Goal: Task Accomplishment & Management: Complete application form

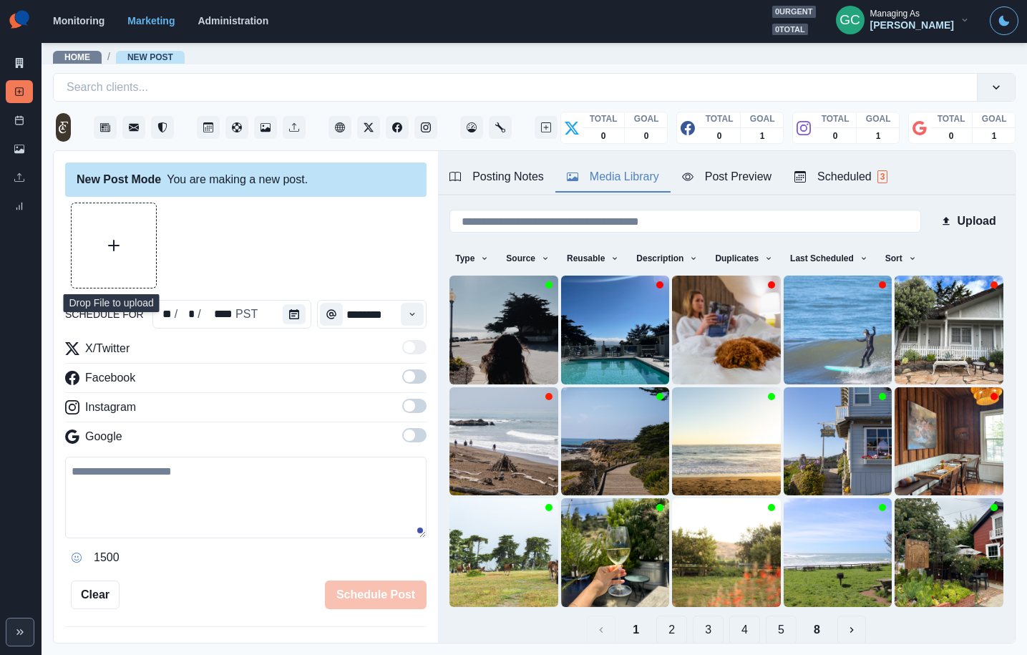
click at [114, 233] on button "Upload Media" at bounding box center [114, 245] width 84 height 84
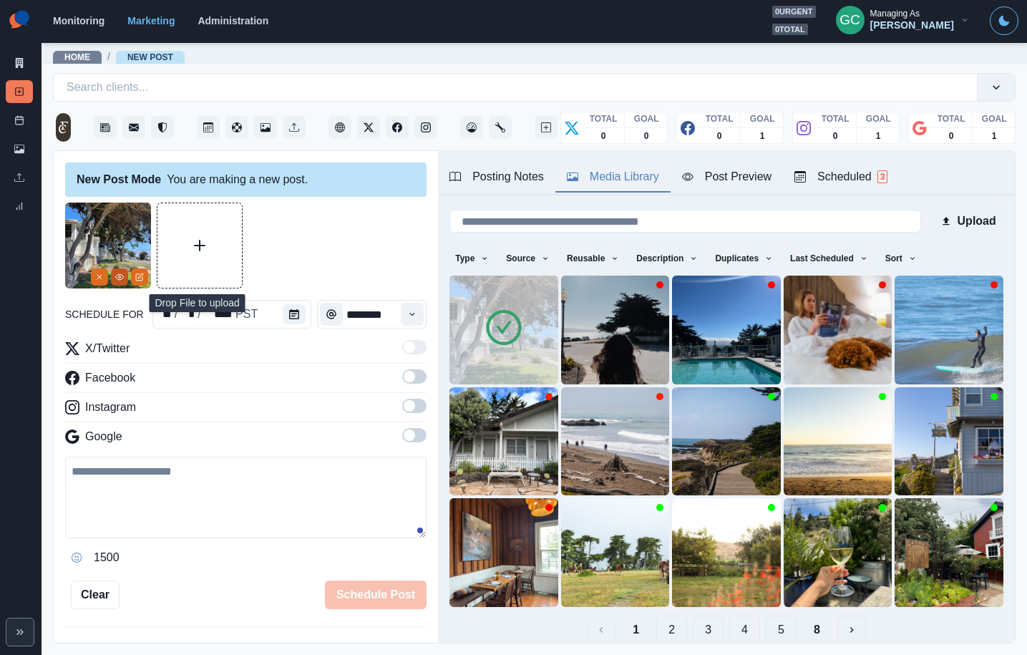
click at [120, 278] on circle "View Media" at bounding box center [120, 277] width 2 height 2
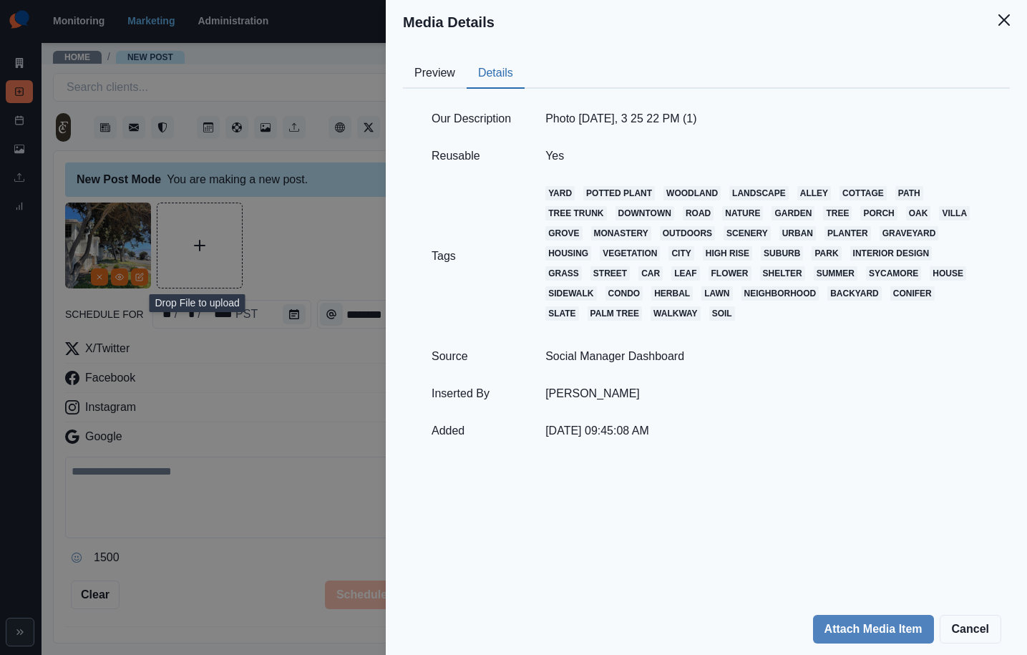
click at [519, 70] on button "Details" at bounding box center [496, 74] width 58 height 30
click at [397, 74] on div "Preview Details Our Description Photo Jul 06 2023, 3 25 22 PM (1) Reusable Yes …" at bounding box center [706, 323] width 641 height 559
click at [429, 67] on button "Preview" at bounding box center [435, 74] width 64 height 30
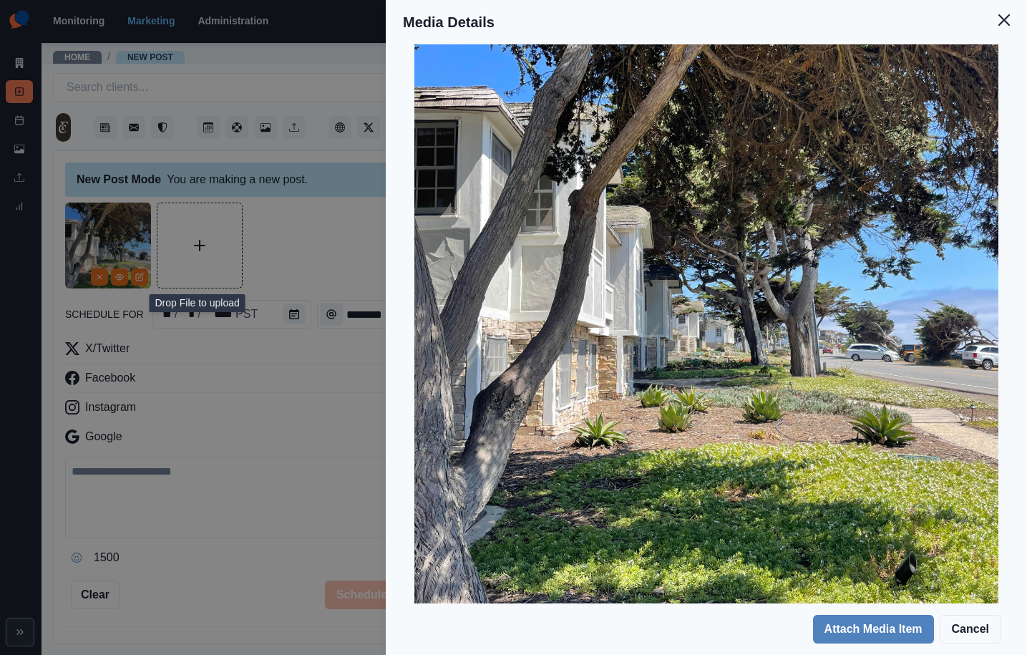
scroll to position [293, 0]
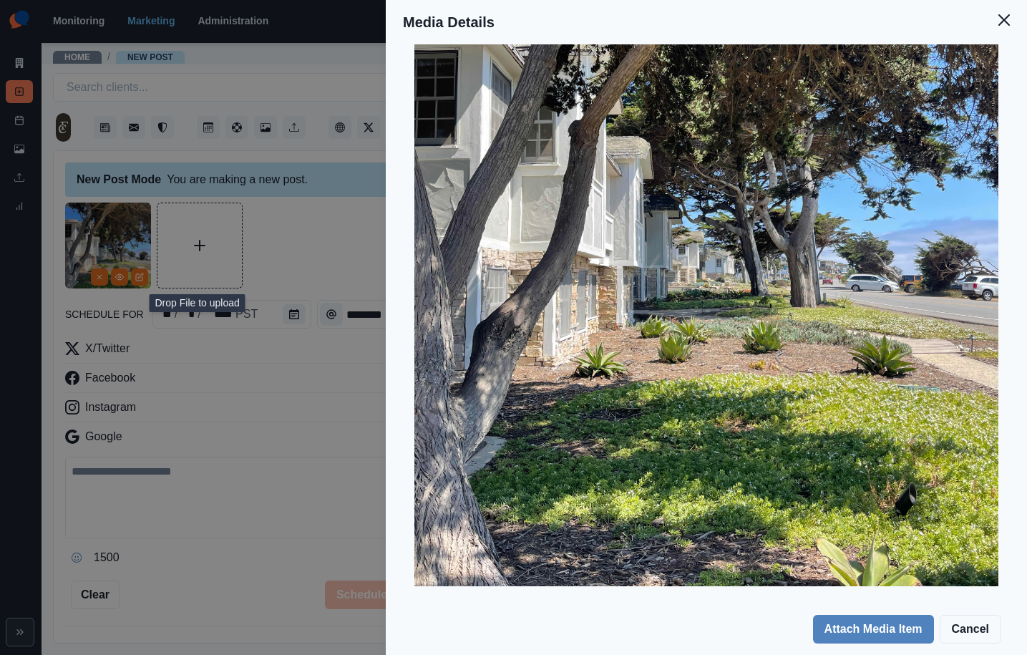
click at [246, 397] on div "Media Details Preview Details Our Description Photo Jul 06 2023, 3 25 22 PM (1)…" at bounding box center [513, 327] width 1027 height 655
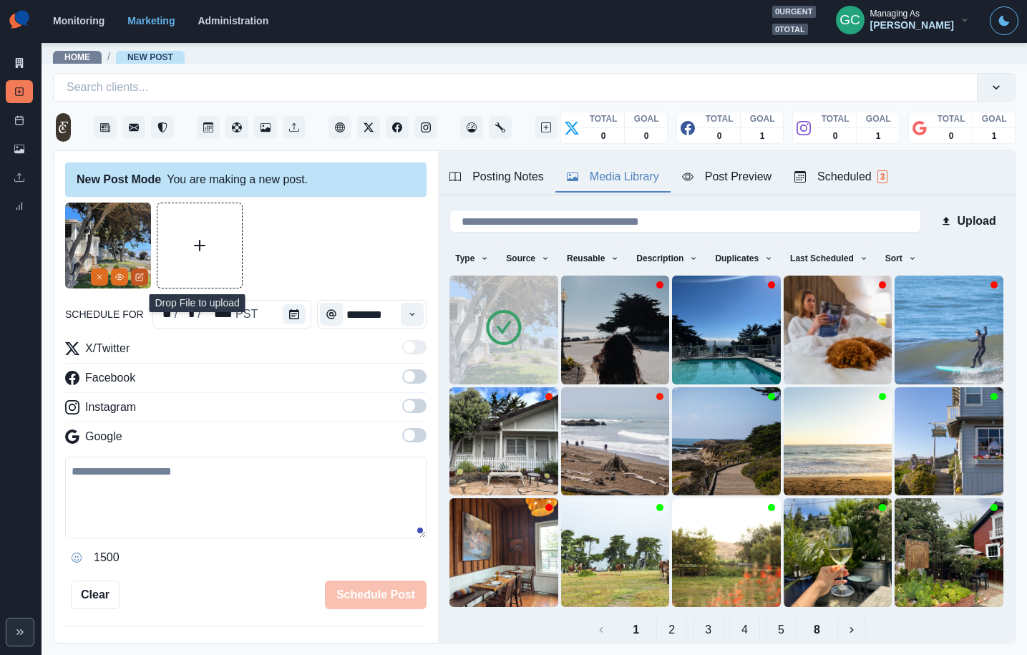
click at [143, 273] on icon "Edit Media" at bounding box center [139, 277] width 9 height 9
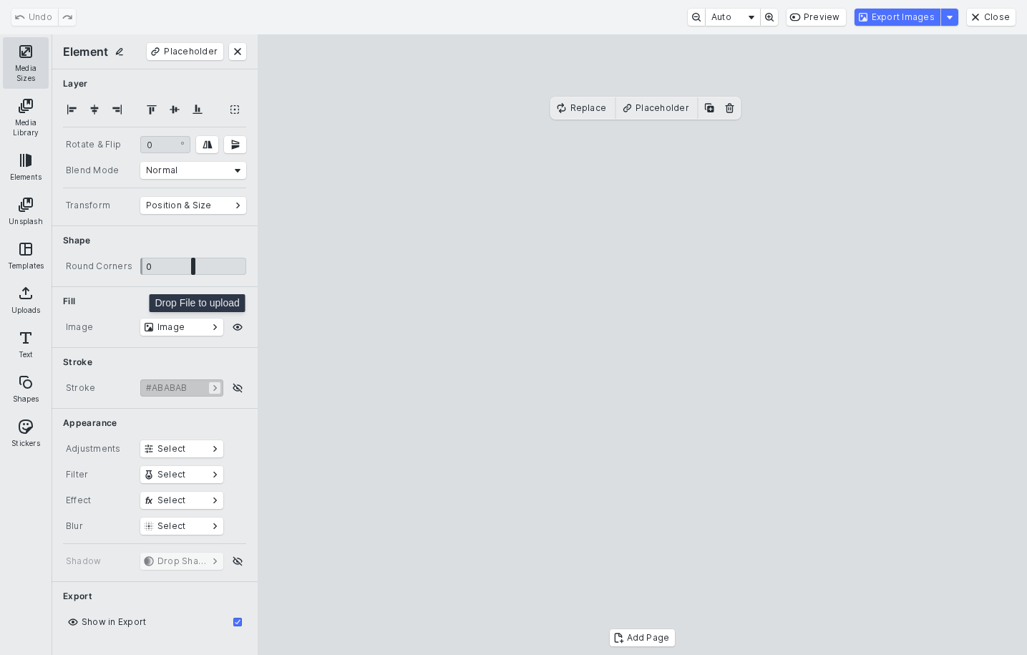
click at [26, 58] on button "Media Sizes" at bounding box center [26, 63] width 46 height 52
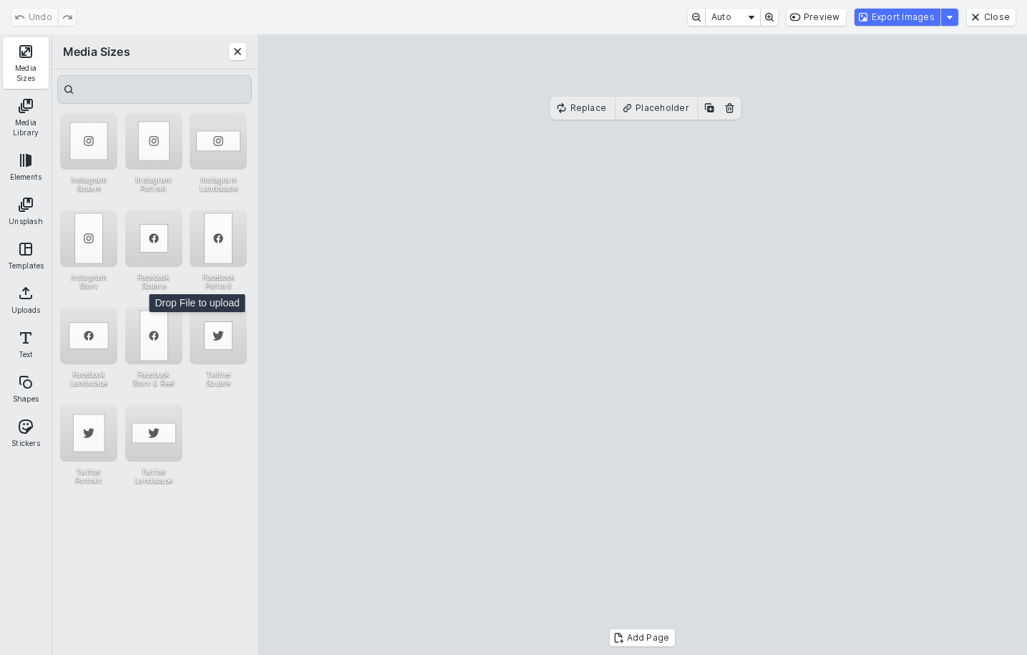
click at [117, 140] on div "Instagram Square" at bounding box center [89, 158] width 59 height 92
click at [142, 144] on div "Instagram Portrait" at bounding box center [153, 140] width 57 height 57
click at [883, 20] on button "Export Images" at bounding box center [898, 17] width 86 height 17
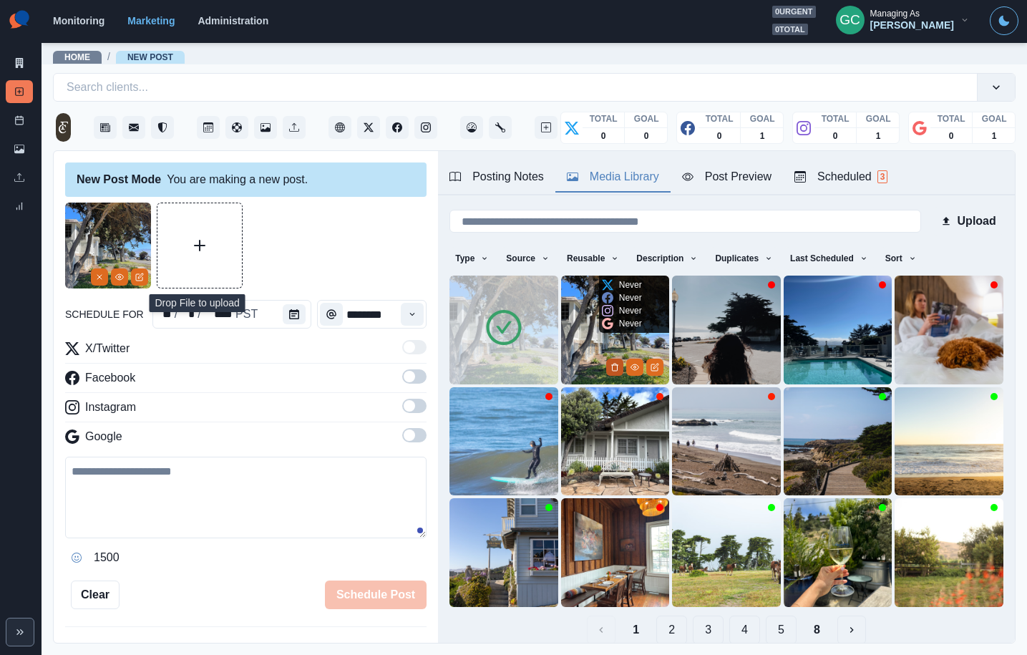
click at [611, 369] on icon "Delete Media" at bounding box center [615, 367] width 9 height 9
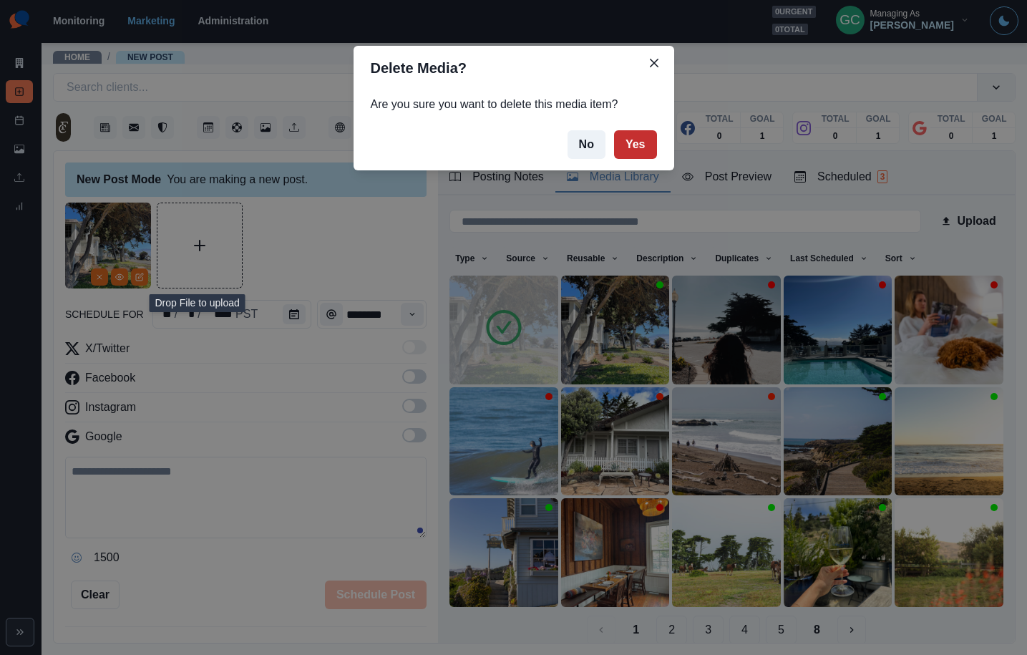
click at [633, 146] on button "Yes" at bounding box center [635, 144] width 43 height 29
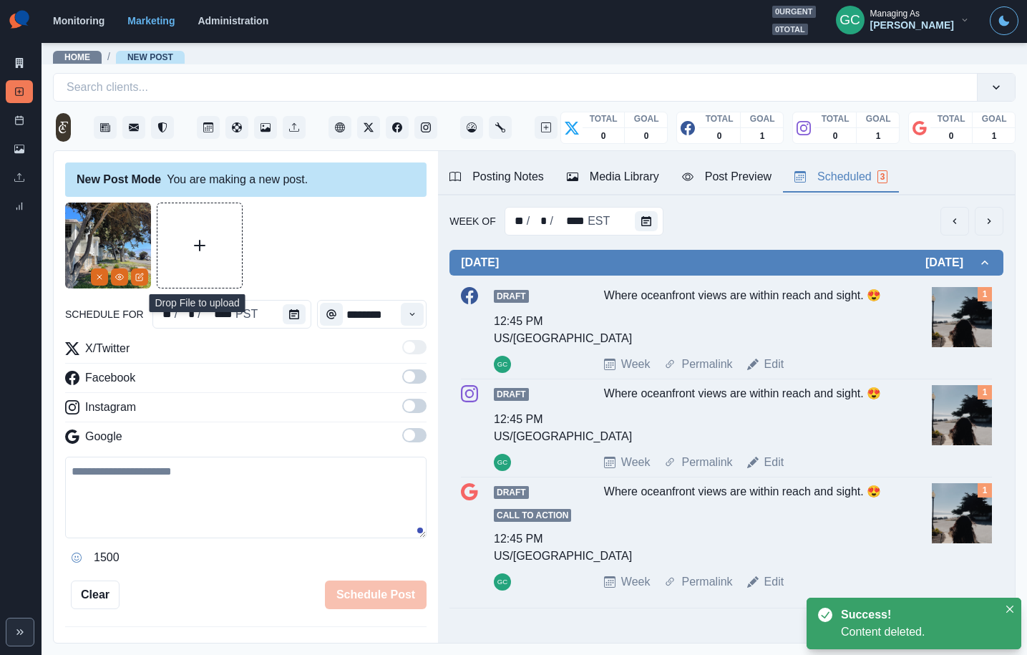
click at [868, 183] on div "Scheduled 3" at bounding box center [841, 176] width 93 height 17
click at [636, 222] on button "Calendar" at bounding box center [646, 221] width 23 height 20
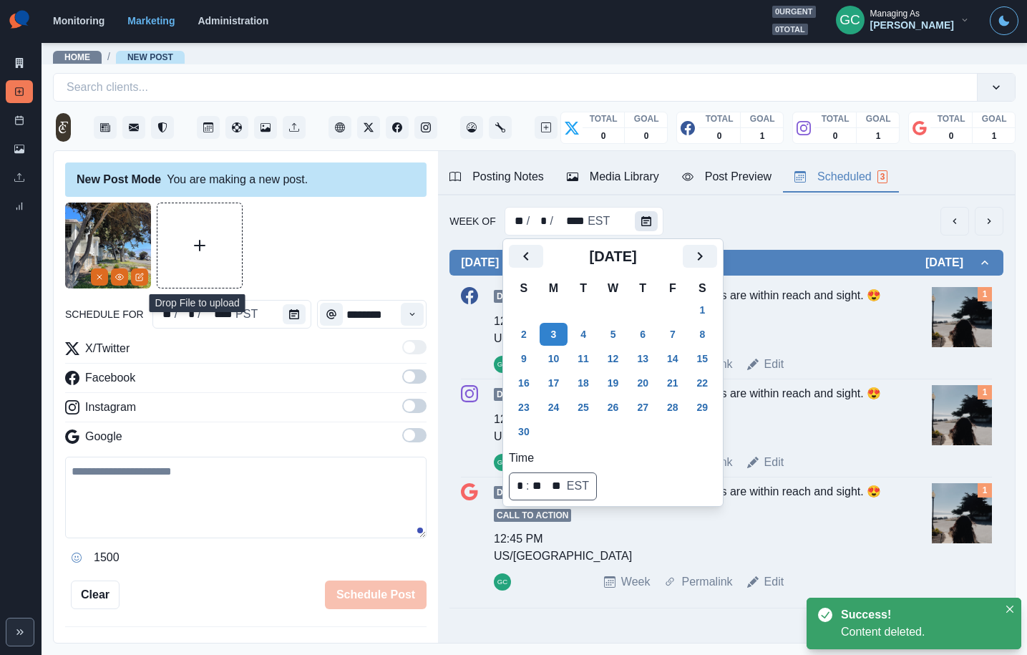
scroll to position [2, 0]
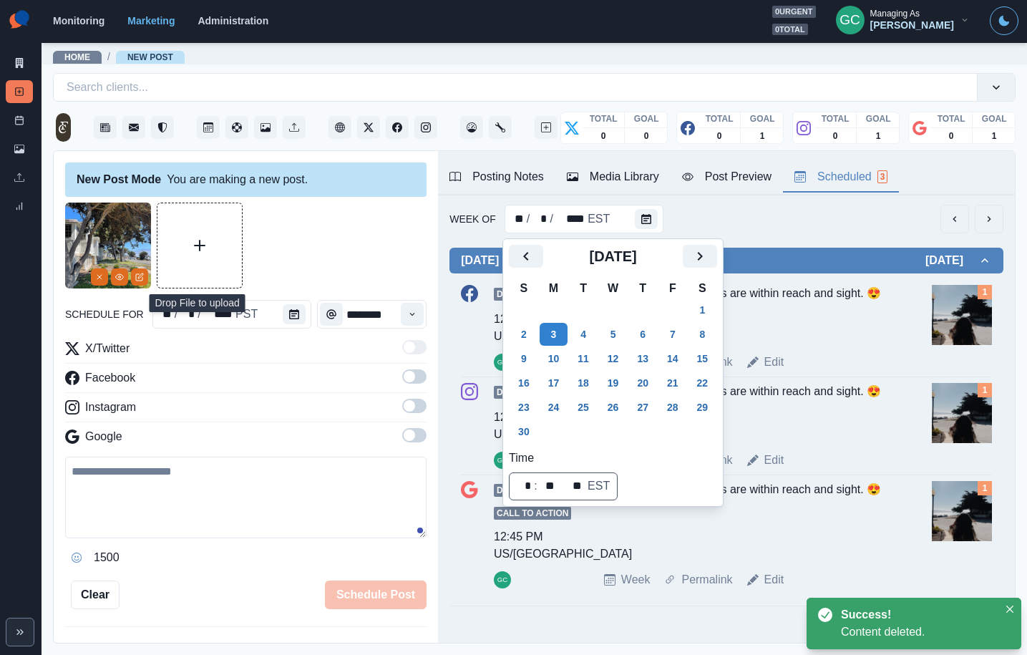
click at [786, 334] on div "Where oceanfront views are within reach and sight. 😍" at bounding box center [749, 313] width 290 height 57
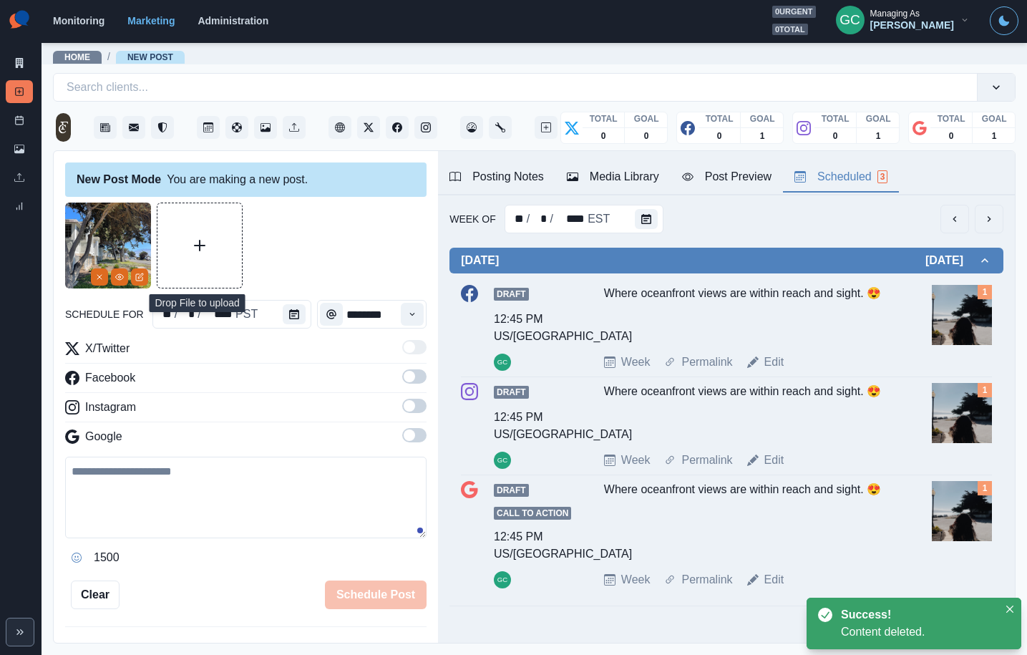
scroll to position [5, 0]
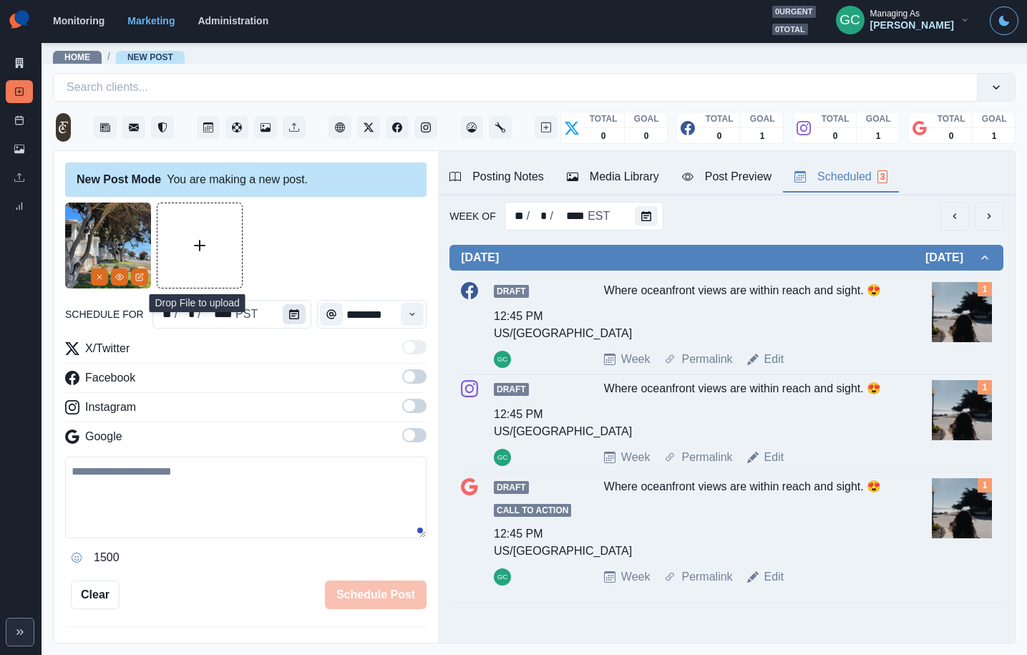
click at [289, 315] on icon "Calendar" at bounding box center [294, 314] width 10 height 10
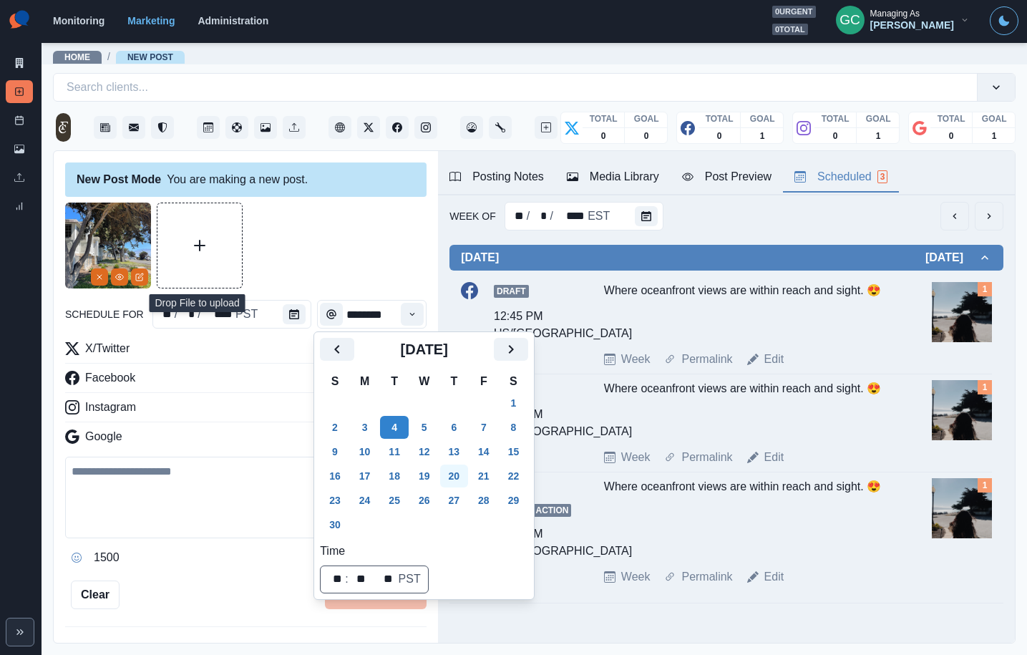
click at [454, 477] on button "20" at bounding box center [454, 476] width 29 height 23
click at [237, 459] on textarea at bounding box center [245, 498] width 361 height 82
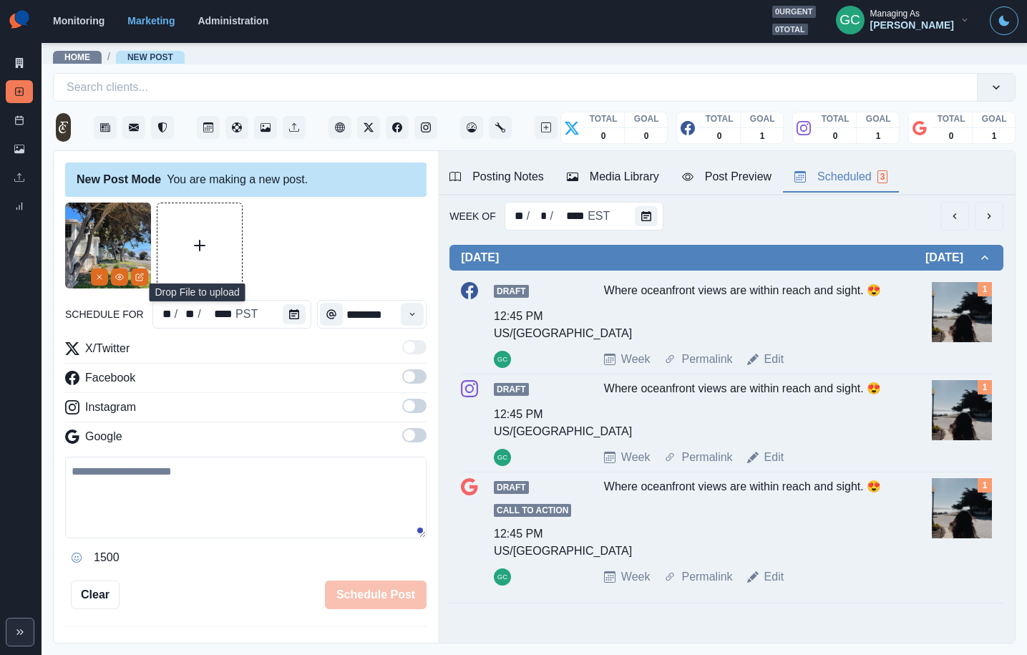
scroll to position [12, 0]
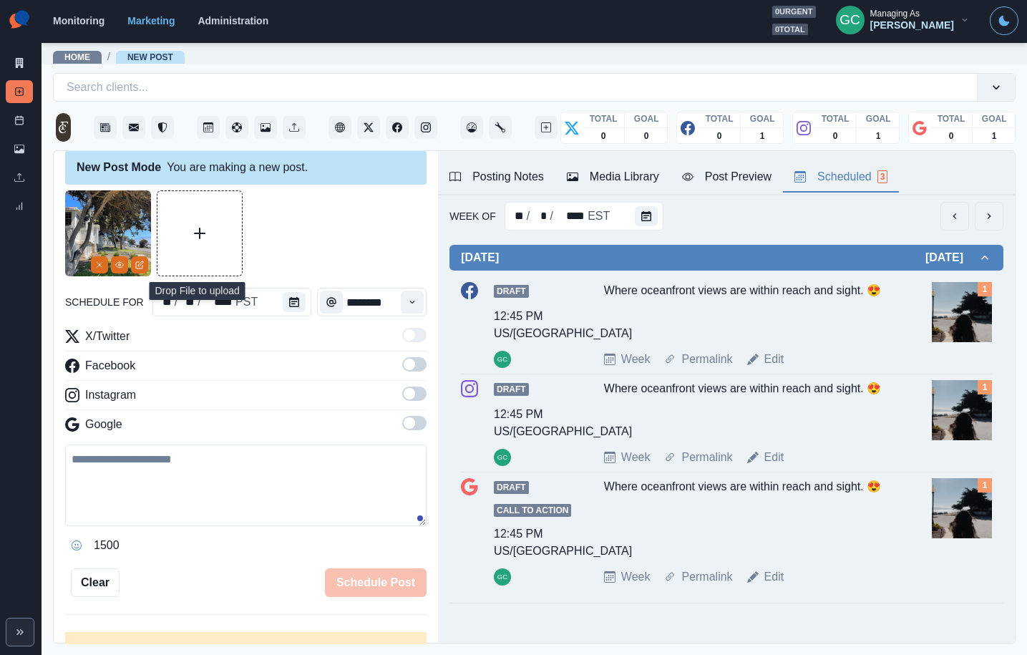
click at [172, 495] on textarea at bounding box center [245, 486] width 361 height 82
paste textarea "**********"
click at [241, 458] on textarea "**********" at bounding box center [245, 486] width 361 height 82
drag, startPoint x: 377, startPoint y: 458, endPoint x: 255, endPoint y: 458, distance: 121.7
click at [256, 458] on textarea "**********" at bounding box center [245, 486] width 361 height 82
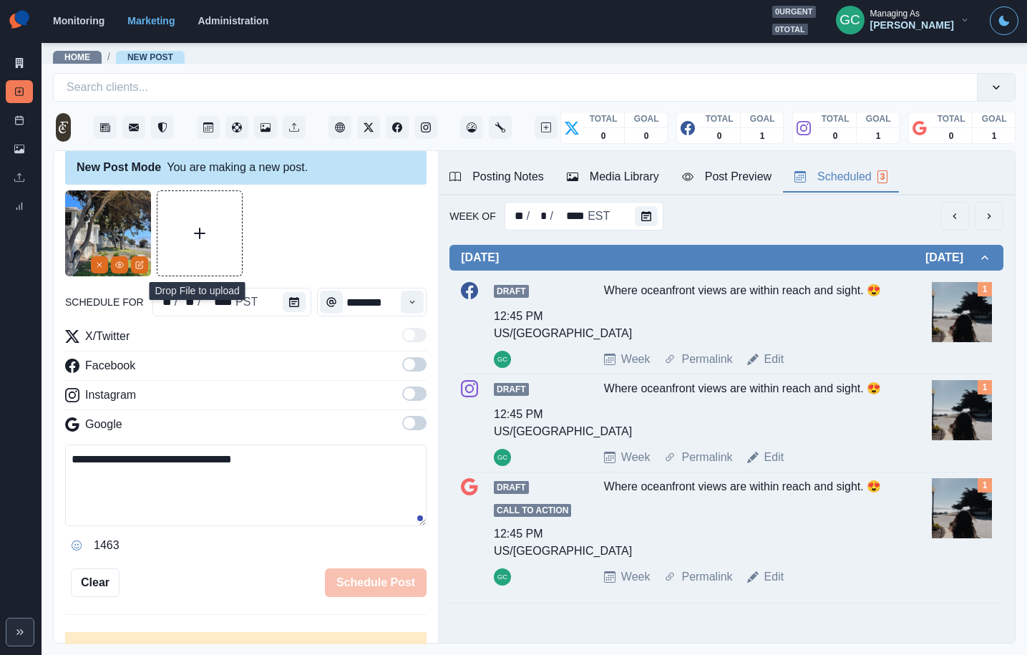
type textarea "**********"
drag, startPoint x: 417, startPoint y: 419, endPoint x: 402, endPoint y: 375, distance: 46.6
click at [417, 418] on span at bounding box center [414, 423] width 24 height 14
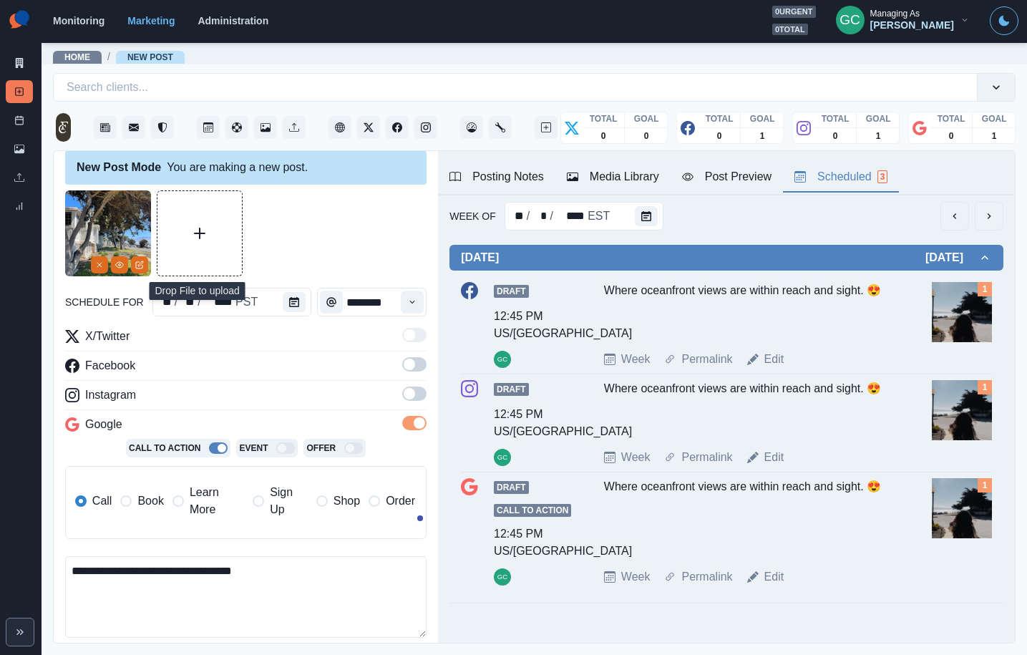
drag, startPoint x: 415, startPoint y: 401, endPoint x: 417, endPoint y: 365, distance: 35.8
click at [416, 395] on label at bounding box center [414, 398] width 24 height 23
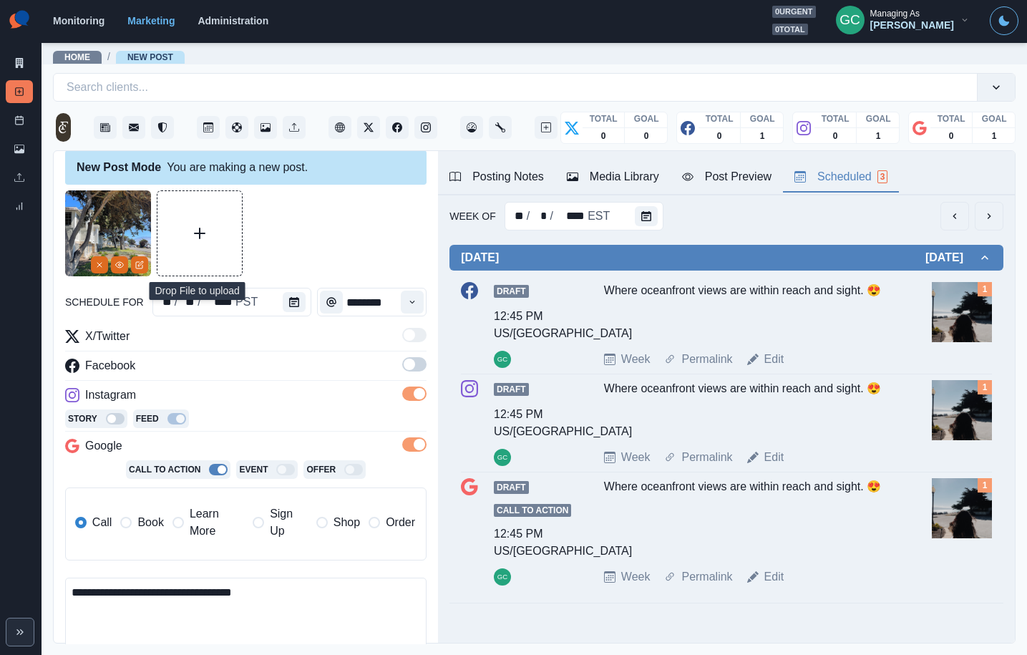
click at [417, 365] on span at bounding box center [414, 364] width 24 height 14
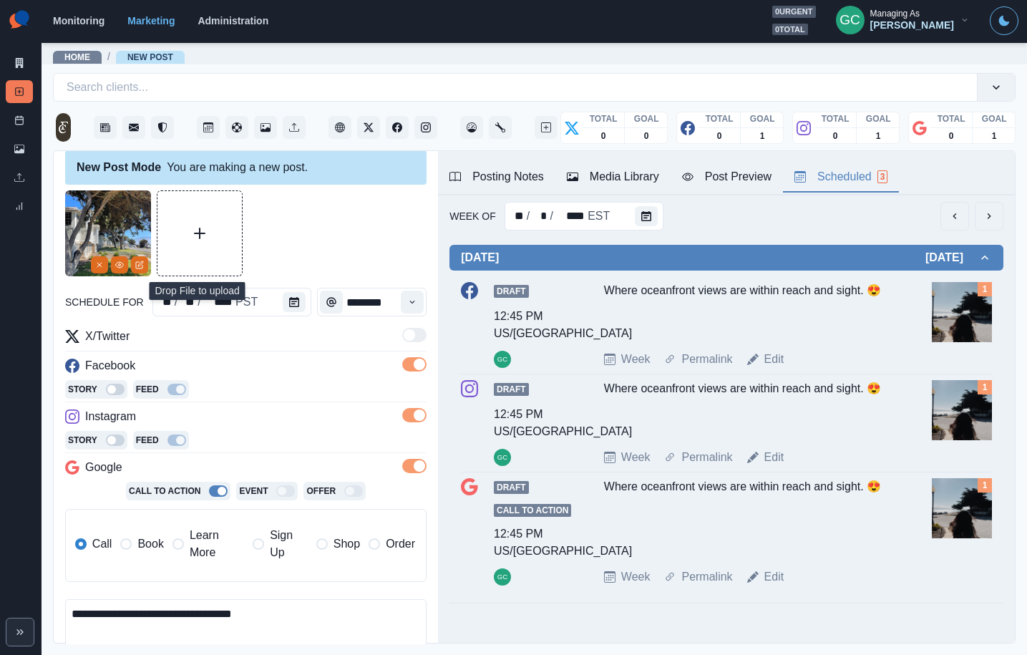
click at [191, 553] on span "Learn More" at bounding box center [217, 544] width 54 height 34
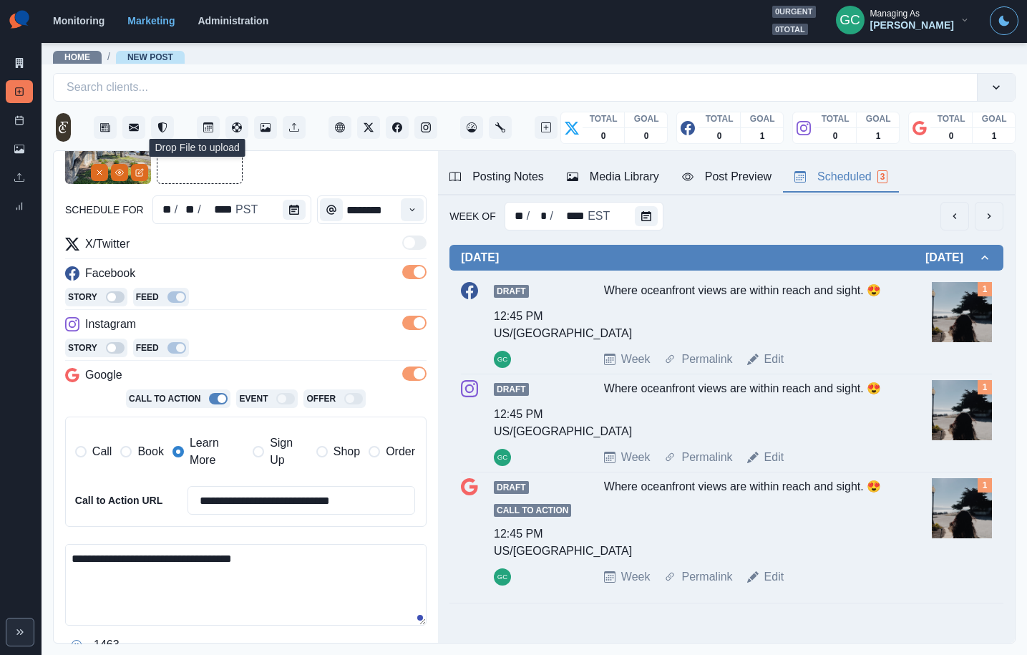
scroll to position [155, 0]
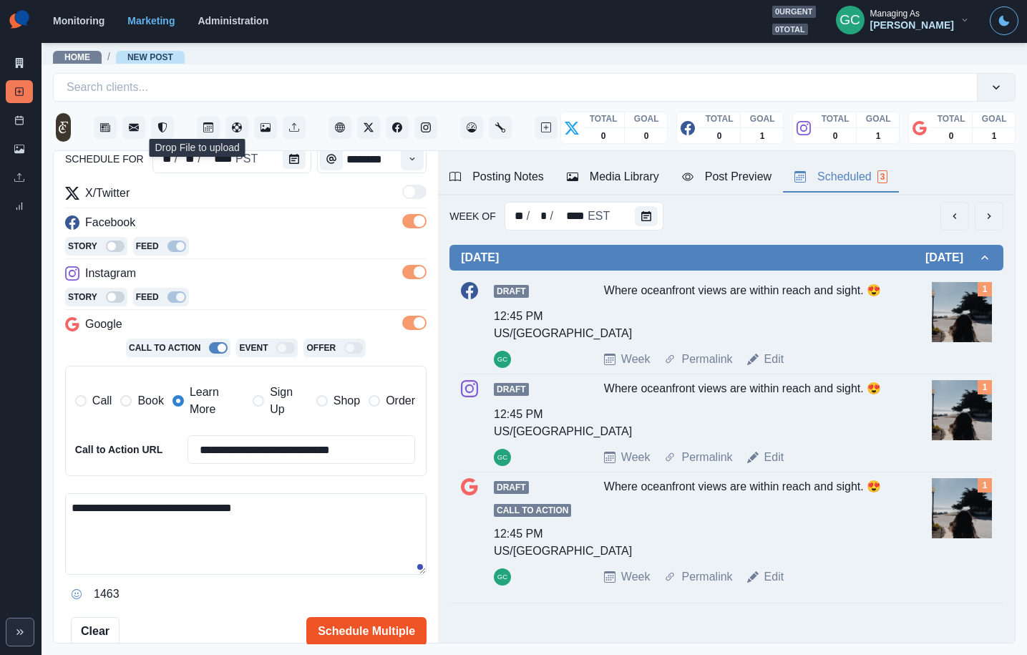
click at [357, 631] on button "Schedule Multiple" at bounding box center [366, 631] width 120 height 29
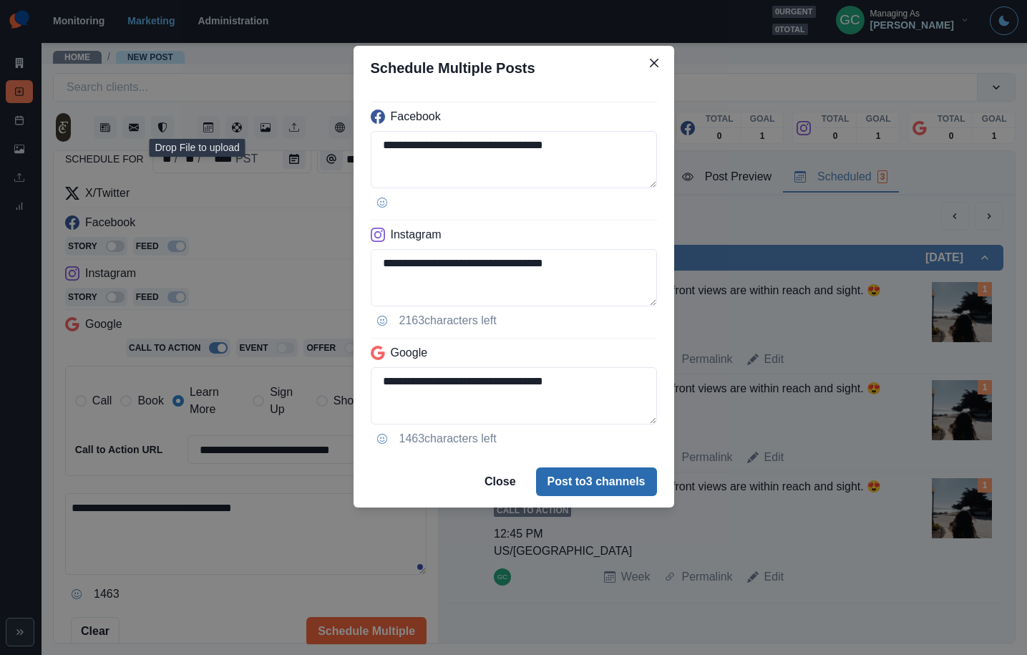
click at [569, 487] on button "Post to 3 channels" at bounding box center [596, 481] width 121 height 29
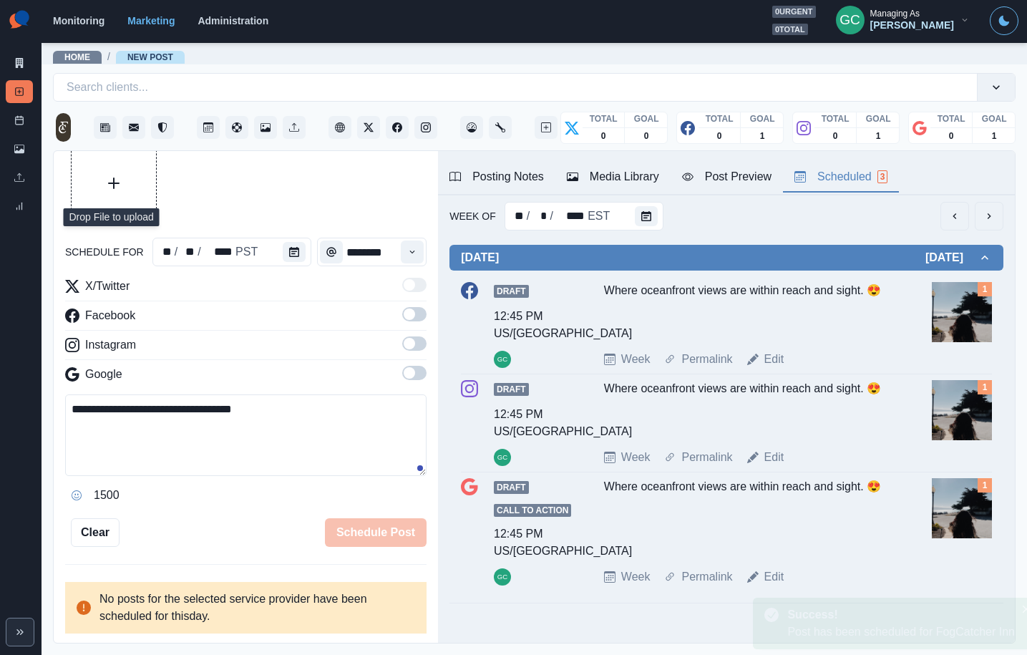
scroll to position [156, 0]
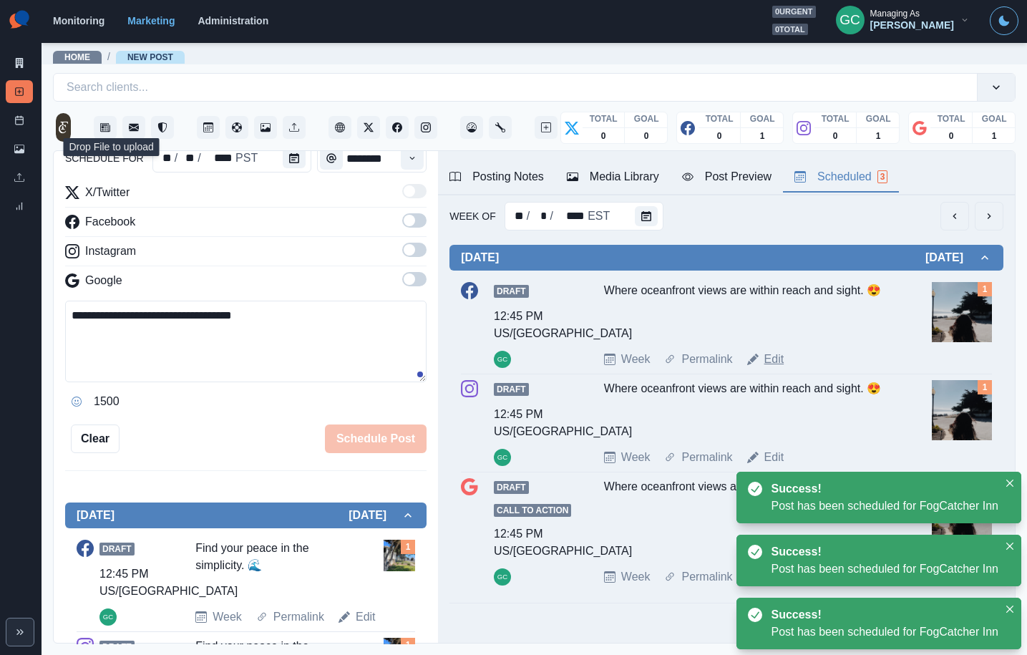
click at [768, 361] on link "Edit" at bounding box center [774, 359] width 20 height 17
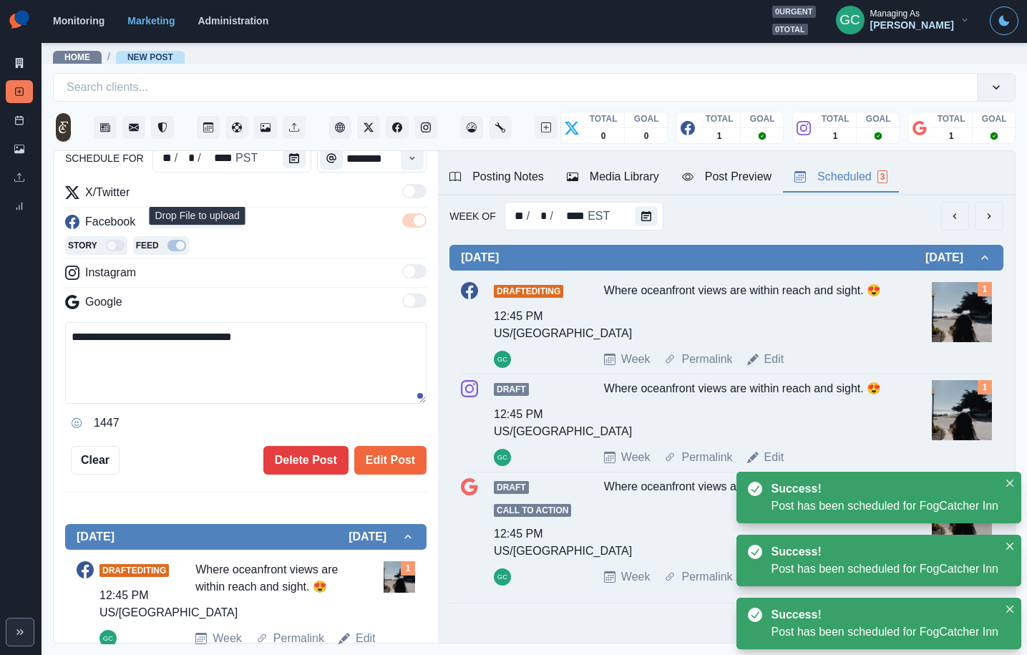
scroll to position [156, 0]
click at [293, 167] on button "Calendar" at bounding box center [294, 158] width 23 height 20
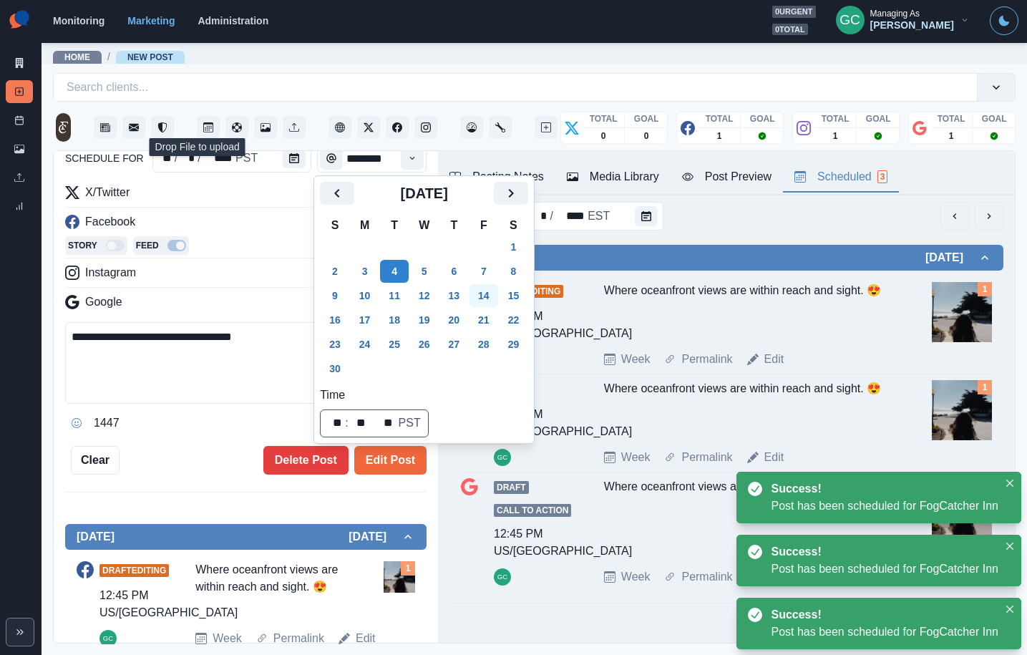
click at [495, 298] on button "14" at bounding box center [484, 295] width 29 height 23
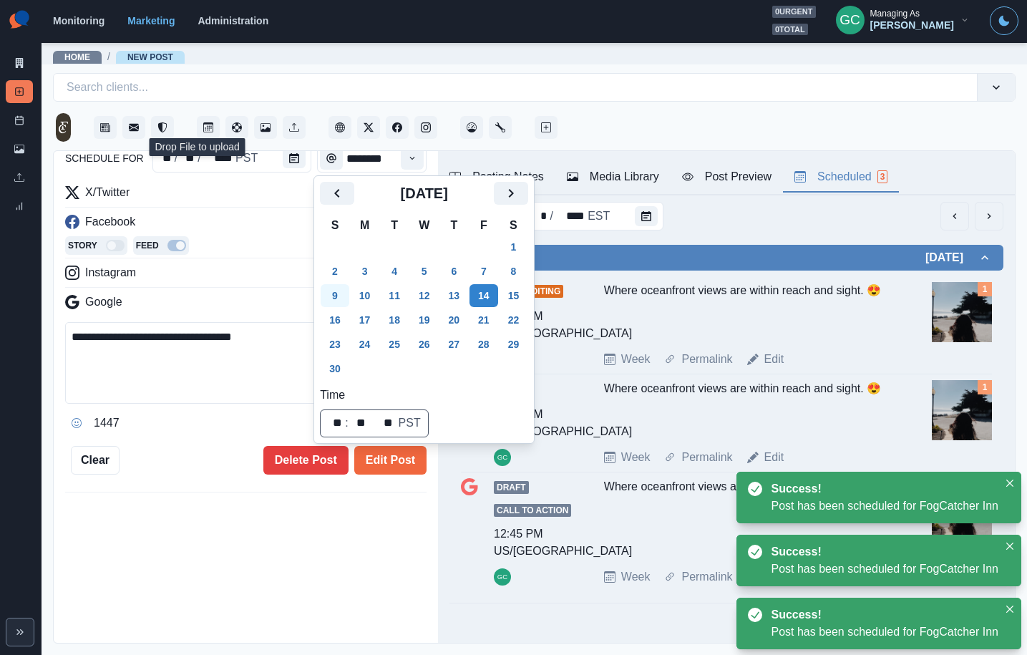
scroll to position [84, 0]
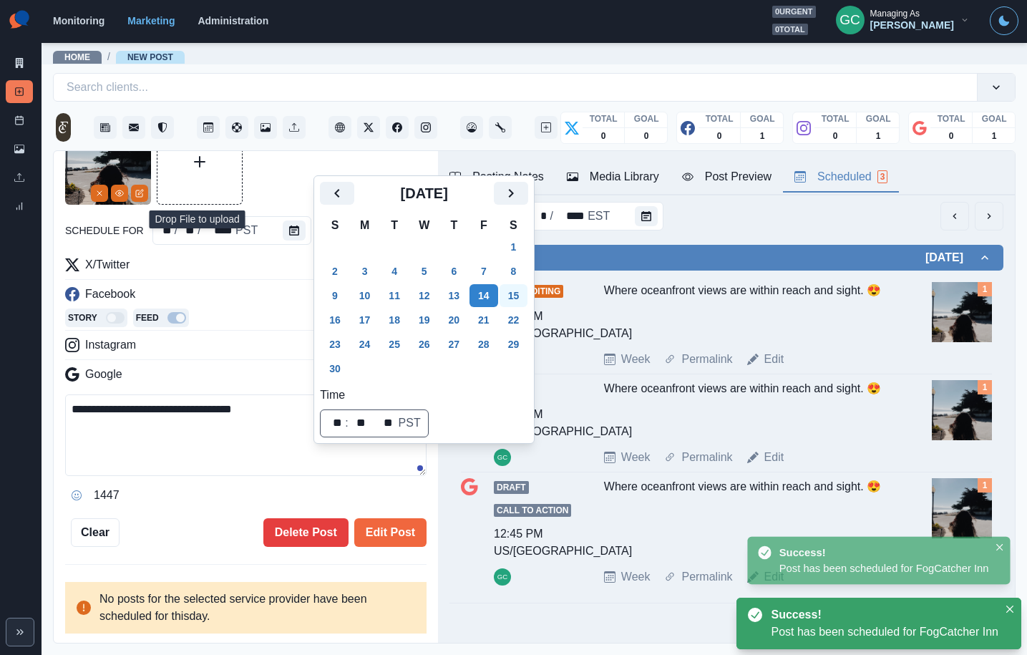
click at [519, 300] on button "15" at bounding box center [514, 295] width 29 height 23
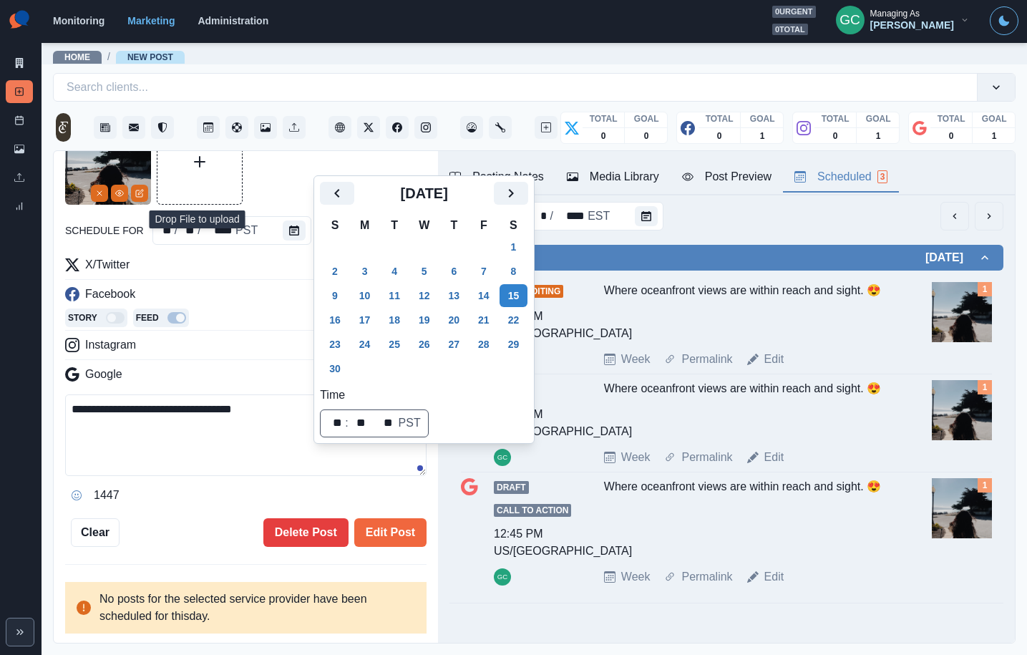
click at [393, 527] on button "Edit Post" at bounding box center [390, 532] width 72 height 29
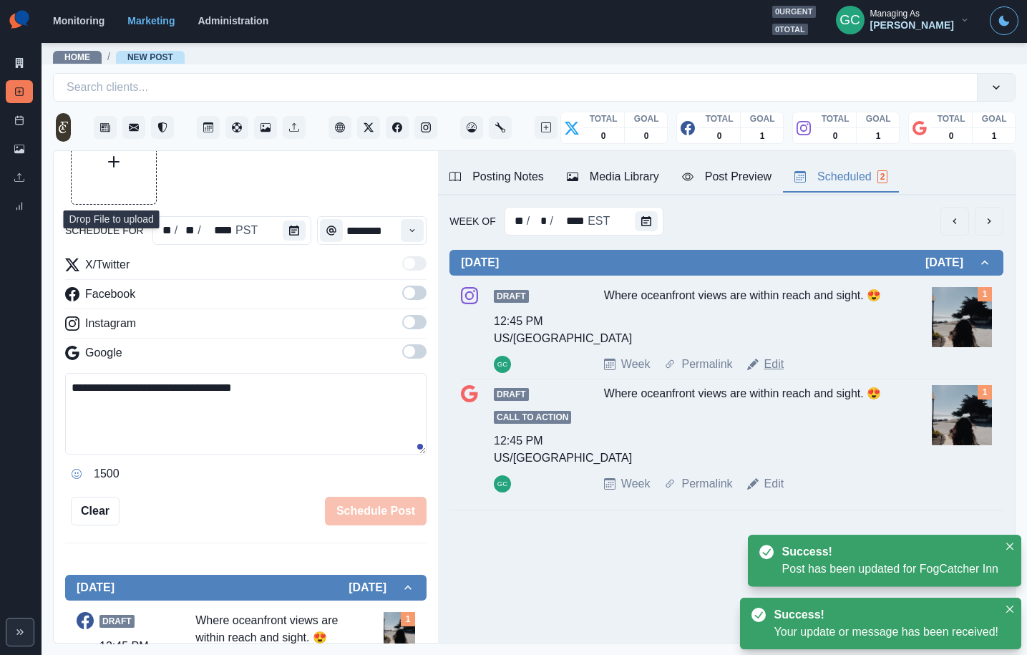
click at [774, 365] on link "Edit" at bounding box center [774, 364] width 20 height 17
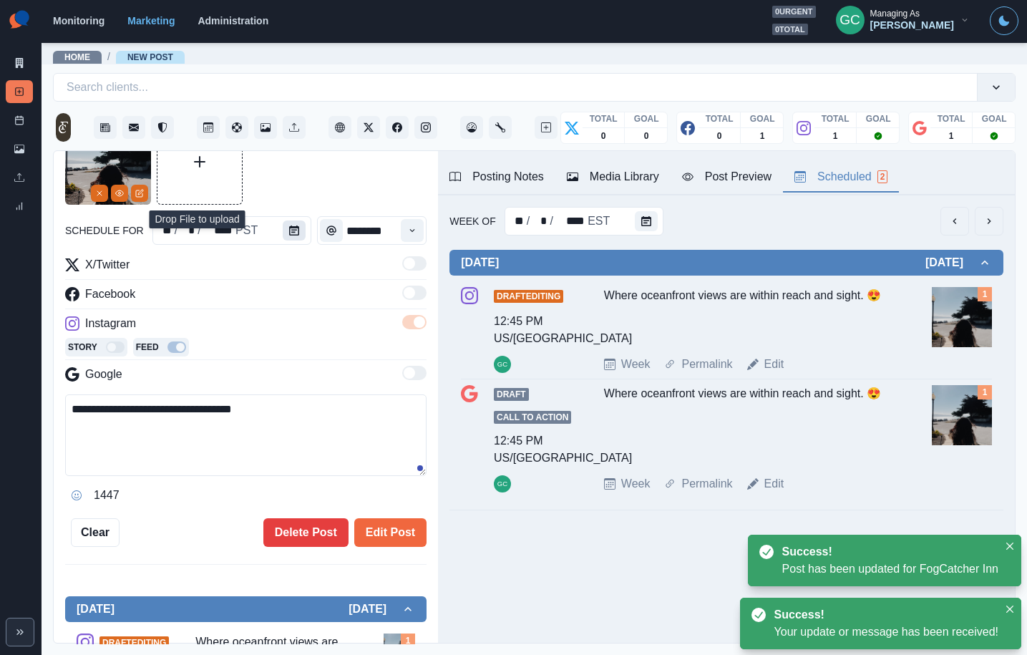
click at [289, 225] on button "Calendar" at bounding box center [294, 230] width 23 height 20
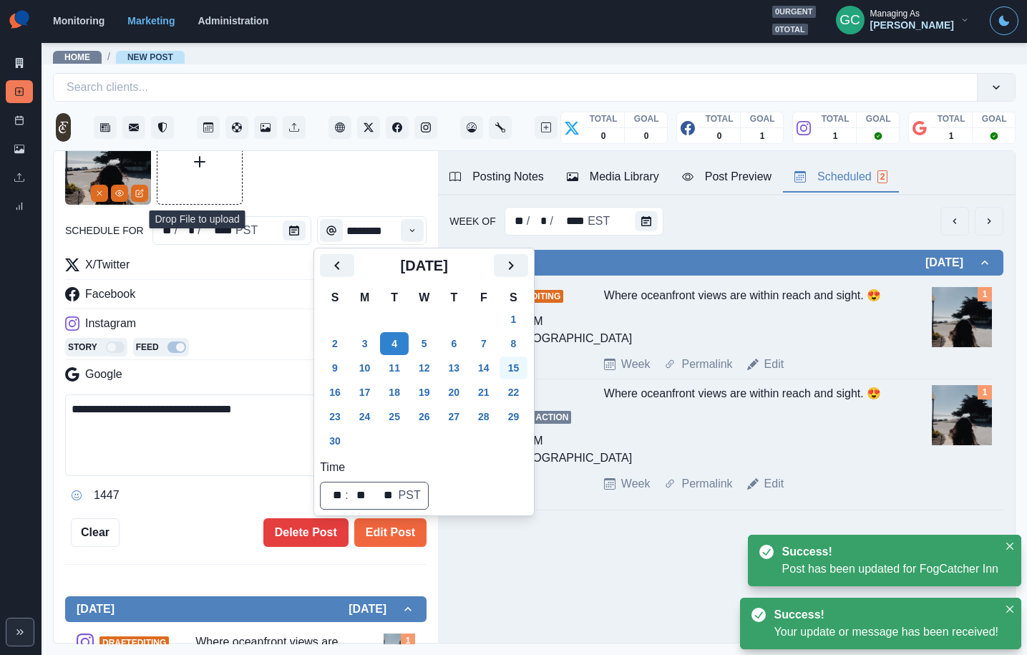
click at [526, 369] on button "15" at bounding box center [514, 367] width 29 height 23
click at [404, 526] on button "Edit Post" at bounding box center [390, 532] width 72 height 29
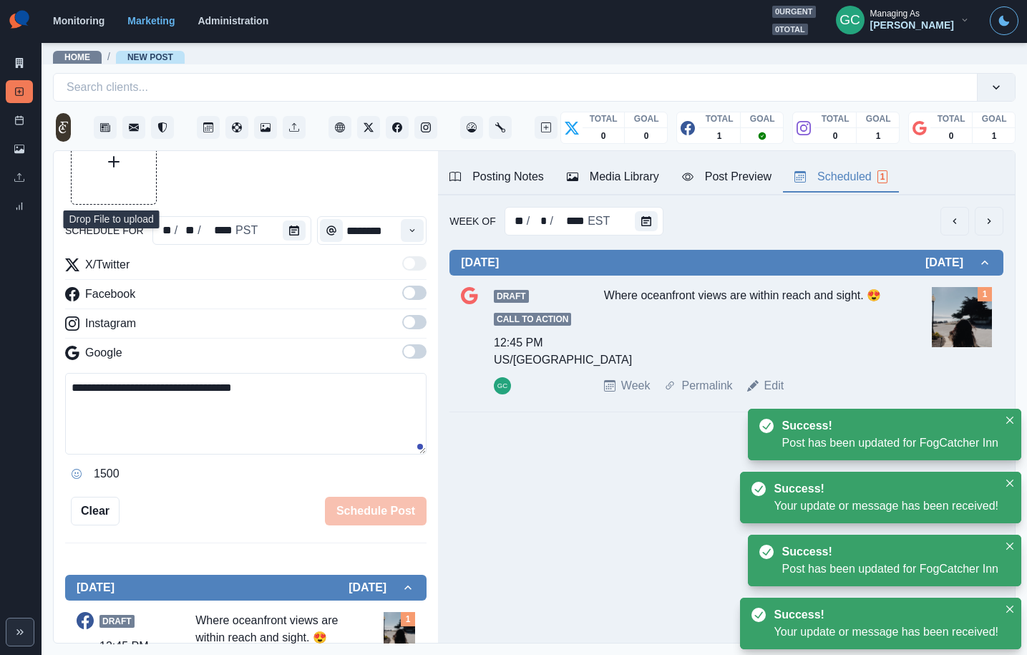
drag, startPoint x: 778, startPoint y: 389, endPoint x: 724, endPoint y: 361, distance: 61.1
click at [777, 389] on link "Edit" at bounding box center [774, 385] width 20 height 17
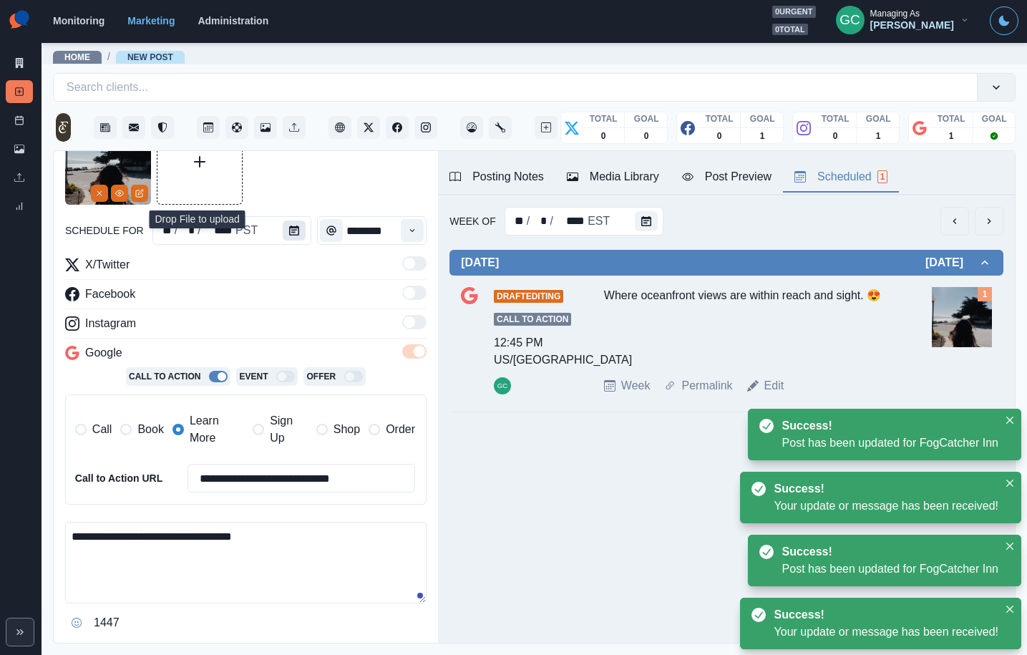
click at [289, 227] on icon "Calendar" at bounding box center [294, 230] width 10 height 10
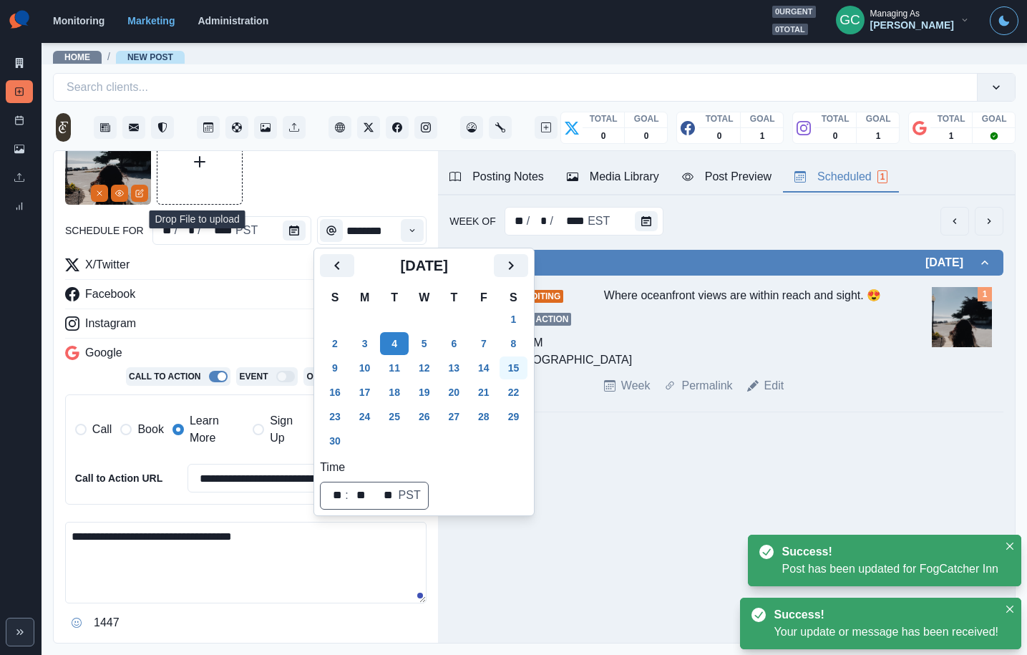
click at [522, 369] on button "15" at bounding box center [514, 367] width 29 height 23
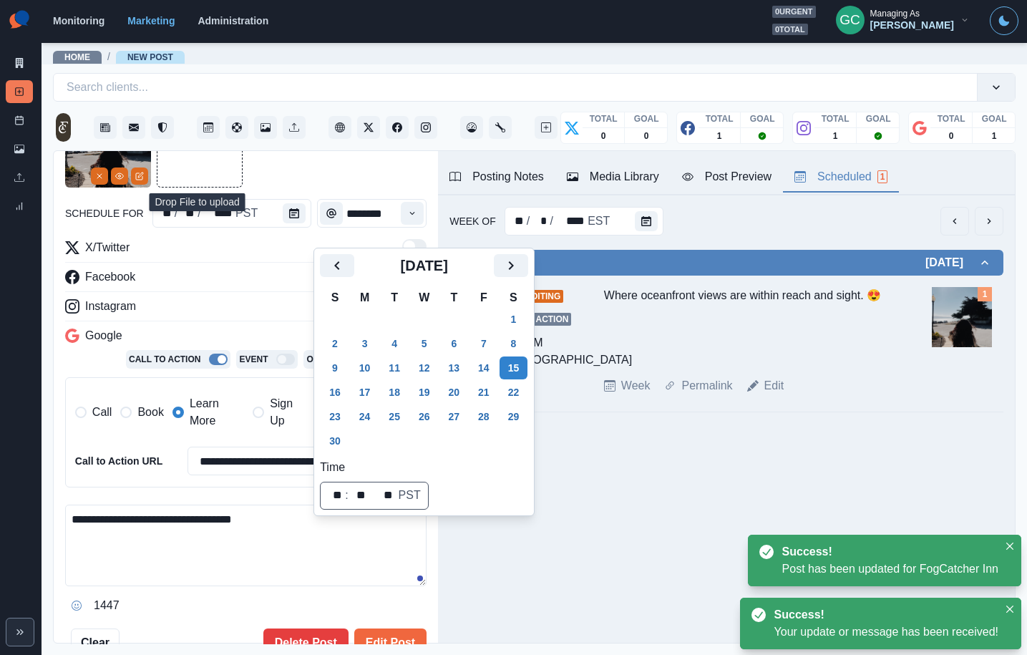
click at [389, 636] on button "Edit Post" at bounding box center [390, 642] width 72 height 29
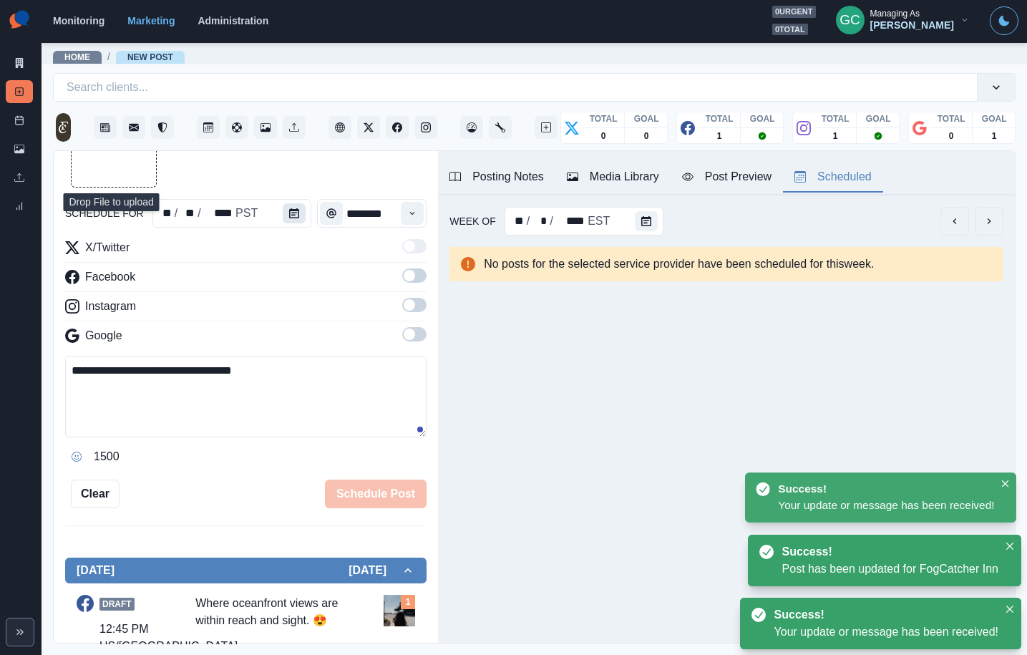
click at [296, 213] on button "Calendar" at bounding box center [294, 213] width 23 height 20
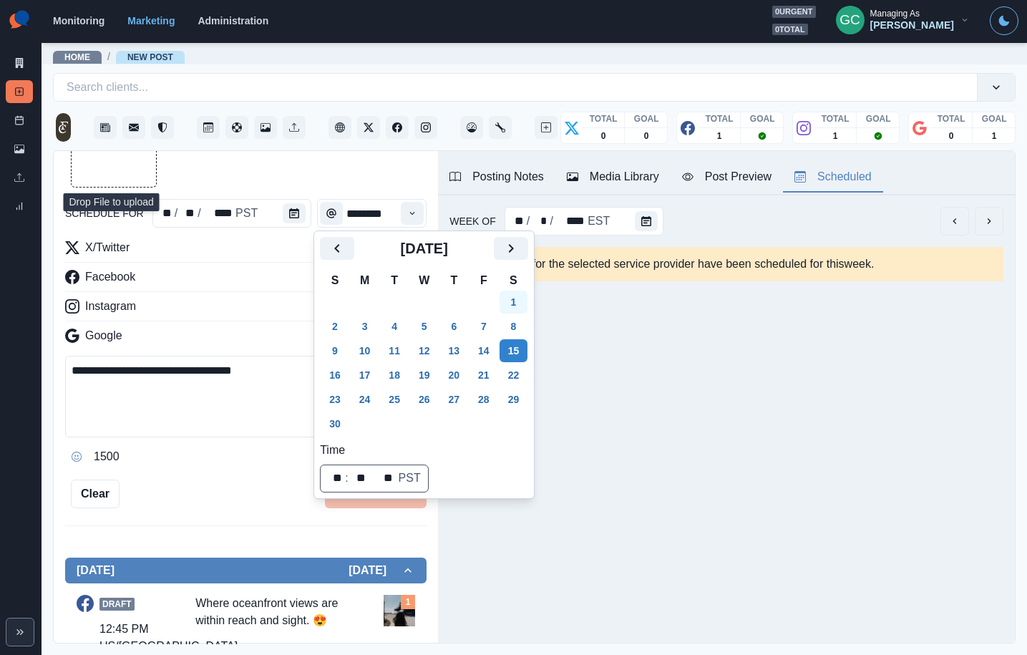
click at [518, 297] on button "1" at bounding box center [514, 302] width 29 height 23
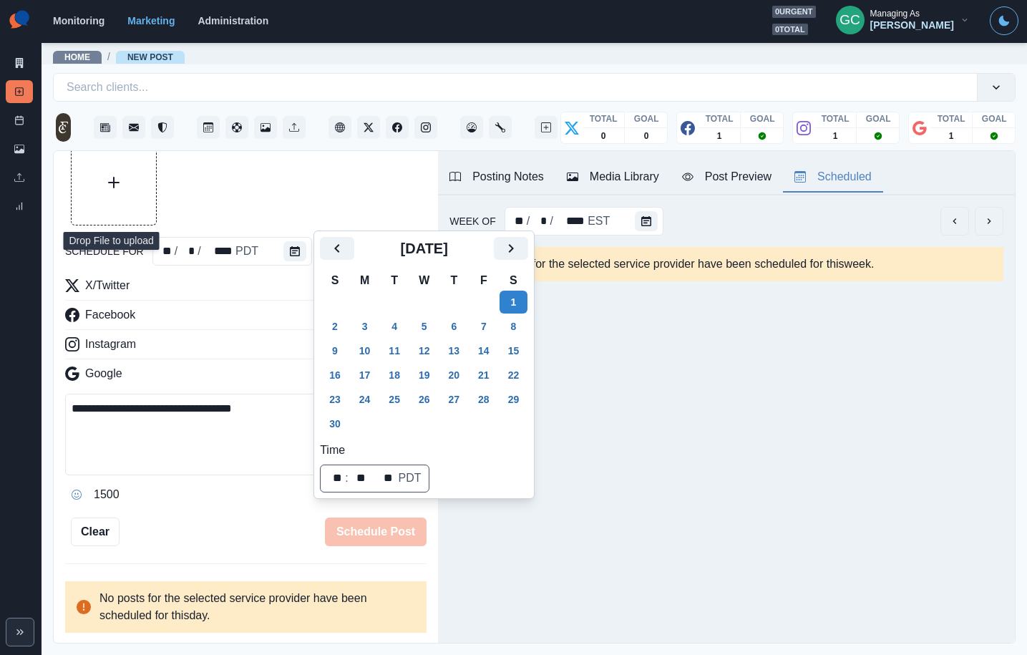
scroll to position [62, 0]
click at [520, 298] on button "1" at bounding box center [514, 302] width 29 height 23
click at [636, 227] on button "Calendar" at bounding box center [646, 221] width 23 height 20
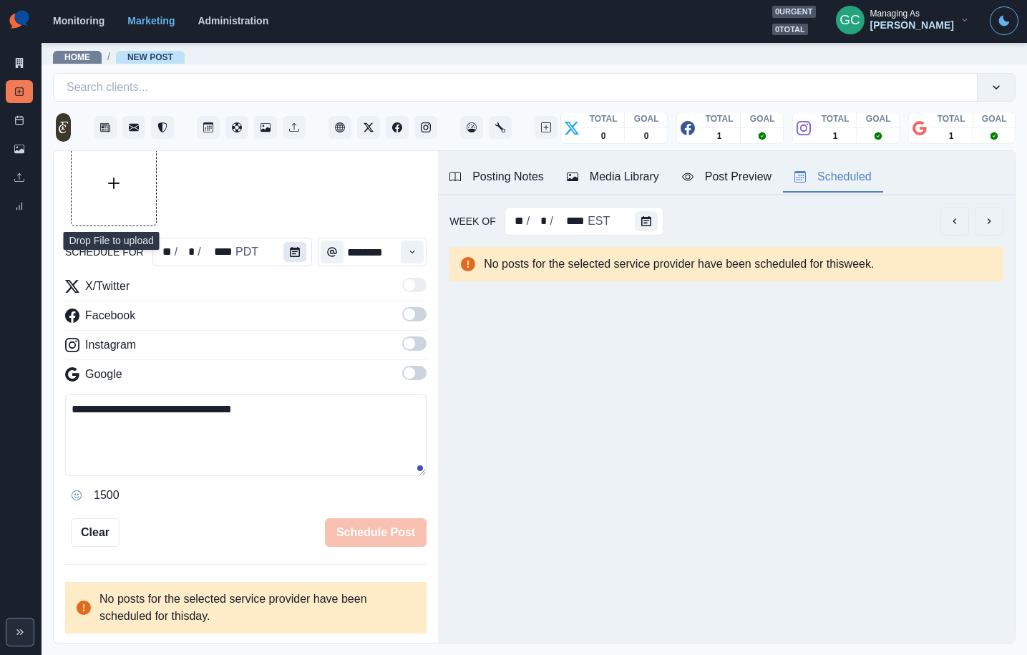
click at [293, 251] on icon "Calendar" at bounding box center [295, 252] width 10 height 10
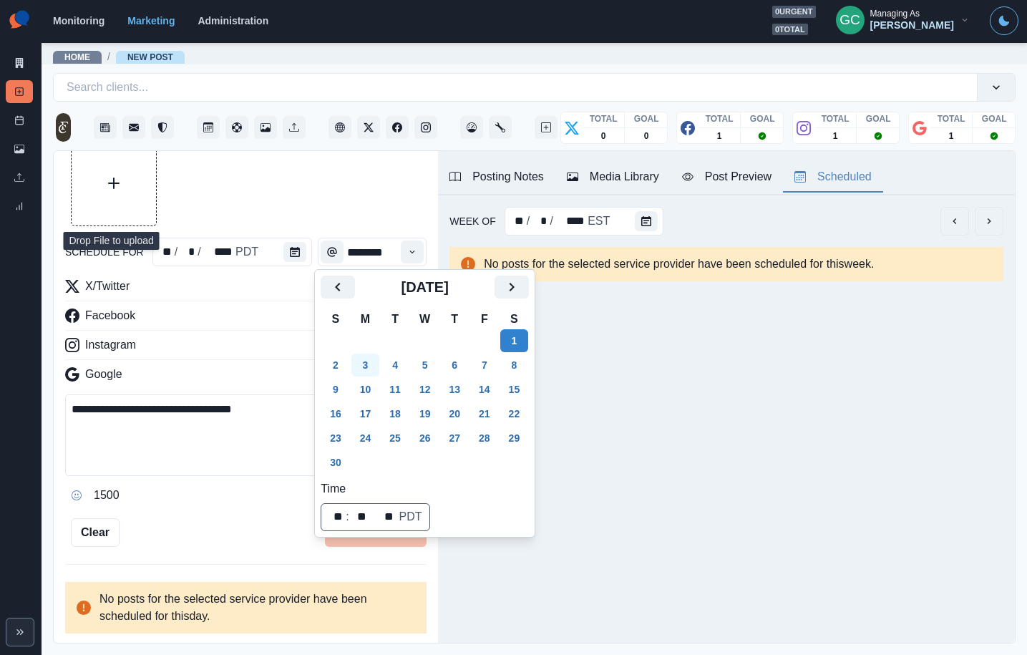
click at [361, 364] on button "3" at bounding box center [365, 365] width 29 height 23
click at [395, 213] on div at bounding box center [245, 183] width 361 height 86
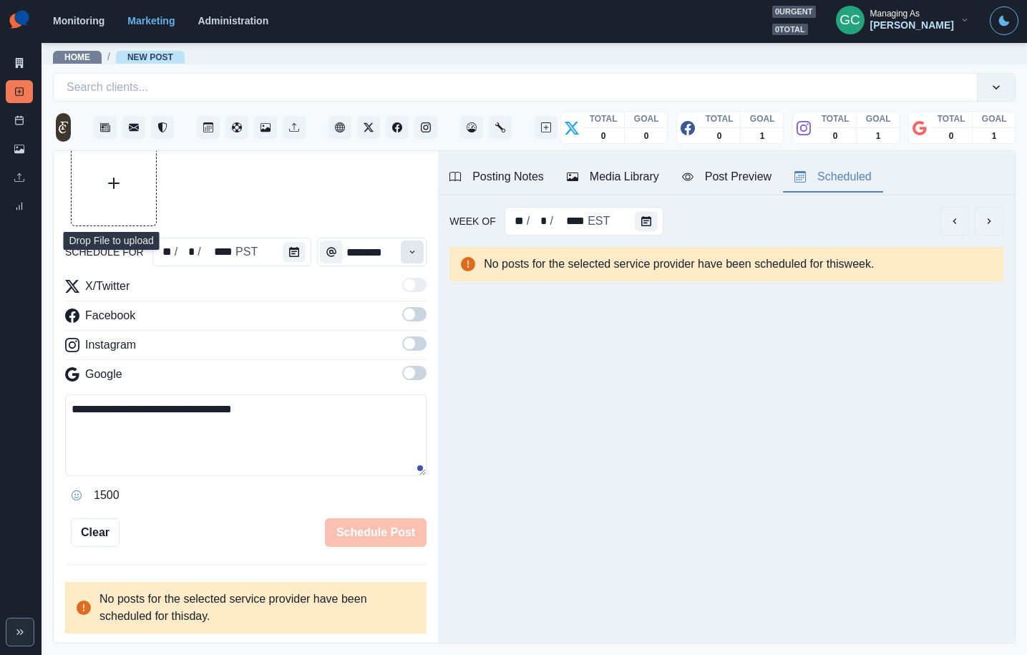
click at [417, 248] on icon "Time" at bounding box center [412, 252] width 10 height 10
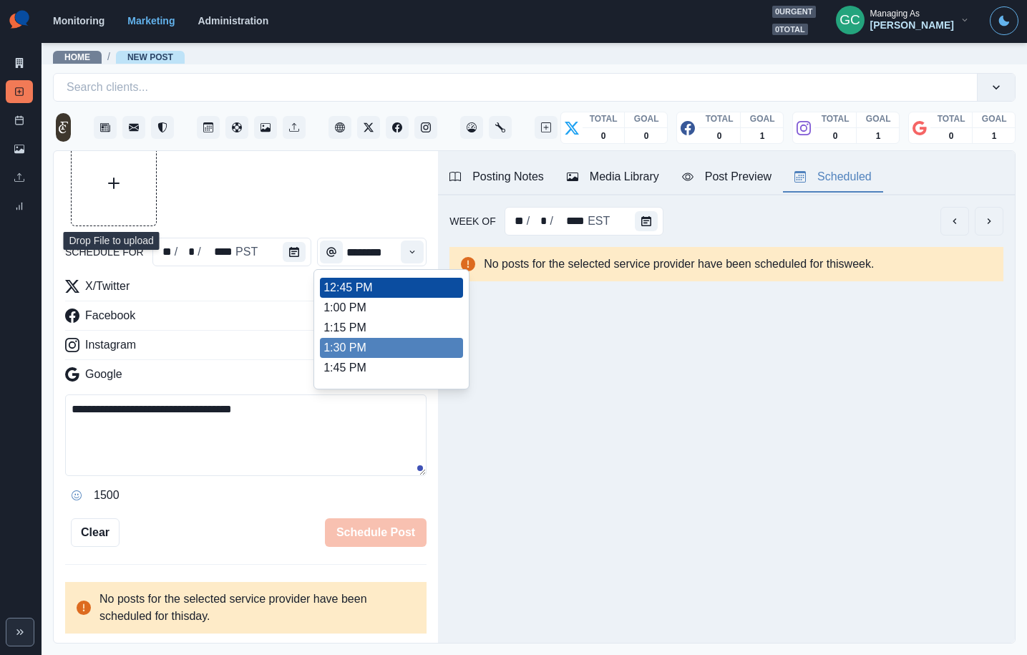
scroll to position [393, 0]
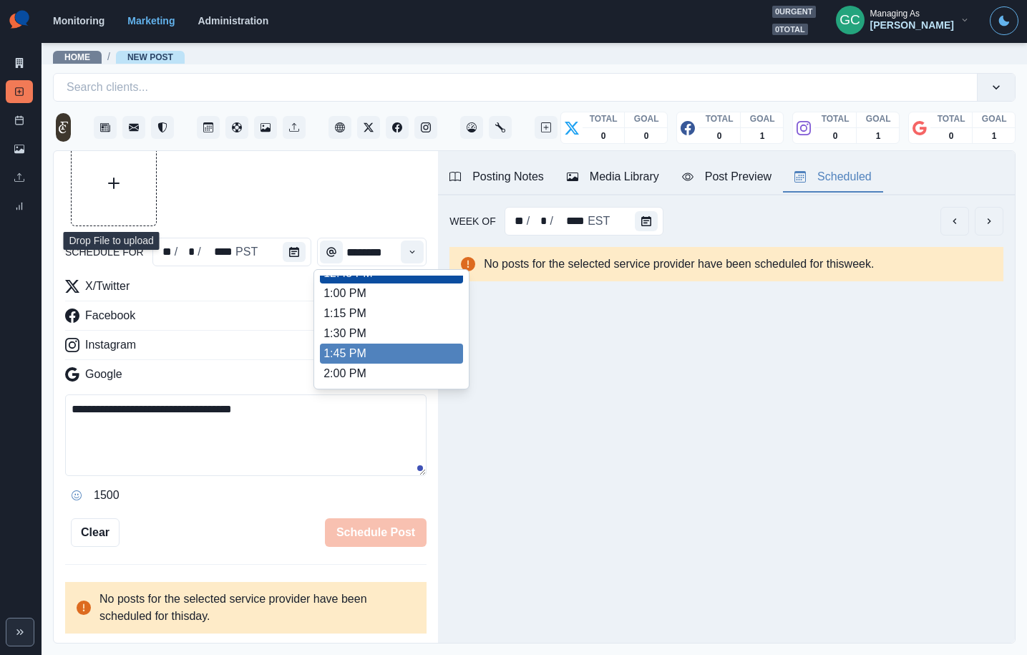
click at [421, 359] on li "1:45 PM" at bounding box center [391, 354] width 143 height 20
type input "*******"
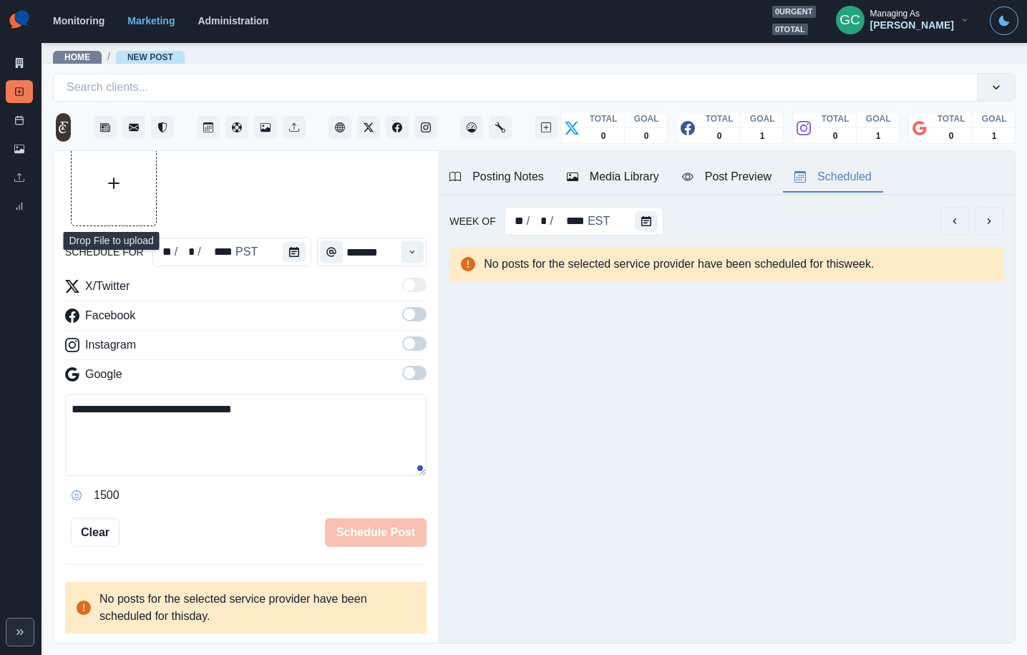
drag, startPoint x: 615, startPoint y: 173, endPoint x: 611, endPoint y: 186, distance: 14.1
click at [615, 173] on div "Media Library" at bounding box center [613, 176] width 92 height 17
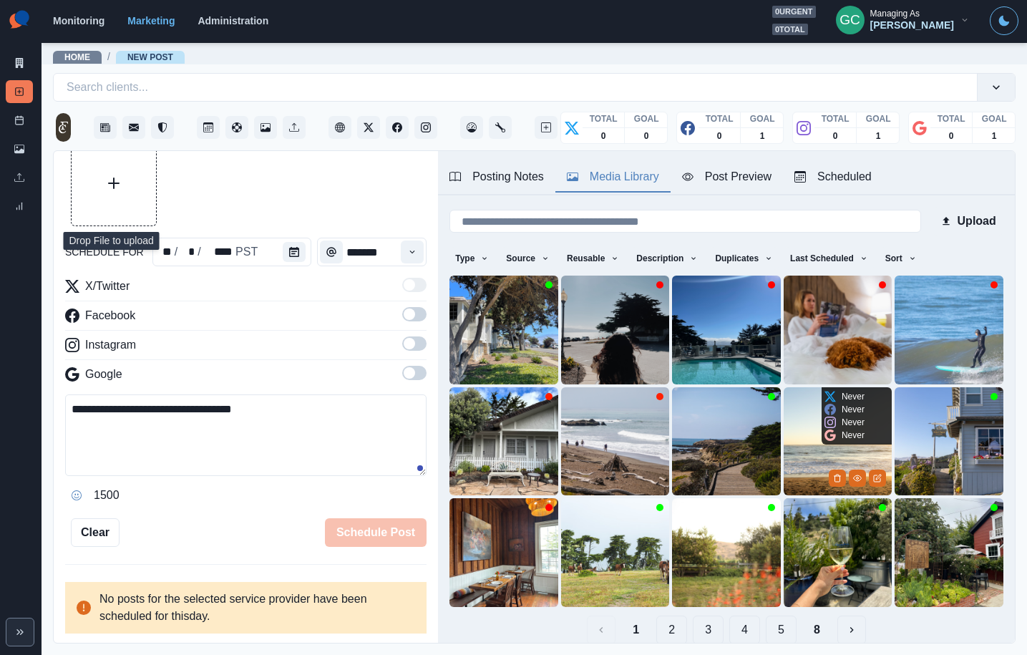
scroll to position [57, 0]
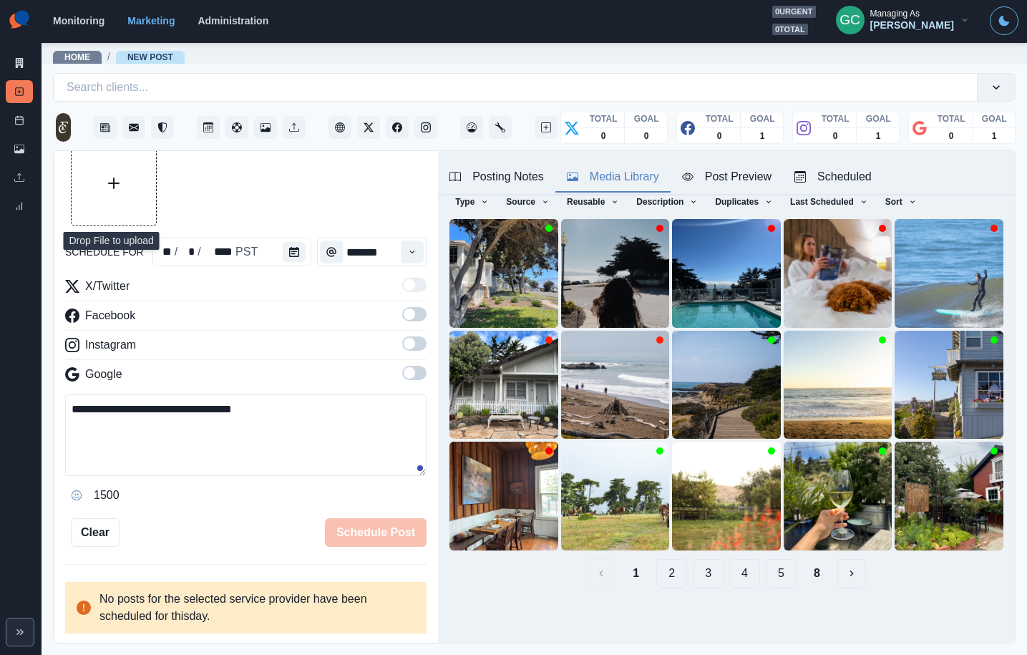
click at [672, 575] on button "2" at bounding box center [671, 573] width 31 height 29
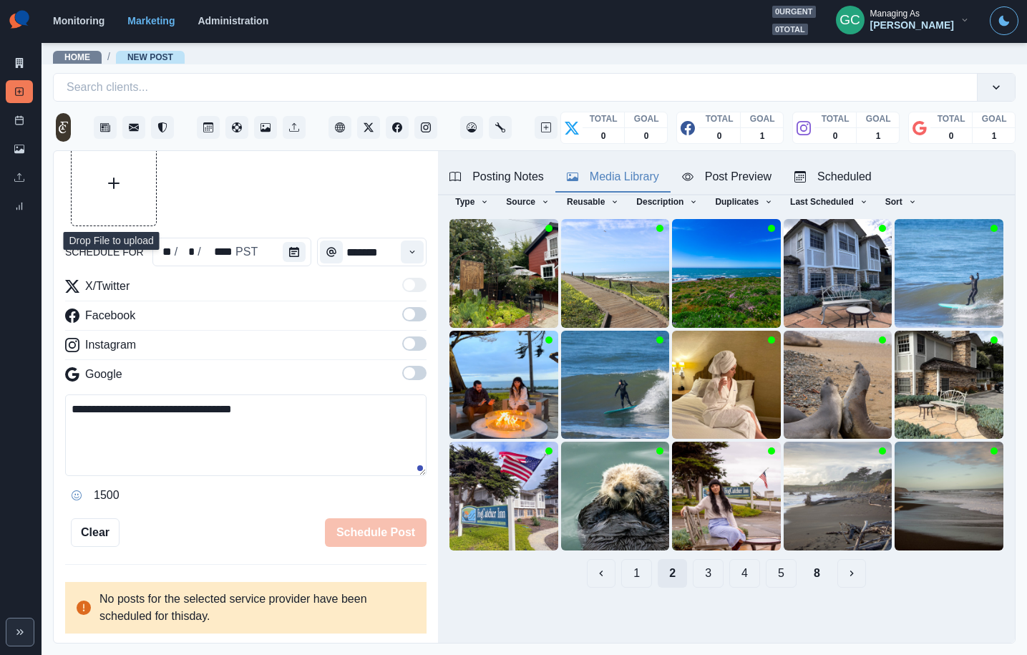
scroll to position [0, 0]
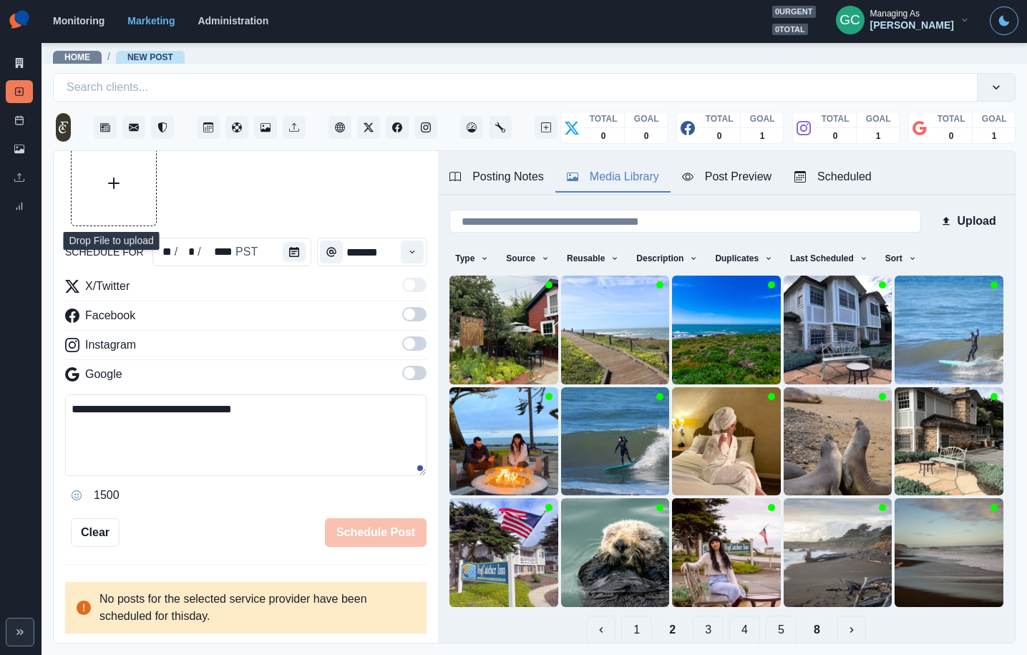
click at [846, 183] on div "Scheduled" at bounding box center [833, 176] width 77 height 17
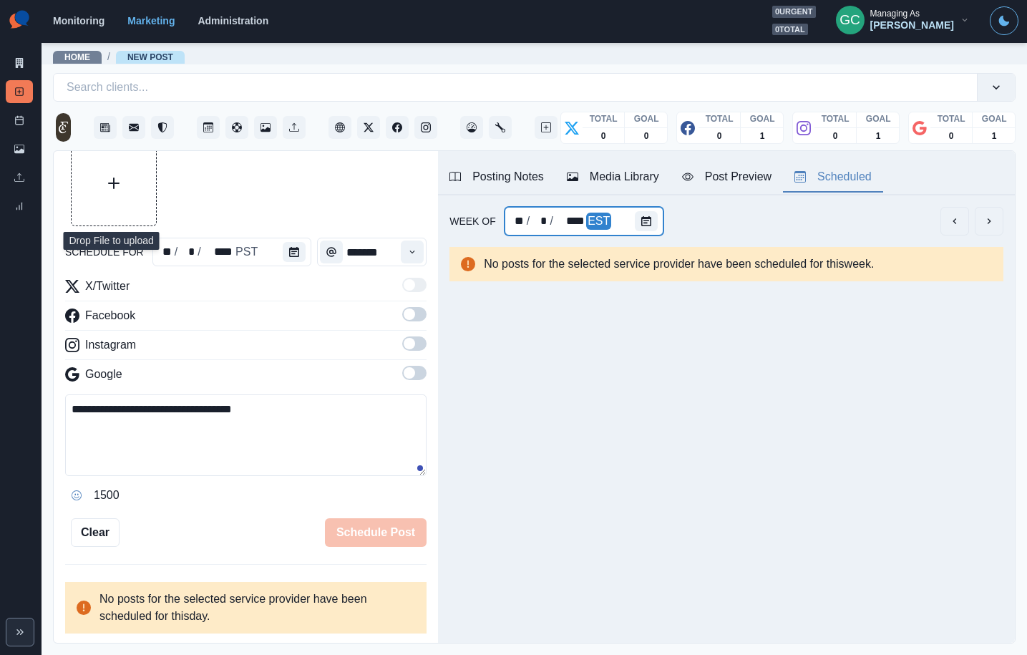
click at [623, 218] on div "** / * / **** EST" at bounding box center [585, 221] width 160 height 29
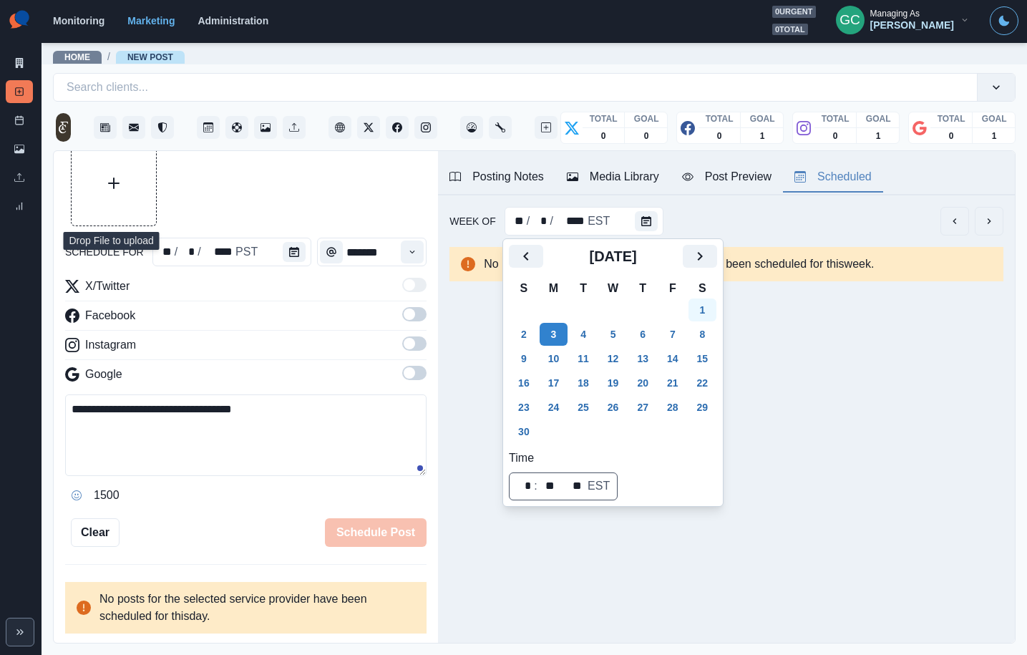
click at [711, 309] on button "1" at bounding box center [703, 309] width 29 height 23
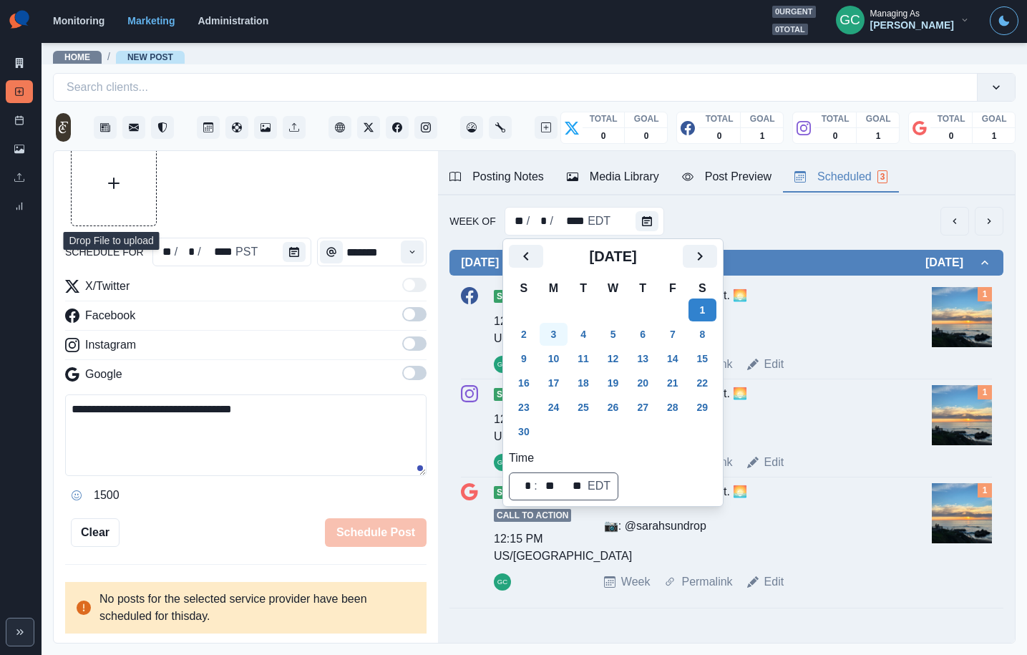
click at [547, 340] on button "3" at bounding box center [554, 334] width 29 height 23
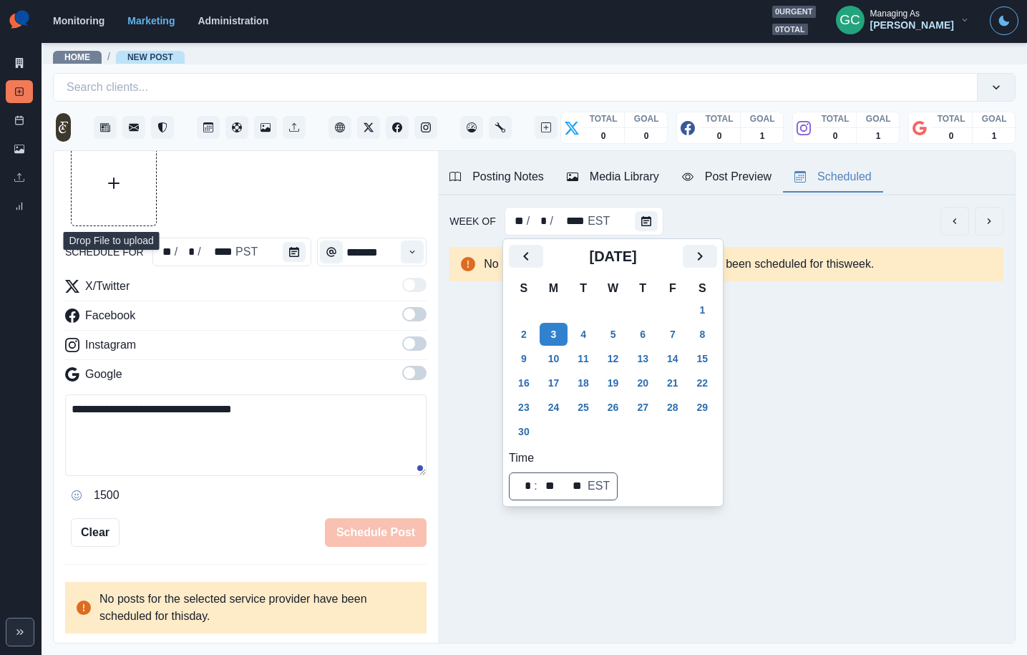
click at [630, 178] on div "Media Library" at bounding box center [613, 176] width 92 height 17
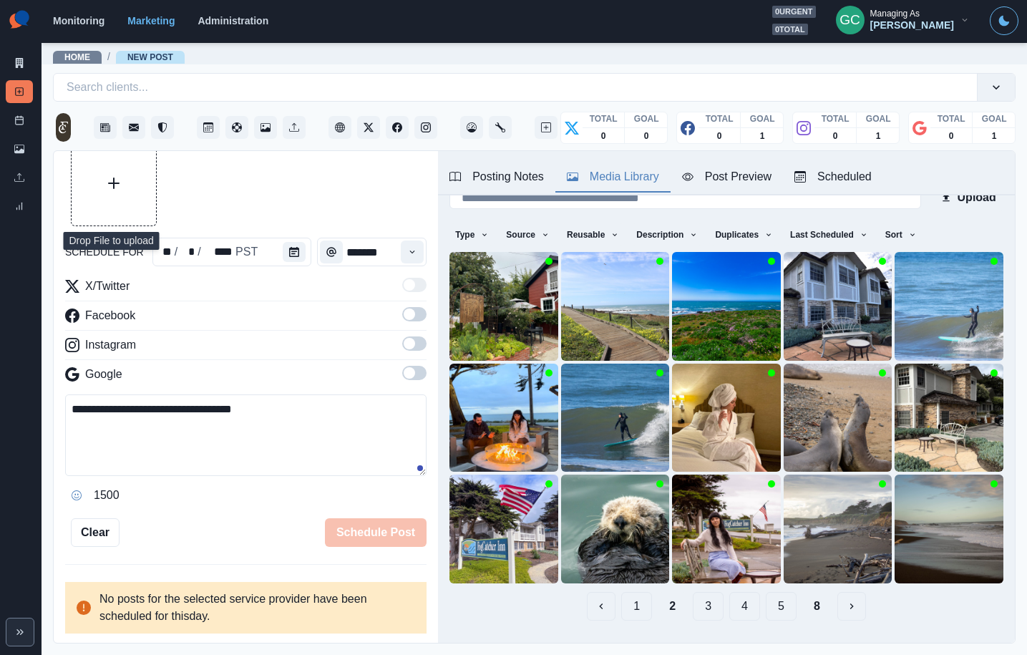
scroll to position [40, 0]
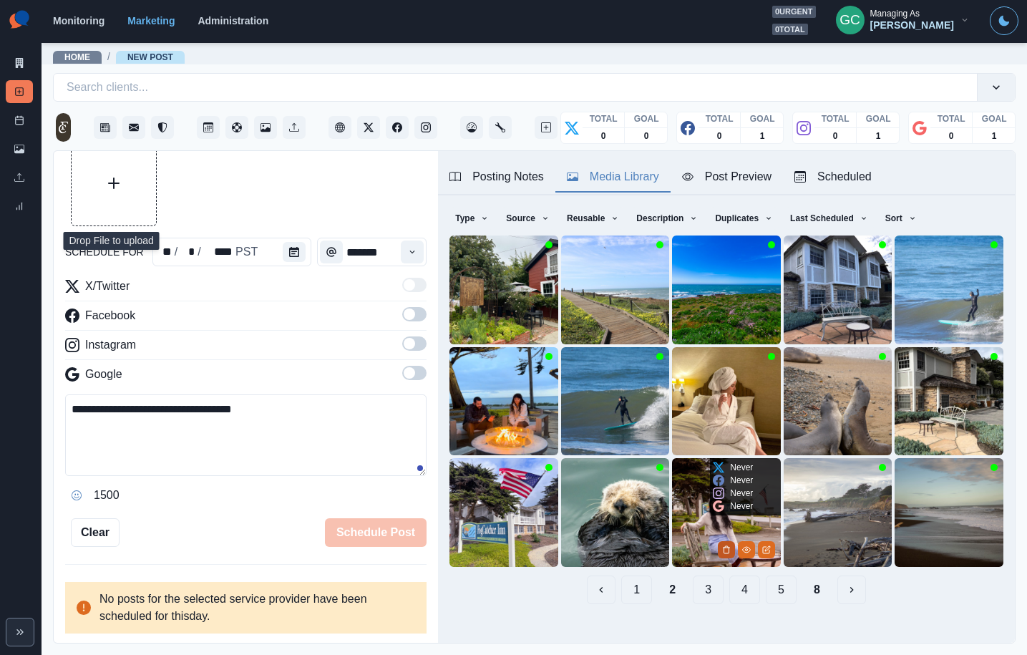
click at [722, 550] on icon "Delete Media" at bounding box center [726, 549] width 9 height 9
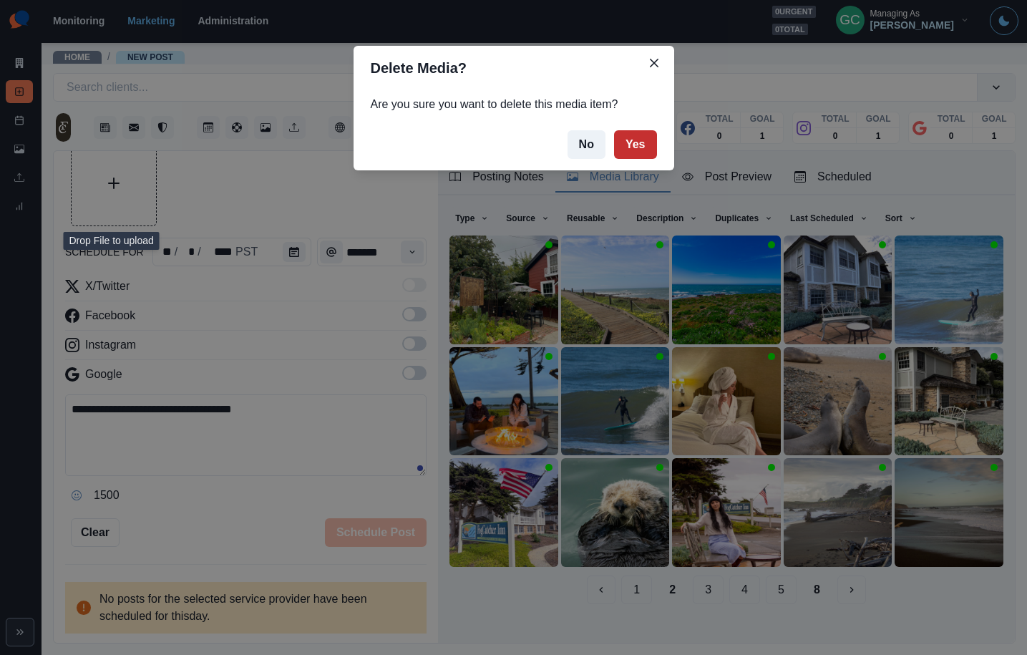
click at [623, 147] on button "Yes" at bounding box center [635, 144] width 43 height 29
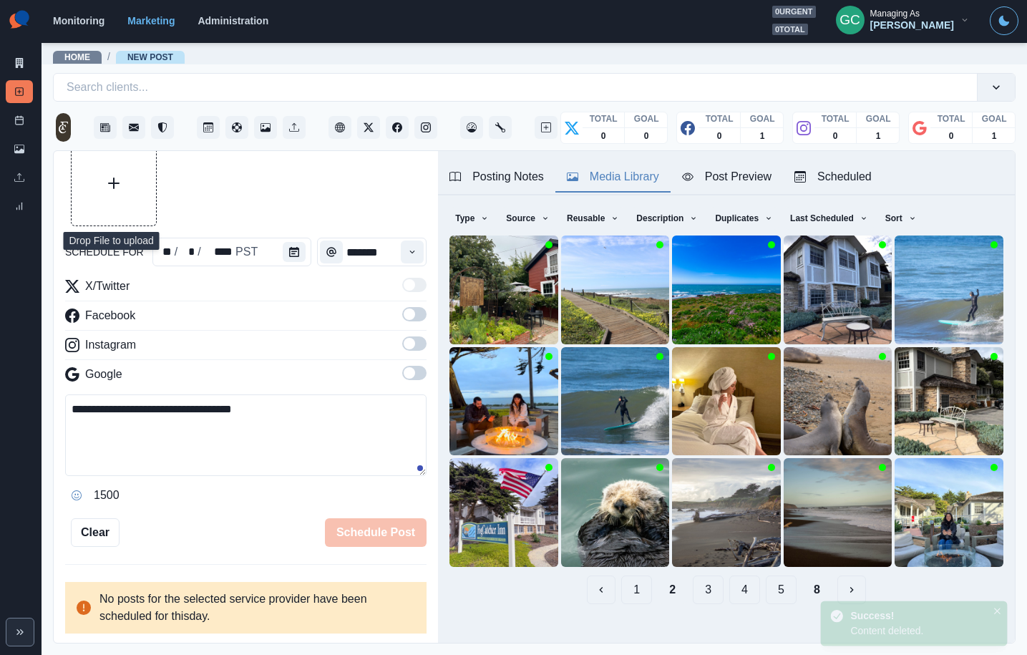
click at [717, 596] on button "3" at bounding box center [708, 589] width 31 height 29
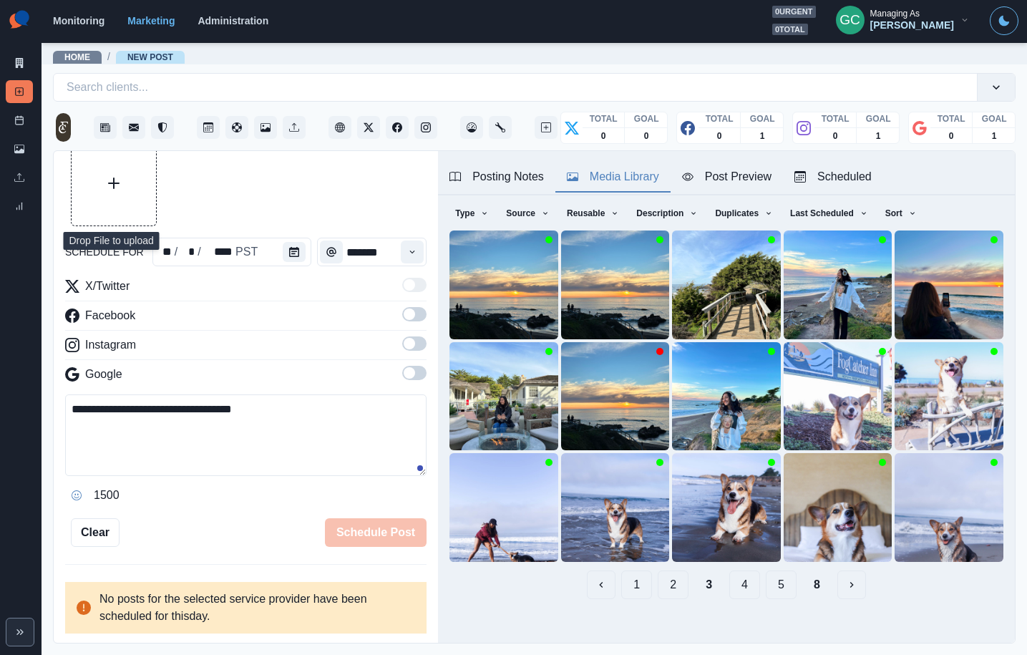
scroll to position [57, 0]
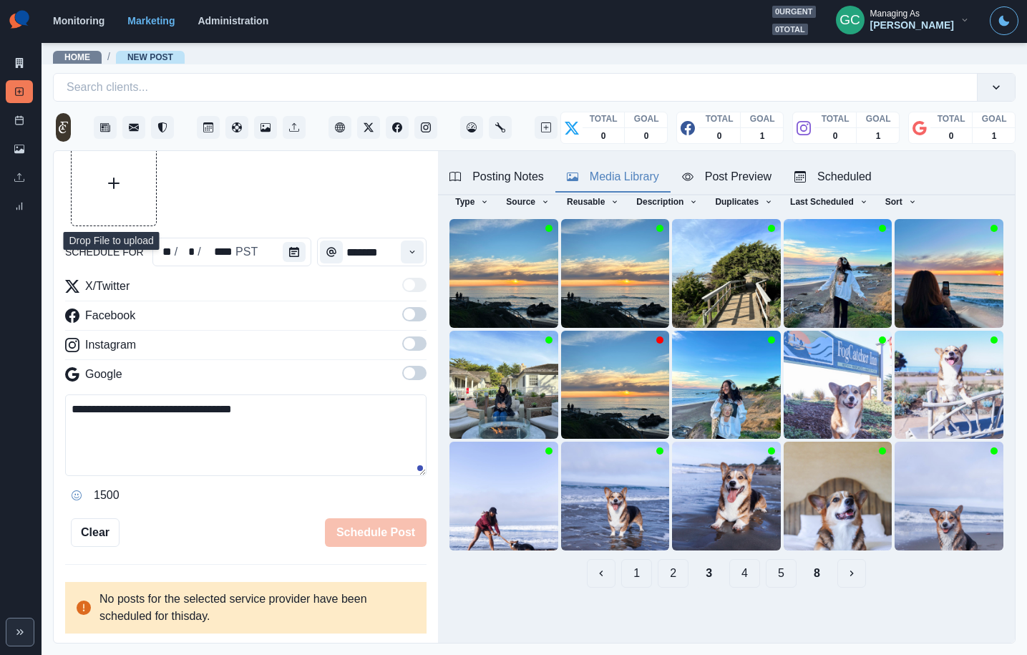
click at [787, 570] on button "5" at bounding box center [781, 573] width 31 height 29
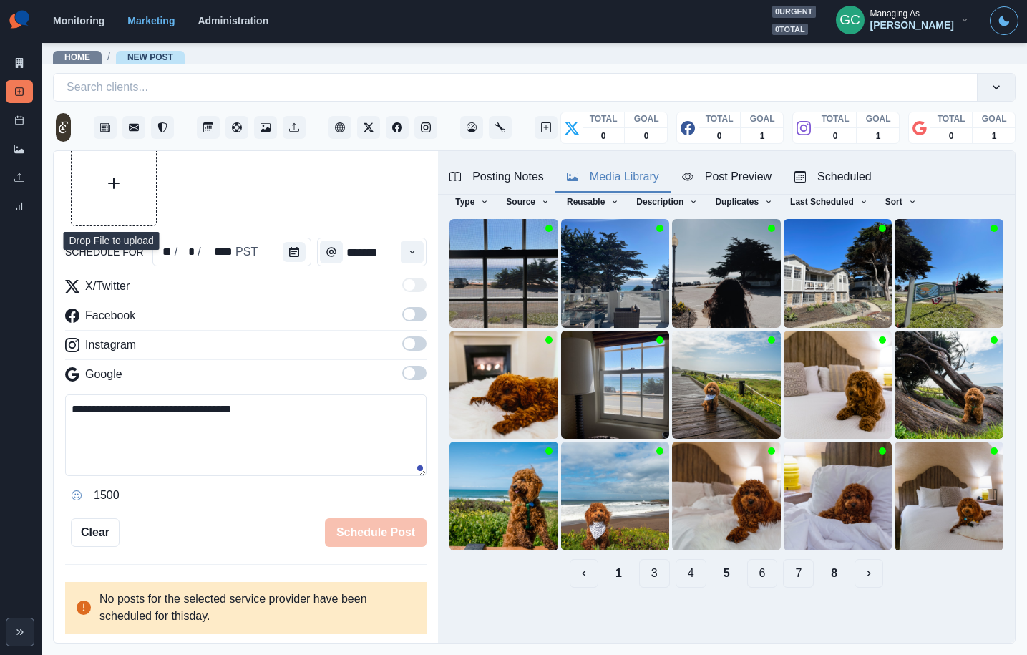
click at [800, 578] on button "7" at bounding box center [798, 573] width 31 height 29
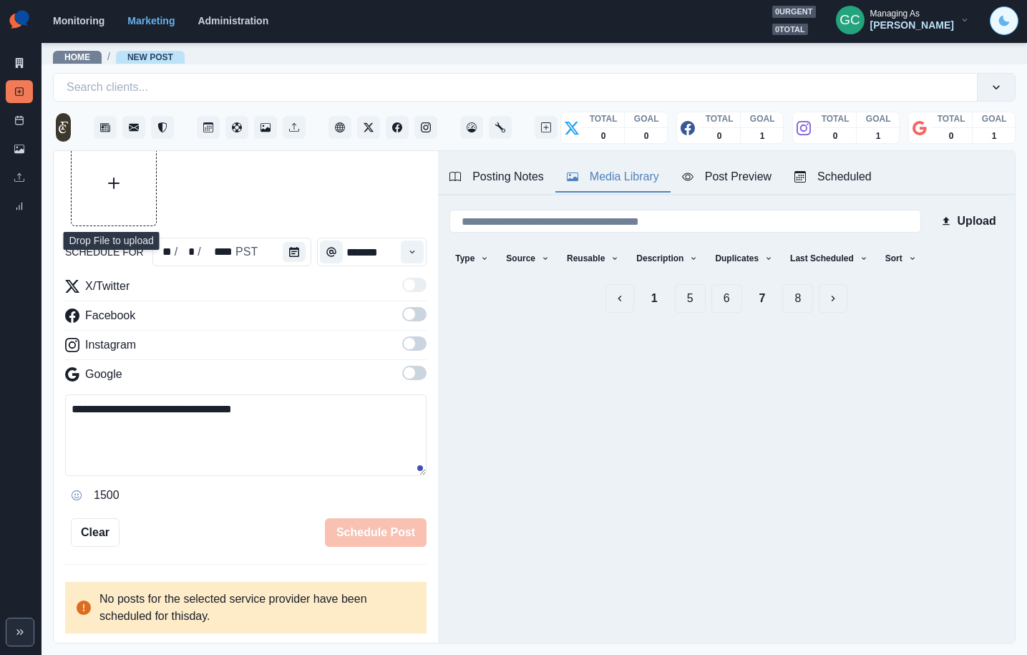
scroll to position [0, 0]
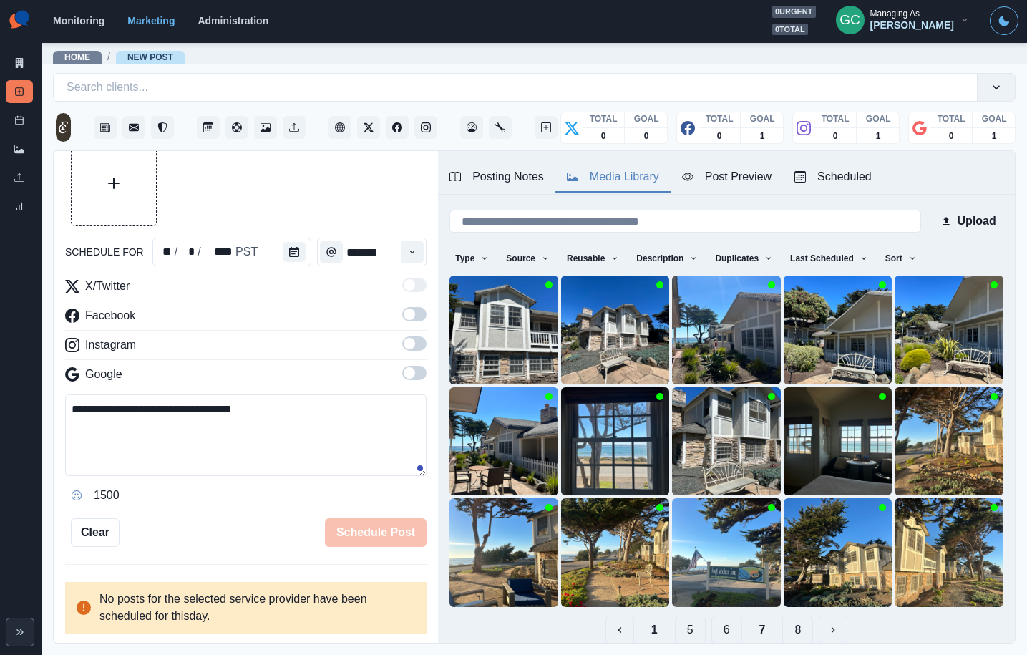
click at [110, 446] on textarea "**********" at bounding box center [245, 435] width 361 height 82
paste textarea "**********"
click at [82, 180] on button "Upload Media" at bounding box center [114, 183] width 84 height 84
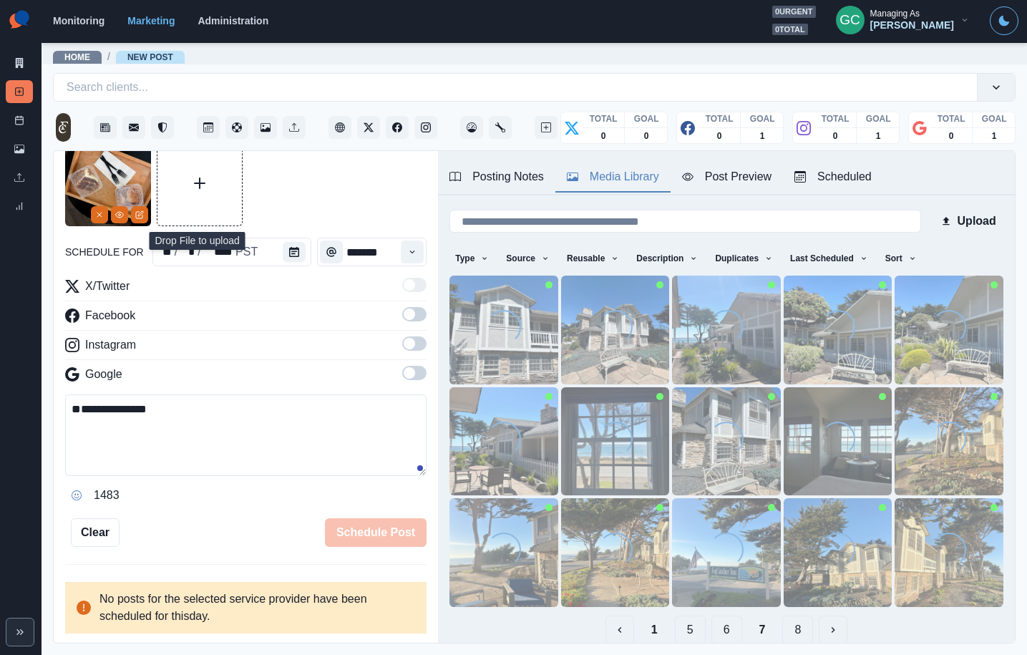
click at [416, 373] on span at bounding box center [414, 373] width 24 height 14
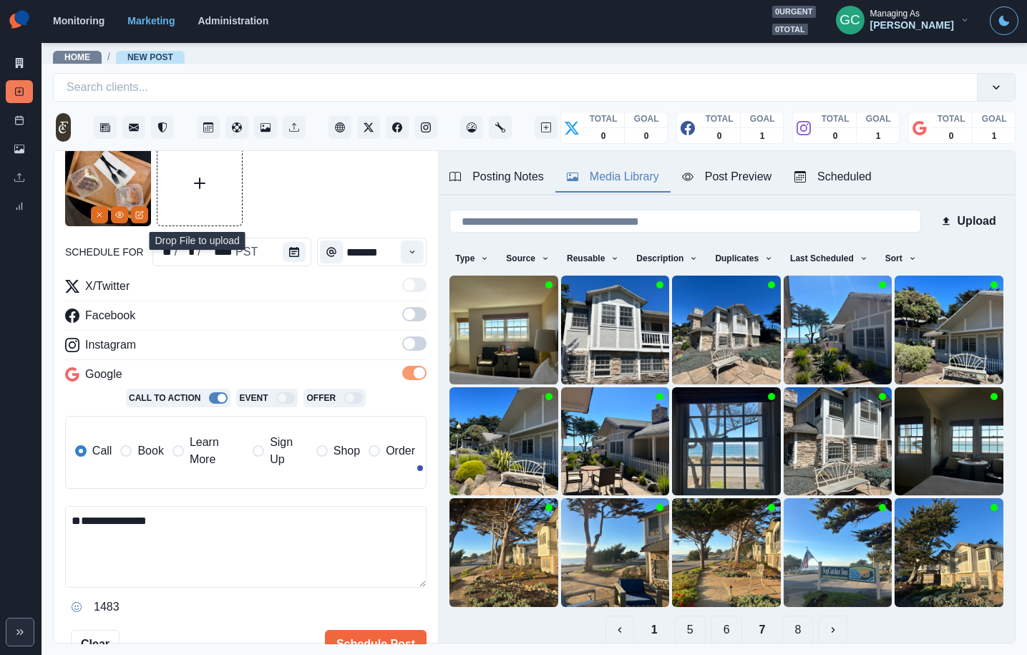
drag, startPoint x: 414, startPoint y: 349, endPoint x: 417, endPoint y: 326, distance: 23.1
click at [414, 349] on span at bounding box center [414, 343] width 24 height 14
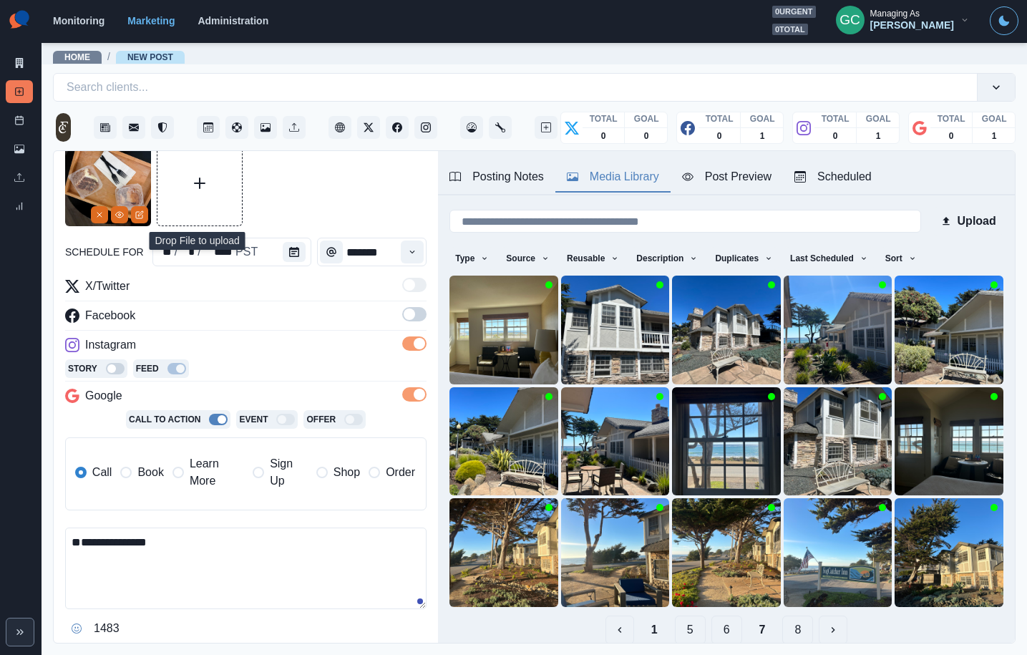
drag, startPoint x: 416, startPoint y: 311, endPoint x: 314, endPoint y: 400, distance: 136.0
click at [416, 311] on span at bounding box center [414, 314] width 24 height 14
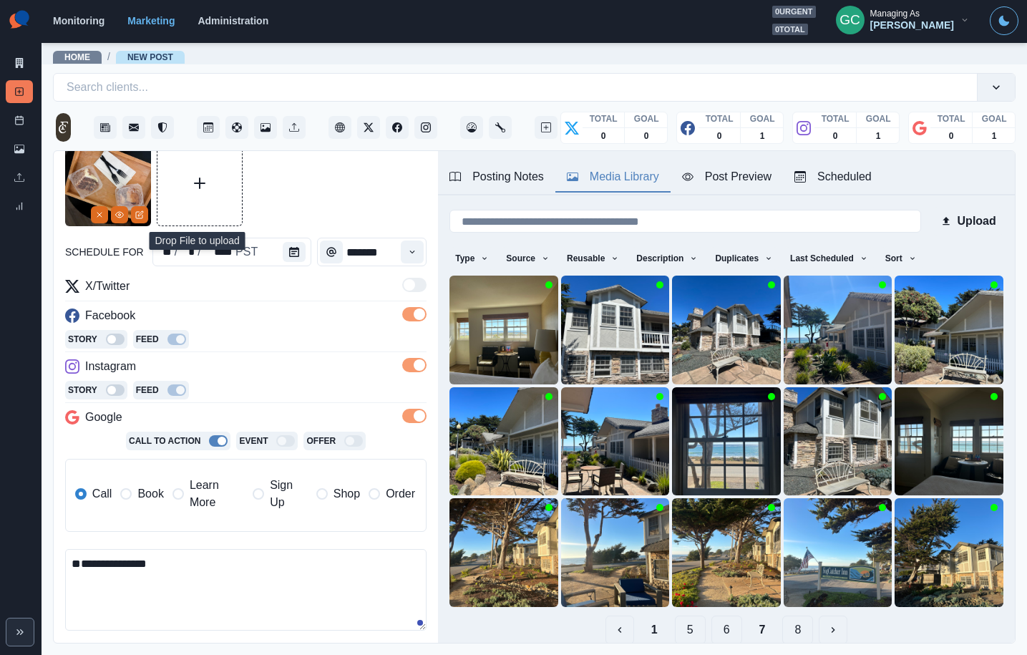
click at [208, 489] on span "Learn More" at bounding box center [217, 494] width 54 height 34
click at [123, 215] on icon "View Media" at bounding box center [120, 215] width 8 height 6
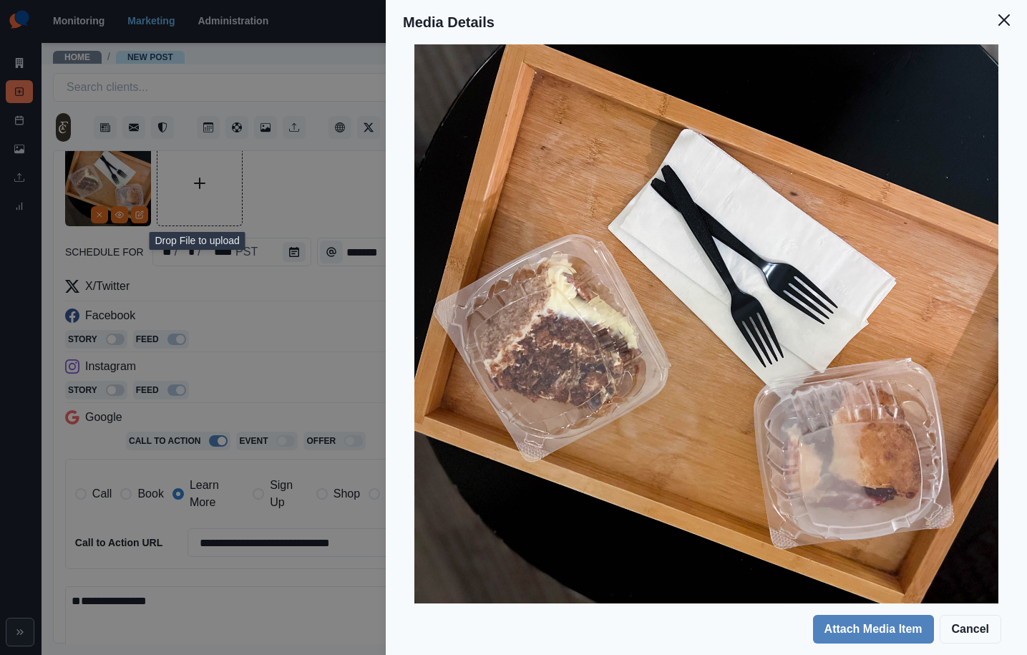
scroll to position [140, 0]
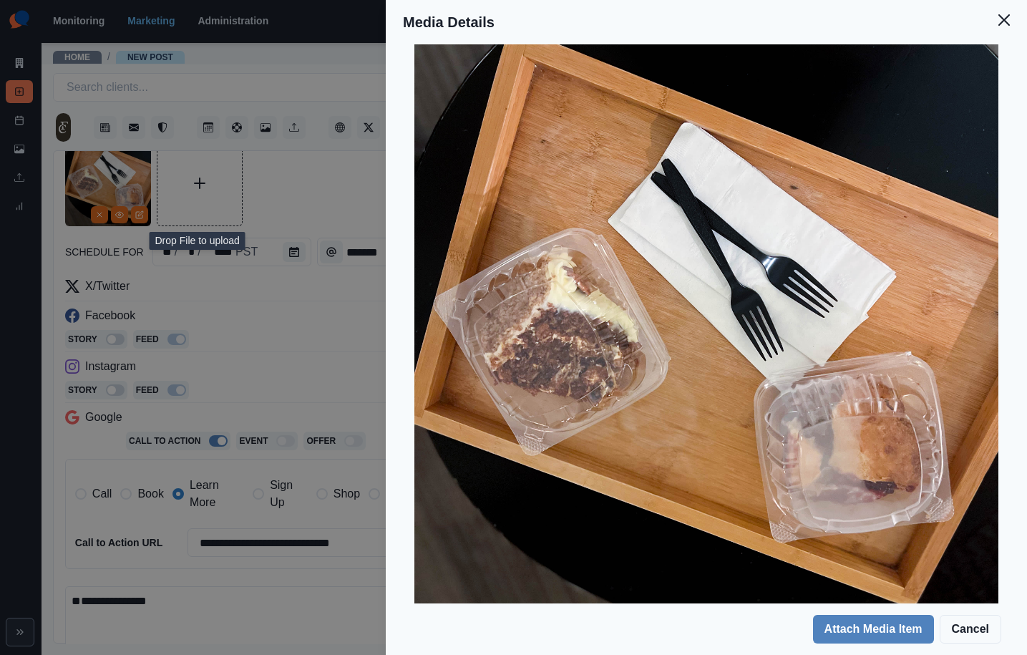
drag, startPoint x: 271, startPoint y: 319, endPoint x: 258, endPoint y: 323, distance: 14.3
click at [271, 319] on div "Media Details Preview Details Our Description Fogcatcher-1925 Reusable Yes Tags…" at bounding box center [513, 327] width 1027 height 655
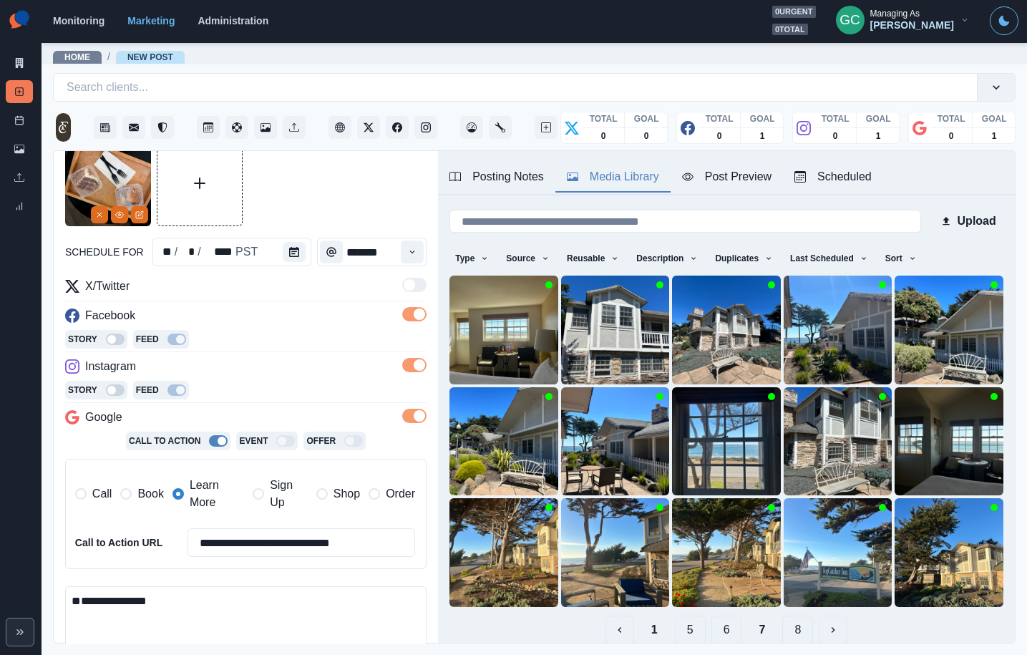
click at [273, 595] on textarea "**********" at bounding box center [245, 627] width 361 height 82
paste textarea "**********"
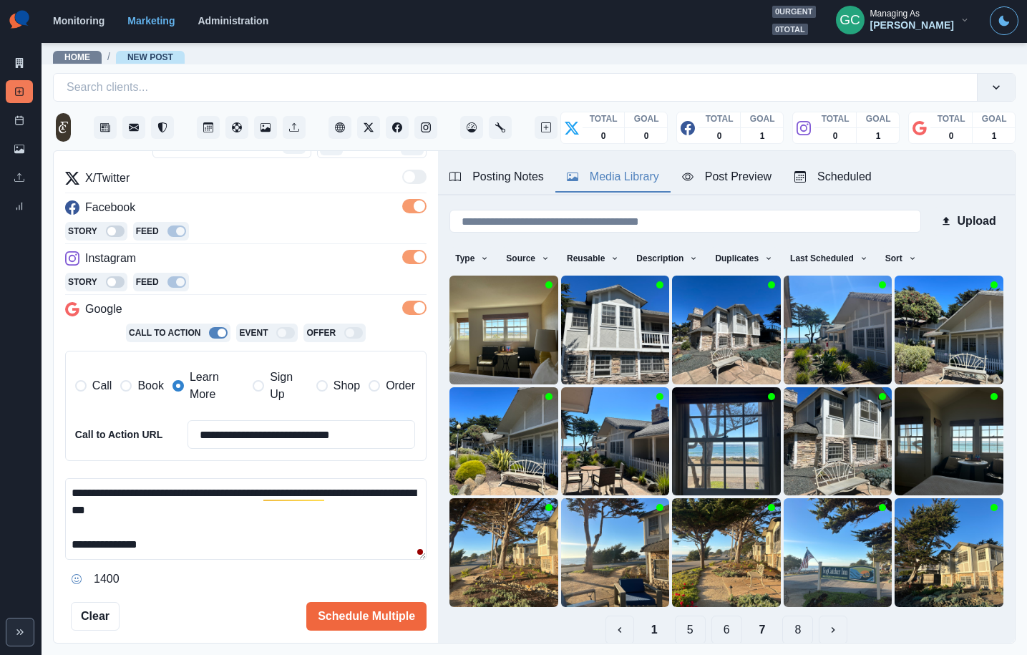
scroll to position [176, 0]
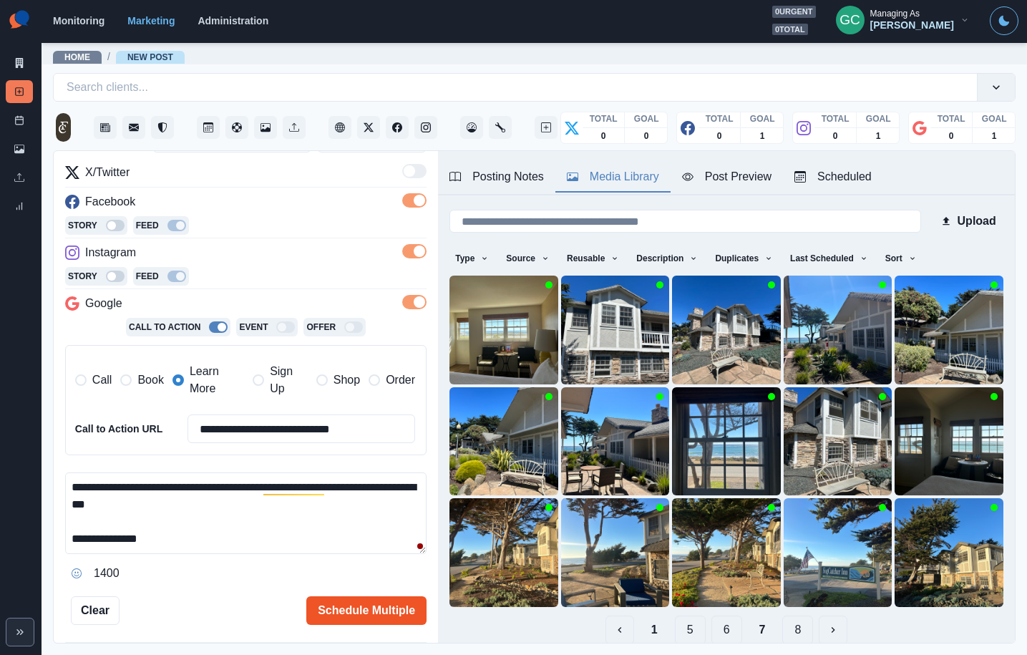
type textarea "**********"
click at [377, 618] on button "Schedule Multiple" at bounding box center [366, 610] width 120 height 29
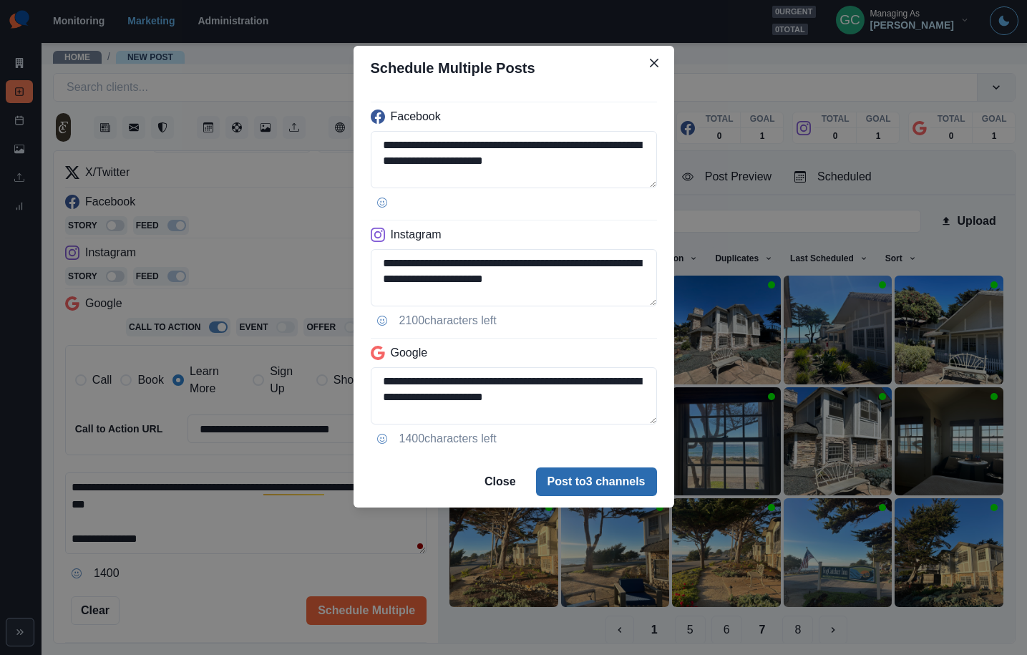
click at [575, 485] on button "Post to 3 channels" at bounding box center [596, 481] width 121 height 29
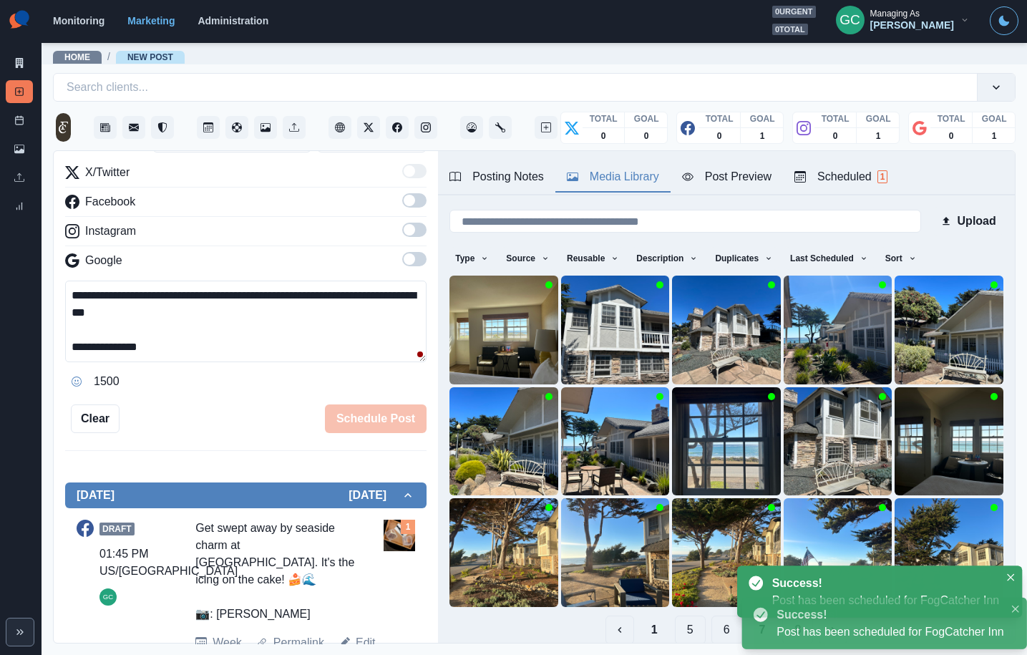
click at [855, 178] on div "Scheduled 1" at bounding box center [841, 176] width 93 height 17
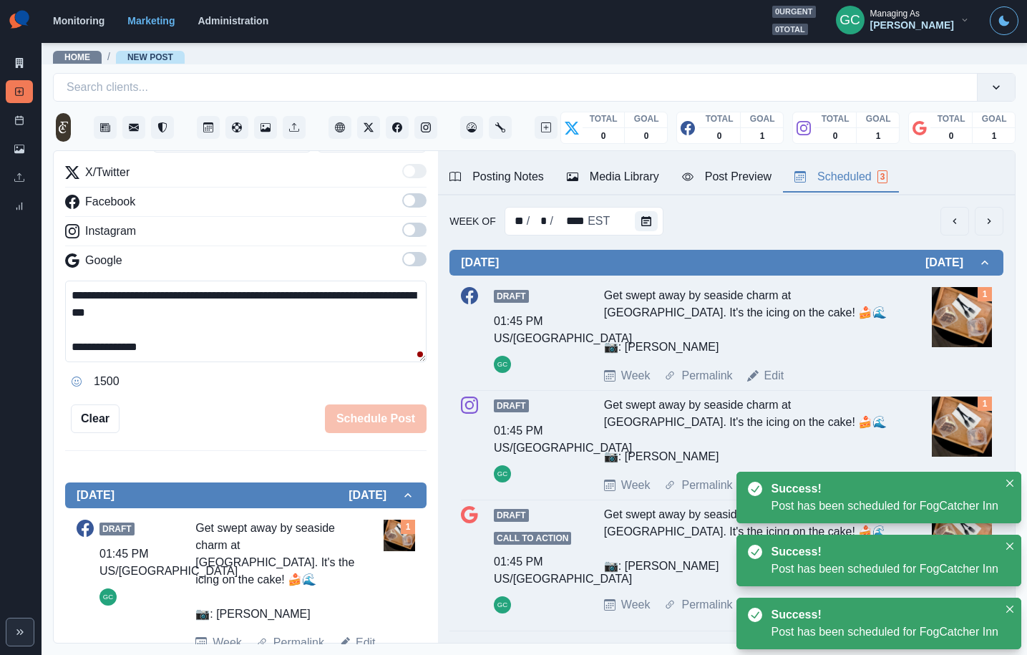
click at [972, 333] on img at bounding box center [962, 317] width 60 height 60
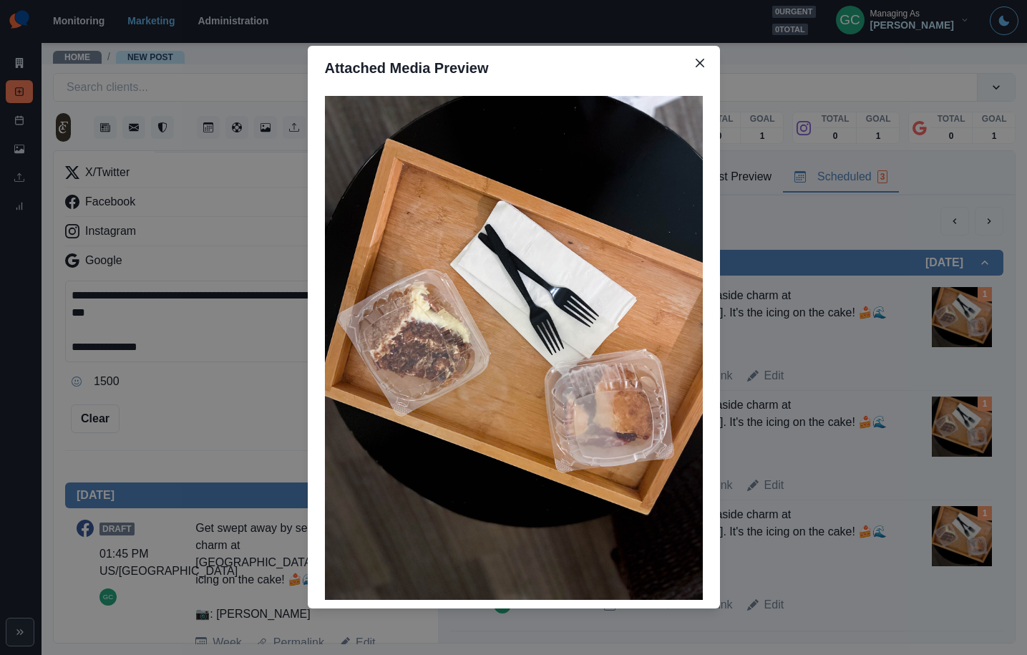
click at [854, 347] on div "Attached Media Preview" at bounding box center [513, 327] width 1027 height 655
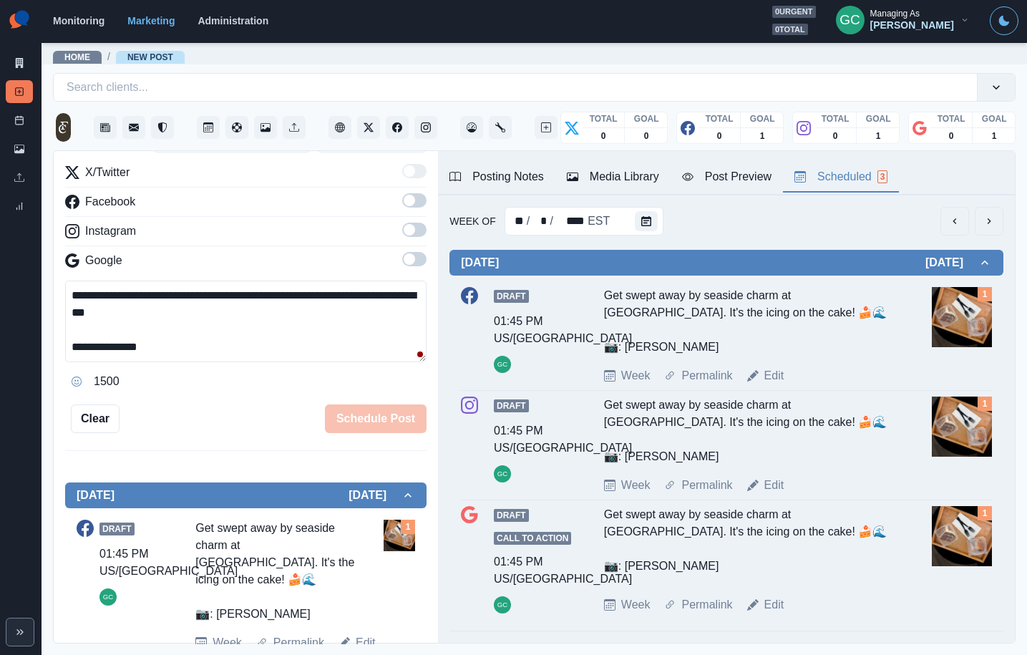
scroll to position [14, 0]
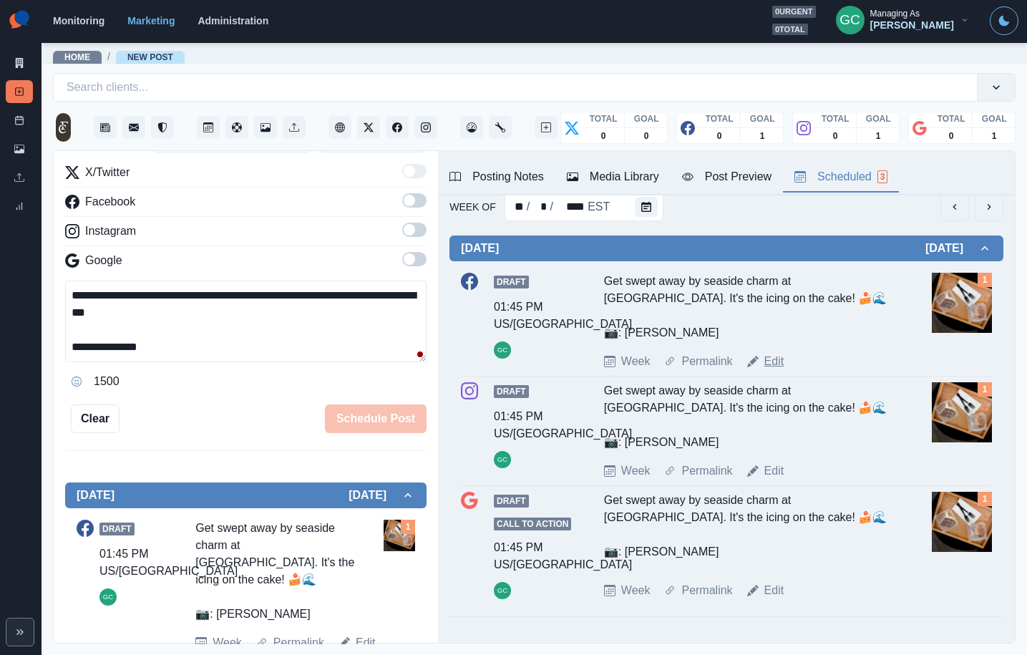
click at [777, 369] on link "Edit" at bounding box center [774, 361] width 20 height 17
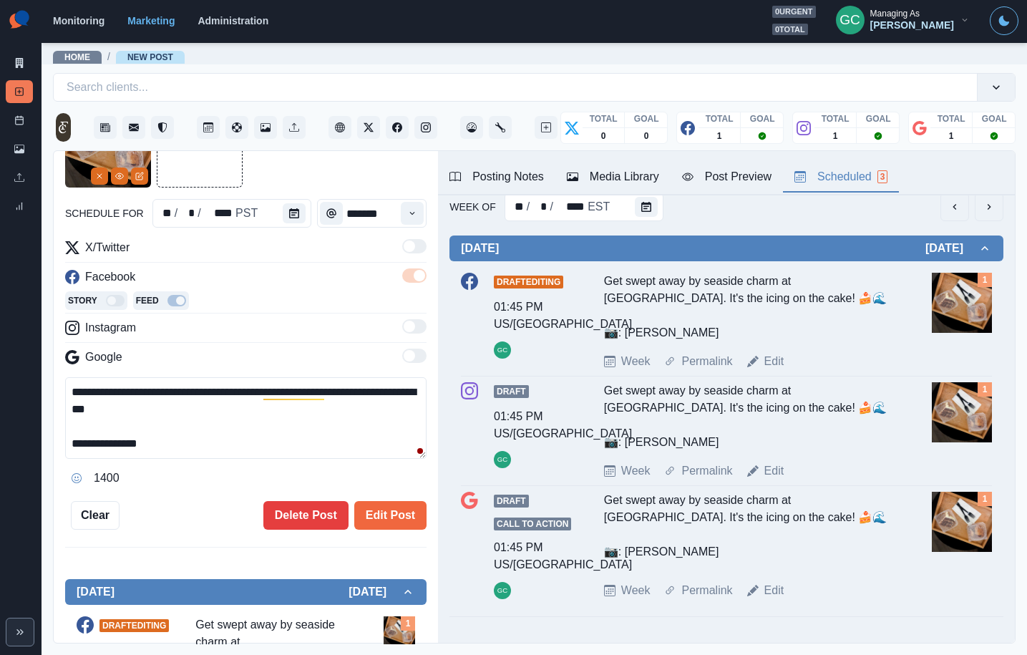
click at [278, 213] on div "**********" at bounding box center [245, 316] width 361 height 428
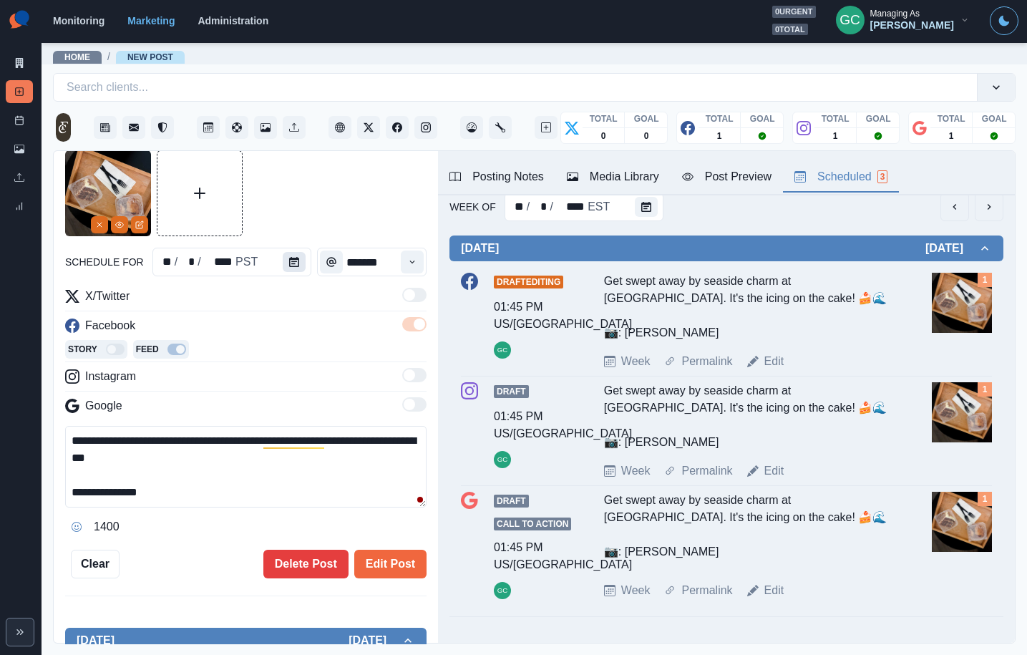
click at [289, 265] on icon "Calendar" at bounding box center [294, 262] width 10 height 10
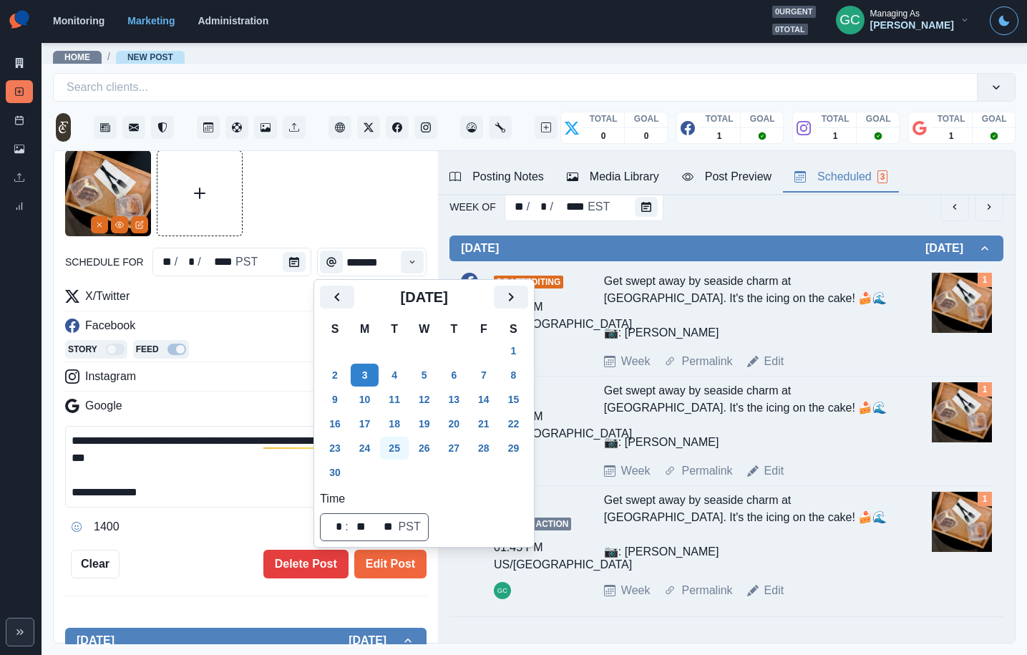
click at [397, 450] on button "25" at bounding box center [394, 448] width 29 height 23
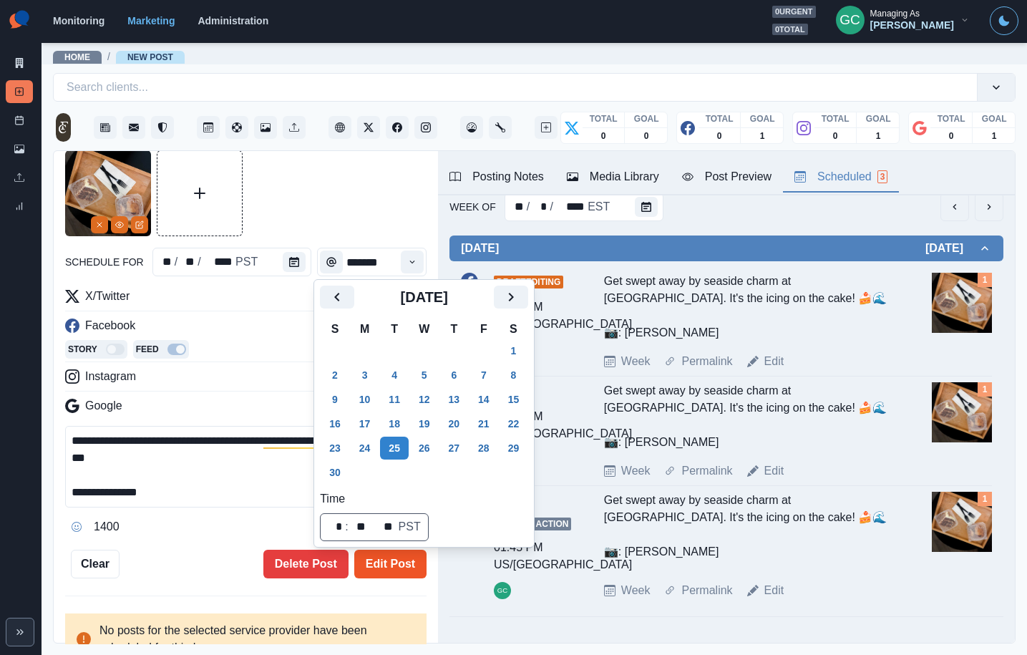
click at [396, 568] on button "Edit Post" at bounding box center [390, 564] width 72 height 29
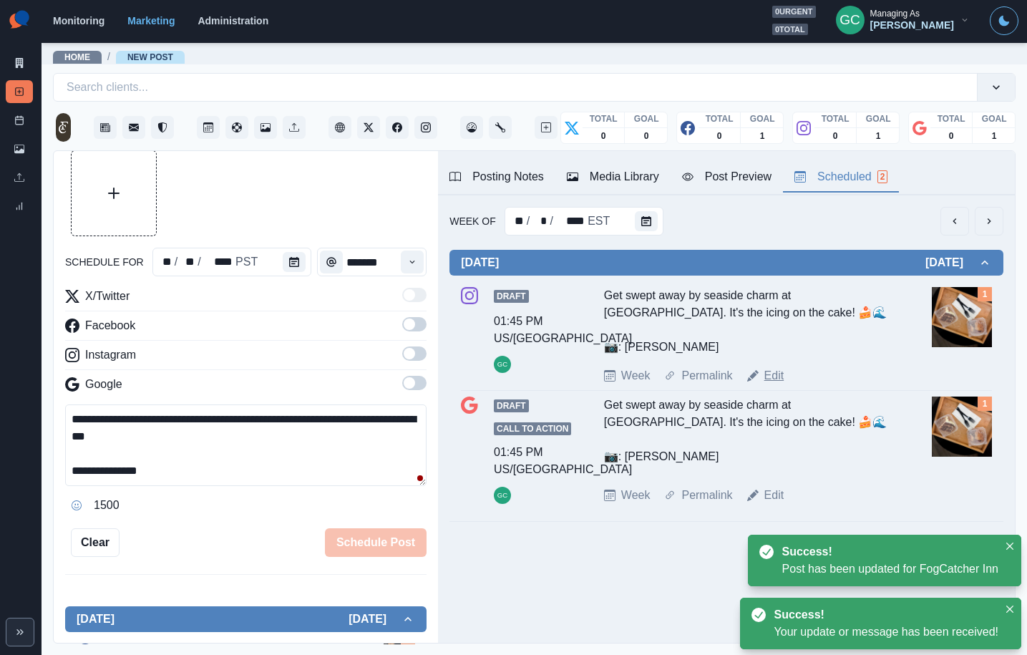
click at [775, 375] on link "Edit" at bounding box center [774, 375] width 20 height 17
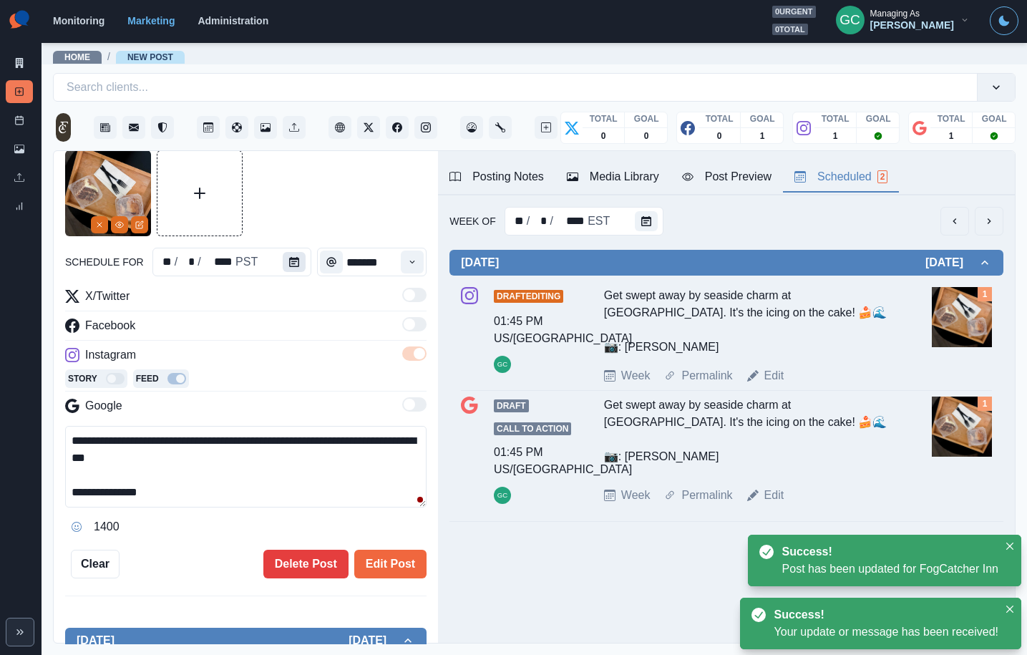
click at [296, 264] on button "Calendar" at bounding box center [294, 262] width 23 height 20
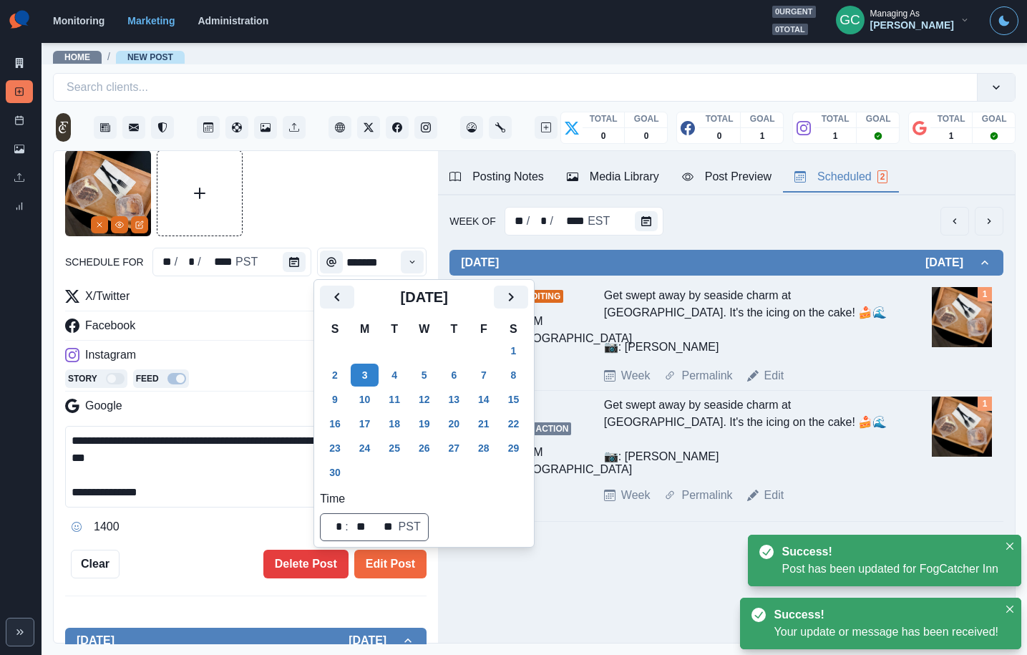
click at [398, 450] on button "25" at bounding box center [394, 448] width 29 height 23
click at [389, 563] on button "Edit Post" at bounding box center [390, 564] width 72 height 29
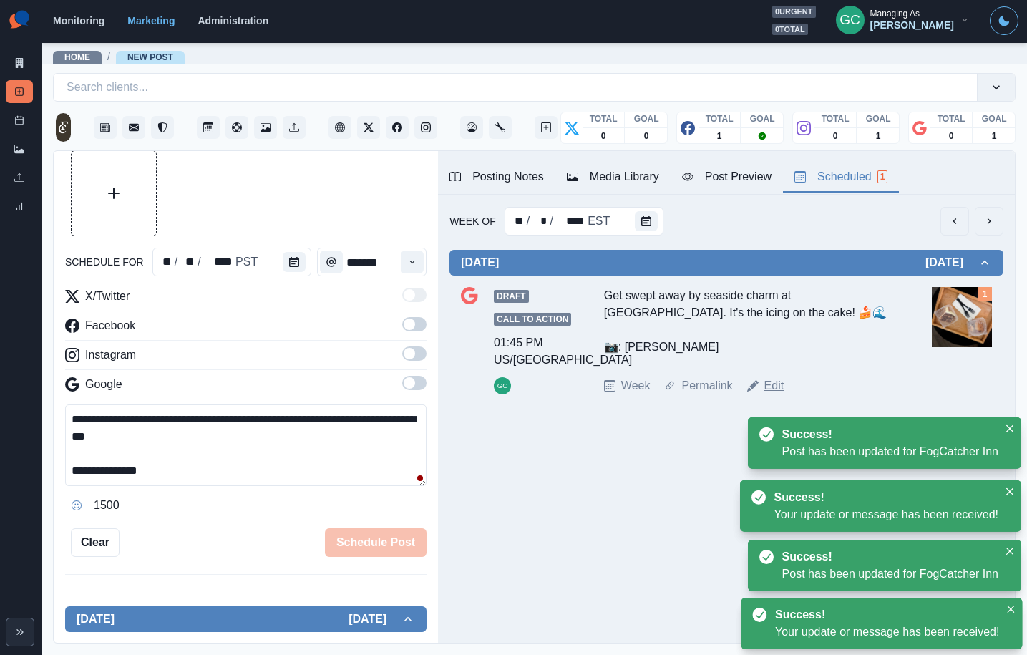
click at [782, 382] on link "Edit" at bounding box center [774, 385] width 20 height 17
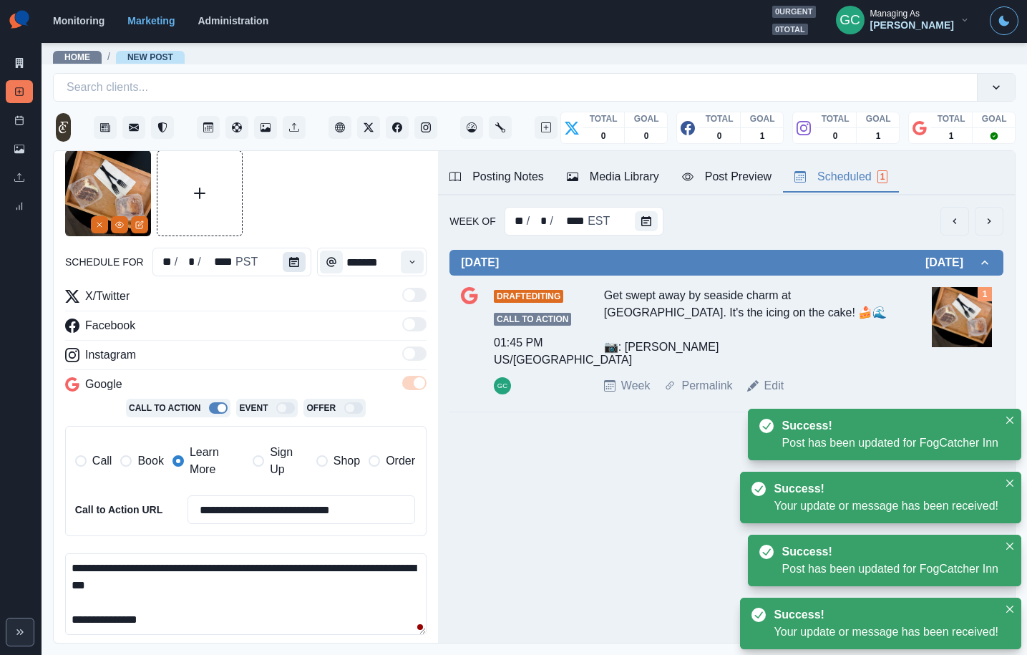
click at [290, 267] on button "Calendar" at bounding box center [294, 262] width 23 height 20
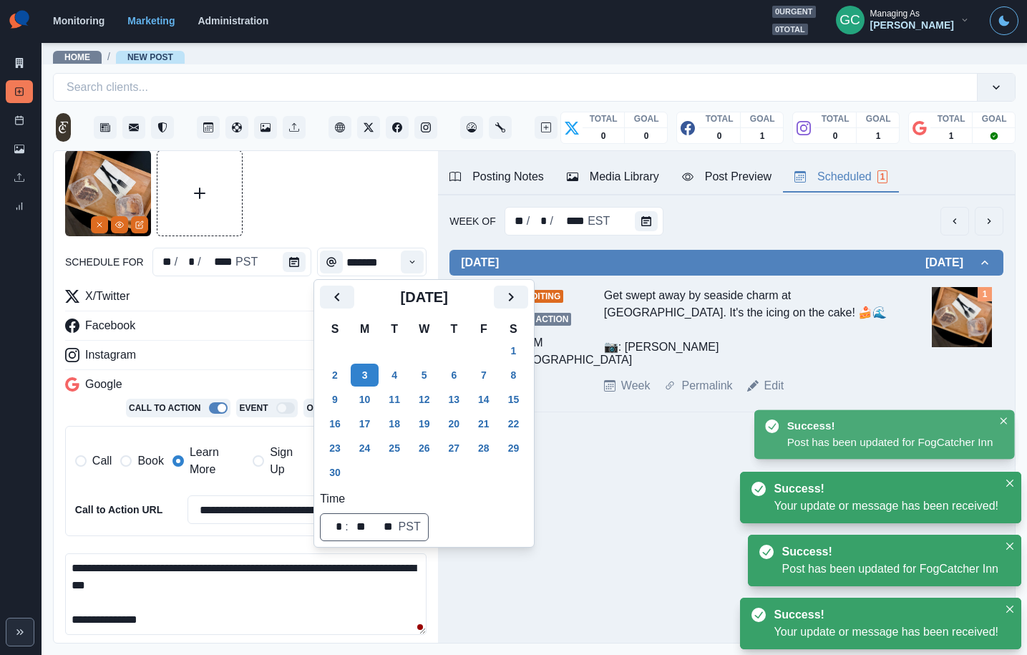
click at [399, 447] on button "25" at bounding box center [394, 448] width 29 height 23
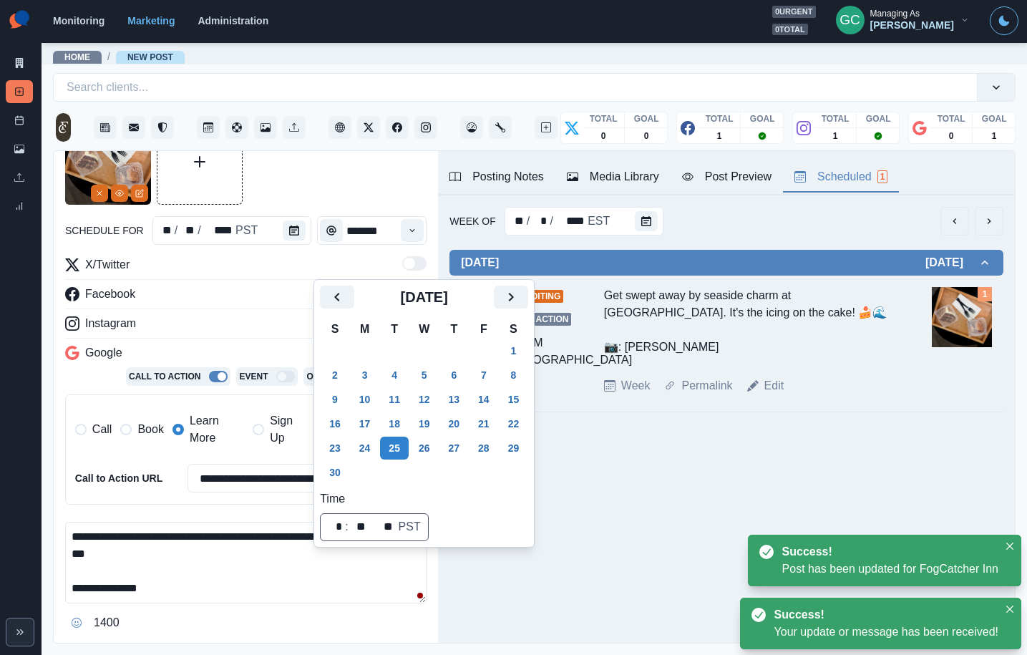
scroll to position [98, 0]
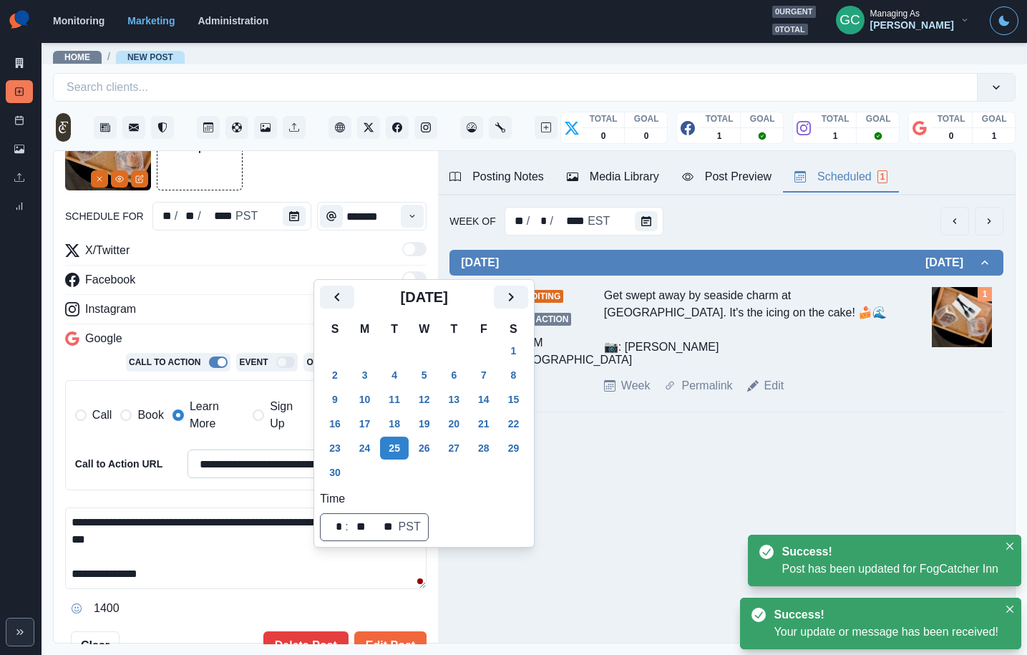
click at [398, 636] on button "Edit Post" at bounding box center [390, 645] width 72 height 29
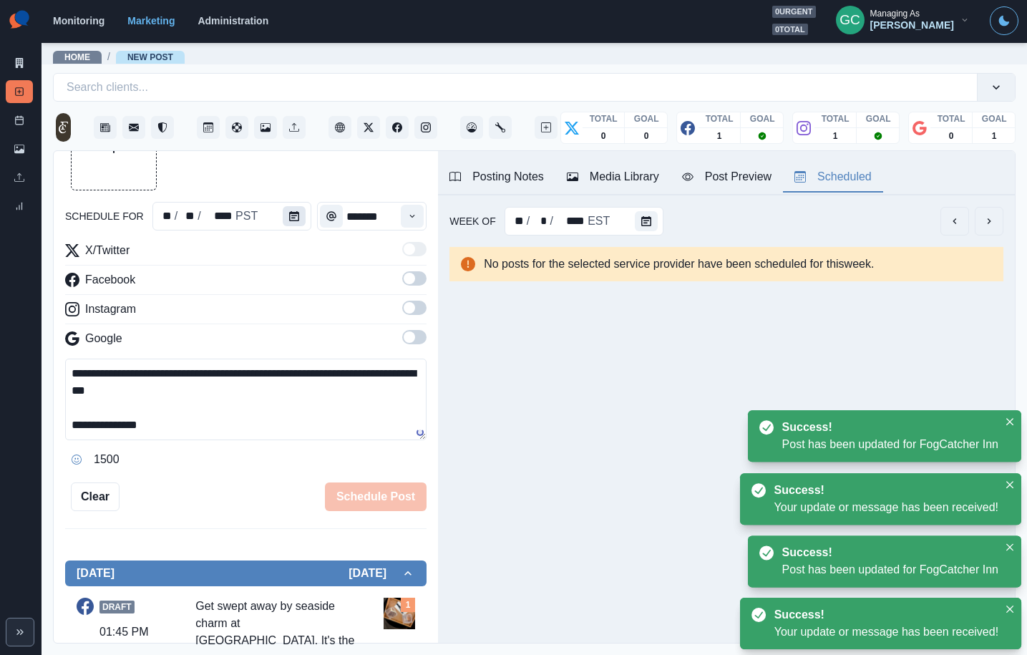
click at [292, 215] on icon "Calendar" at bounding box center [294, 216] width 10 height 10
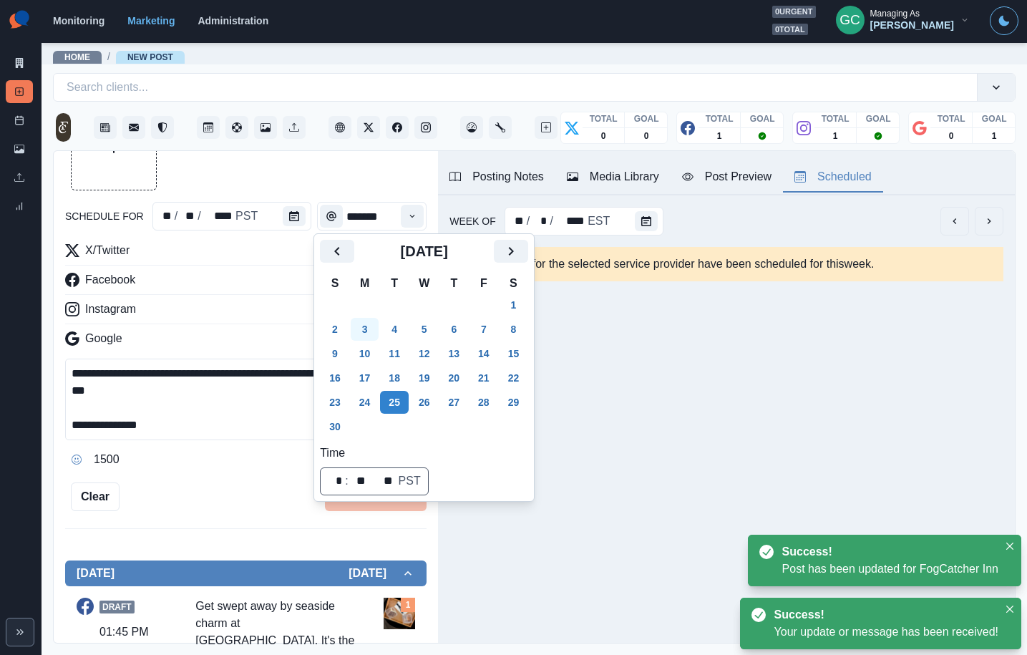
click at [355, 329] on button "3" at bounding box center [365, 329] width 29 height 23
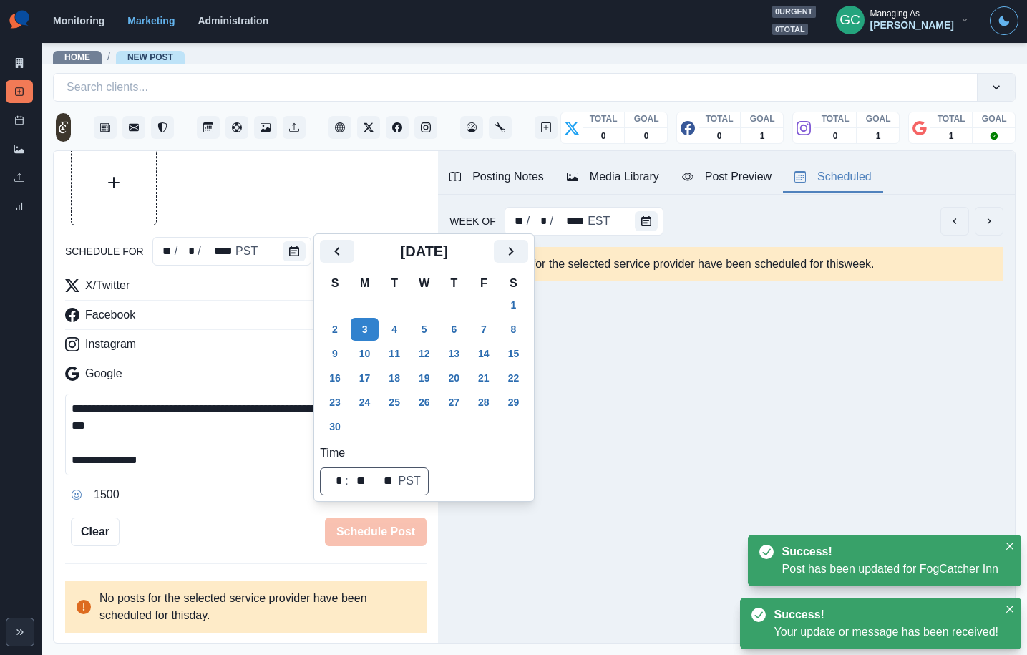
scroll to position [62, 0]
click at [350, 216] on div at bounding box center [245, 183] width 361 height 86
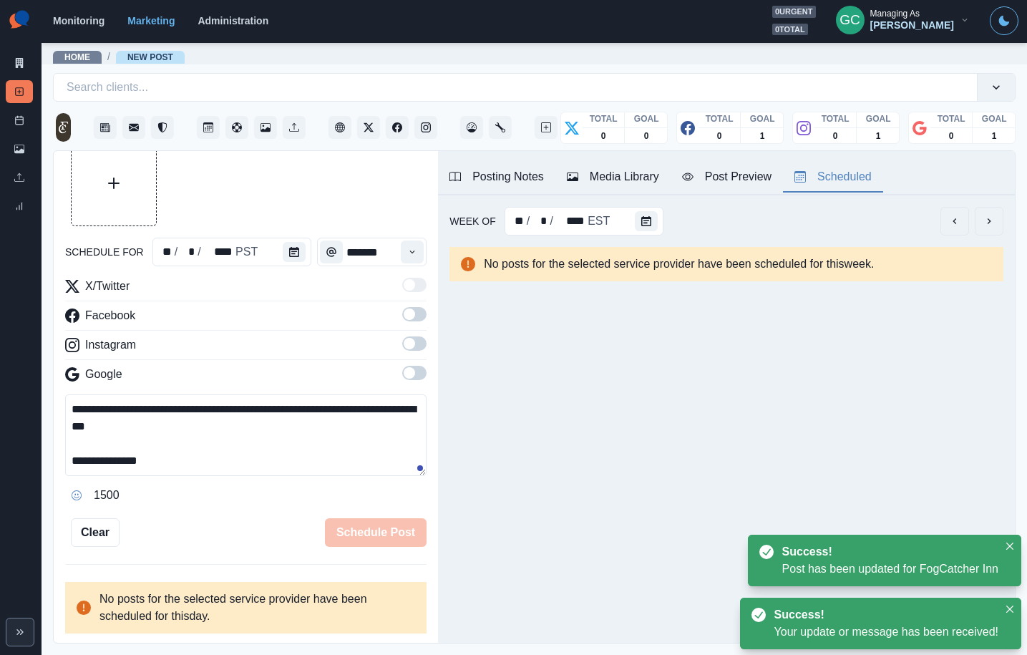
click at [399, 256] on div "Time" at bounding box center [412, 252] width 29 height 29
click at [409, 261] on button "Time" at bounding box center [412, 252] width 23 height 23
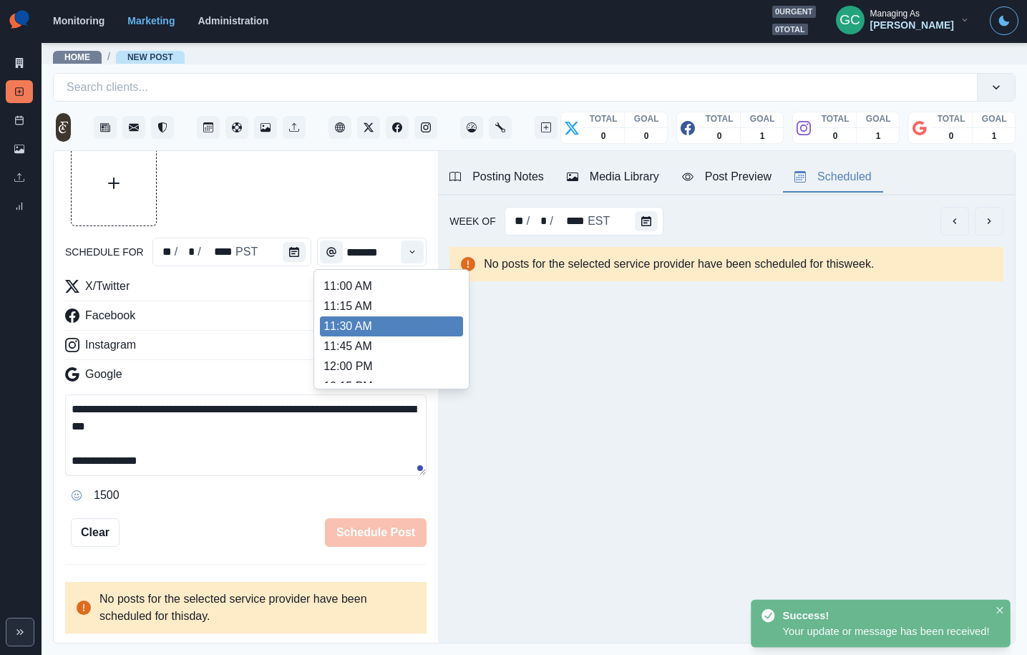
scroll to position [271, 0]
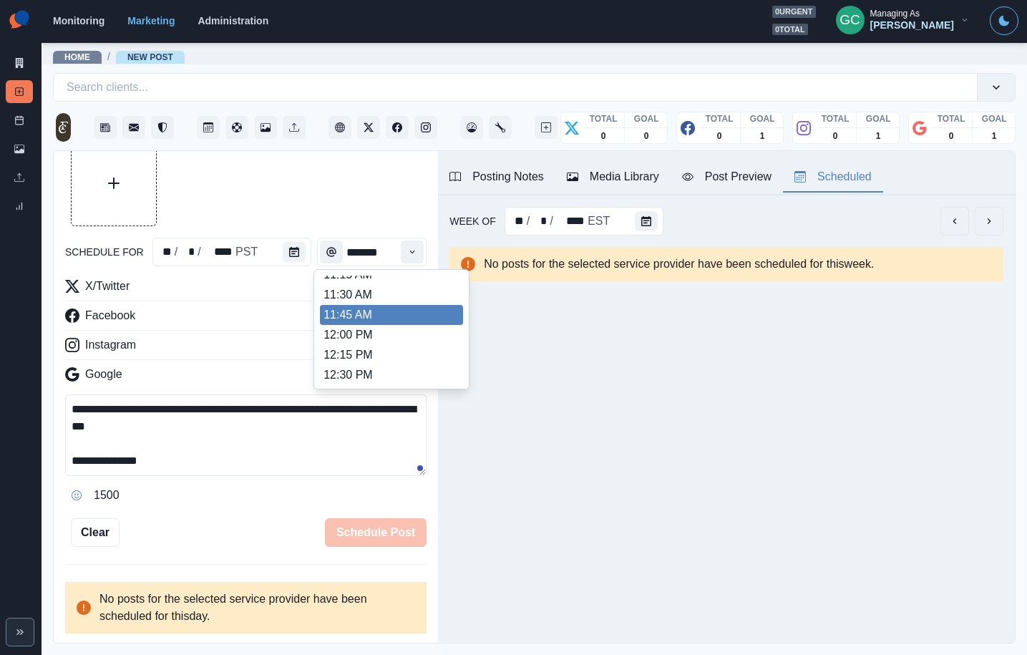
click at [388, 321] on li "11:45 AM" at bounding box center [391, 315] width 143 height 20
type input "********"
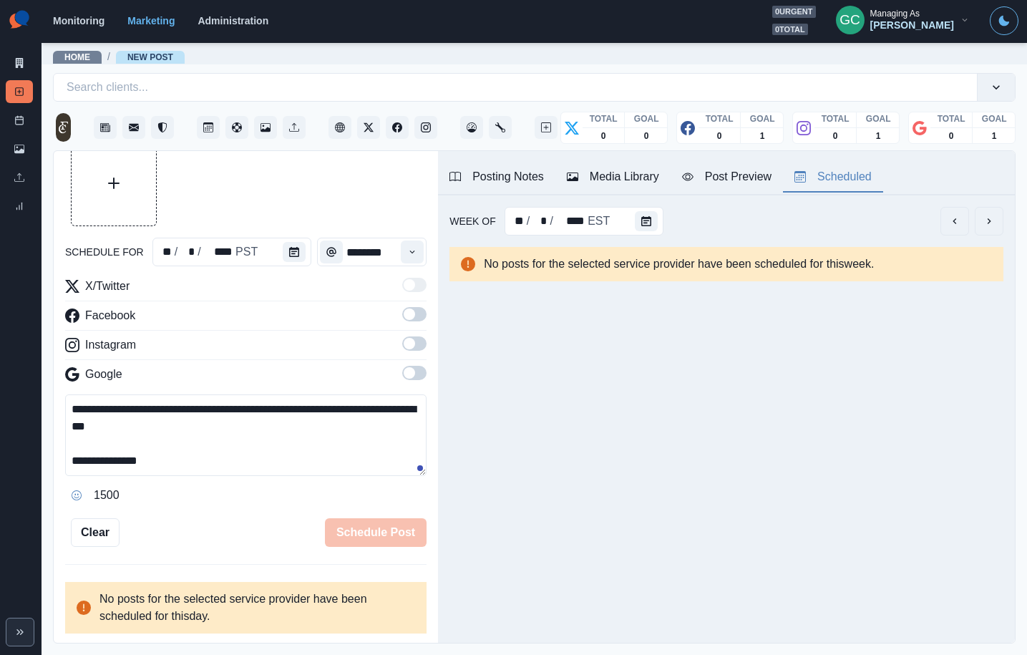
drag, startPoint x: 416, startPoint y: 319, endPoint x: 421, endPoint y: 375, distance: 56.8
click at [416, 319] on span at bounding box center [414, 314] width 24 height 14
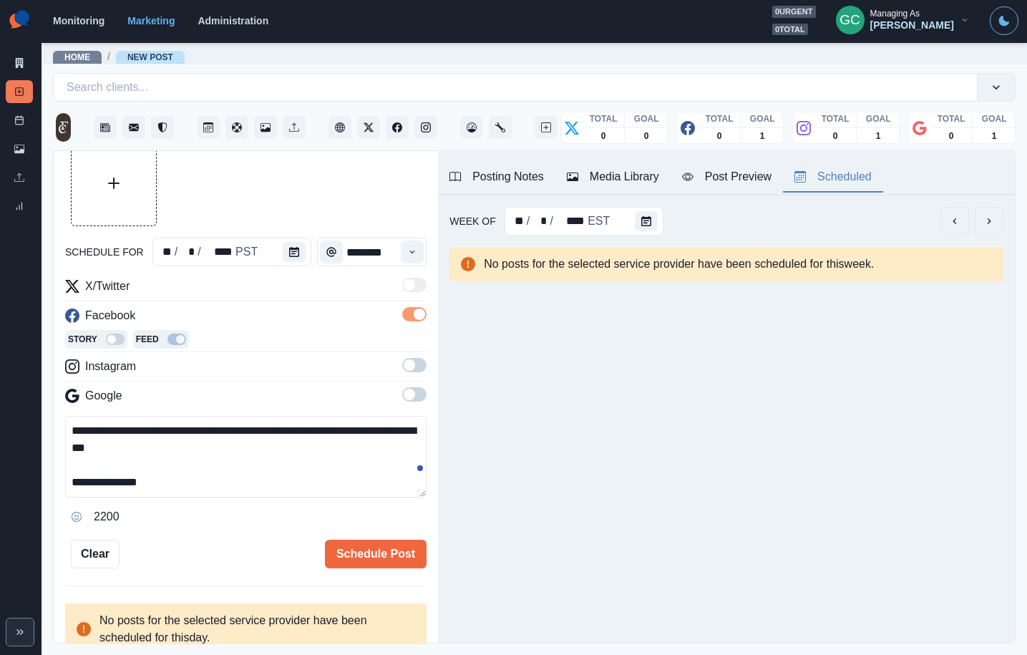
drag, startPoint x: 419, startPoint y: 372, endPoint x: 414, endPoint y: 394, distance: 22.2
click at [419, 374] on label at bounding box center [414, 369] width 24 height 23
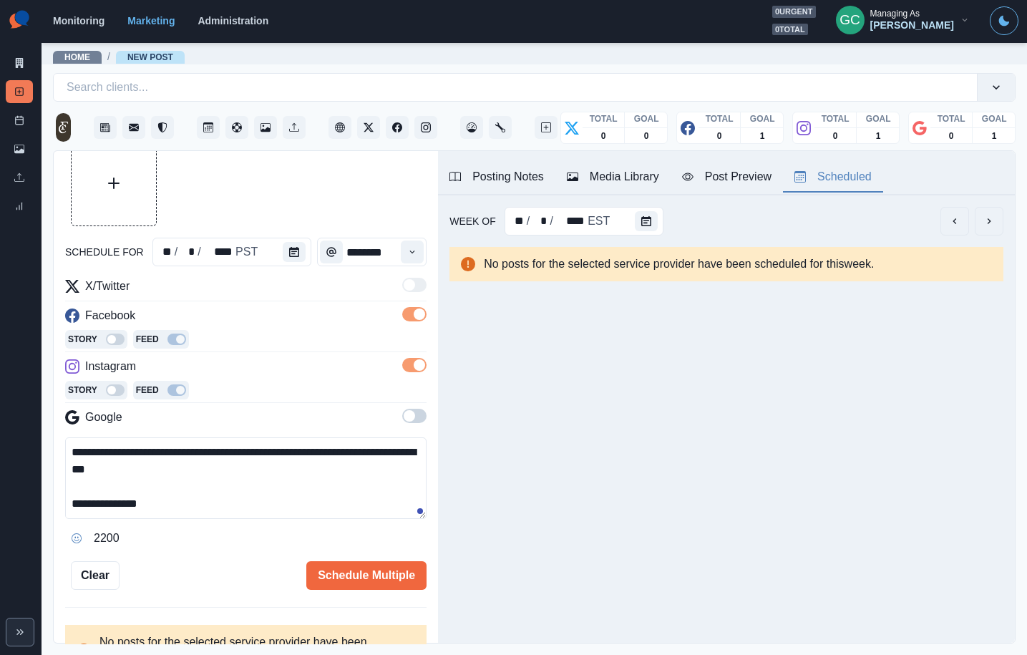
drag, startPoint x: 411, startPoint y: 409, endPoint x: 446, endPoint y: 429, distance: 40.0
click at [411, 412] on span at bounding box center [414, 416] width 24 height 14
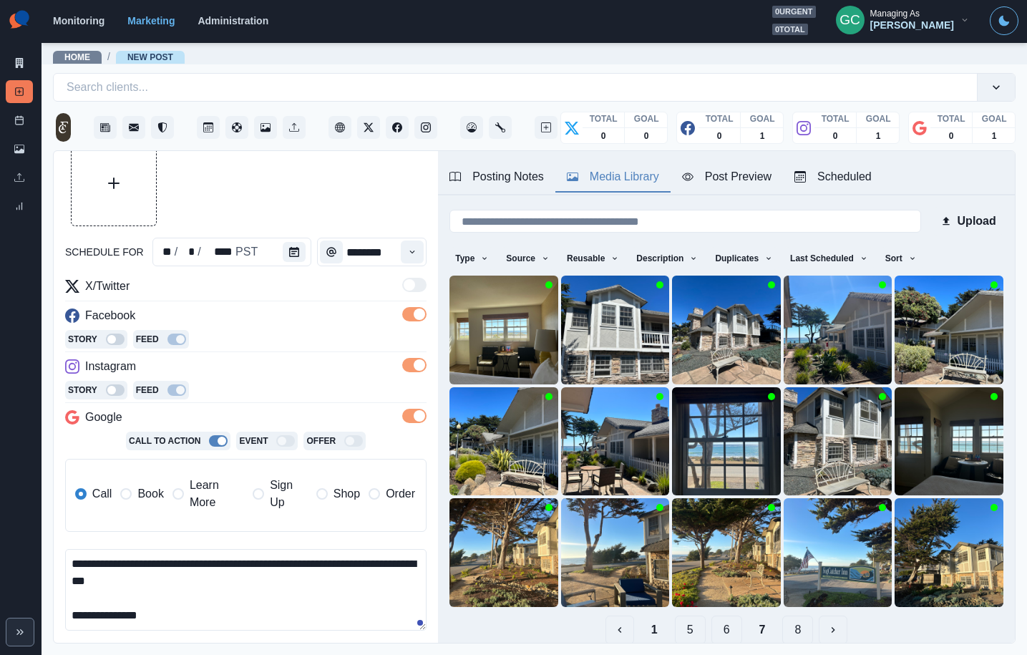
click at [593, 184] on div "Media Library" at bounding box center [613, 176] width 92 height 17
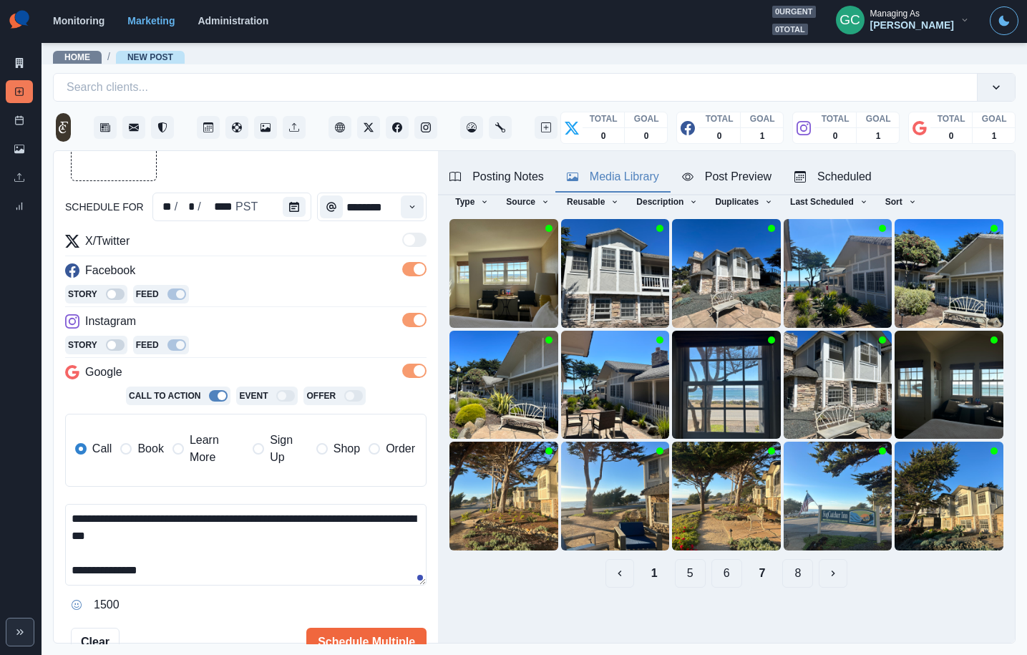
scroll to position [177, 0]
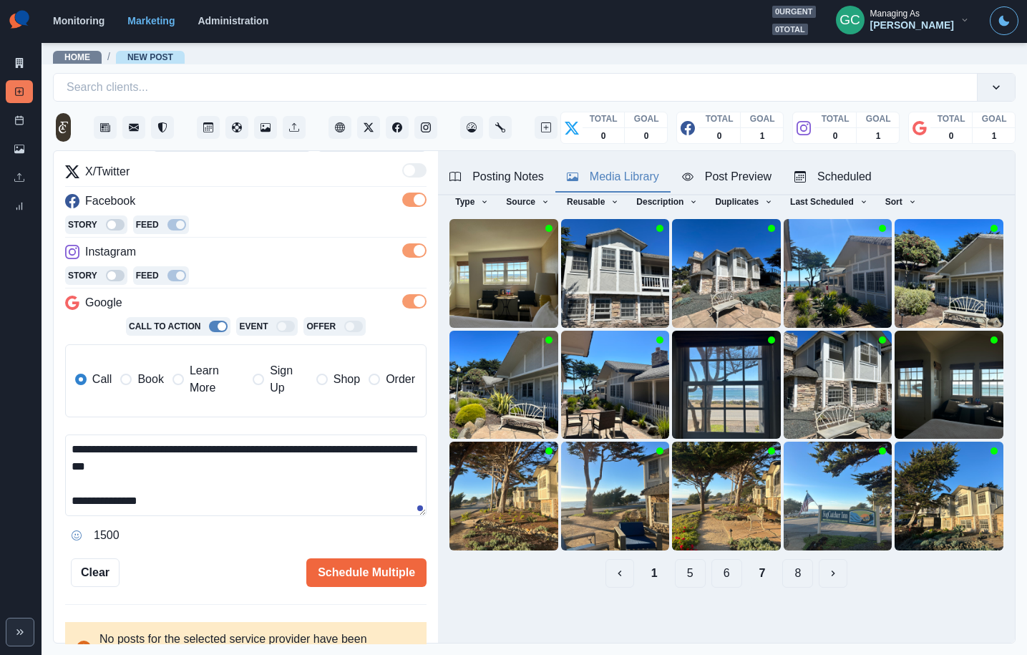
drag, startPoint x: 204, startPoint y: 493, endPoint x: 213, endPoint y: 490, distance: 9.3
click at [204, 493] on textarea "**********" at bounding box center [245, 475] width 361 height 82
paste textarea "**********"
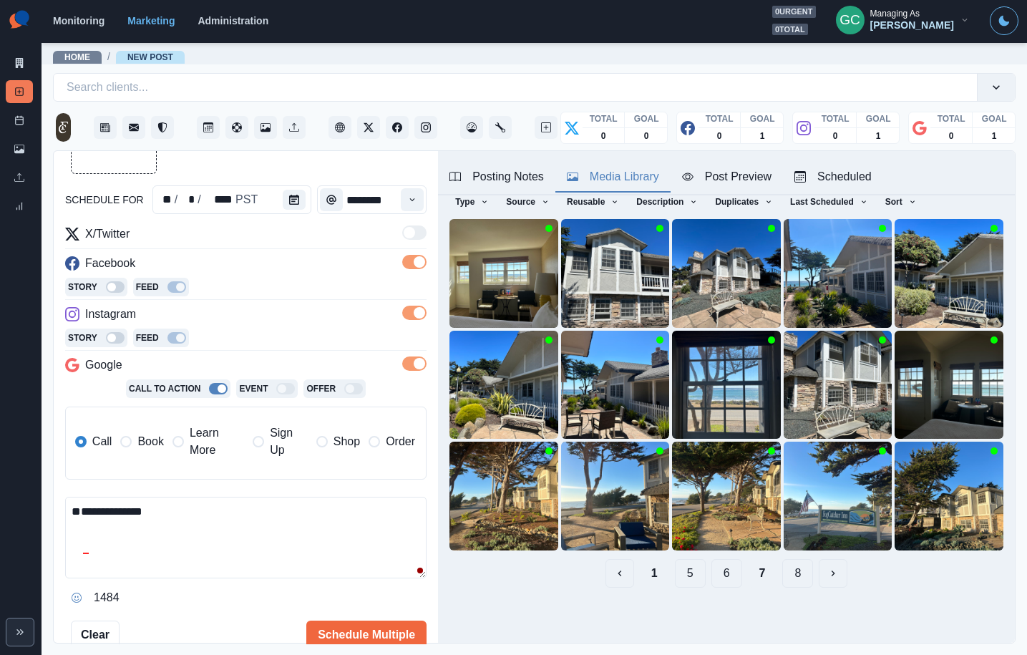
scroll to position [0, 0]
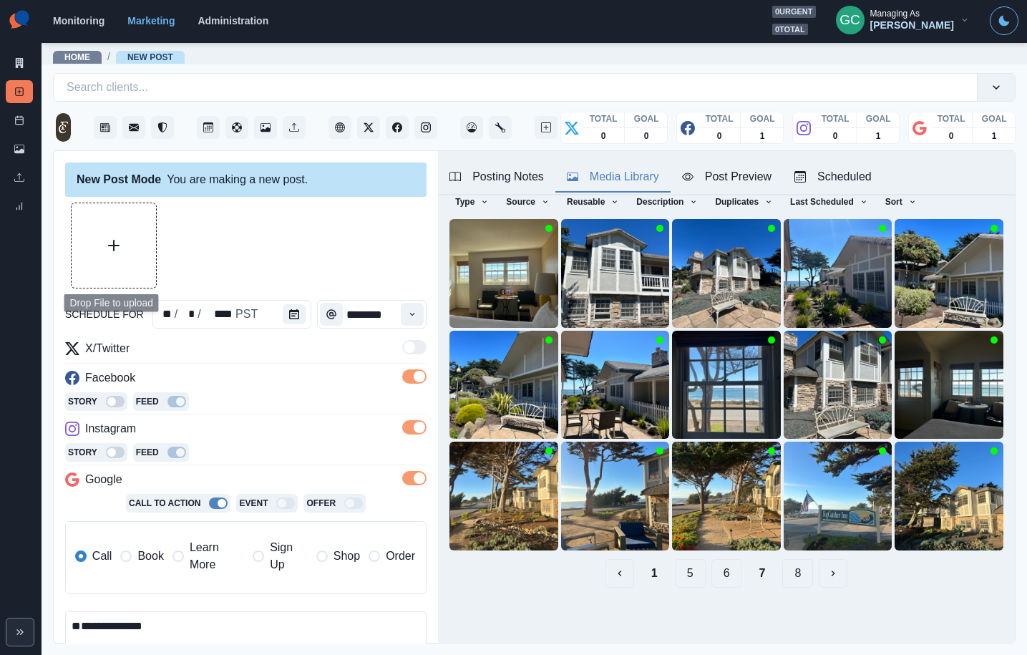
click at [89, 191] on div "New Post Mode You are making a new post." at bounding box center [245, 179] width 361 height 34
click at [84, 217] on button "Upload Media" at bounding box center [114, 245] width 84 height 84
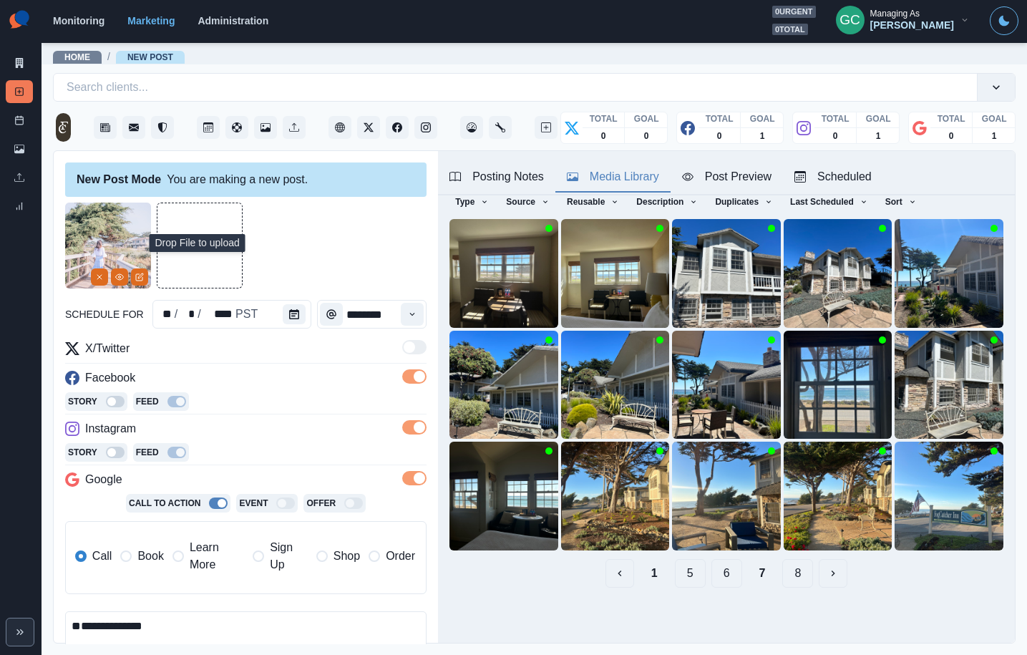
scroll to position [125, 0]
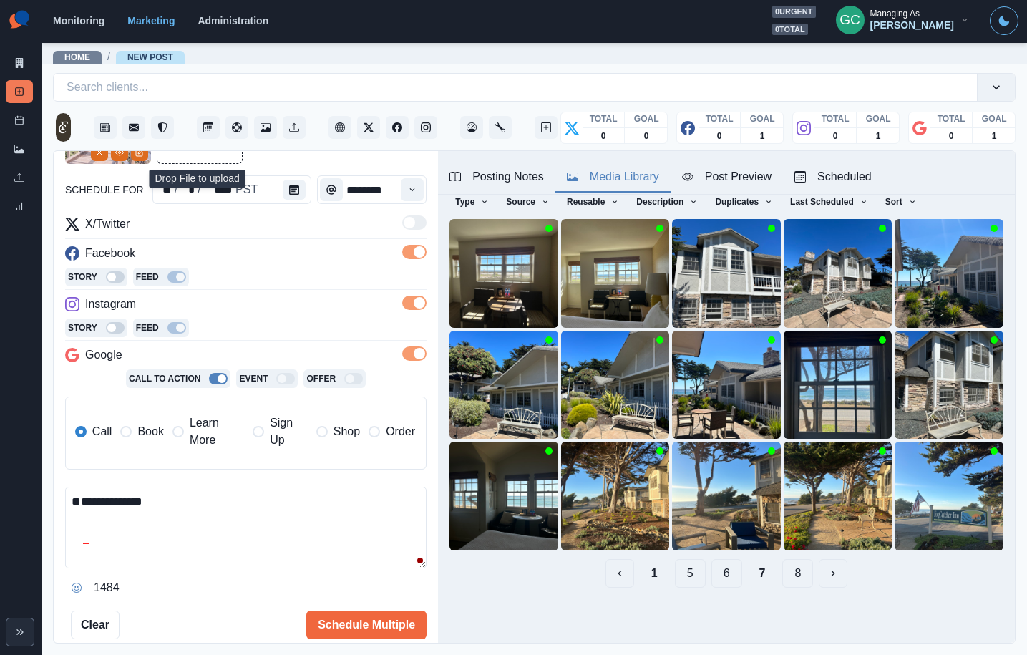
click at [198, 492] on textarea "**********" at bounding box center [245, 528] width 361 height 82
paste textarea "**********"
click at [150, 433] on span "Book" at bounding box center [150, 431] width 26 height 17
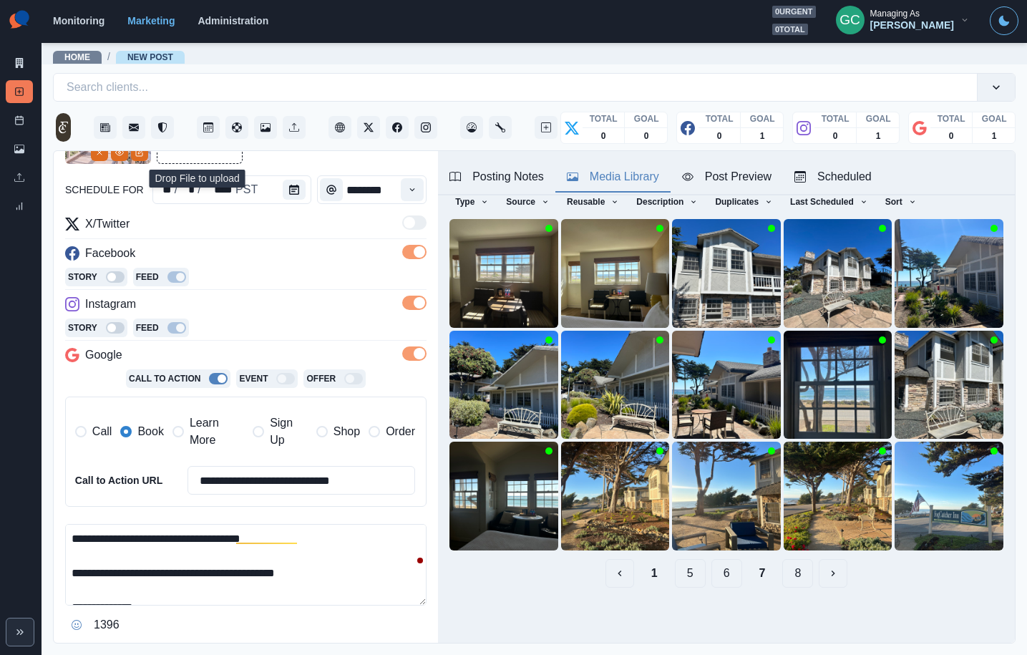
click at [525, 177] on div "Posting Notes" at bounding box center [497, 176] width 94 height 17
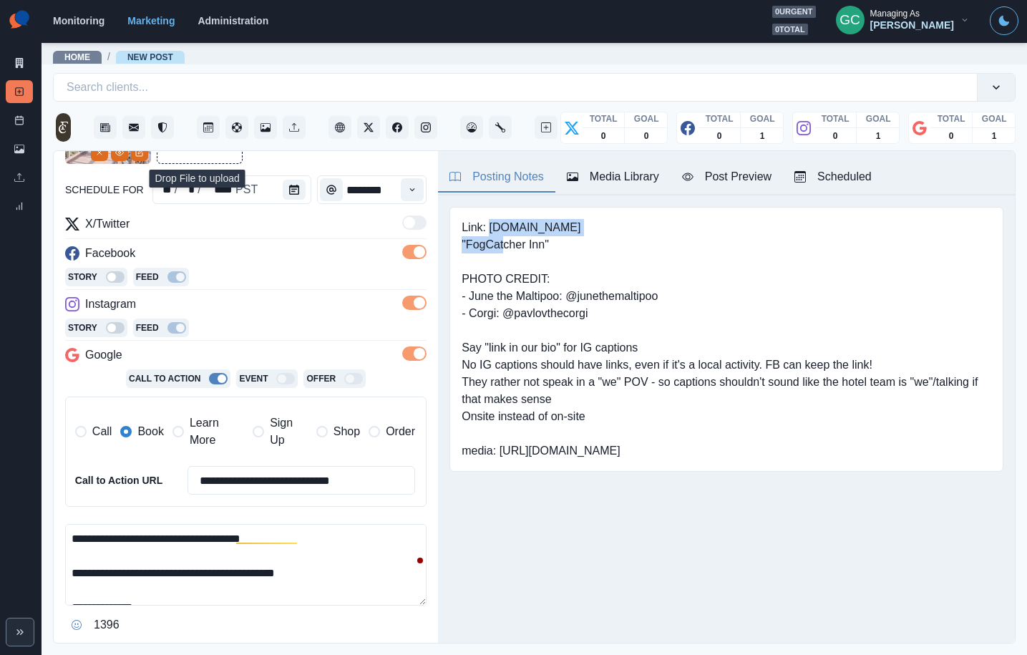
drag, startPoint x: 492, startPoint y: 229, endPoint x: 689, endPoint y: 233, distance: 196.2
click at [691, 233] on pre "Link: www.fogcatcherinn.com "FogCatcher Inn" PHOTO CREDIT: - June the Maltipoo:…" at bounding box center [727, 339] width 530 height 241
copy pre "www.fogcatcherinn.com"
click at [363, 573] on textarea "**********" at bounding box center [245, 565] width 361 height 82
paste textarea "**********"
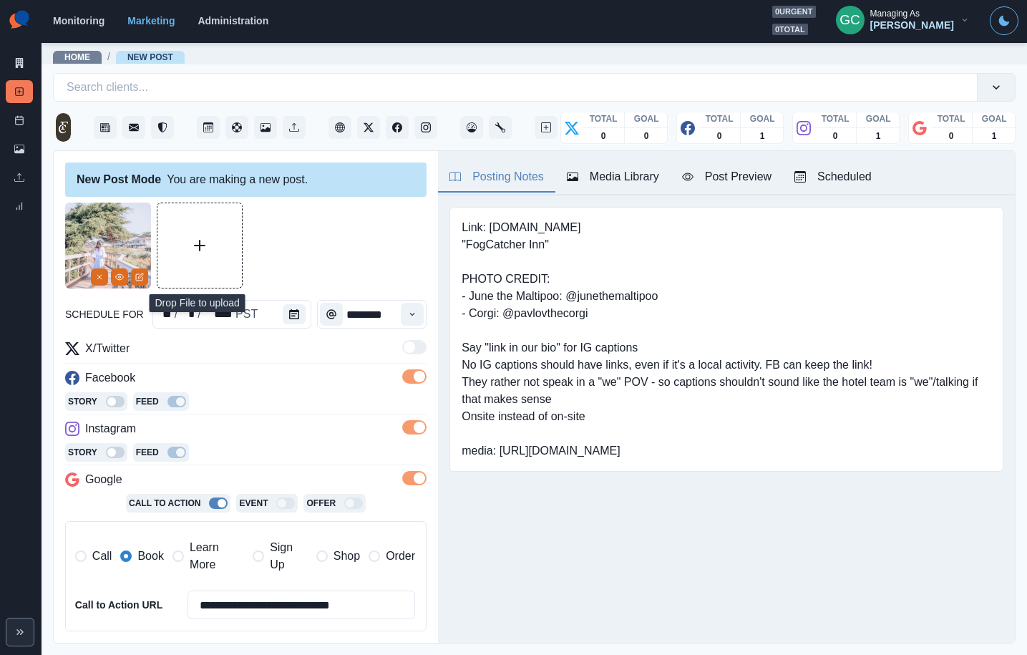
type textarea "**********"
click at [868, 173] on div "Scheduled" at bounding box center [833, 176] width 77 height 17
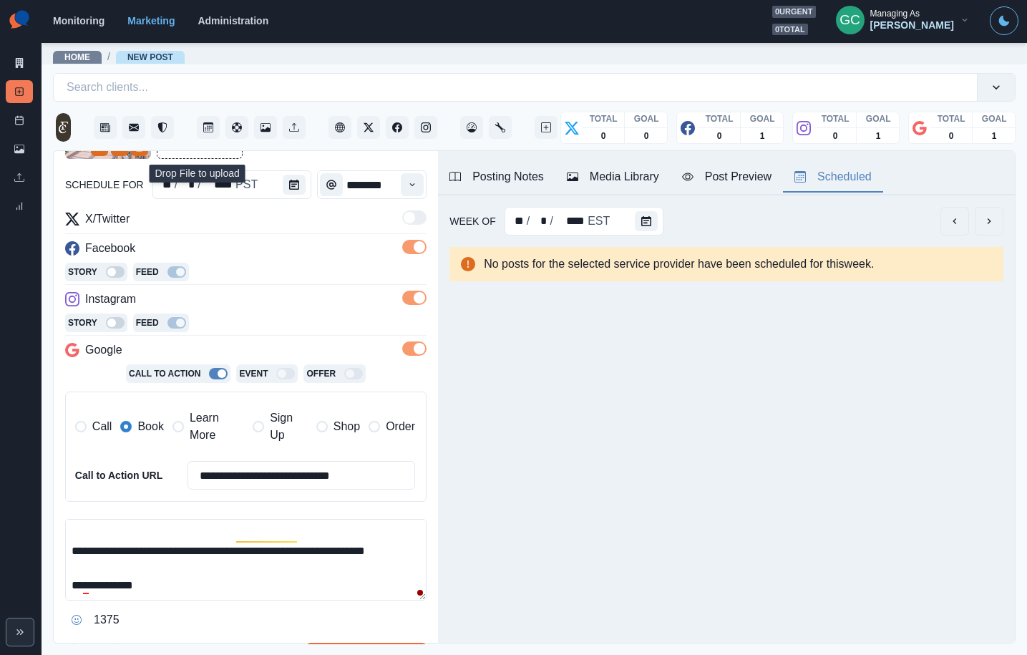
scroll to position [213, 0]
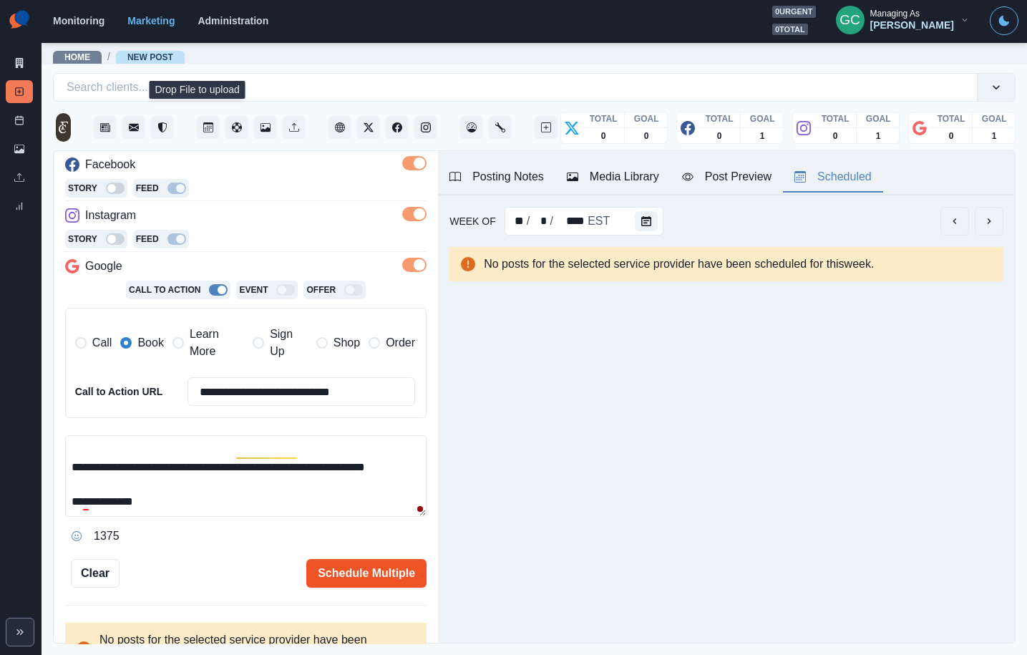
click at [389, 565] on button "Schedule Multiple" at bounding box center [366, 573] width 120 height 29
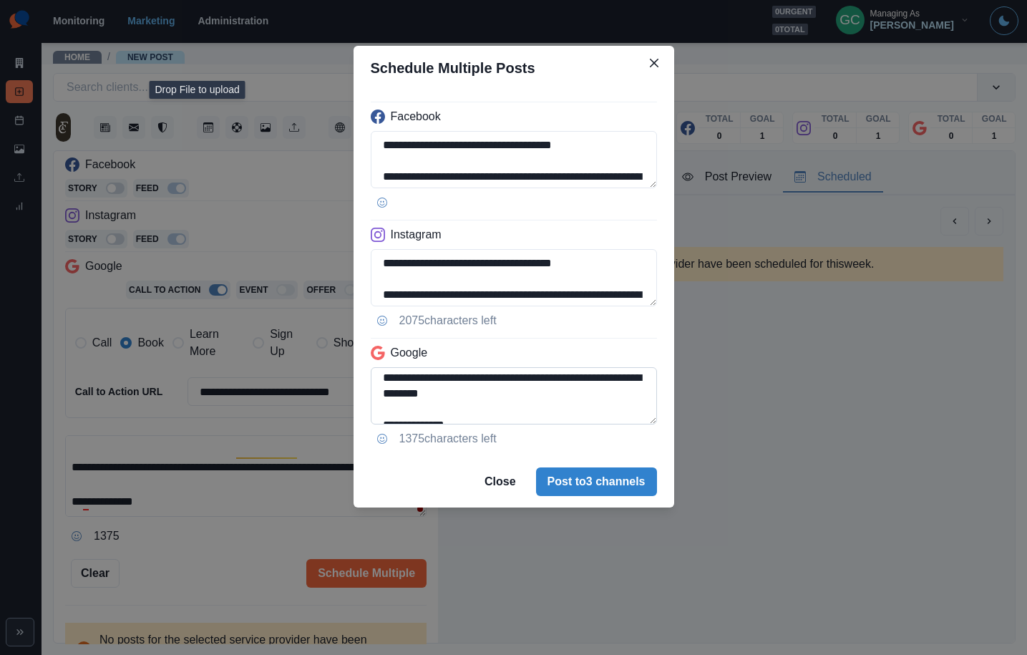
scroll to position [31, 0]
drag, startPoint x: 626, startPoint y: 382, endPoint x: 630, endPoint y: 394, distance: 12.9
click at [630, 394] on textarea "**********" at bounding box center [514, 395] width 286 height 57
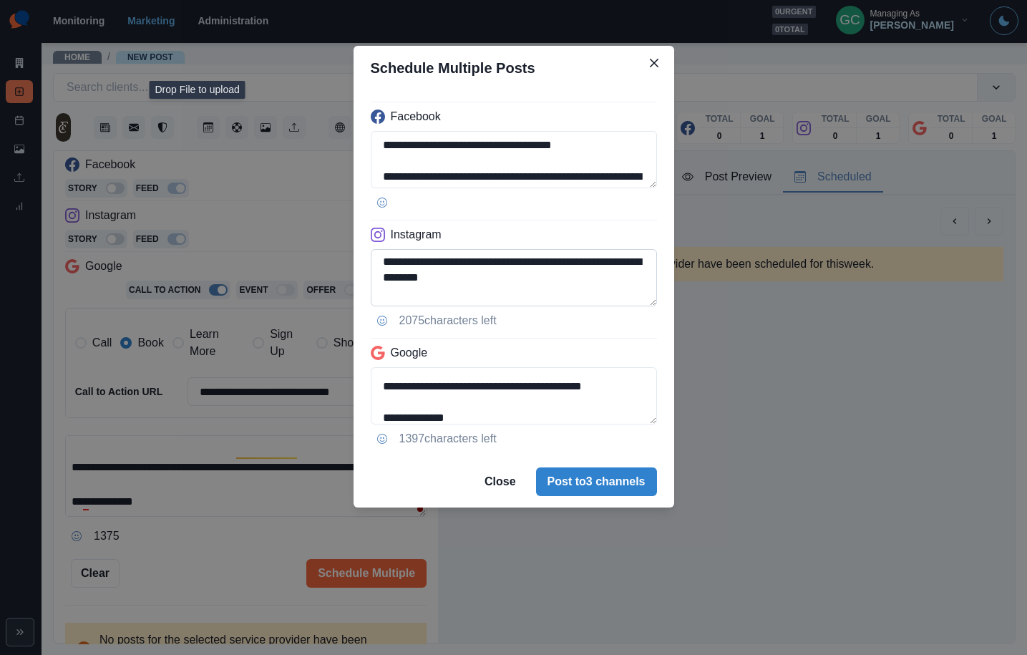
scroll to position [29, 0]
type textarea "**********"
drag, startPoint x: 626, startPoint y: 269, endPoint x: 626, endPoint y: 278, distance: 8.6
click at [626, 278] on textarea "**********" at bounding box center [514, 277] width 286 height 57
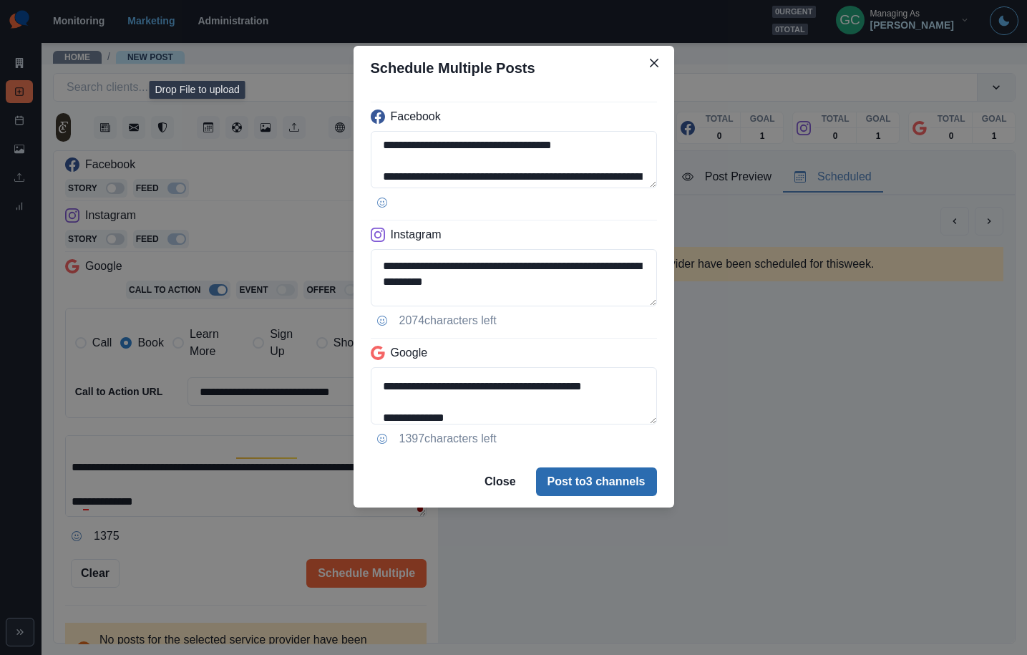
type textarea "**********"
click at [603, 483] on button "Post to 3 channels" at bounding box center [596, 481] width 121 height 29
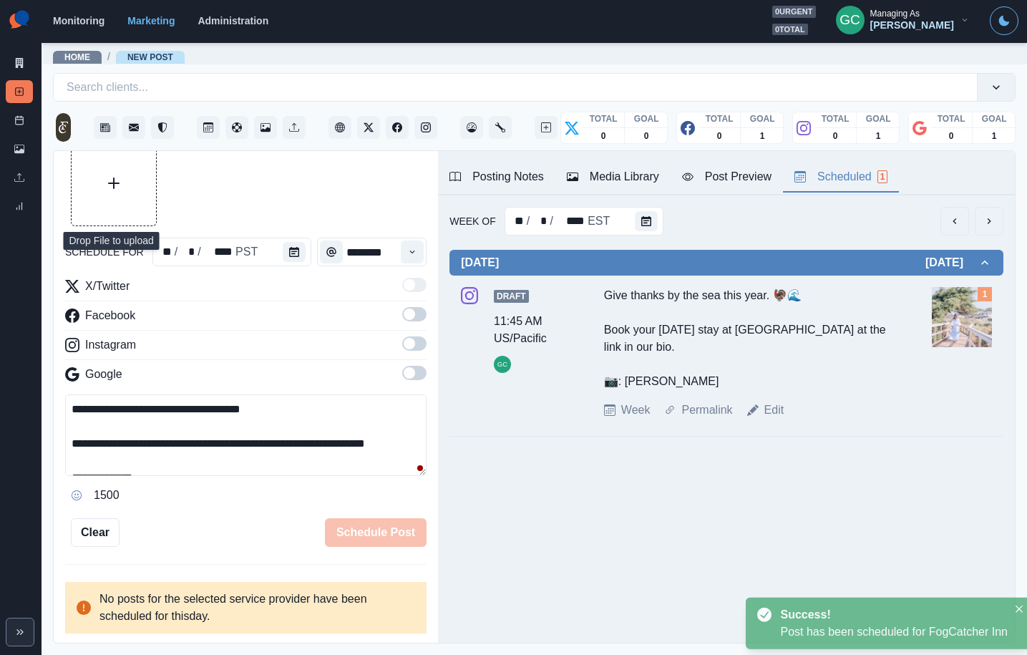
scroll to position [213, 0]
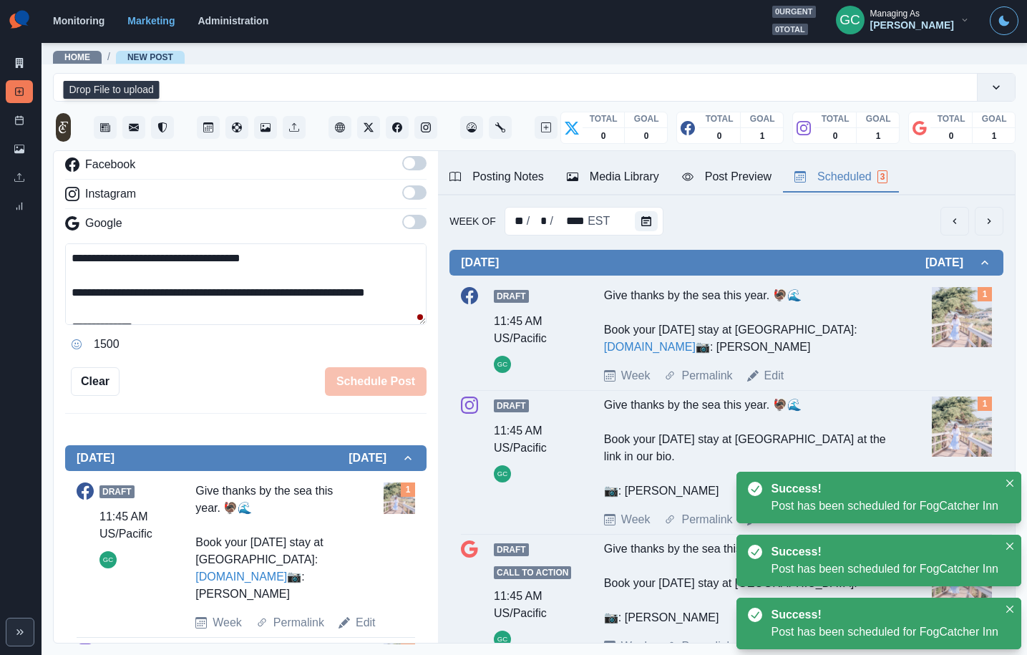
click at [956, 324] on img at bounding box center [962, 317] width 60 height 60
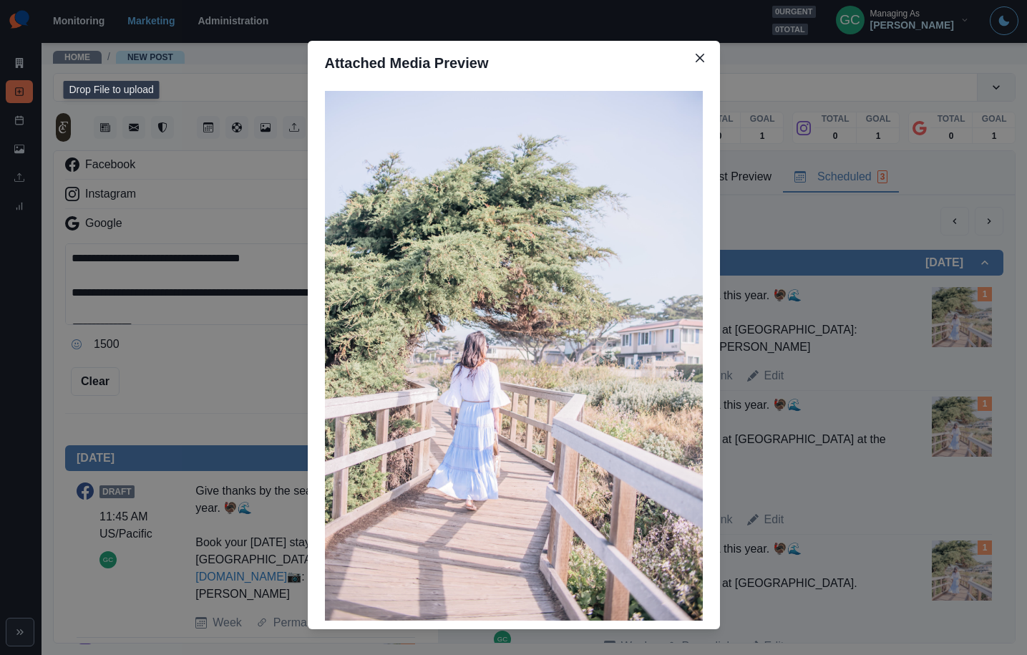
click at [799, 394] on div "Attached Media Preview" at bounding box center [513, 327] width 1027 height 655
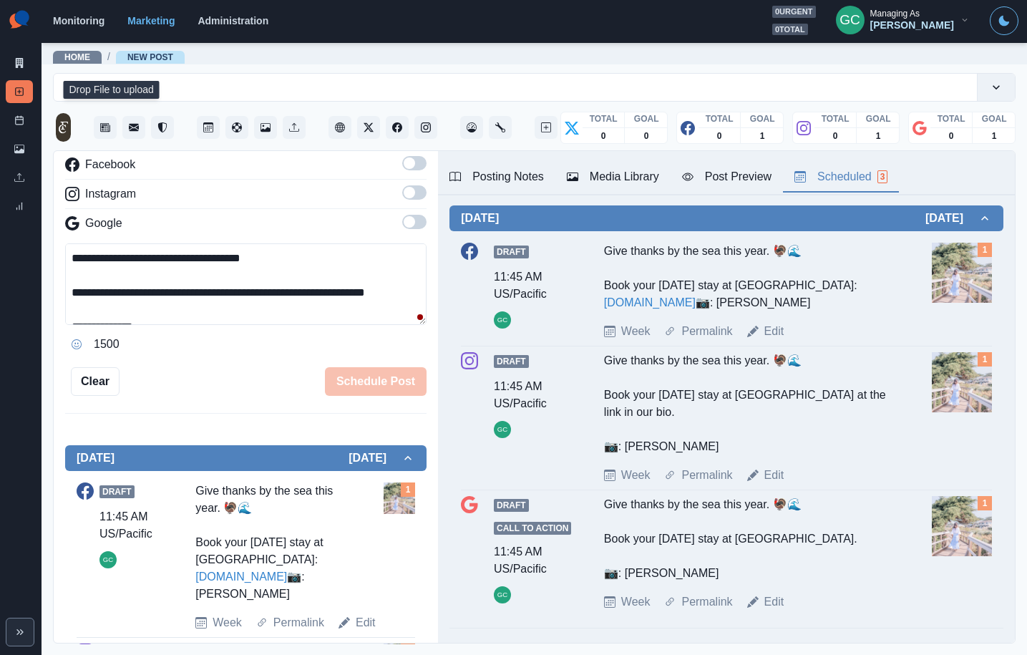
scroll to position [0, 0]
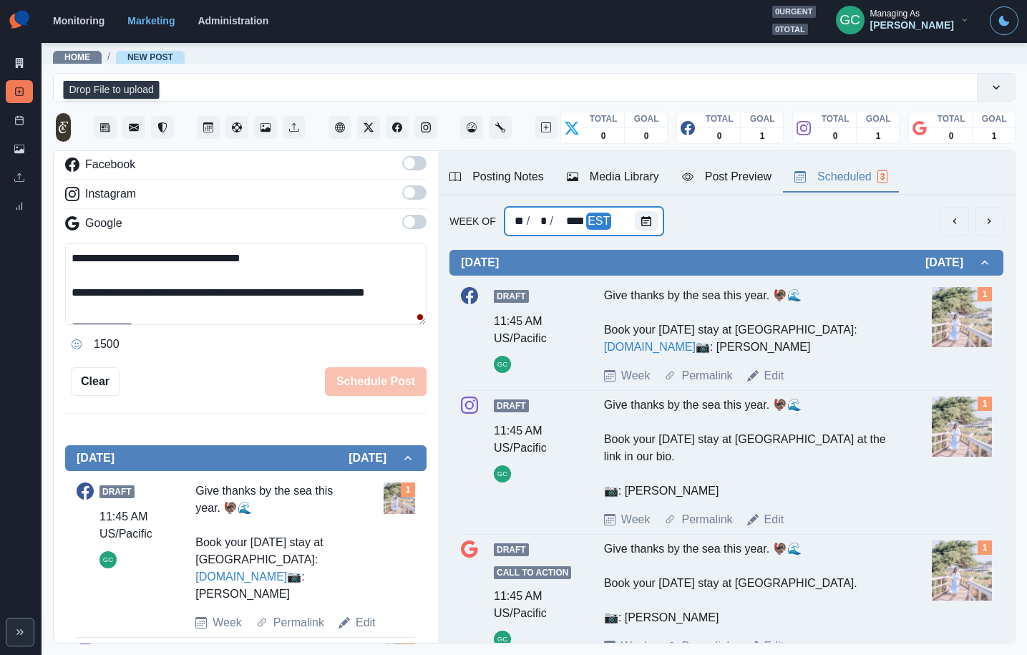
click at [631, 217] on div "** / * / **** EST" at bounding box center [585, 221] width 160 height 29
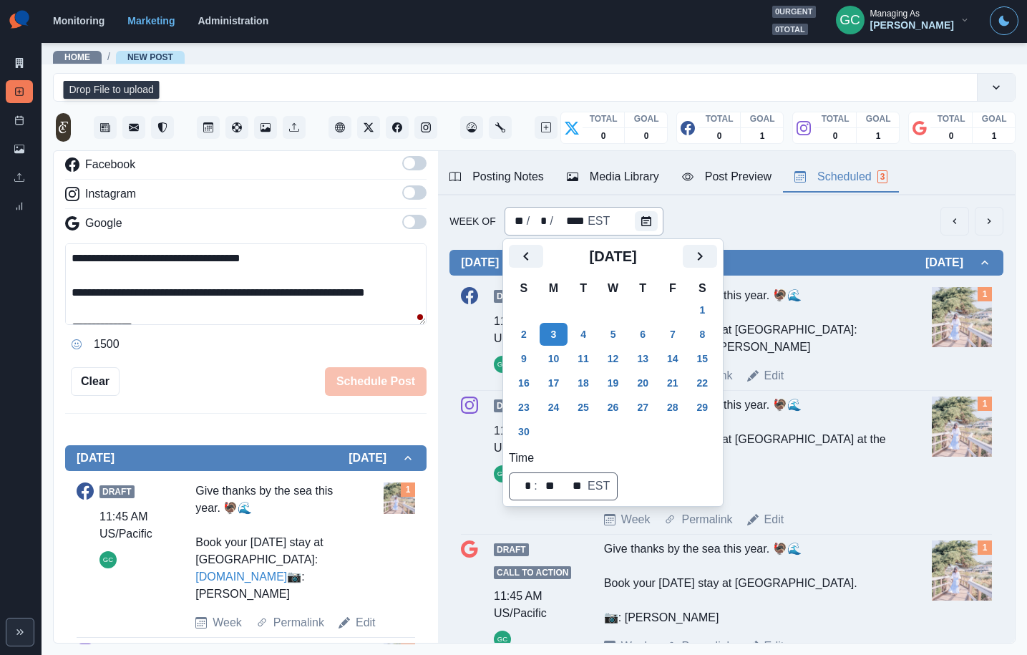
scroll to position [9, 0]
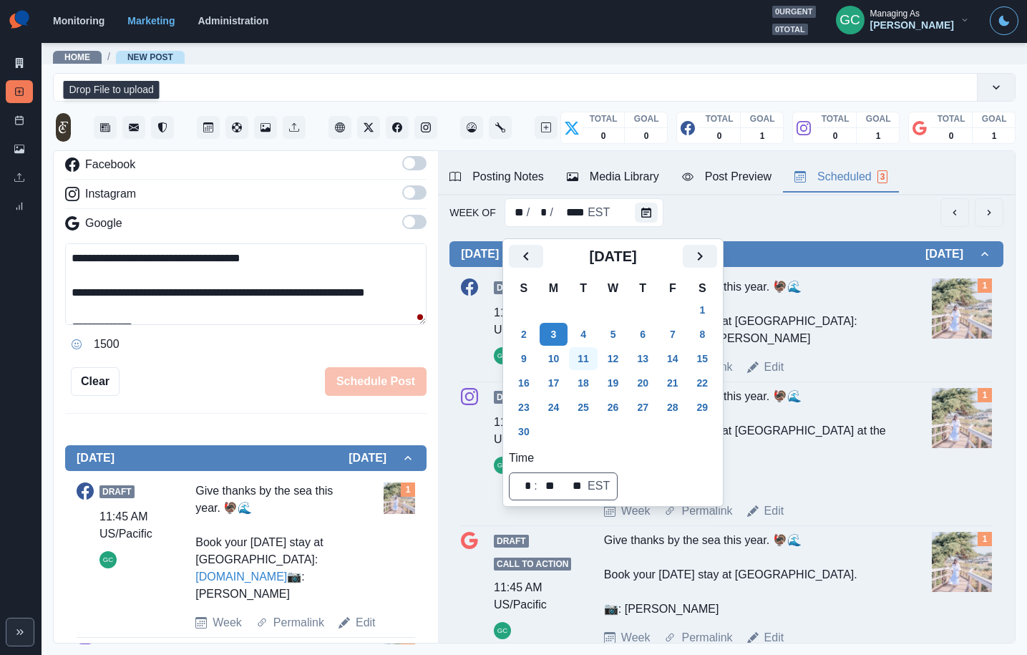
click at [596, 361] on button "11" at bounding box center [583, 358] width 29 height 23
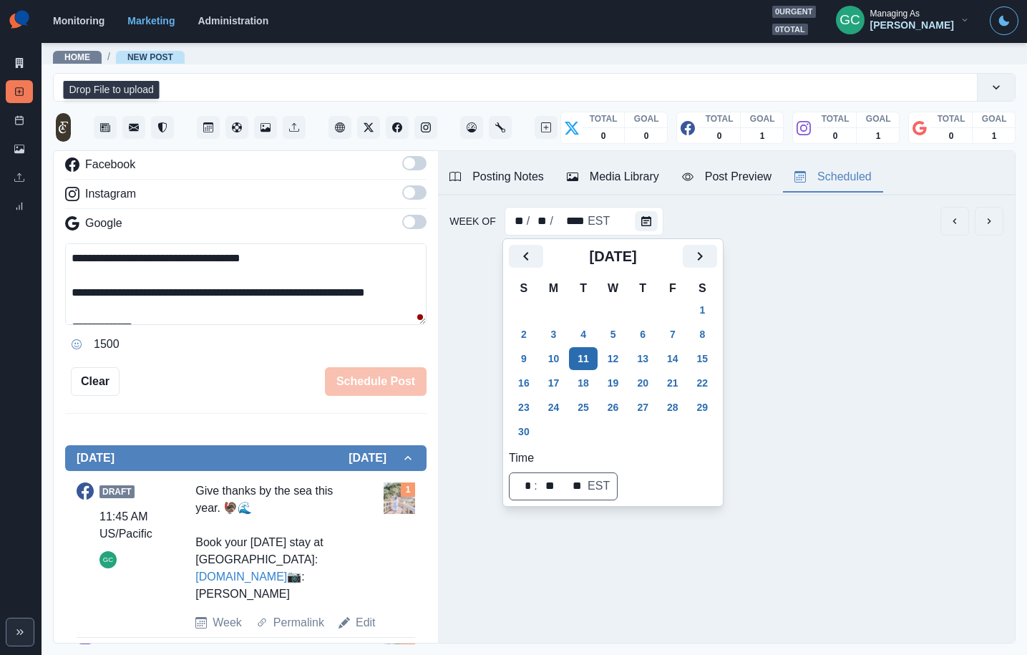
scroll to position [0, 0]
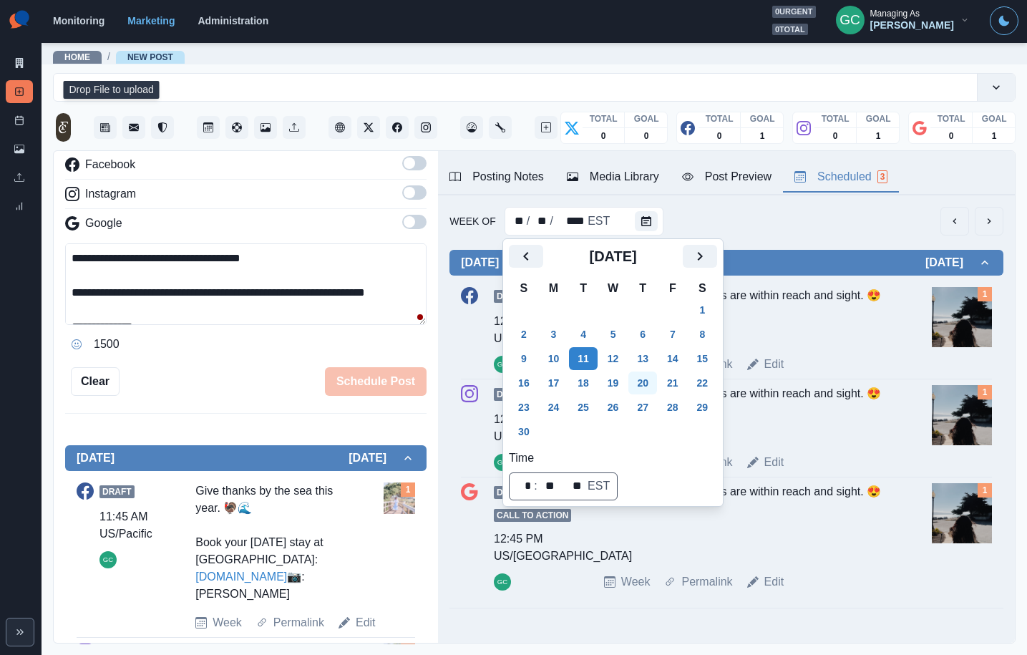
click at [644, 387] on button "20" at bounding box center [642, 382] width 29 height 23
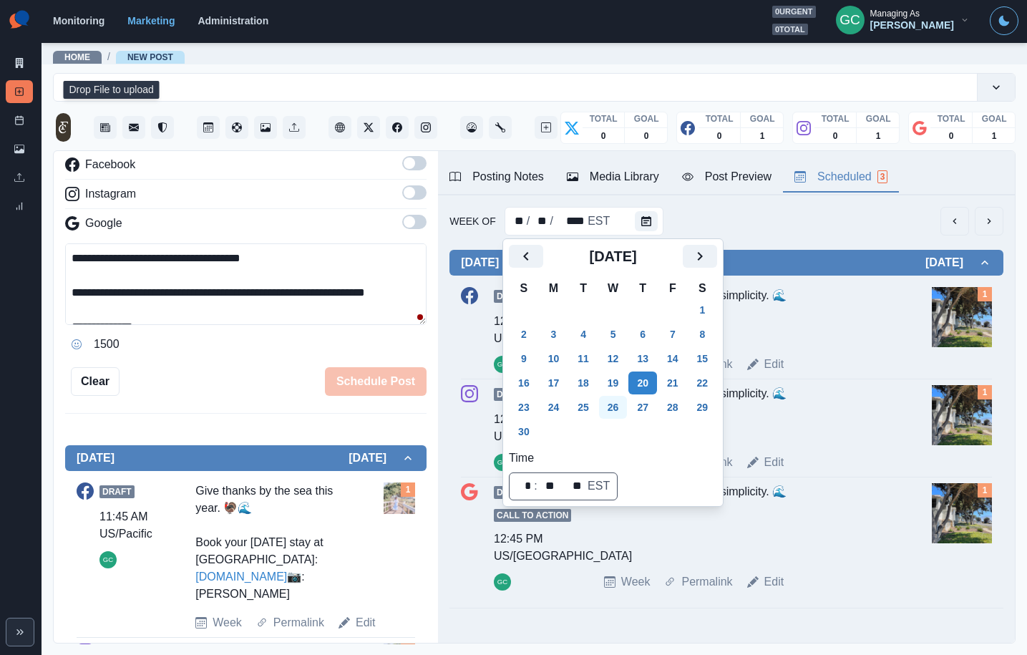
click at [627, 406] on button "26" at bounding box center [613, 407] width 29 height 23
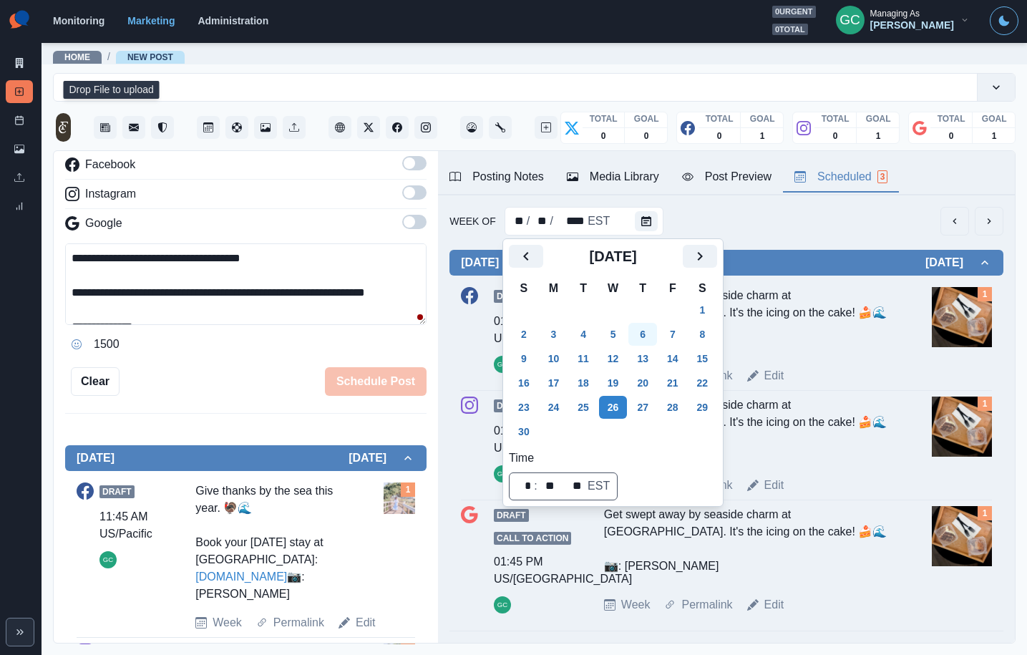
click at [657, 331] on button "6" at bounding box center [642, 334] width 29 height 23
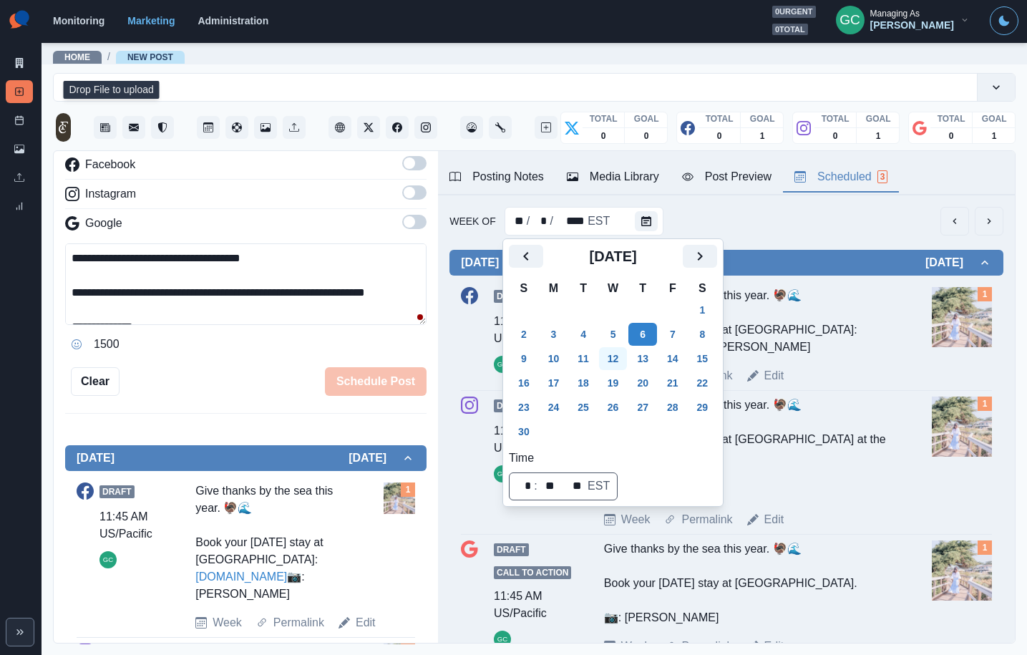
click at [623, 364] on button "12" at bounding box center [613, 358] width 29 height 23
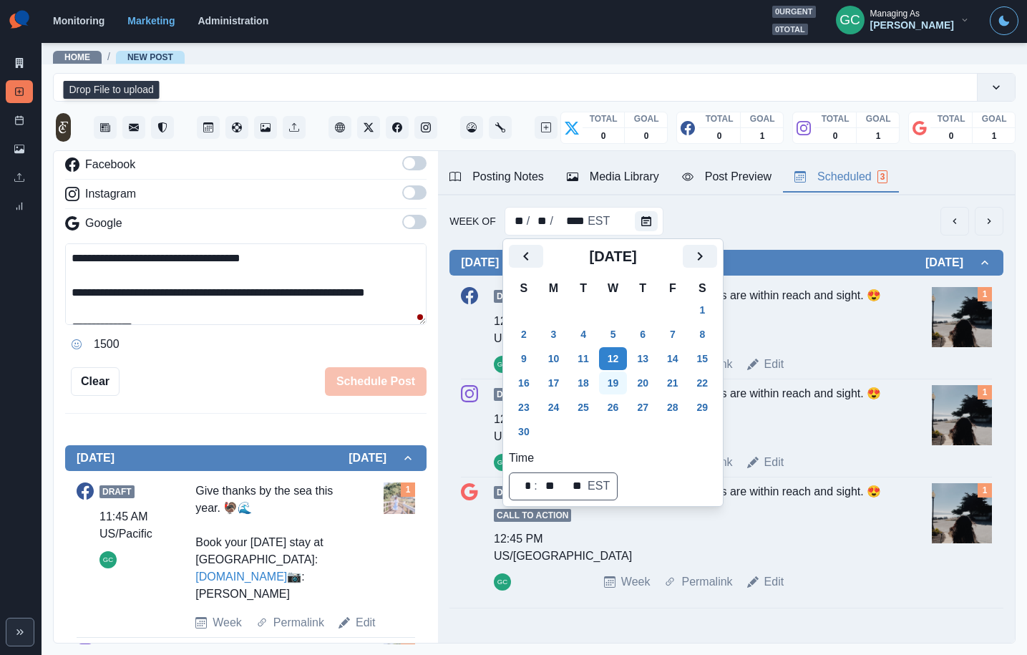
click at [628, 379] on button "19" at bounding box center [613, 382] width 29 height 23
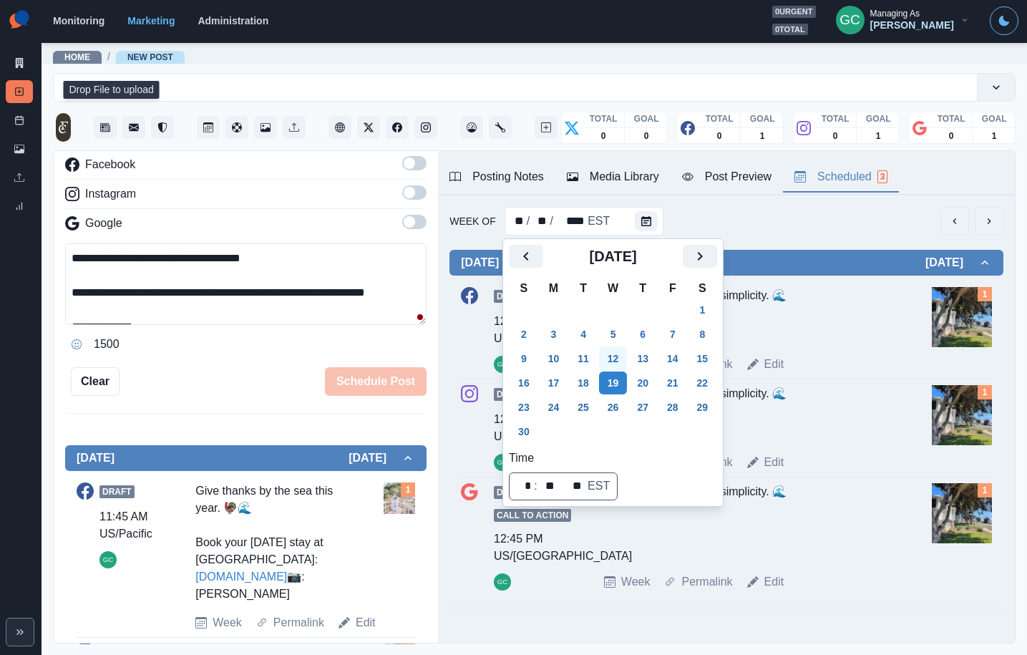
click at [624, 365] on button "12" at bounding box center [613, 358] width 29 height 23
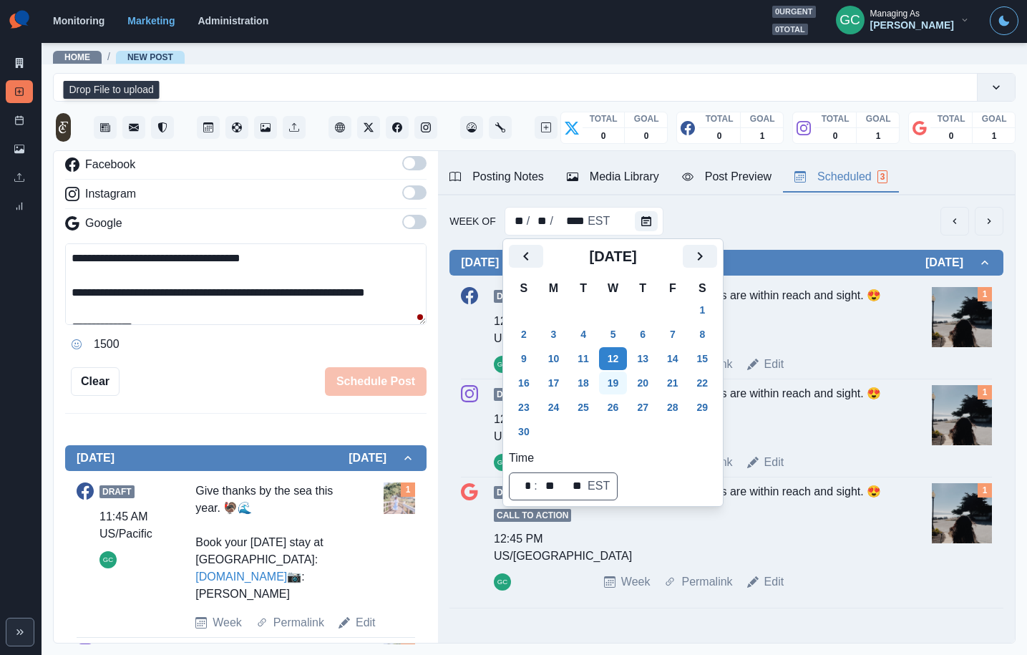
click at [623, 379] on button "19" at bounding box center [613, 382] width 29 height 23
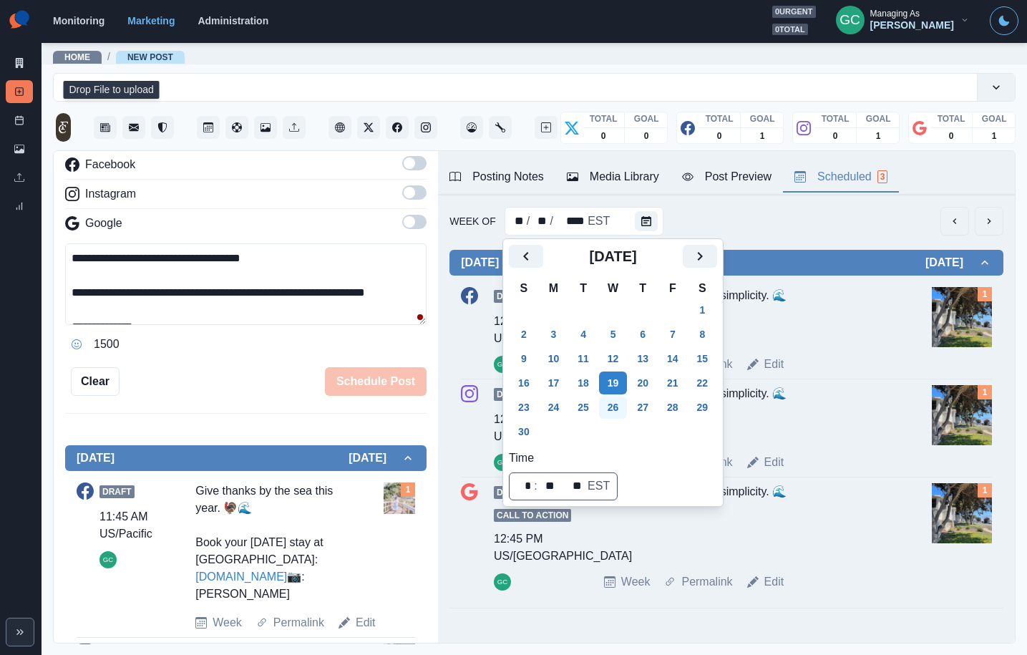
click at [622, 409] on button "26" at bounding box center [613, 407] width 29 height 23
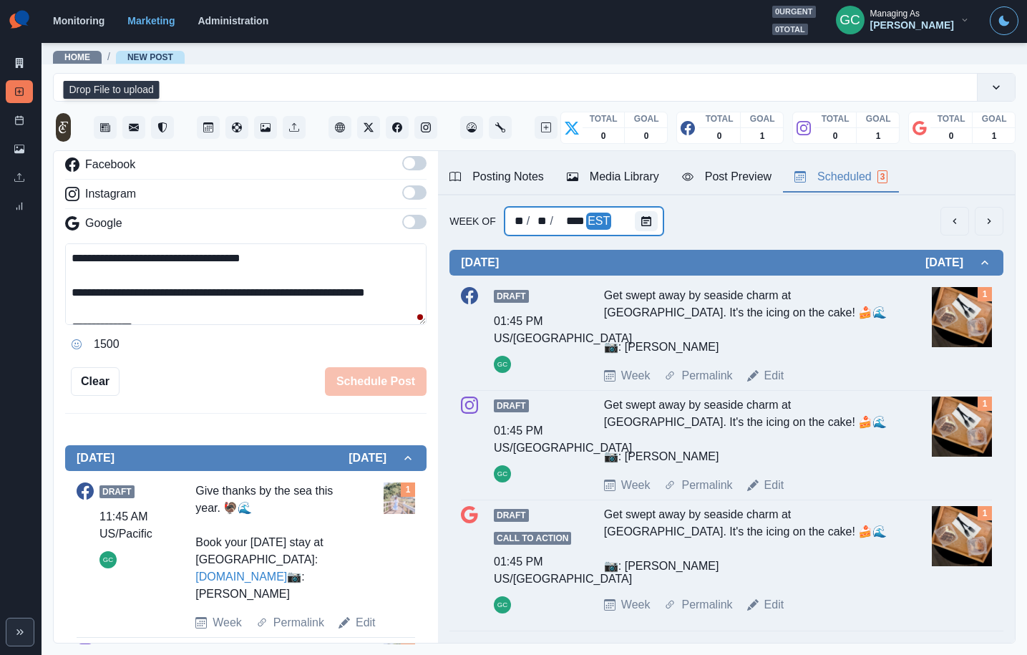
click at [626, 223] on div "** / ** / **** EST" at bounding box center [585, 221] width 160 height 29
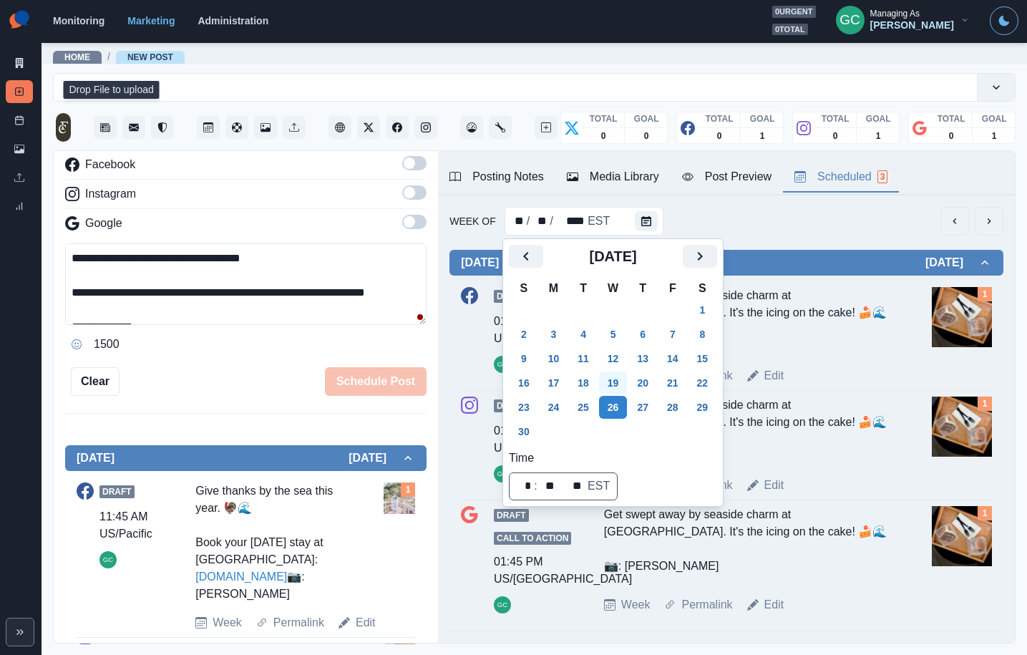
click at [621, 384] on button "19" at bounding box center [613, 382] width 29 height 23
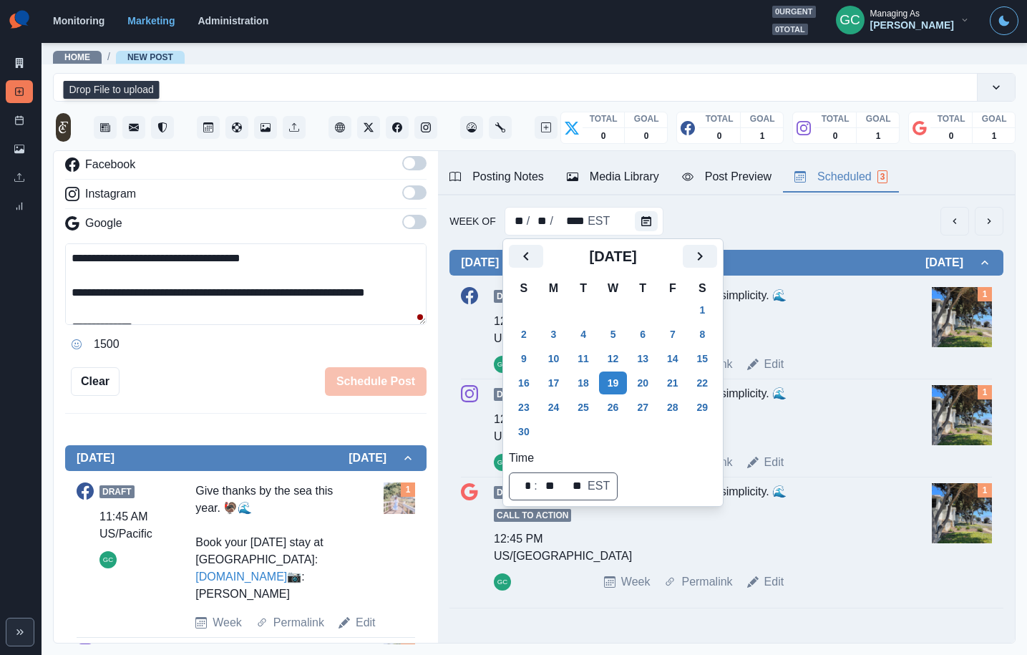
click at [959, 315] on img at bounding box center [962, 317] width 60 height 60
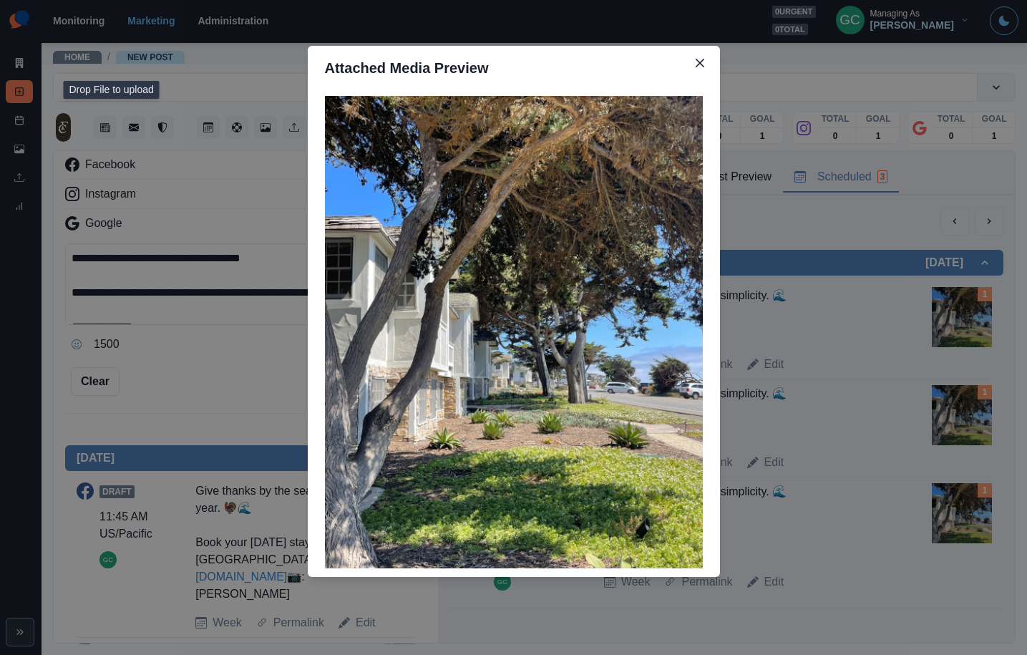
click at [745, 229] on div "Attached Media Preview" at bounding box center [513, 327] width 1027 height 655
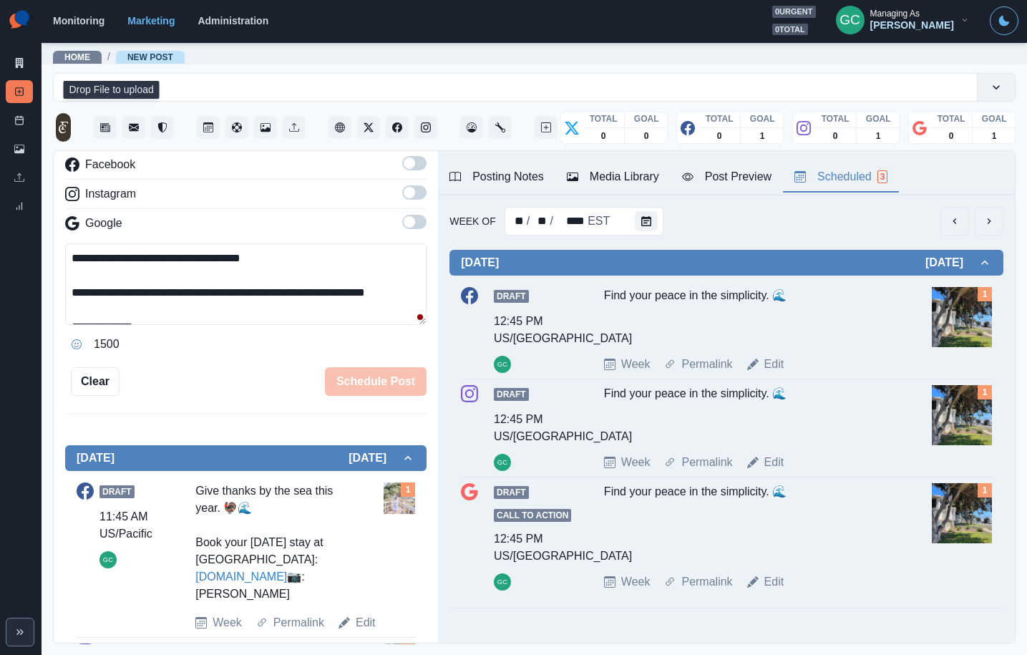
click at [669, 224] on div "Week Of ** / ** / **** EST" at bounding box center [727, 221] width 554 height 29
click at [646, 221] on icon "Calendar" at bounding box center [646, 221] width 10 height 10
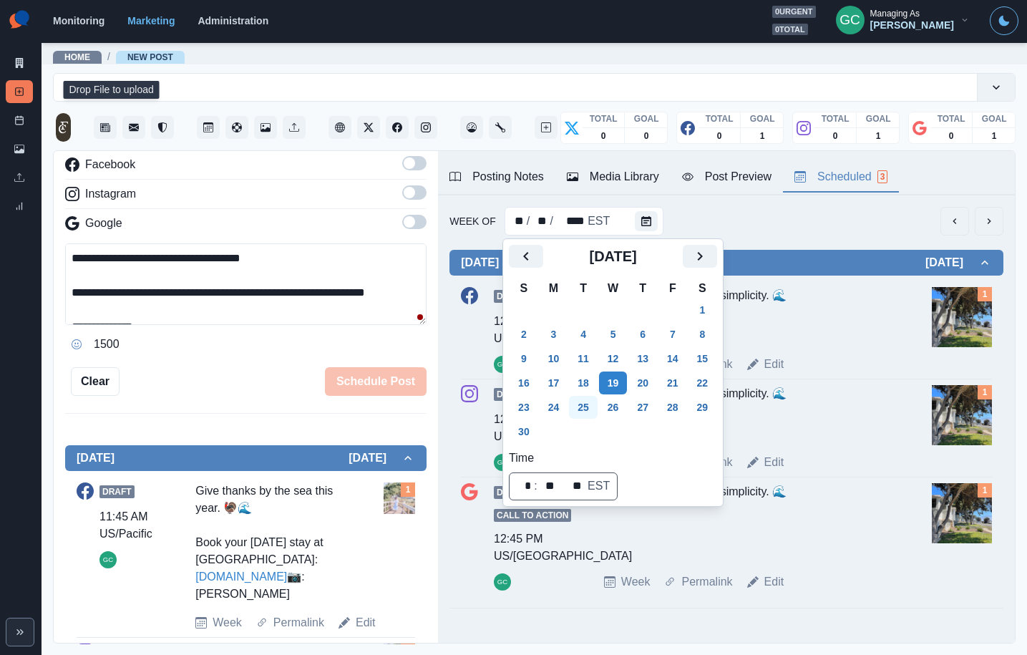
click at [582, 408] on button "25" at bounding box center [583, 407] width 29 height 23
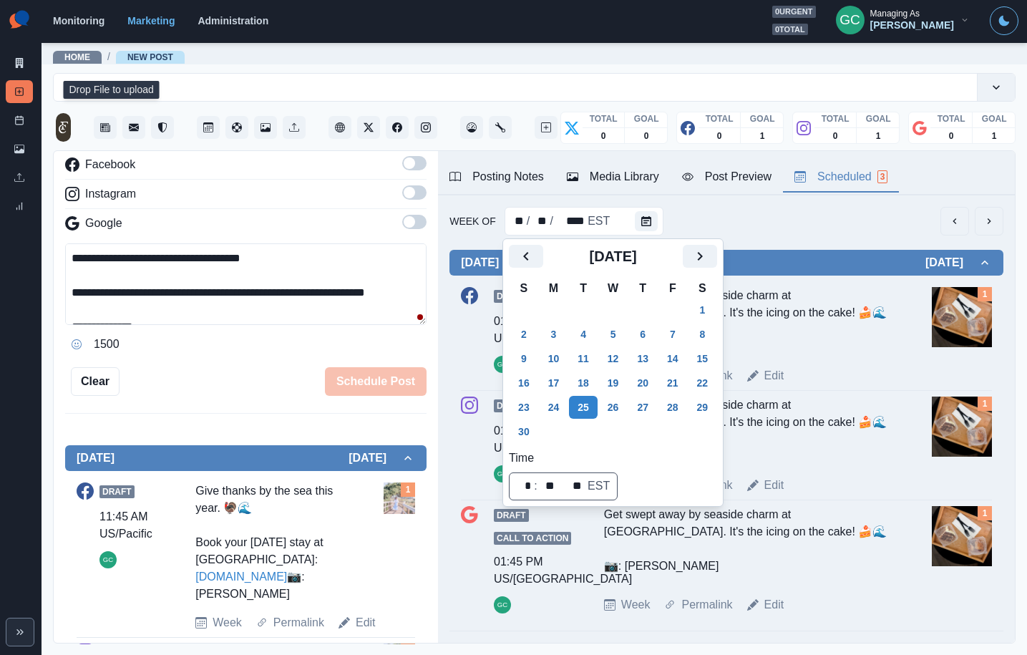
click at [847, 352] on div "Get swept away by seaside charm at FogCatcher Inn. It's the icing on the cake! …" at bounding box center [749, 321] width 290 height 69
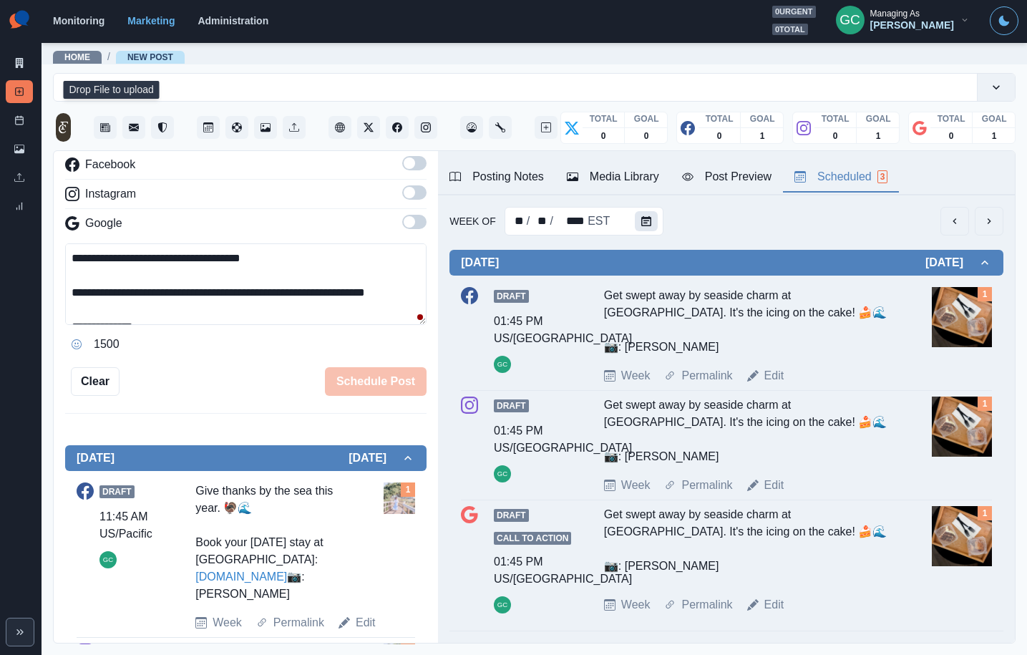
click at [635, 218] on button "Calendar" at bounding box center [646, 221] width 23 height 20
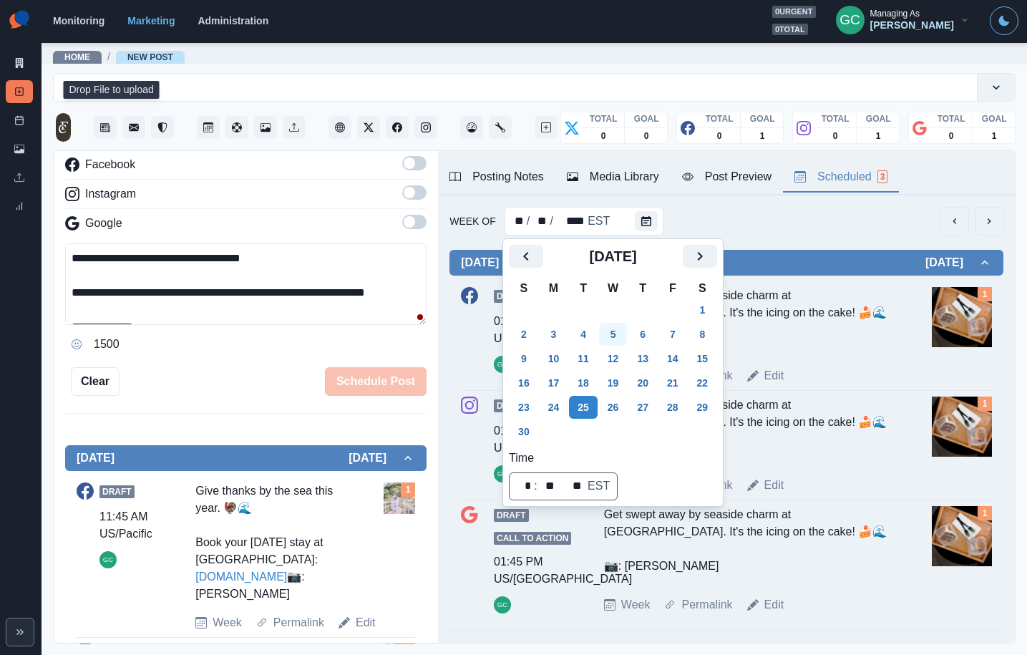
click at [613, 331] on button "5" at bounding box center [613, 334] width 29 height 23
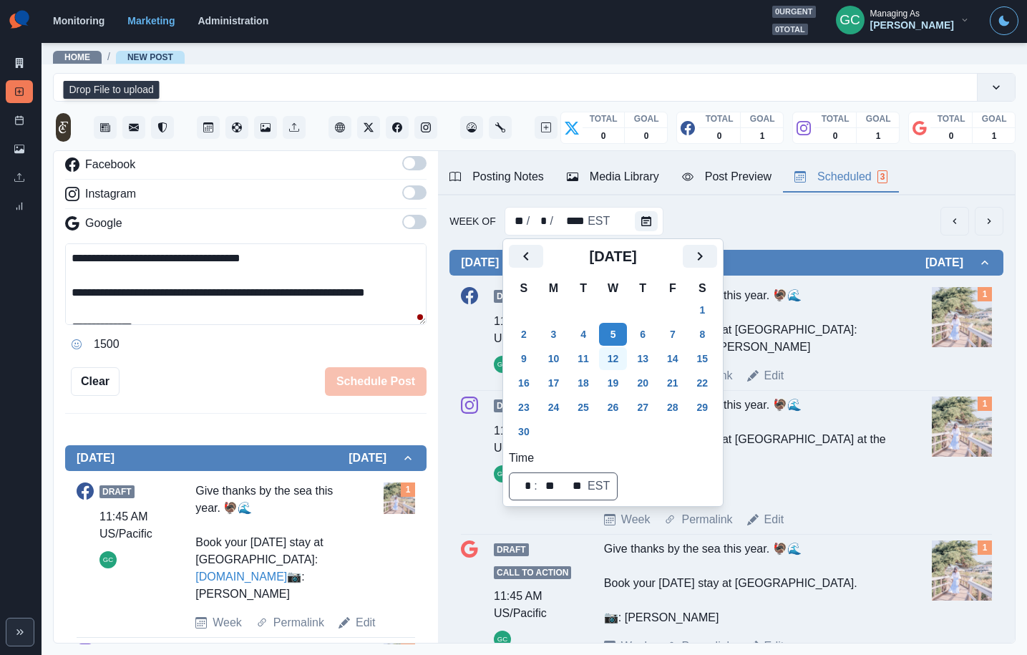
click at [628, 355] on button "12" at bounding box center [613, 358] width 29 height 23
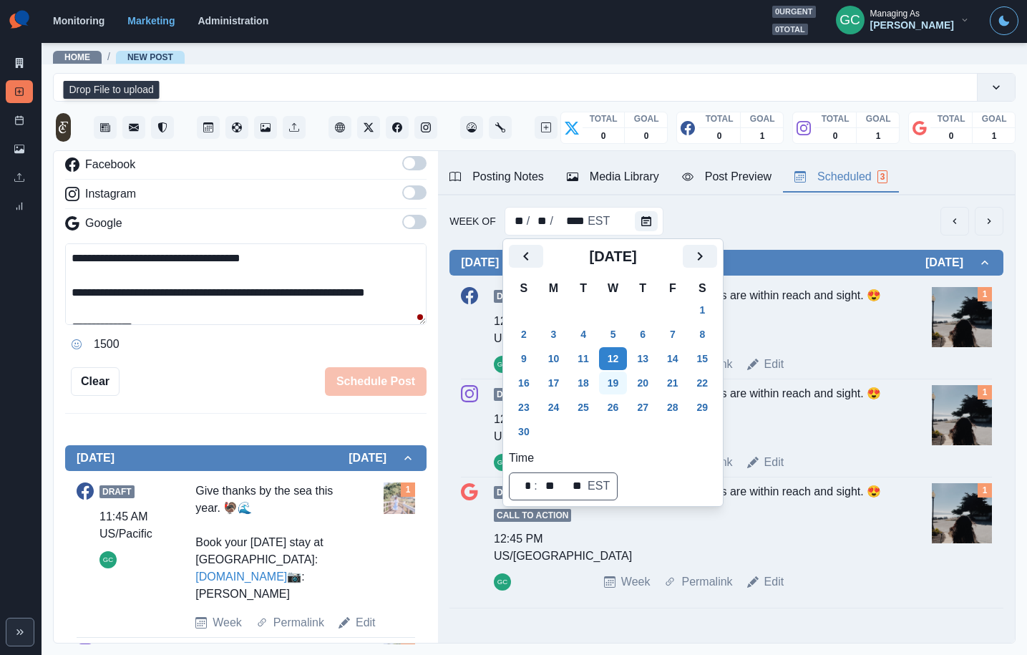
click at [628, 385] on button "19" at bounding box center [613, 382] width 29 height 23
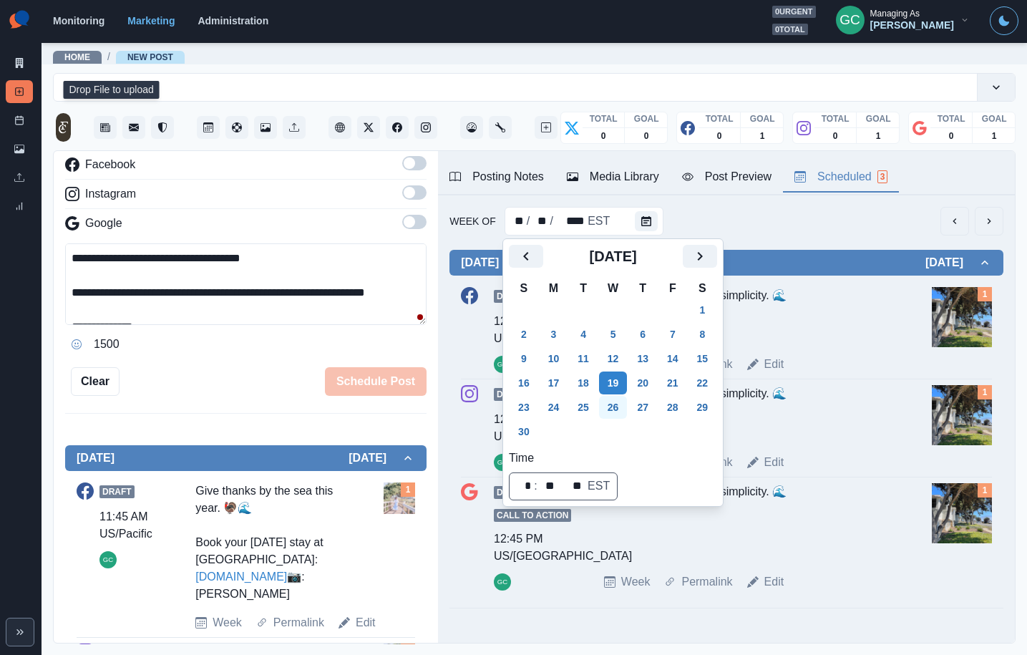
click at [626, 404] on button "26" at bounding box center [613, 407] width 29 height 23
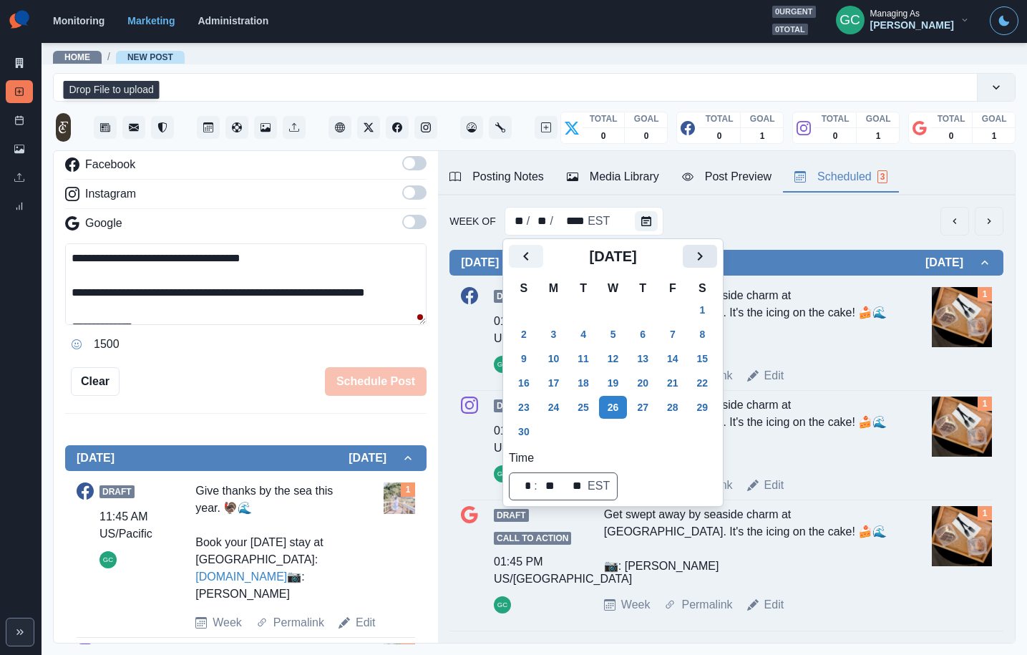
click at [709, 256] on icon "Next" at bounding box center [699, 256] width 17 height 17
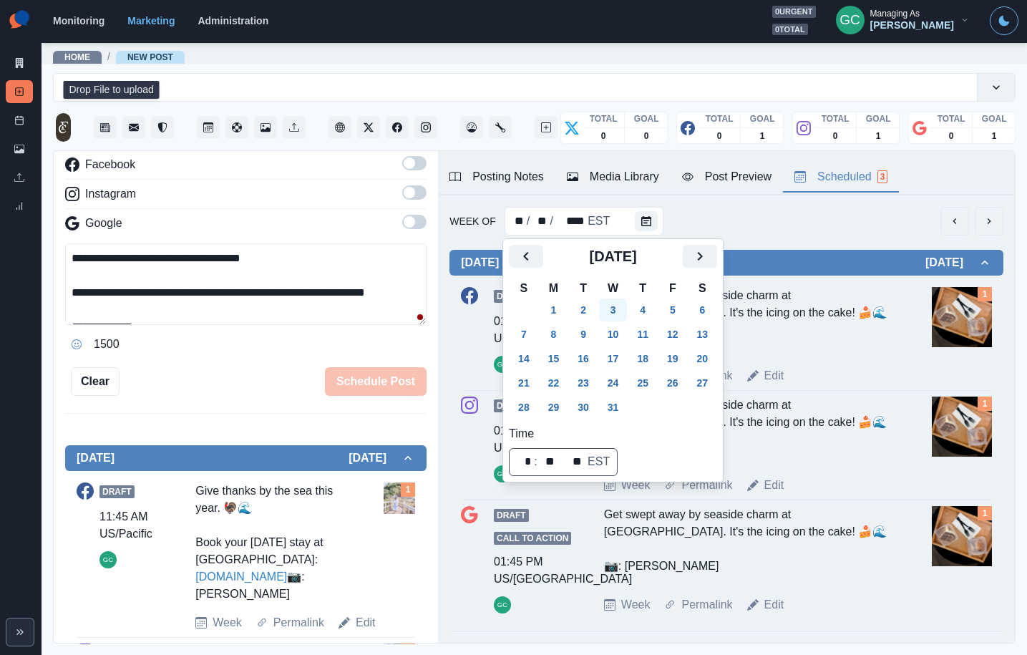
click at [628, 311] on button "3" at bounding box center [613, 309] width 29 height 23
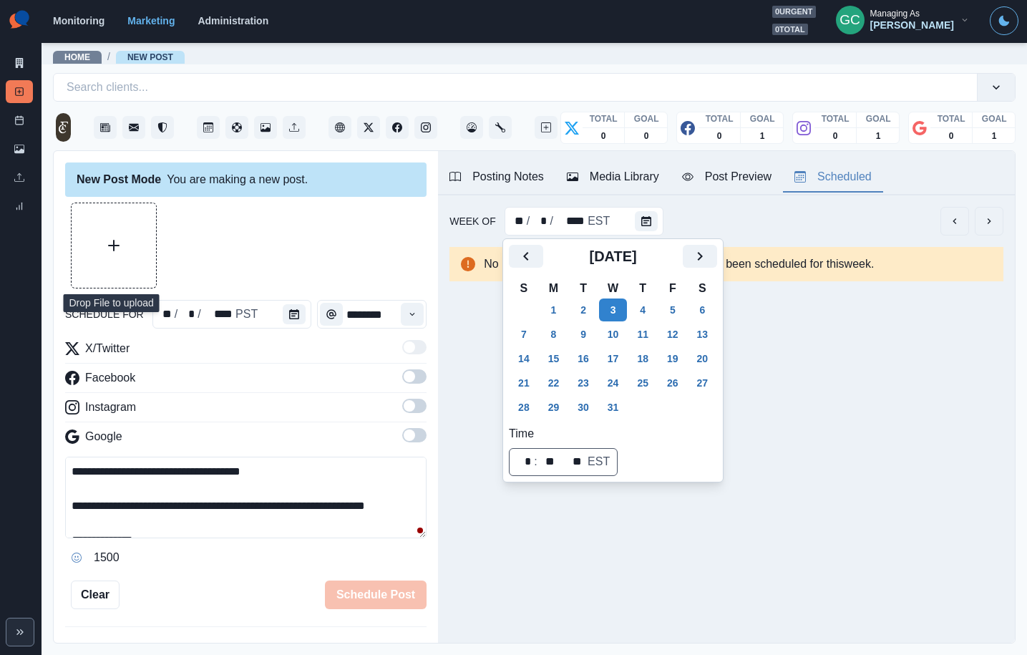
click at [311, 328] on div "schedule for ** / * / **** PST ********" at bounding box center [245, 314] width 361 height 29
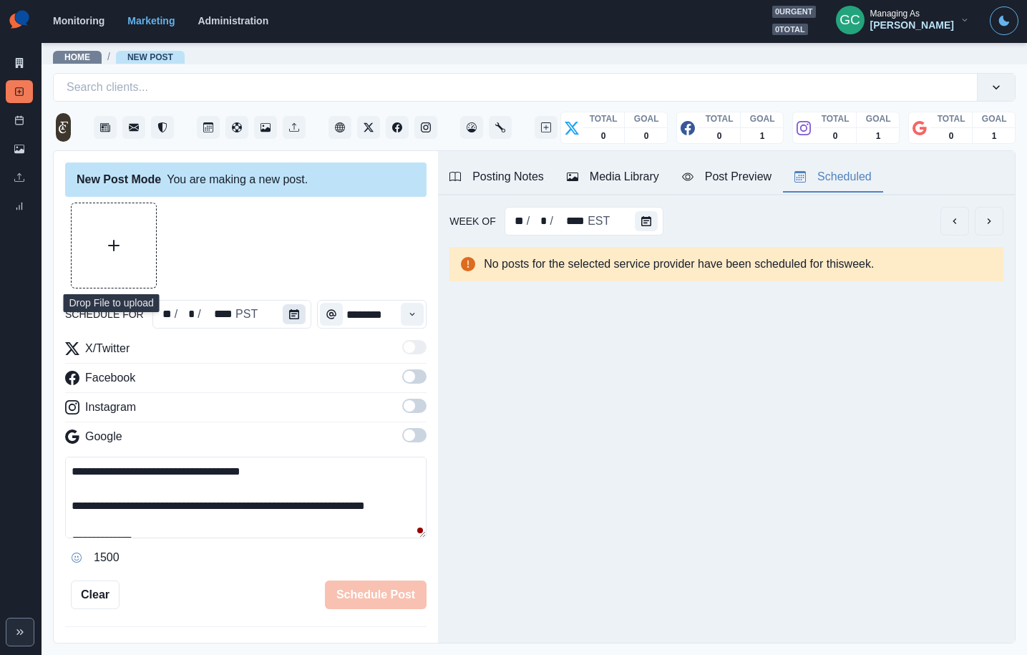
click at [293, 319] on icon "Calendar" at bounding box center [294, 314] width 10 height 10
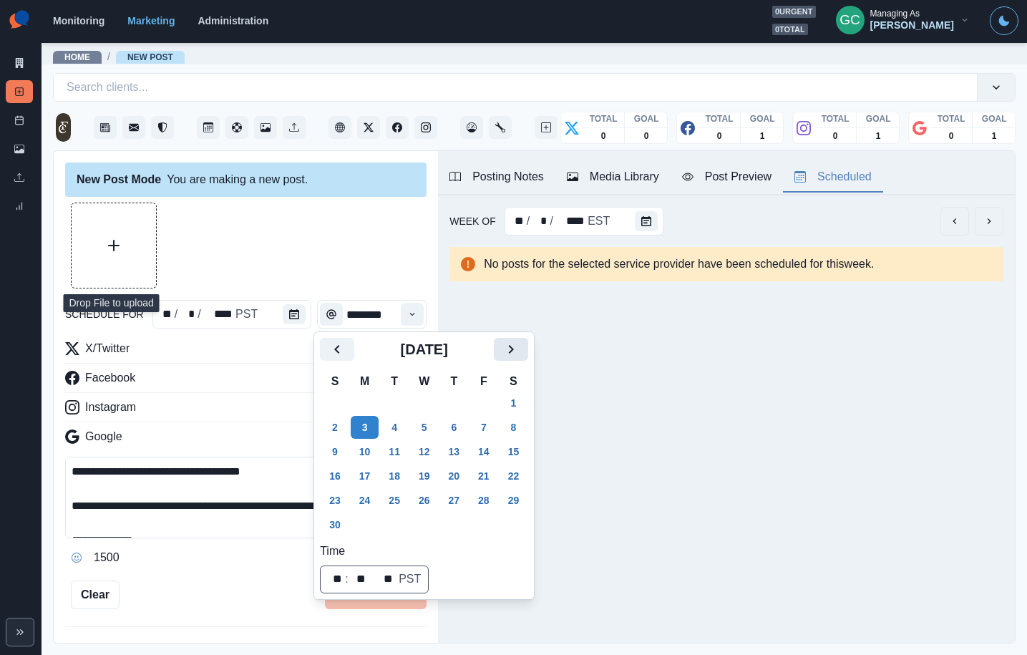
click at [520, 350] on icon "Next" at bounding box center [510, 349] width 17 height 17
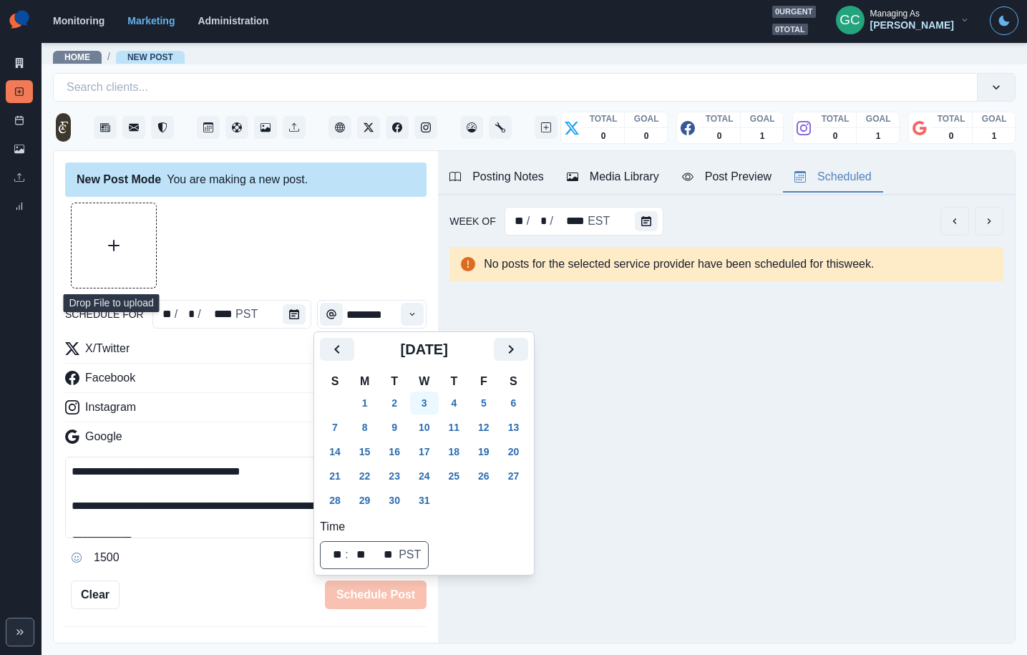
click at [437, 408] on button "3" at bounding box center [424, 403] width 29 height 23
click at [406, 310] on button "Time" at bounding box center [412, 314] width 23 height 23
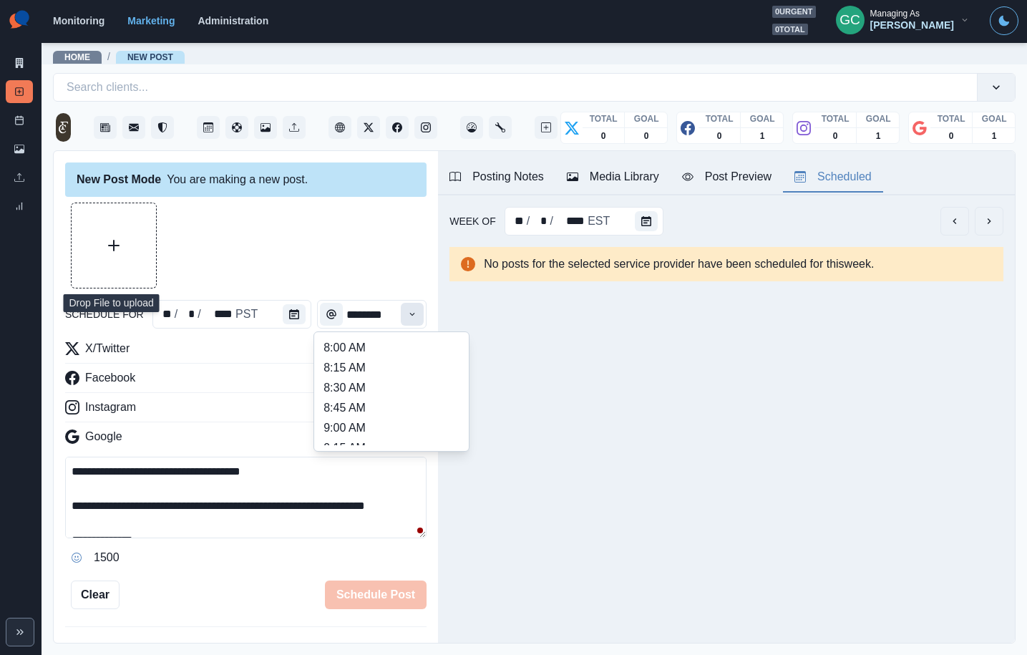
click at [407, 310] on button "Time" at bounding box center [412, 314] width 23 height 23
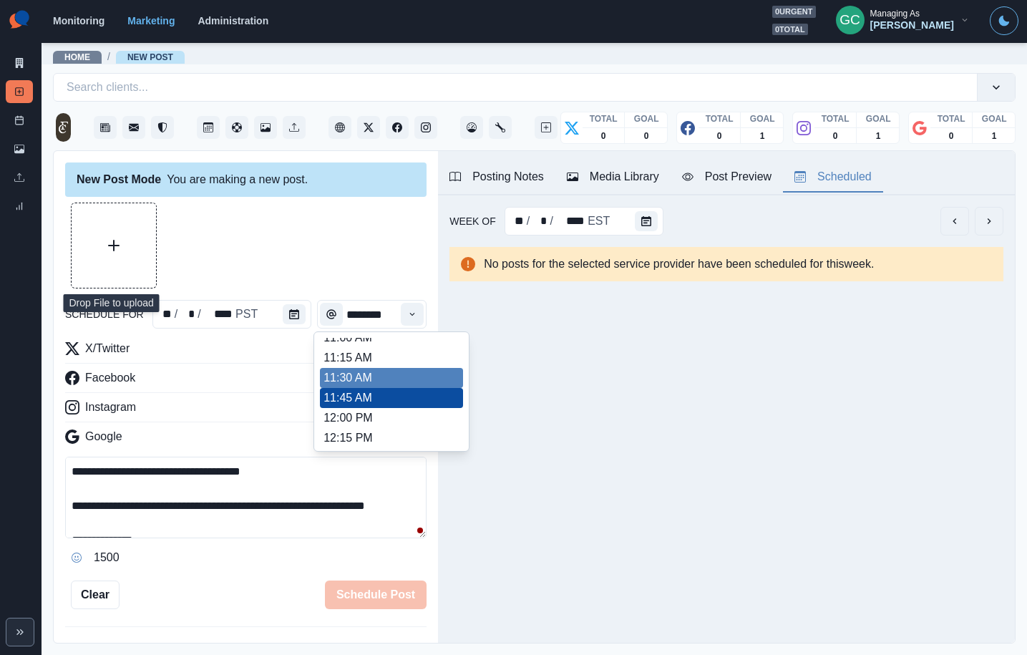
scroll to position [257, 0]
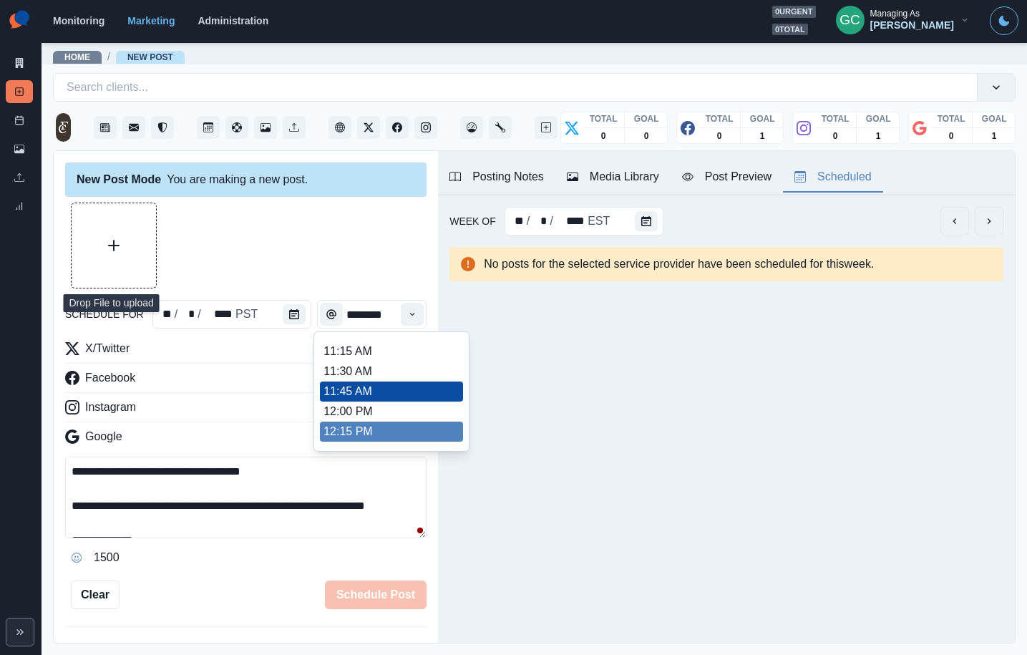
click at [370, 437] on li "12:15 PM" at bounding box center [391, 432] width 143 height 20
type input "********"
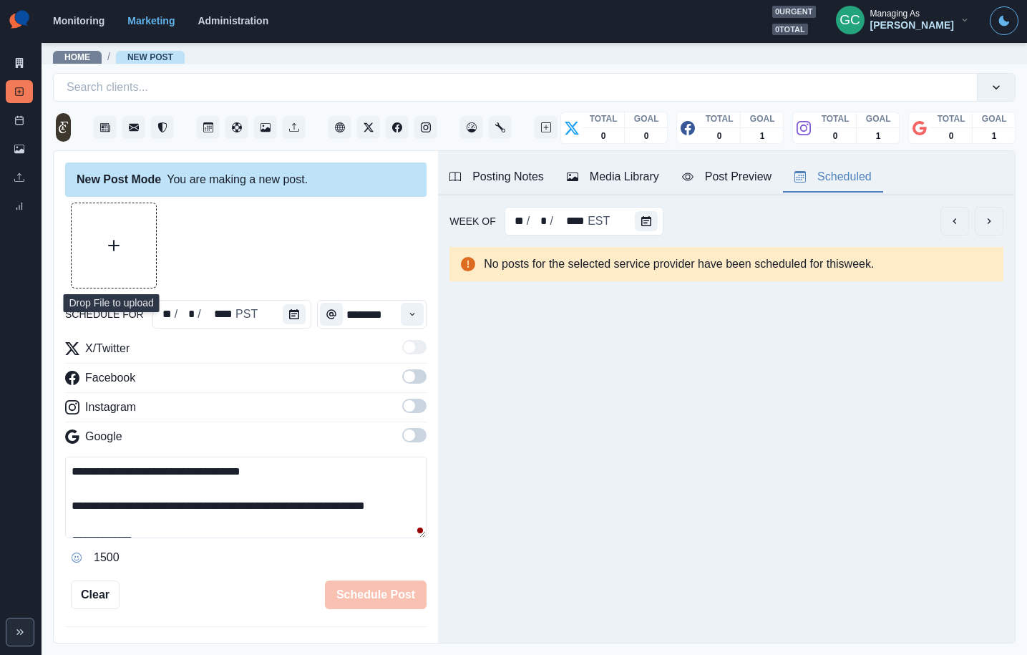
drag, startPoint x: 396, startPoint y: 440, endPoint x: 414, endPoint y: 419, distance: 28.4
click at [397, 439] on div "Google" at bounding box center [245, 439] width 361 height 23
drag, startPoint x: 417, startPoint y: 438, endPoint x: 421, endPoint y: 410, distance: 28.1
click at [418, 437] on span at bounding box center [414, 435] width 24 height 14
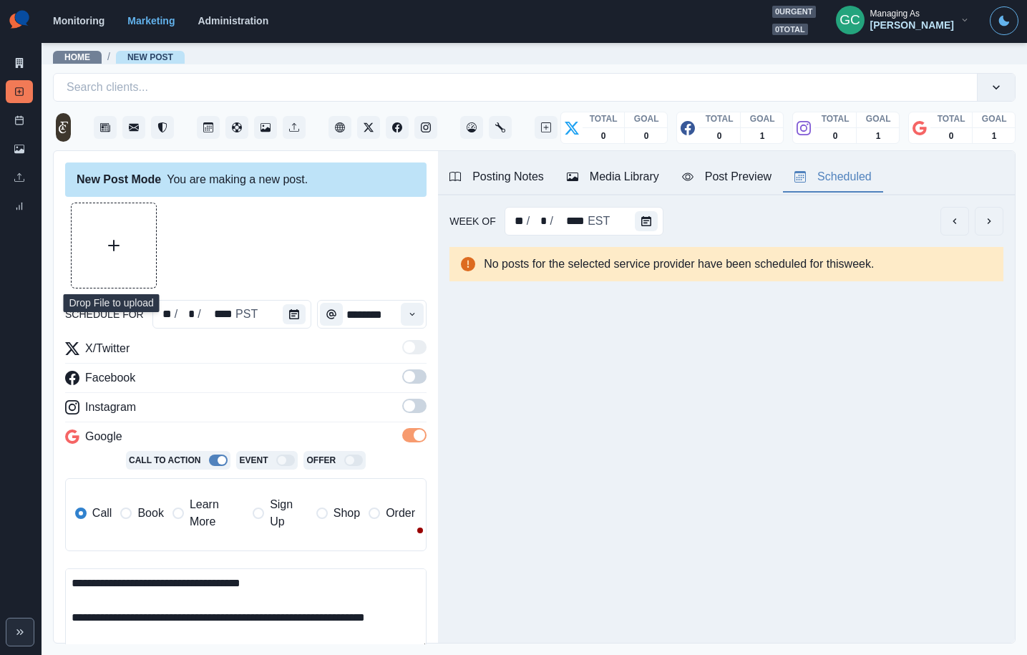
drag, startPoint x: 421, startPoint y: 410, endPoint x: 414, endPoint y: 378, distance: 32.8
click at [420, 407] on span at bounding box center [414, 406] width 24 height 14
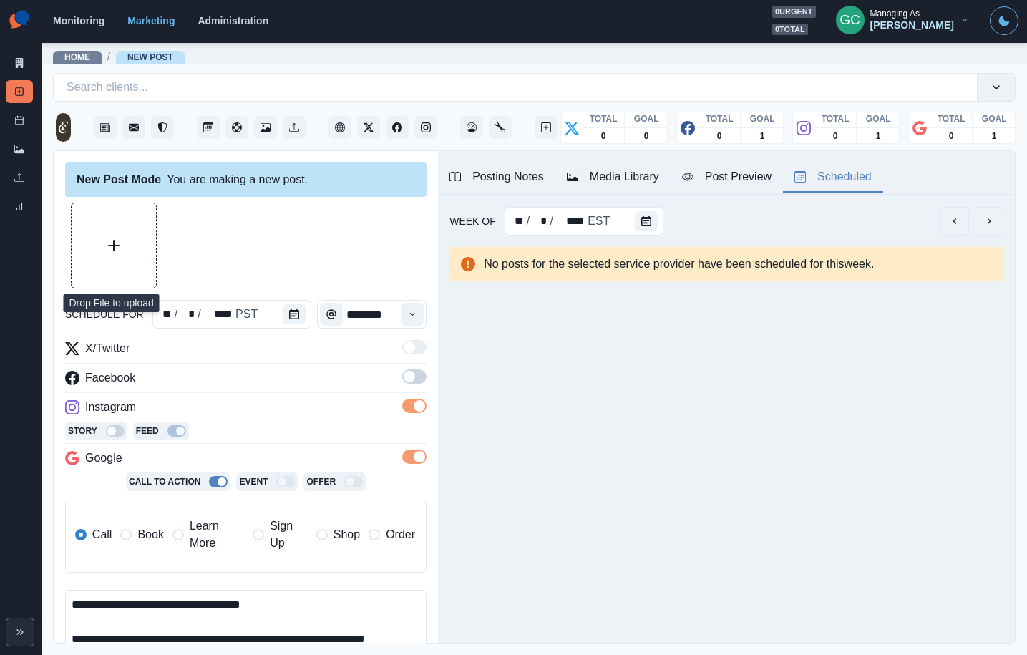
drag, startPoint x: 414, startPoint y: 378, endPoint x: 399, endPoint y: 328, distance: 52.5
click at [414, 377] on span at bounding box center [409, 376] width 11 height 11
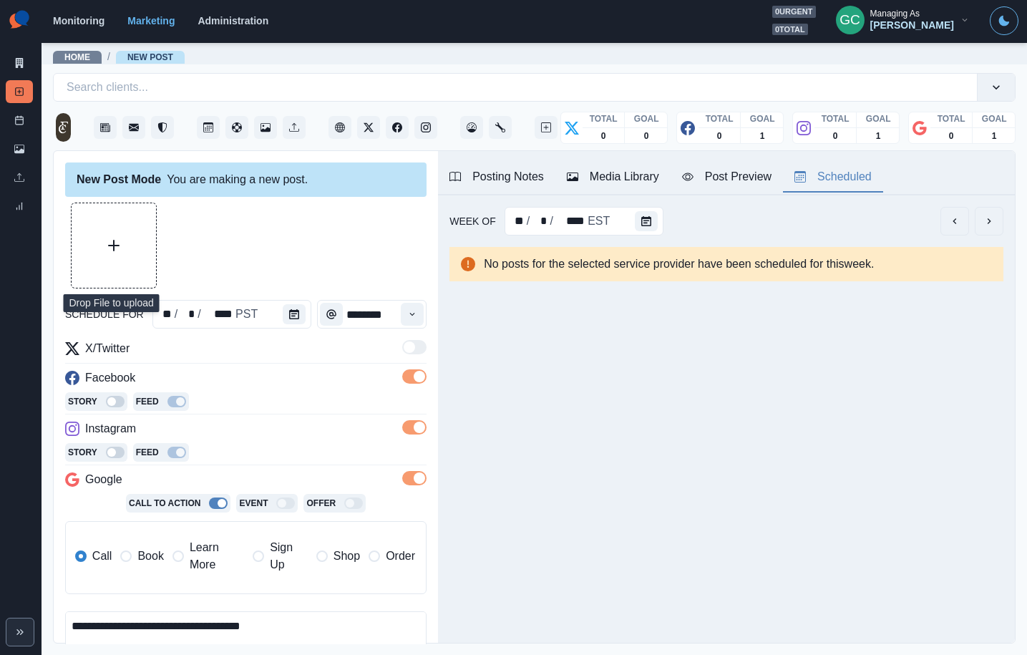
click at [210, 561] on span "Learn More" at bounding box center [217, 556] width 54 height 34
click at [256, 470] on div "**********" at bounding box center [245, 491] width 361 height 303
click at [647, 177] on div "Media Library" at bounding box center [613, 176] width 92 height 17
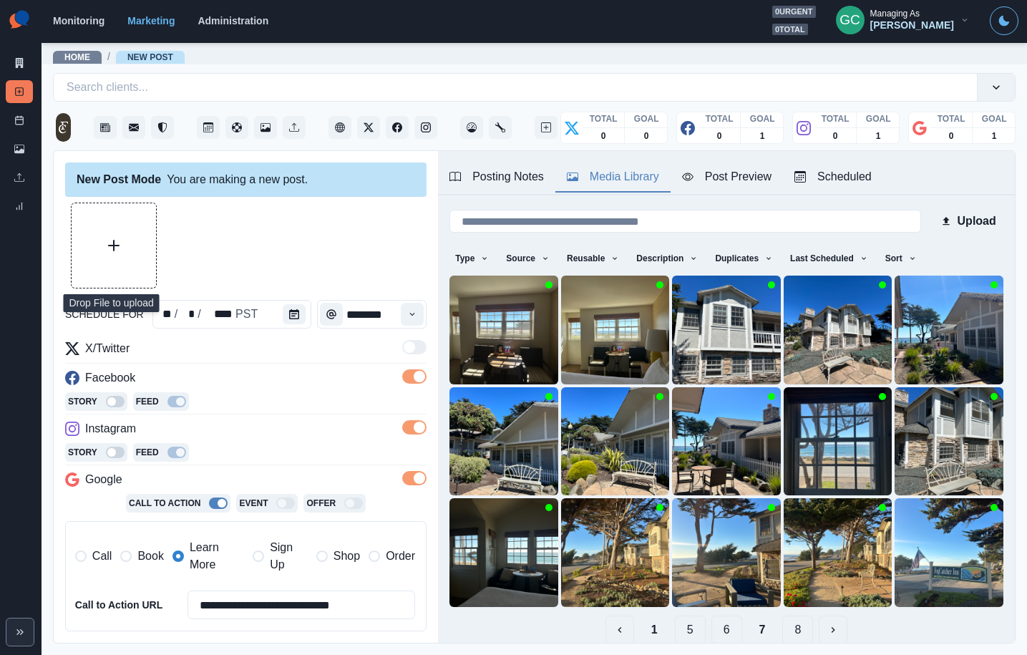
click at [113, 247] on icon "Upload Media" at bounding box center [113, 245] width 11 height 11
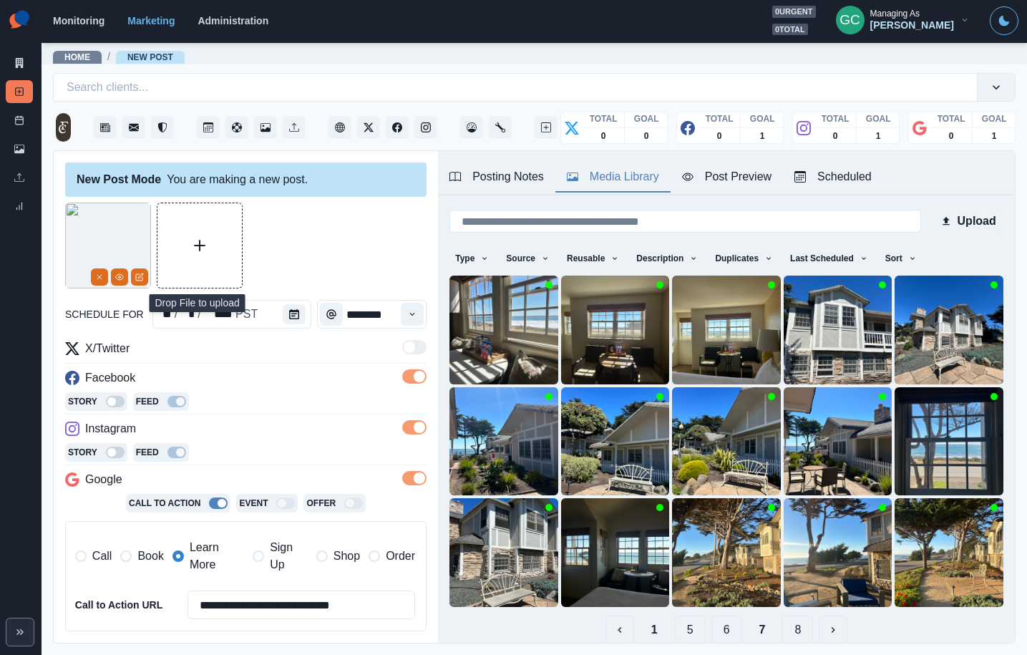
click at [847, 170] on div "Scheduled" at bounding box center [833, 176] width 77 height 17
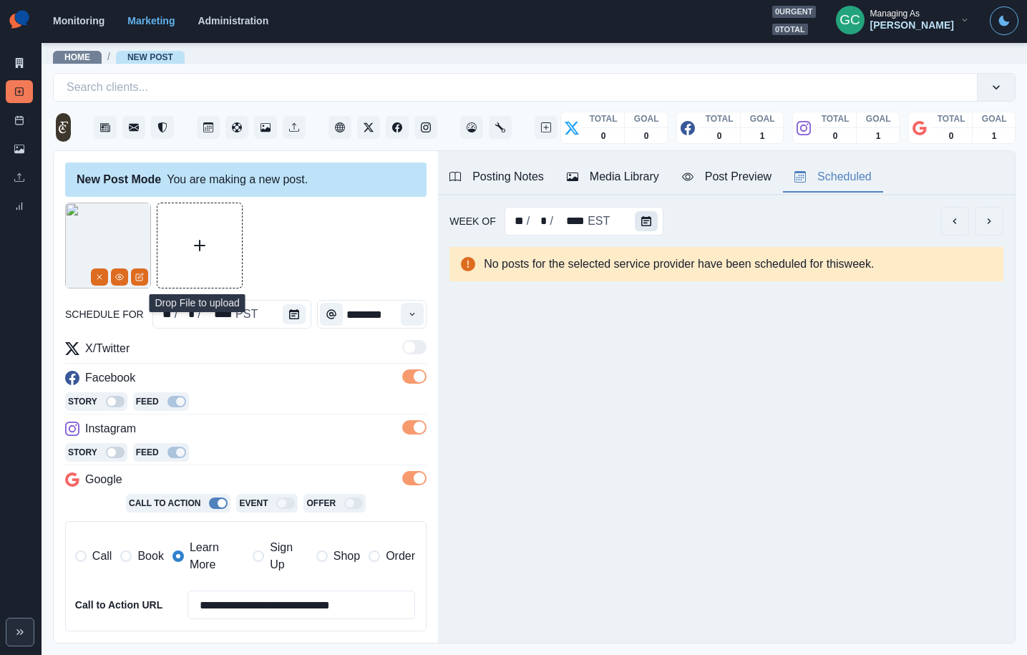
click at [651, 227] on button "Calendar" at bounding box center [646, 221] width 23 height 20
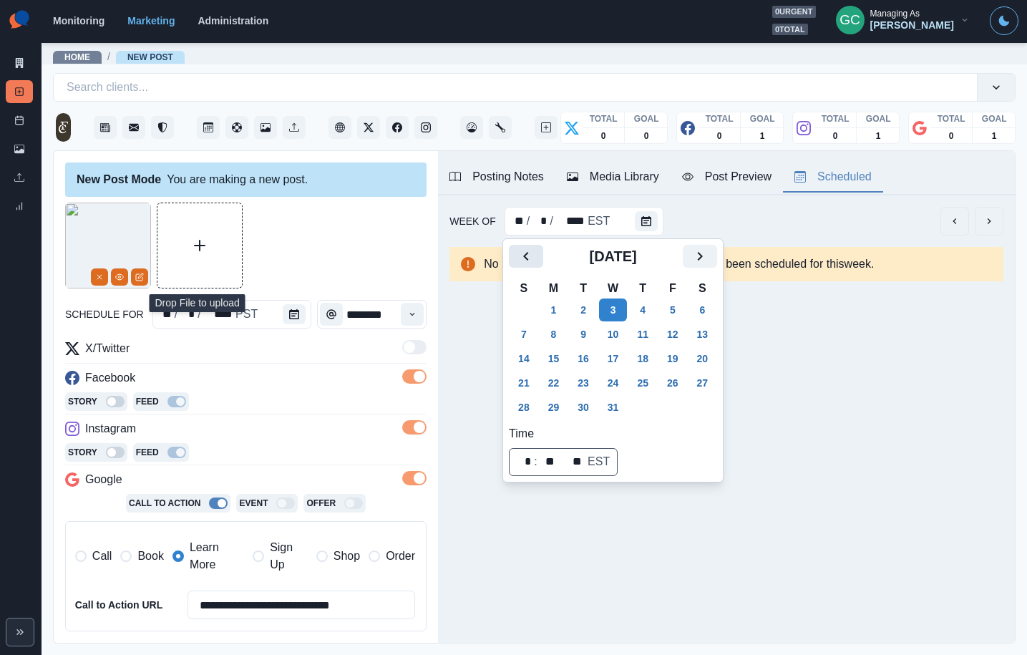
click at [535, 254] on button "Previous" at bounding box center [526, 256] width 34 height 23
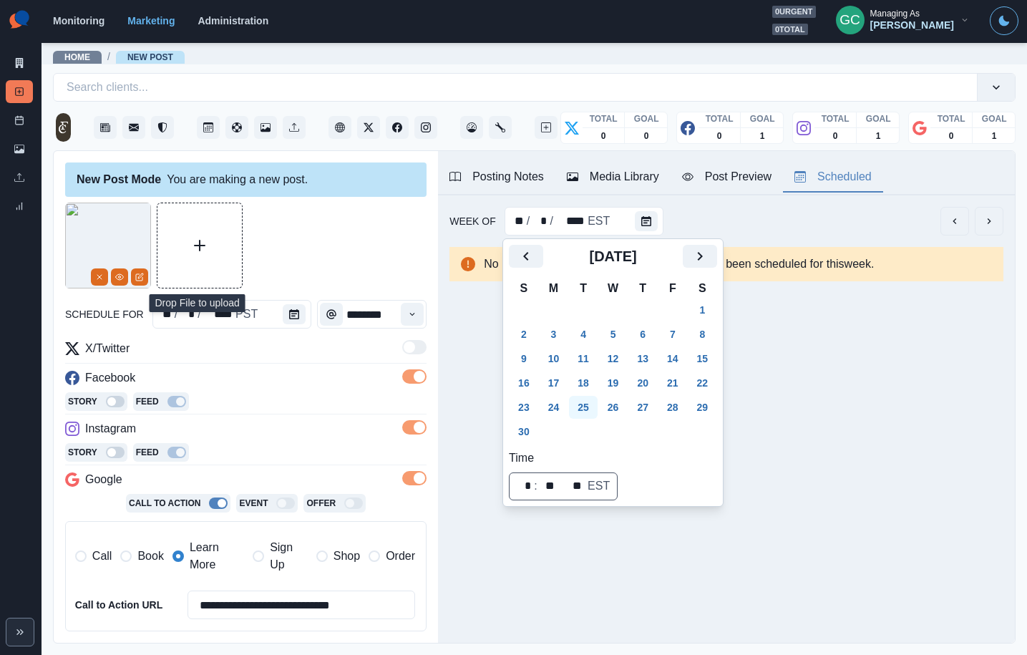
click at [591, 404] on button "25" at bounding box center [583, 407] width 29 height 23
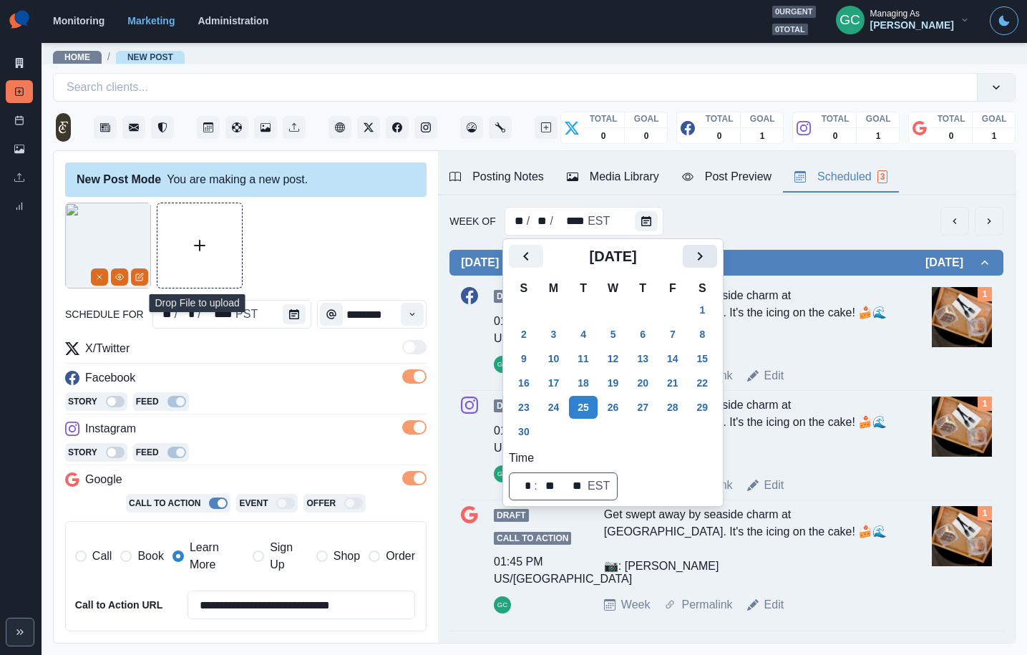
click at [709, 259] on icon "Next" at bounding box center [699, 256] width 17 height 17
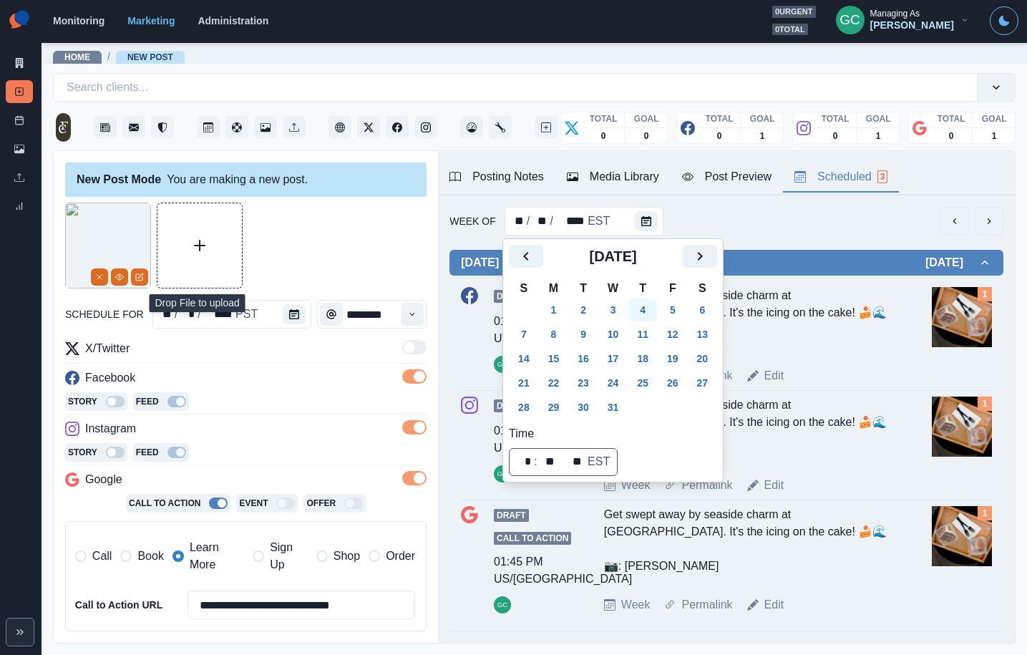
click at [647, 313] on button "4" at bounding box center [642, 309] width 29 height 23
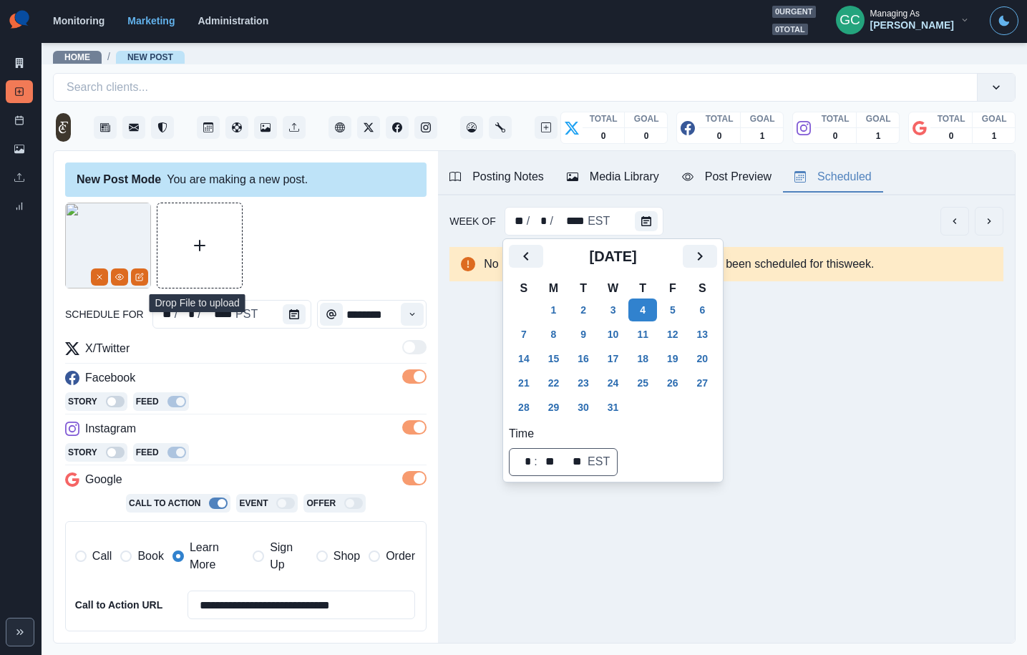
click at [309, 268] on div at bounding box center [245, 246] width 361 height 86
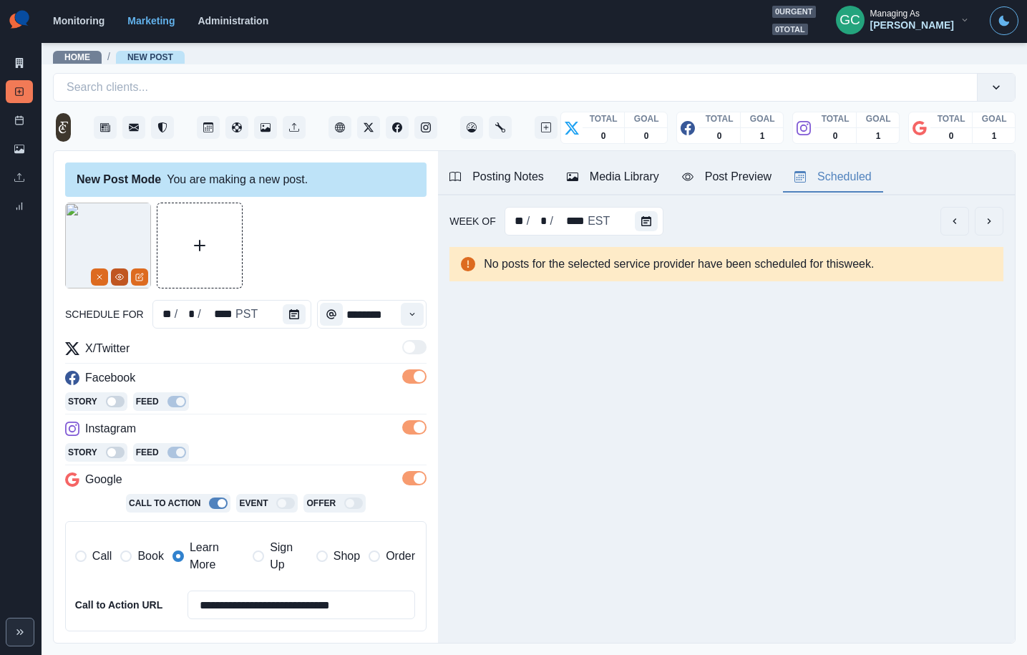
click at [125, 281] on button "View Media" at bounding box center [119, 276] width 17 height 17
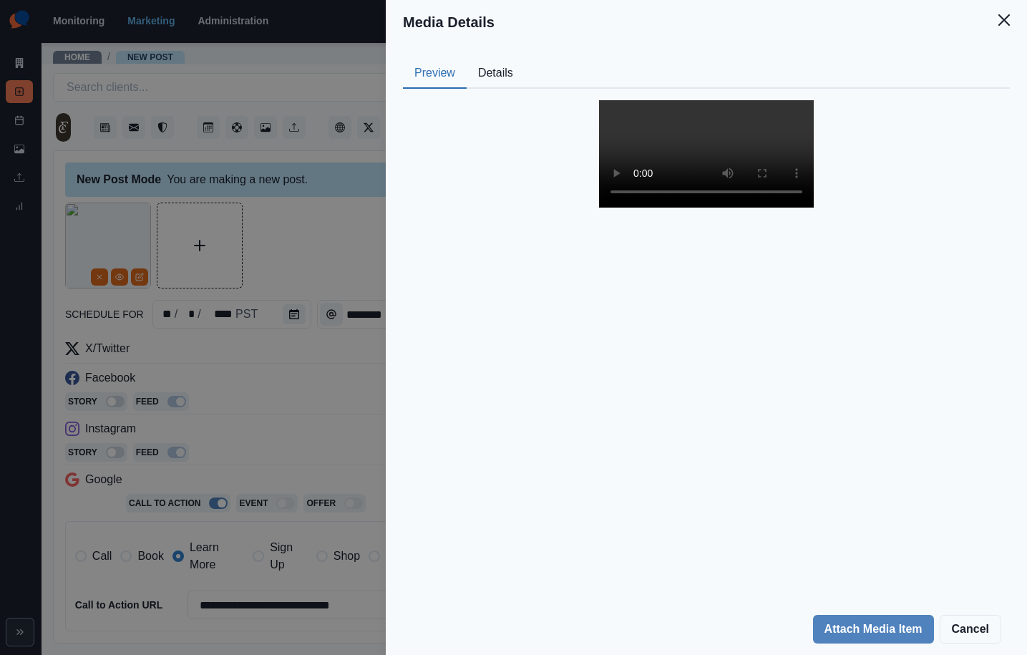
click at [248, 245] on div "Media Details Preview Details Our Description Video Jul 16 2024, 4 04 28 PM Reu…" at bounding box center [513, 327] width 1027 height 655
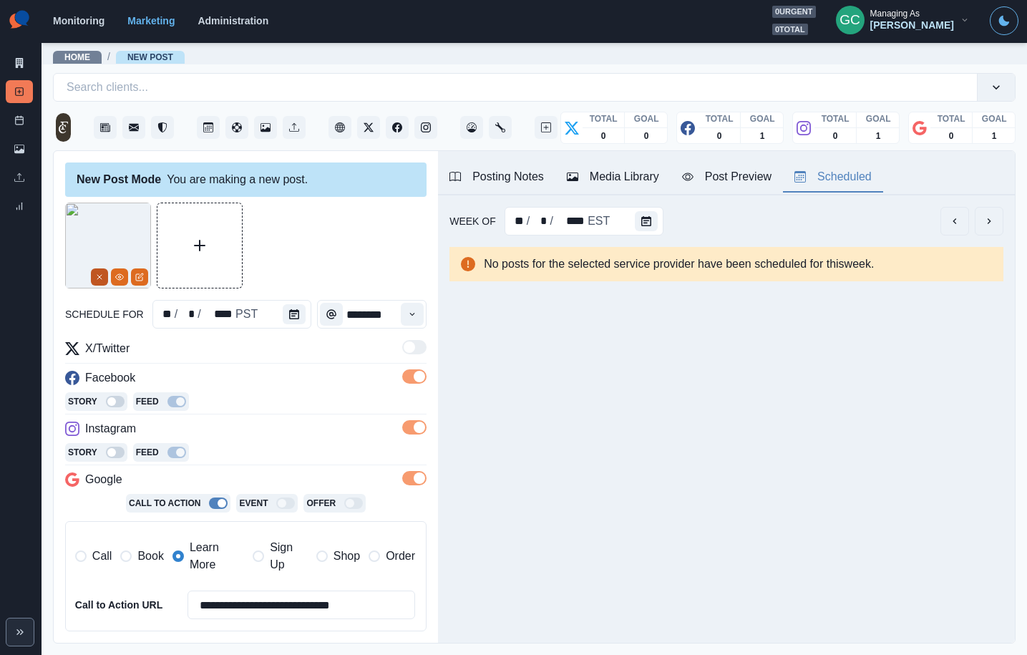
click at [93, 276] on button "Remove" at bounding box center [99, 276] width 17 height 17
click at [637, 181] on div "Media Library" at bounding box center [613, 176] width 92 height 17
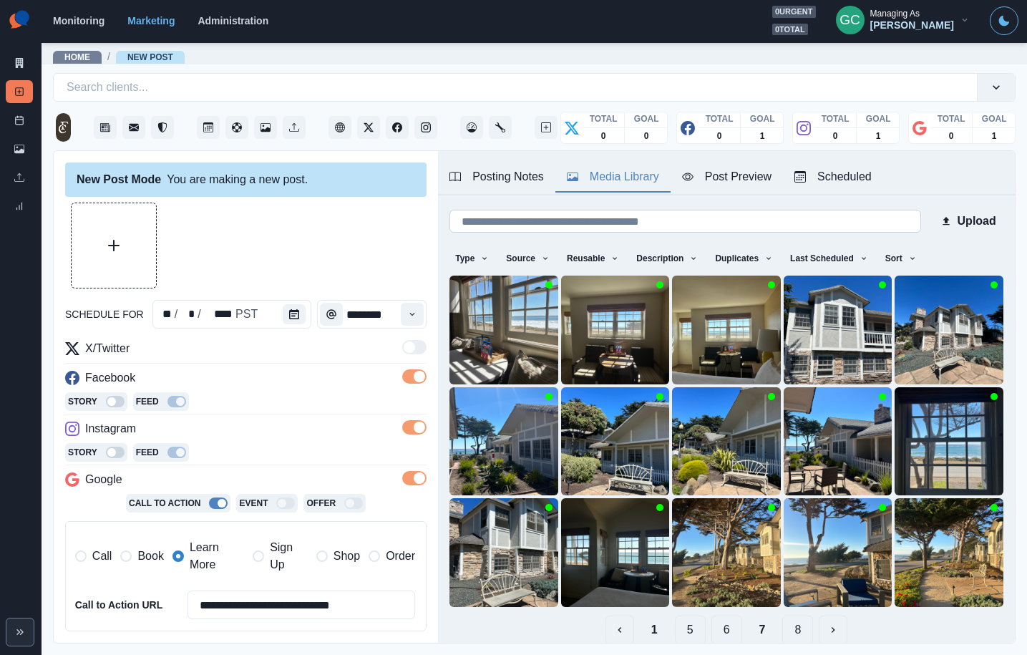
click at [649, 223] on input at bounding box center [686, 221] width 472 height 23
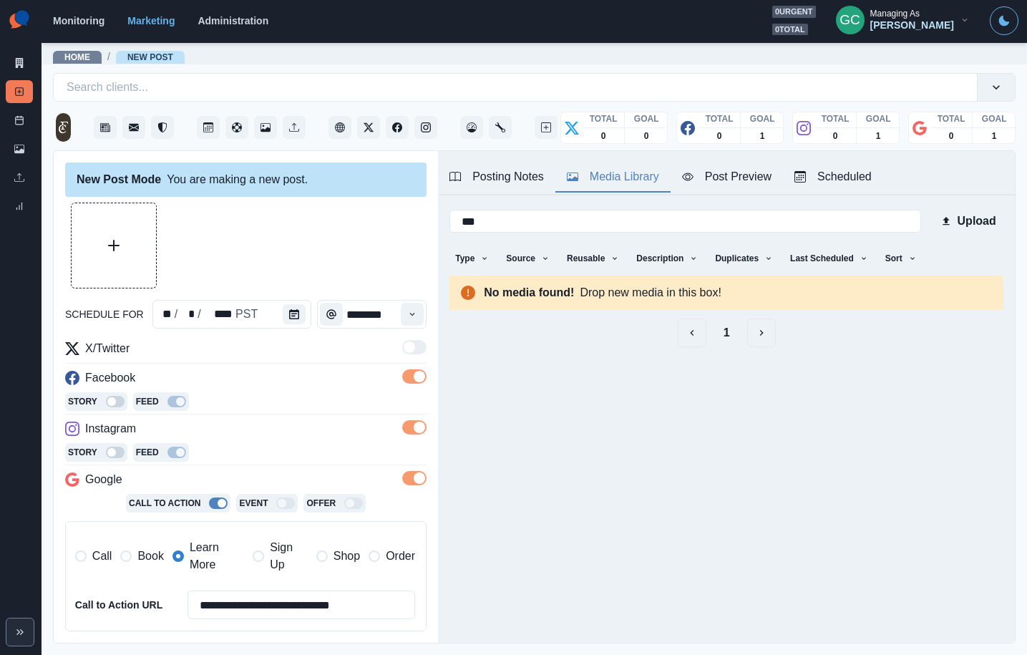
type input "***"
click at [729, 325] on button "1" at bounding box center [726, 333] width 29 height 29
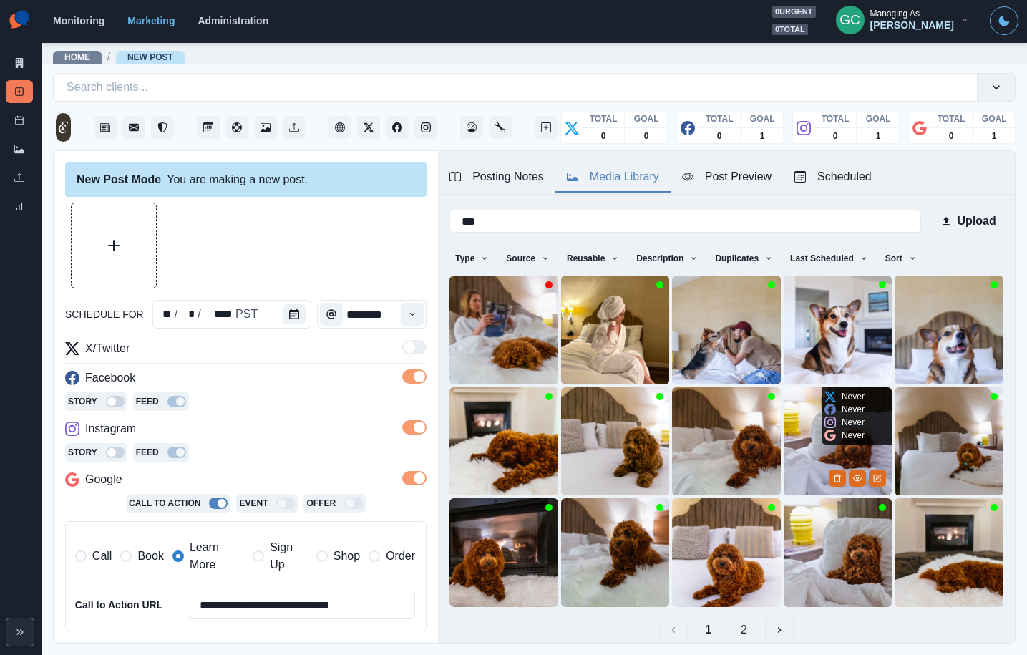
scroll to position [57, 0]
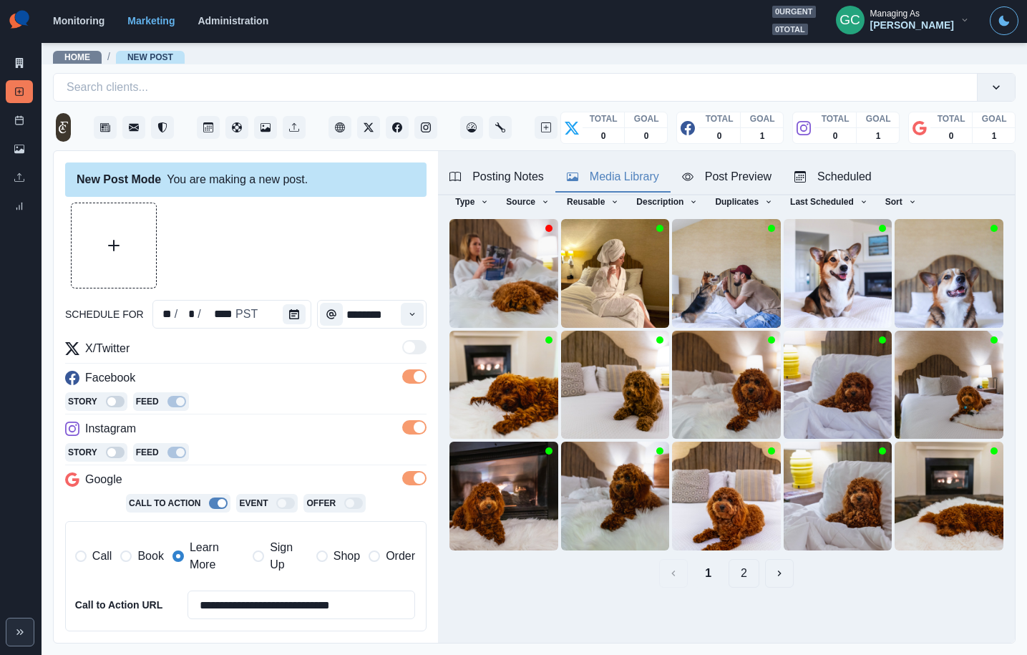
drag, startPoint x: 765, startPoint y: 584, endPoint x: 755, endPoint y: 587, distance: 10.4
click at [764, 584] on div "1 2" at bounding box center [727, 573] width 554 height 29
click at [747, 579] on button "2" at bounding box center [744, 573] width 31 height 29
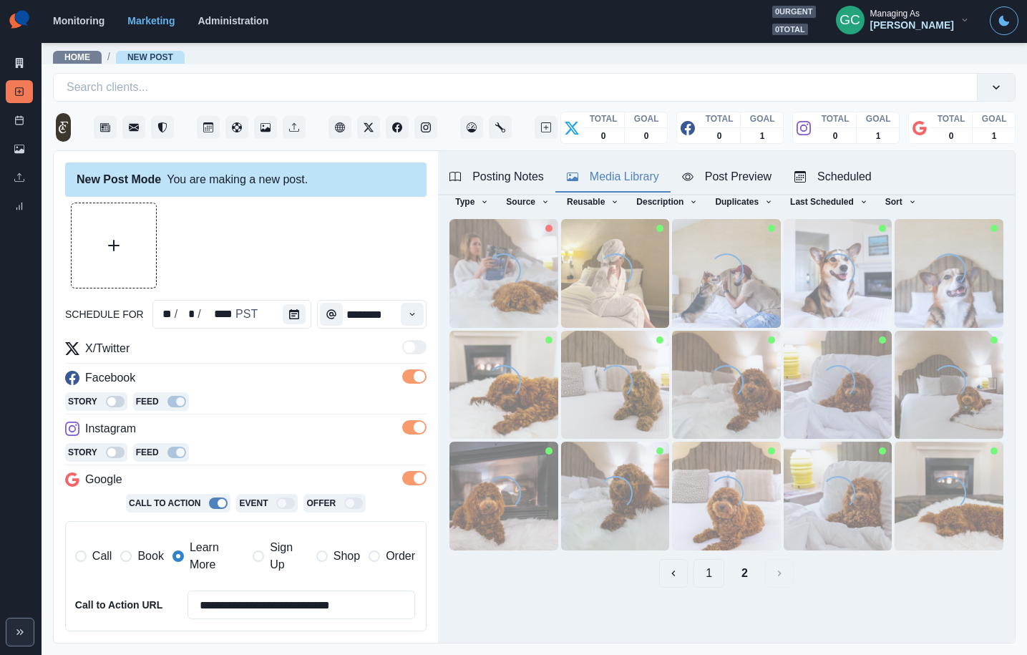
scroll to position [0, 0]
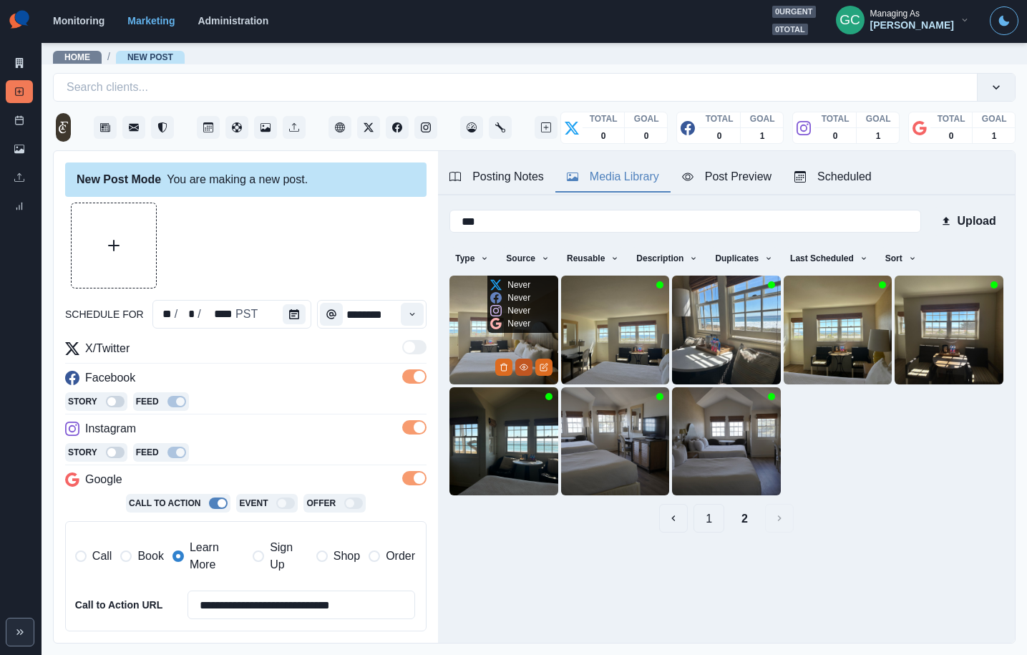
click at [523, 369] on icon "View Media" at bounding box center [524, 367] width 9 height 9
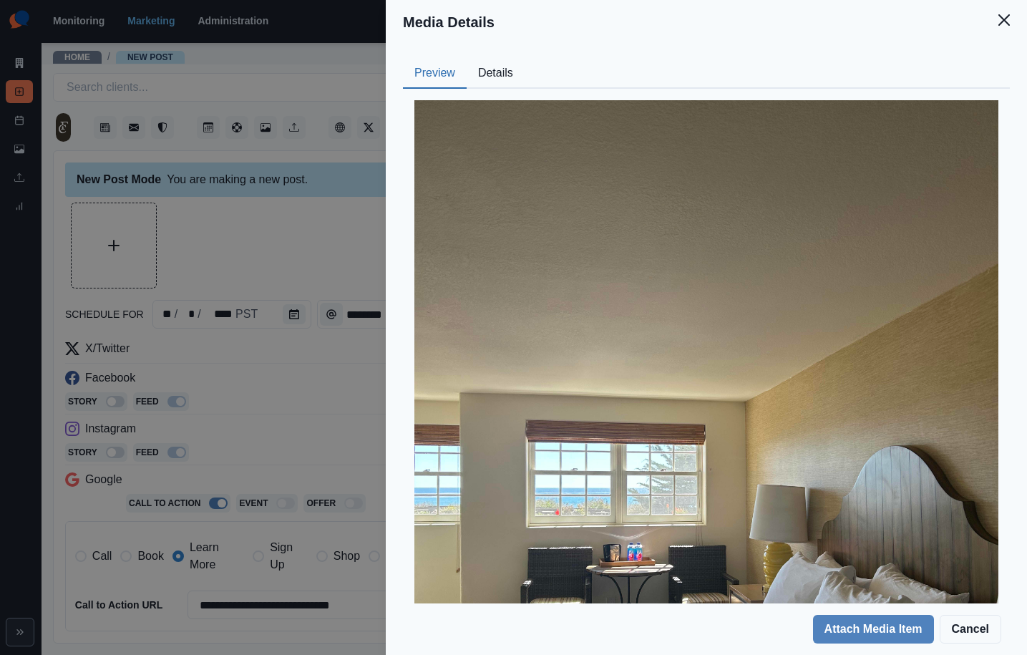
click at [491, 73] on button "Details" at bounding box center [496, 74] width 58 height 30
click at [460, 75] on button "Preview" at bounding box center [435, 74] width 64 height 30
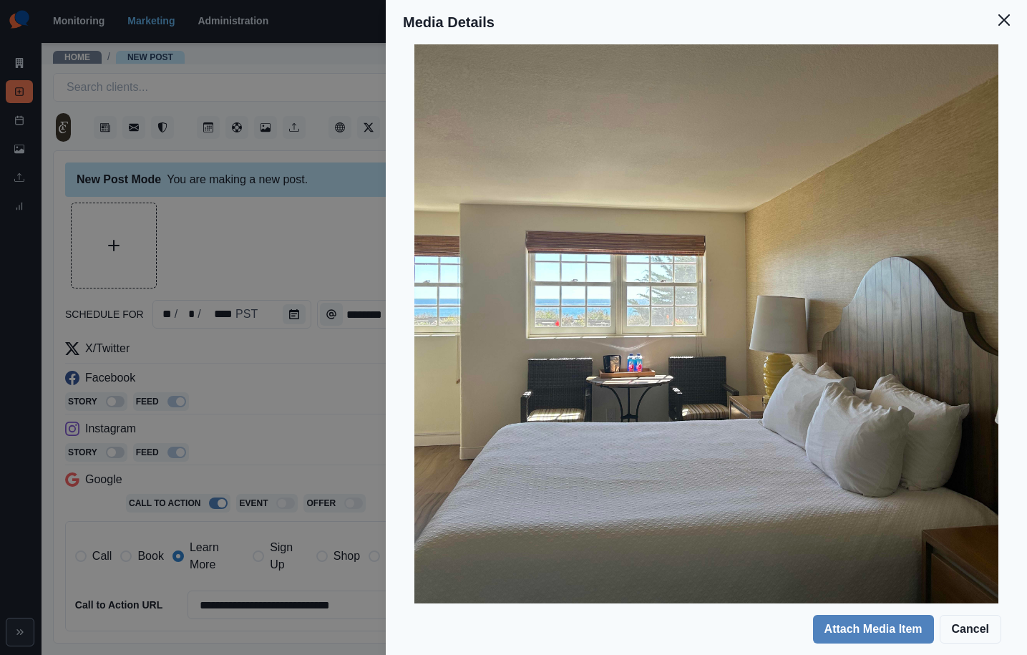
click at [316, 238] on div "Media Details Preview Details Our Description Photo Jul 16 2024, 4 00 28 PM Reu…" at bounding box center [513, 327] width 1027 height 655
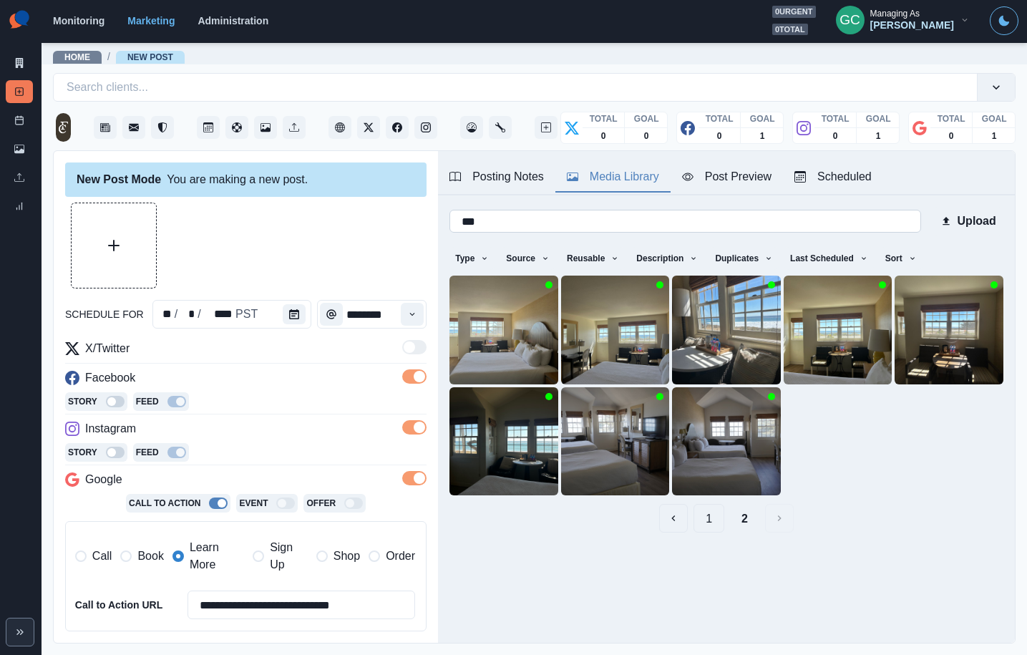
click at [690, 228] on input "***" at bounding box center [686, 221] width 472 height 23
click at [596, 568] on div "Link: www.fogcatcherinn.com "FogCatcher Inn" PHOTO CREDIT: - June the Maltipoo:…" at bounding box center [726, 391] width 577 height 393
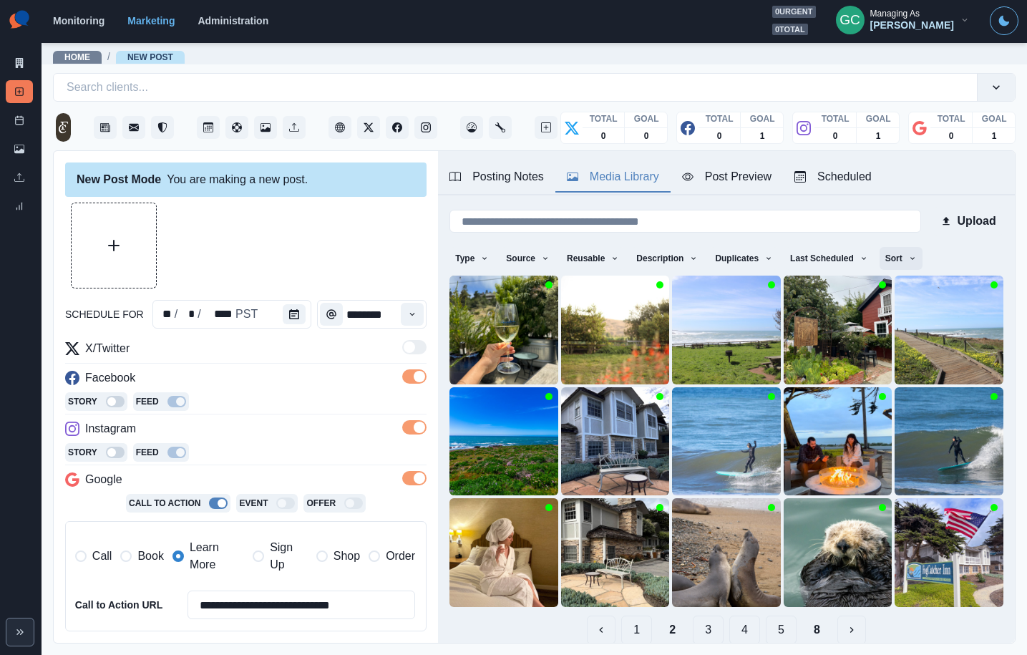
drag, startPoint x: 890, startPoint y: 259, endPoint x: 888, endPoint y: 266, distance: 7.5
click at [890, 258] on button "Sort" at bounding box center [901, 258] width 43 height 23
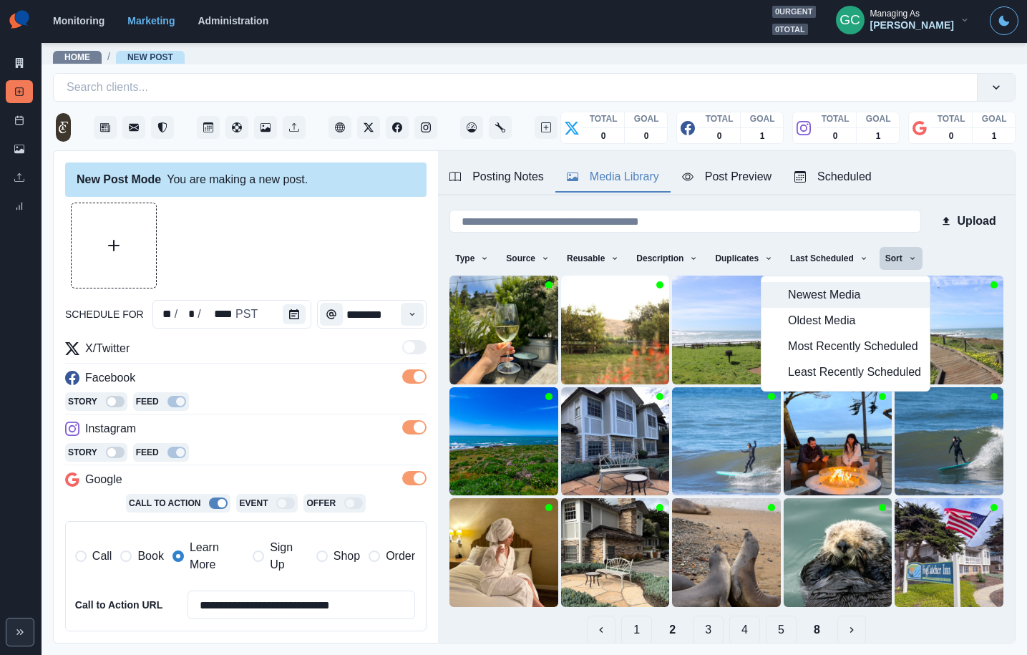
click at [883, 291] on span "Newest Media" at bounding box center [854, 294] width 133 height 17
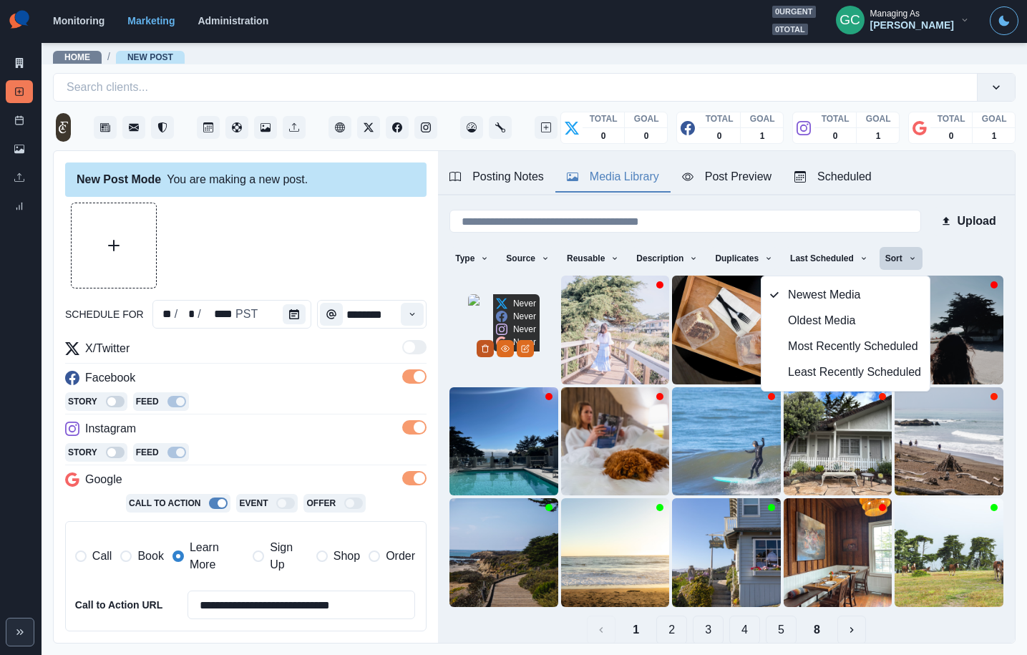
click at [490, 353] on icon "Delete Media" at bounding box center [485, 348] width 9 height 9
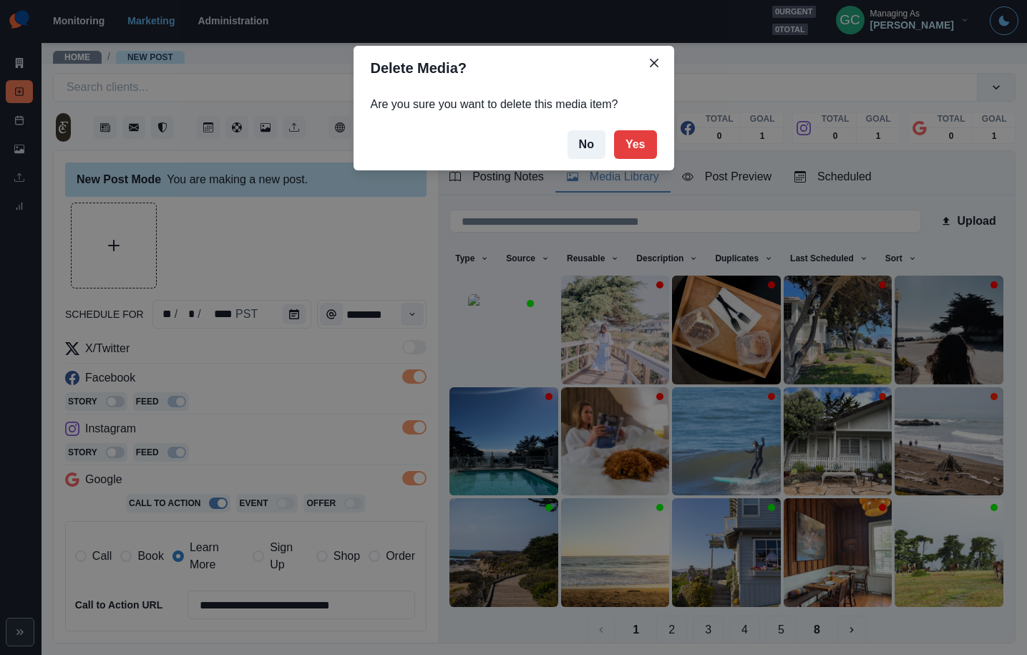
drag, startPoint x: 623, startPoint y: 152, endPoint x: 621, endPoint y: 205, distance: 53.0
click at [623, 152] on button "Yes" at bounding box center [635, 144] width 43 height 29
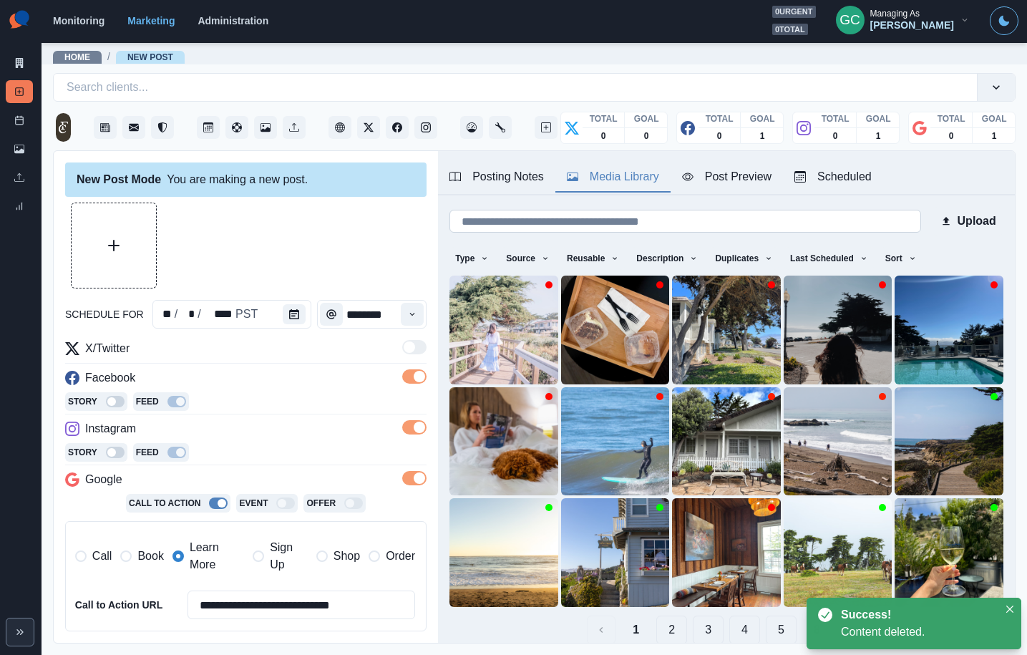
click at [620, 218] on input at bounding box center [686, 221] width 472 height 23
click at [619, 222] on input at bounding box center [686, 221] width 472 height 23
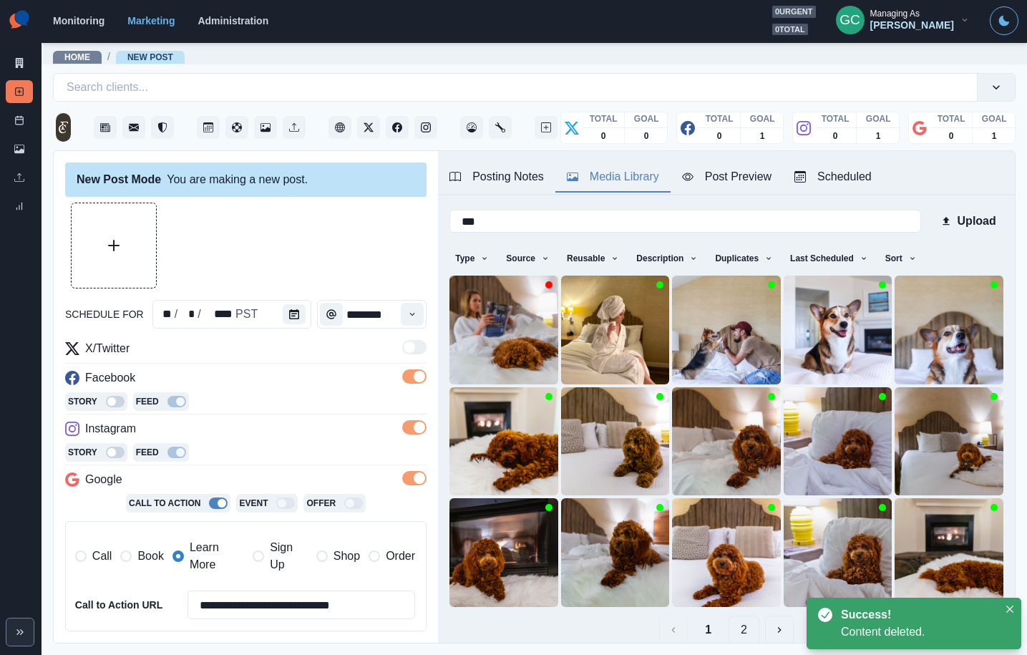
scroll to position [57, 0]
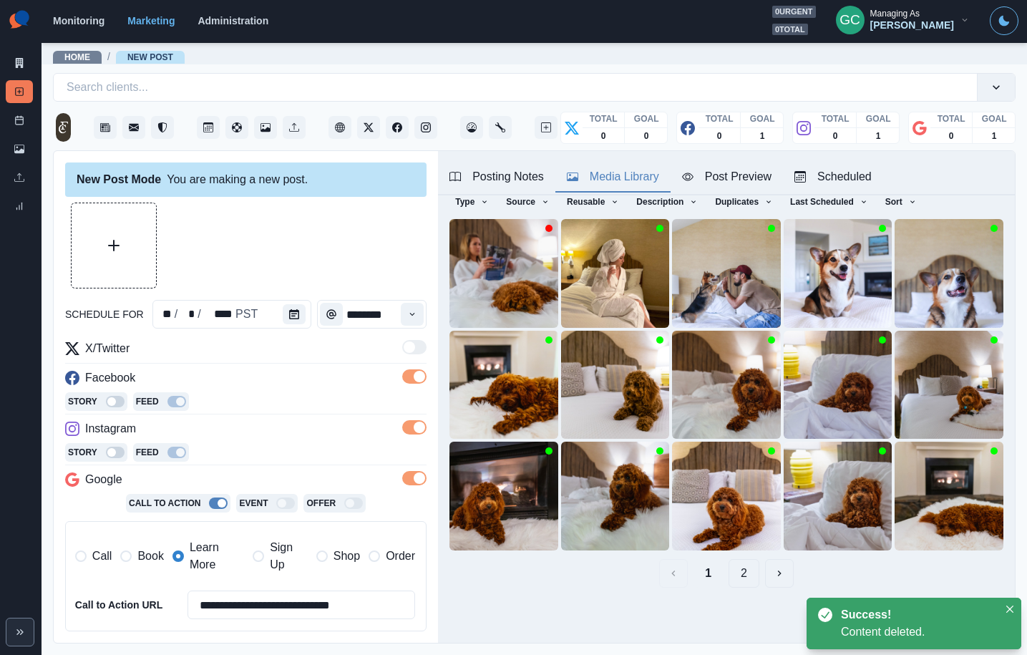
type input "***"
click at [731, 572] on button "2" at bounding box center [744, 573] width 31 height 29
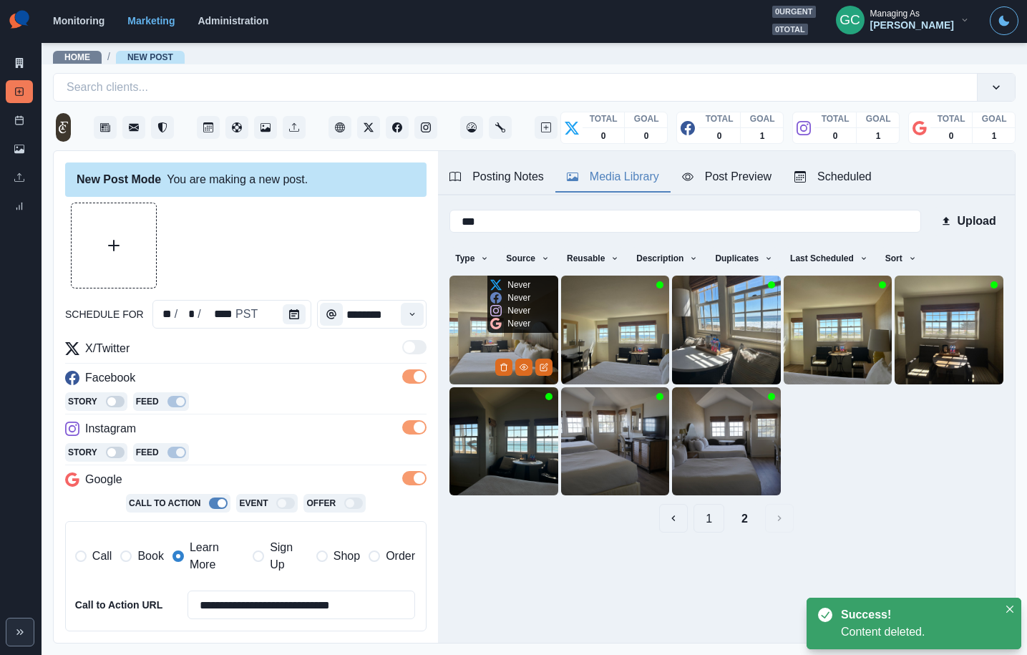
click at [500, 327] on icon at bounding box center [495, 323] width 11 height 11
click at [471, 340] on img at bounding box center [504, 330] width 109 height 109
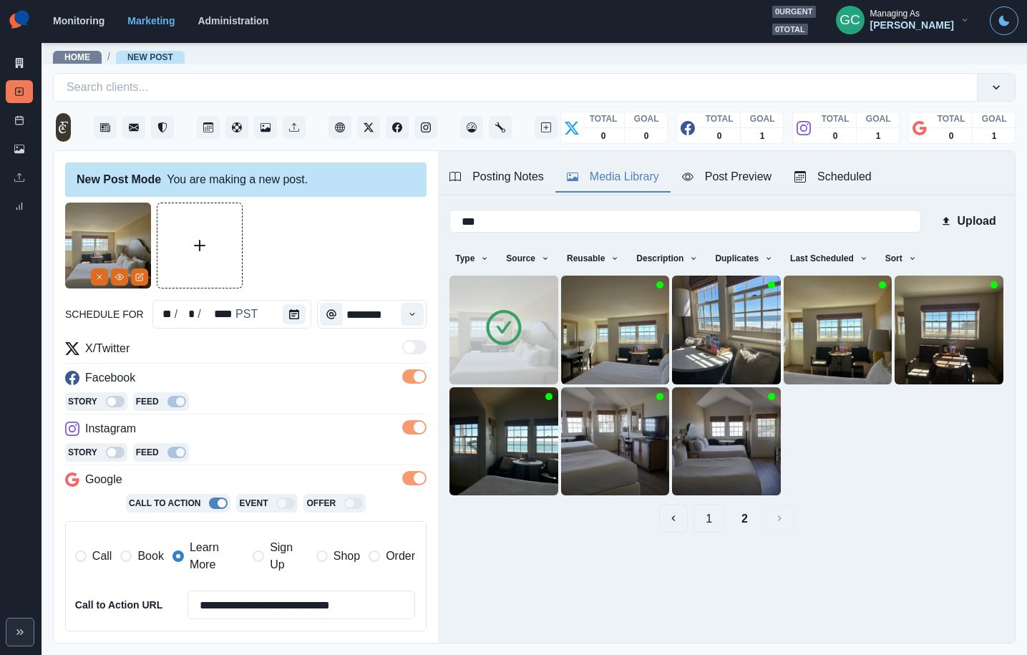
scroll to position [74, 0]
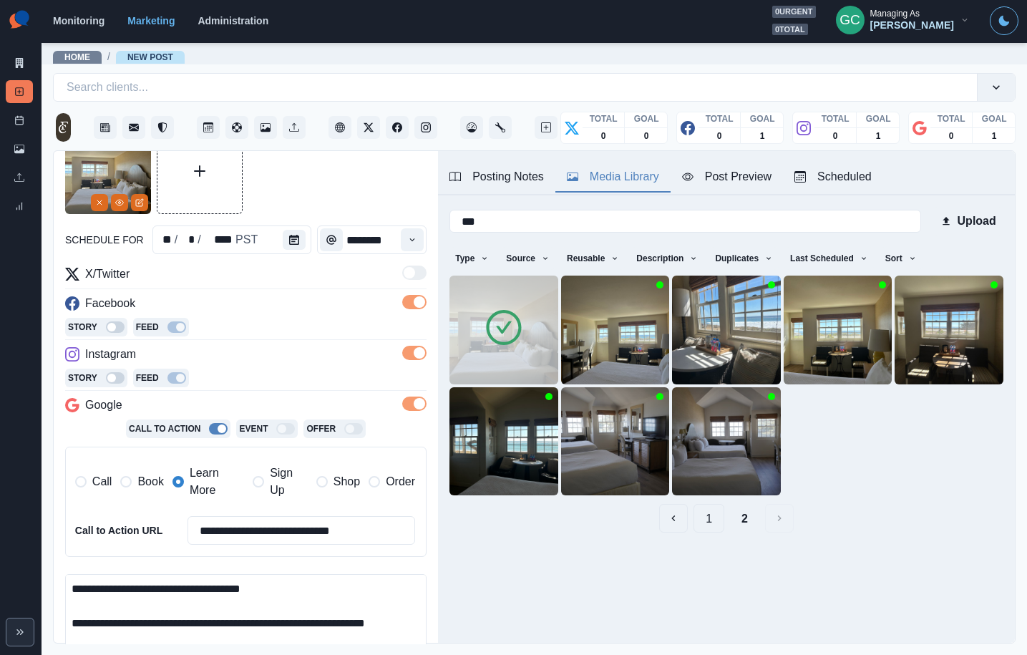
drag, startPoint x: 167, startPoint y: 610, endPoint x: 179, endPoint y: 608, distance: 11.5
click at [167, 610] on textarea "**********" at bounding box center [245, 615] width 361 height 82
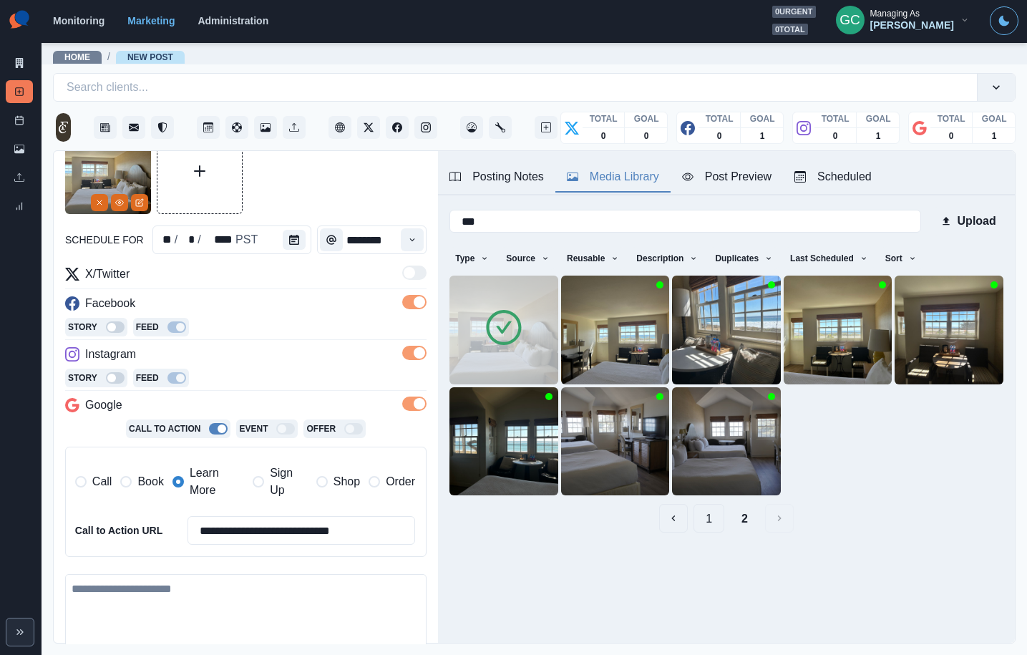
paste textarea "**********"
type textarea "**********"
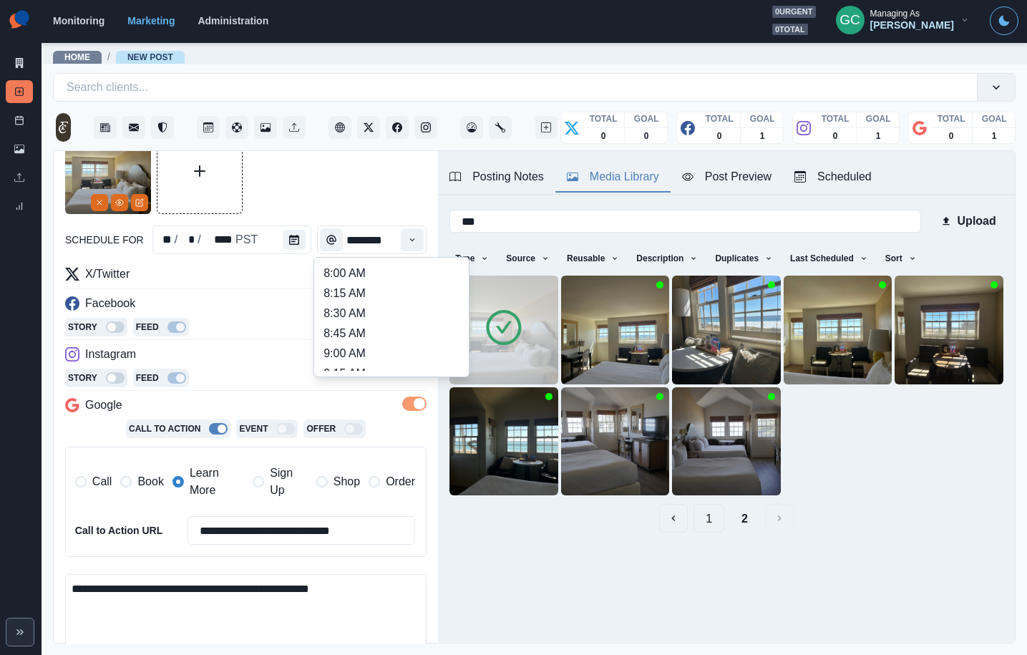
click at [412, 235] on icon "Time" at bounding box center [412, 240] width 10 height 10
click at [378, 280] on li "3:00 PM" at bounding box center [391, 276] width 143 height 20
type input "*******"
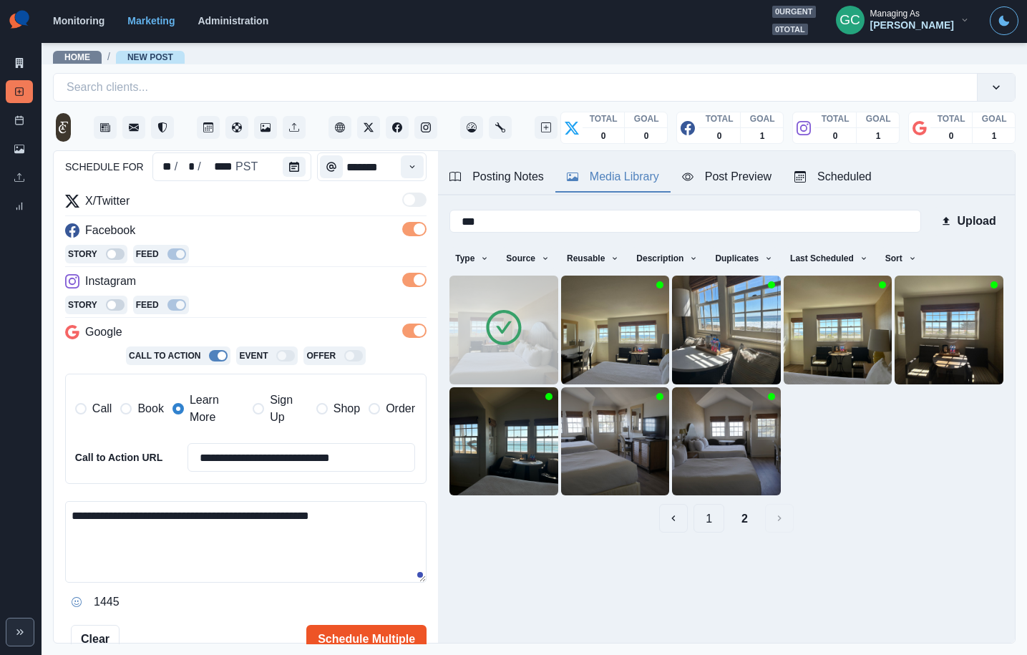
scroll to position [197, 0]
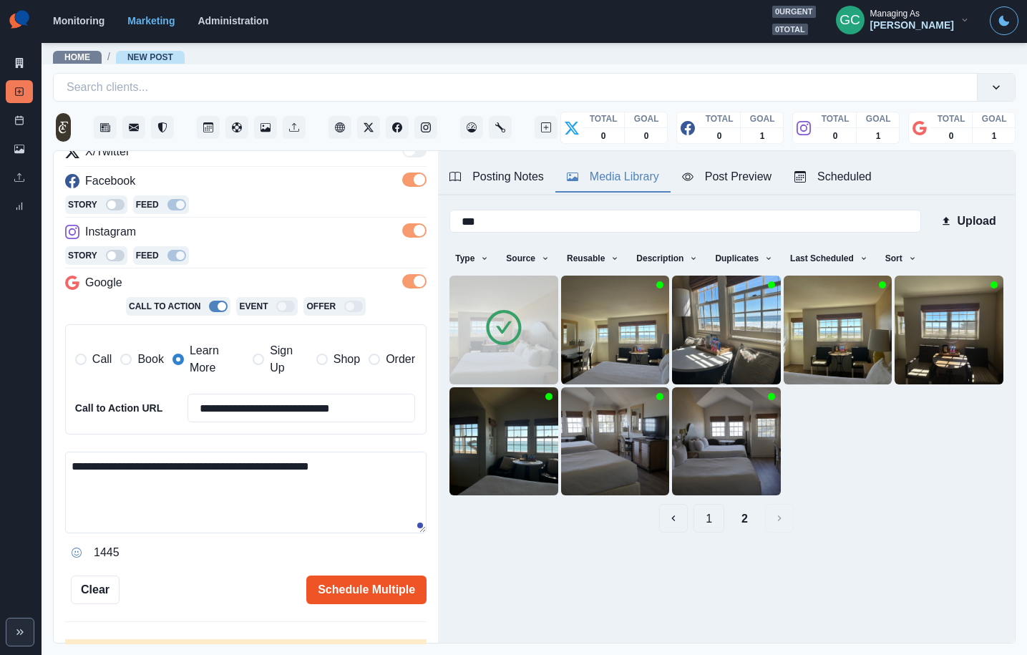
click at [364, 589] on button "Schedule Multiple" at bounding box center [366, 589] width 120 height 29
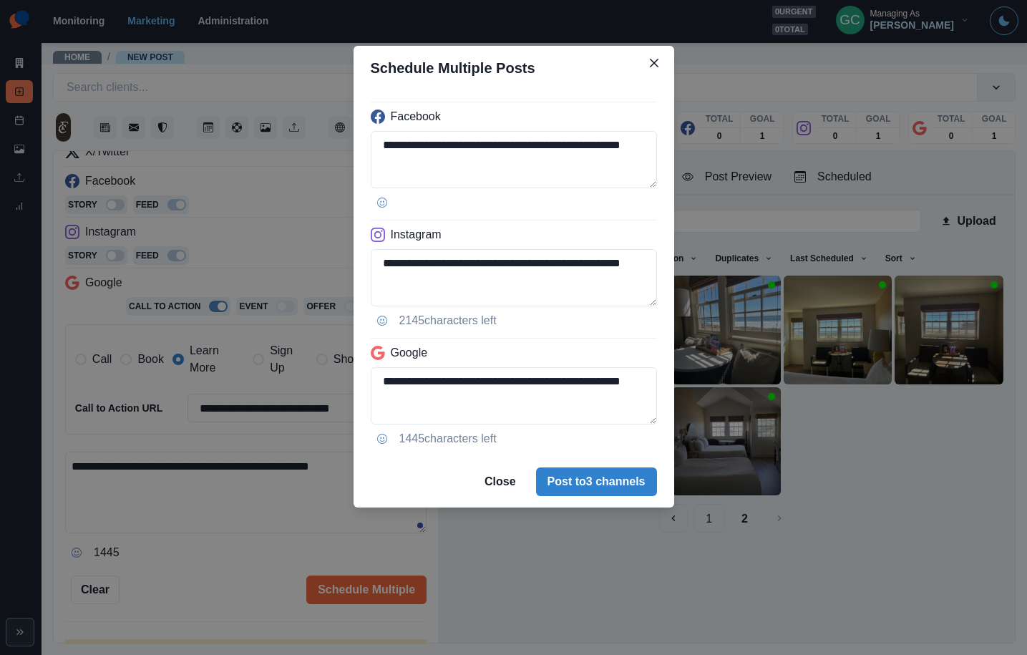
click at [228, 457] on div "**********" at bounding box center [513, 327] width 1027 height 655
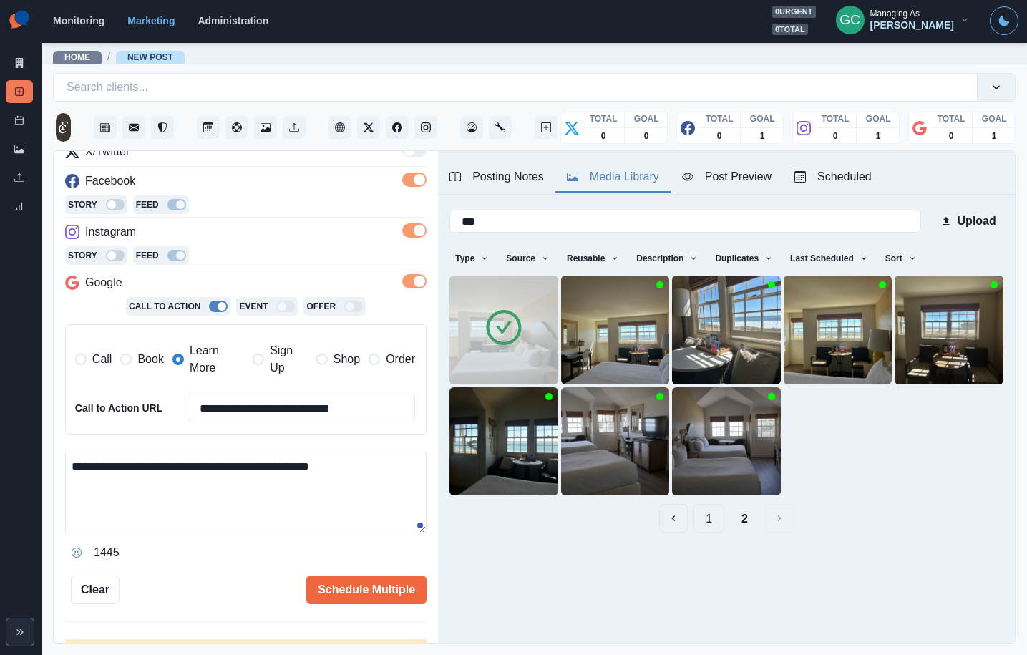
click at [234, 468] on textarea "**********" at bounding box center [245, 493] width 361 height 82
type textarea "**********"
click at [402, 593] on button "Schedule Multiple" at bounding box center [366, 589] width 120 height 29
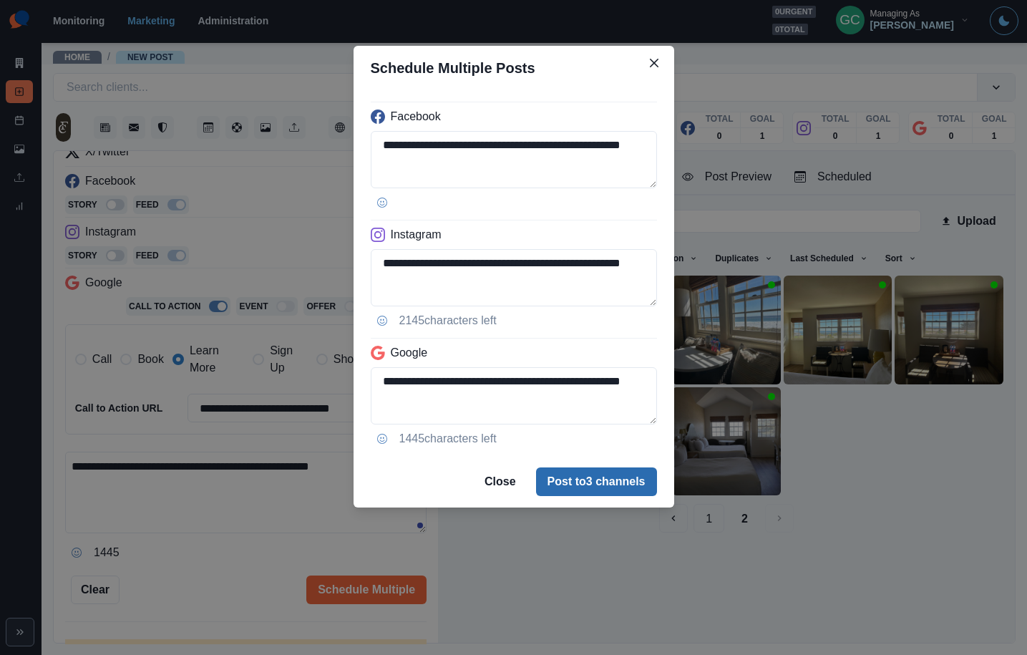
click at [581, 492] on button "Post to 3 channels" at bounding box center [596, 481] width 121 height 29
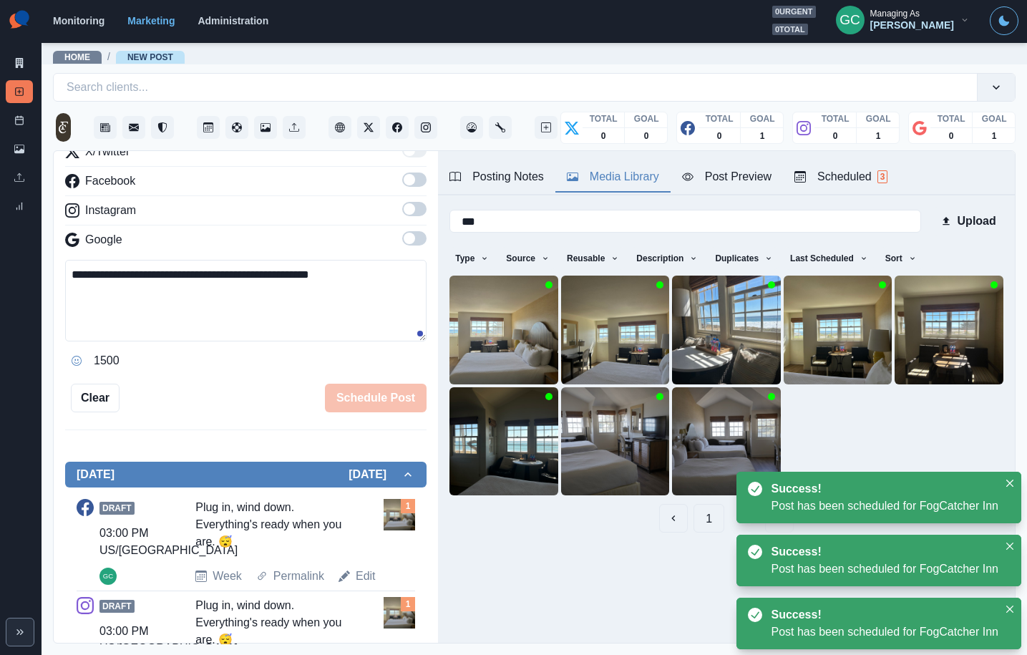
click at [870, 179] on div "Scheduled 3" at bounding box center [841, 176] width 93 height 17
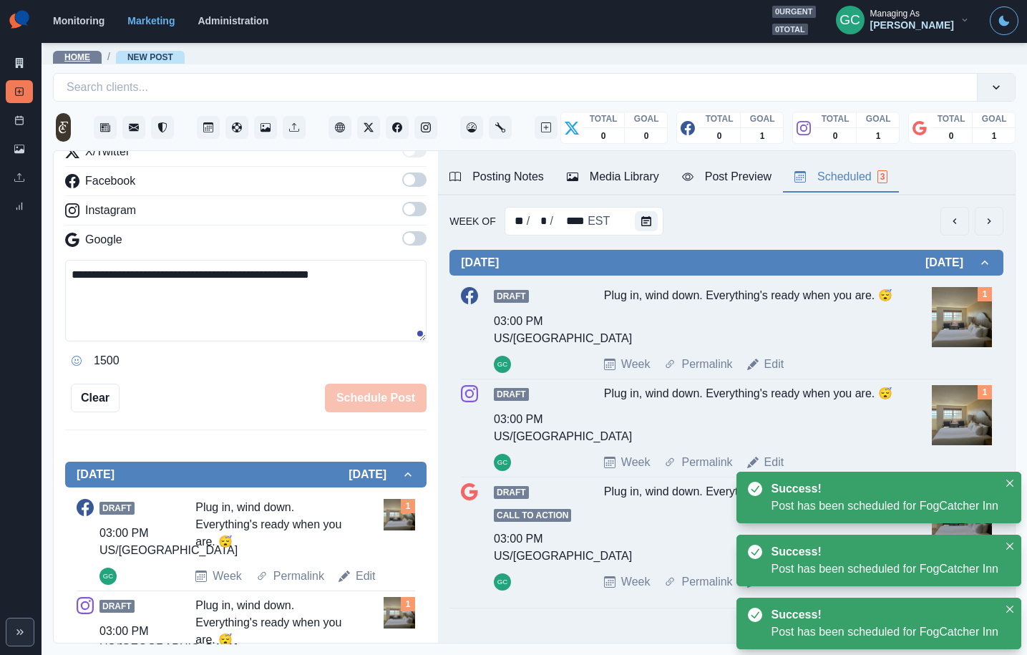
click at [73, 54] on link "Home" at bounding box center [77, 57] width 26 height 10
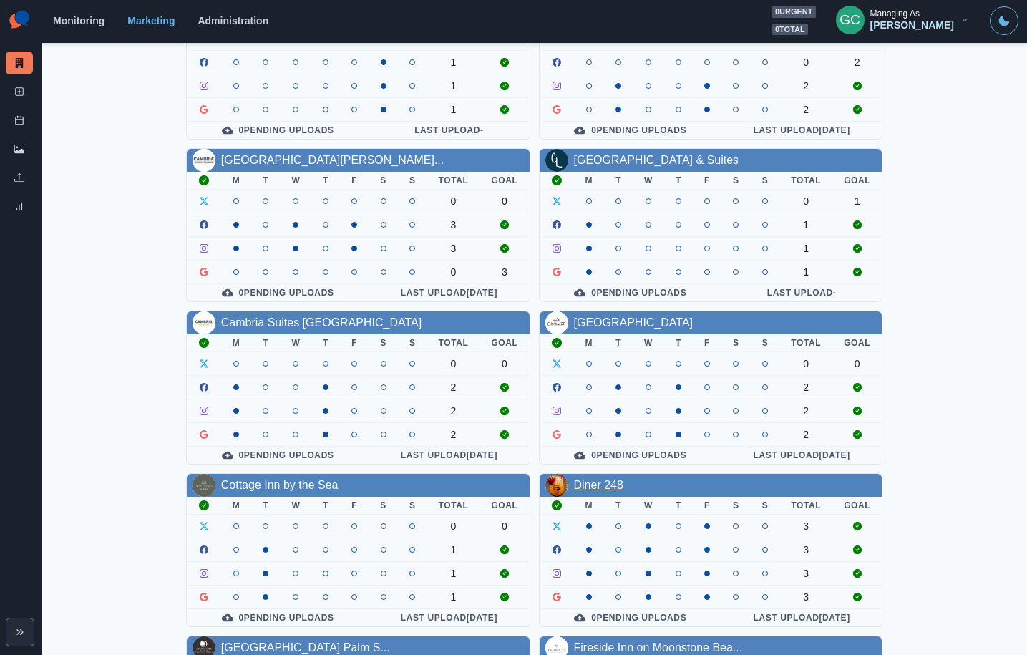
scroll to position [291, 0]
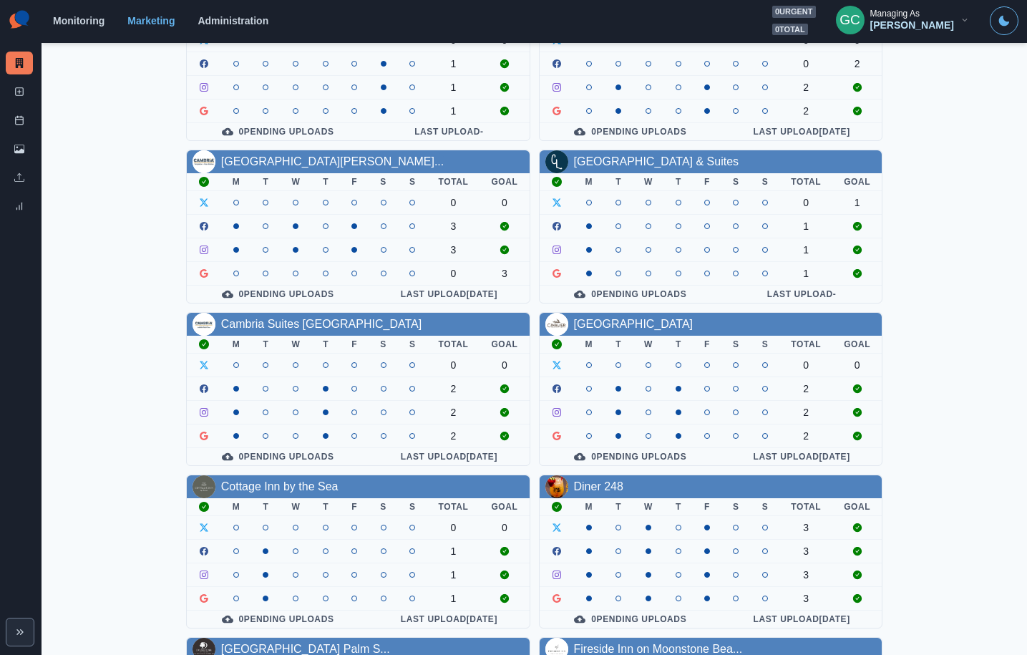
drag, startPoint x: 586, startPoint y: 489, endPoint x: 594, endPoint y: 493, distance: 9.6
click at [586, 490] on link "Diner 248" at bounding box center [598, 486] width 49 height 12
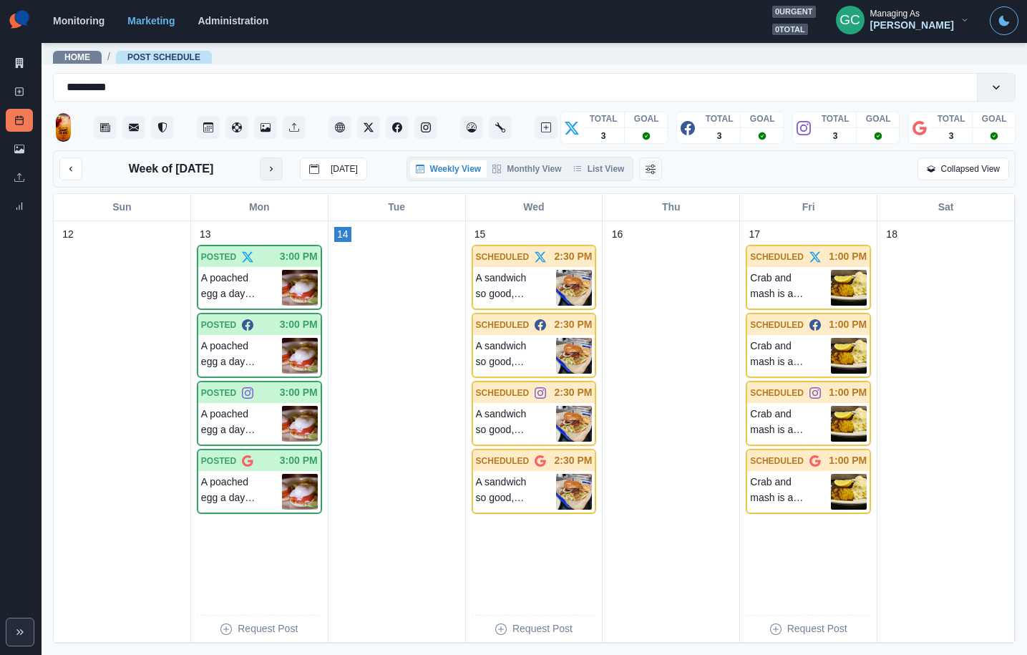
click at [268, 170] on icon "next month" at bounding box center [271, 169] width 10 height 10
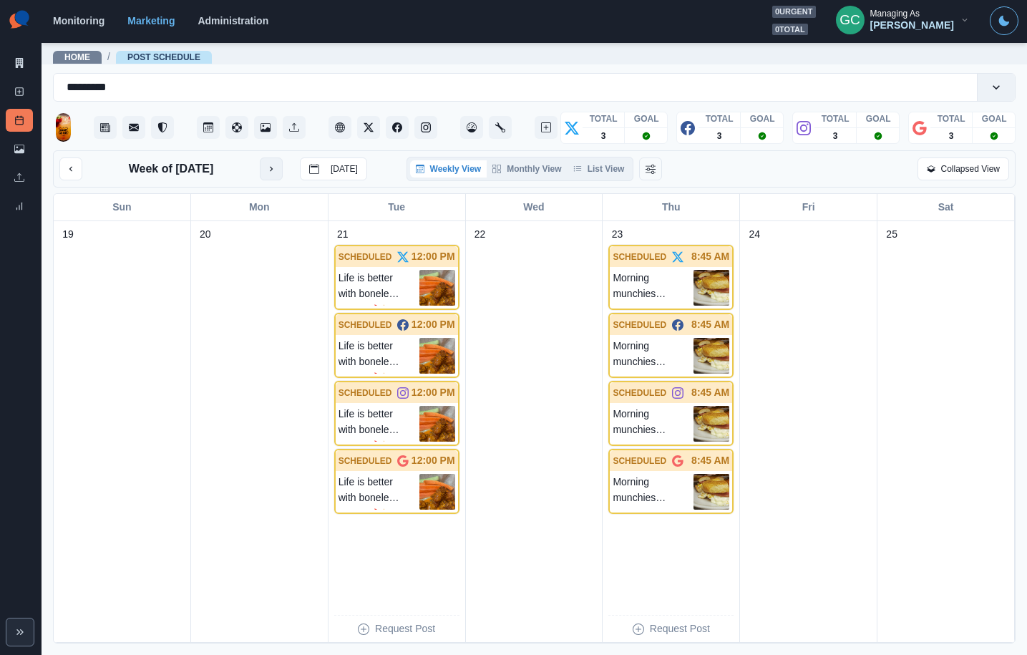
click at [268, 170] on icon "next month" at bounding box center [271, 169] width 10 height 10
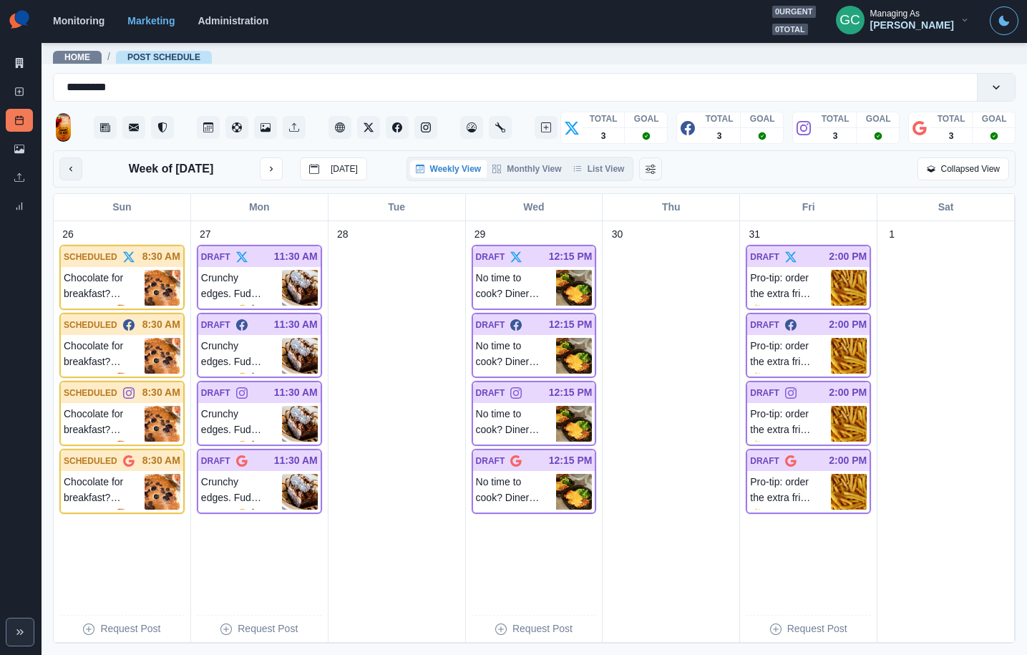
click at [71, 175] on button "previous month" at bounding box center [70, 168] width 23 height 23
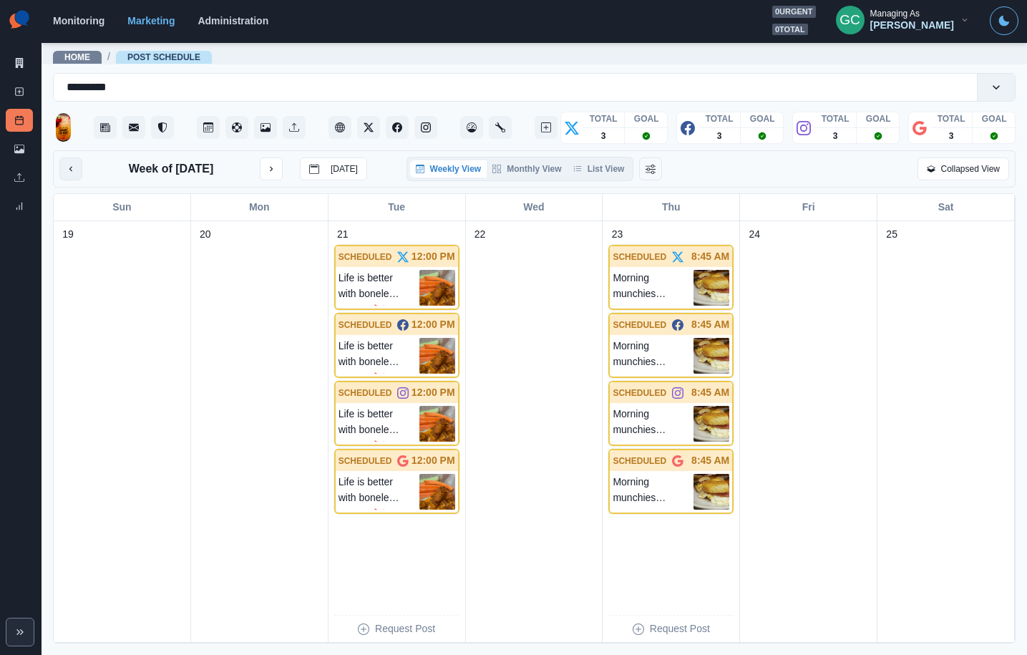
click at [71, 175] on button "previous month" at bounding box center [70, 168] width 23 height 23
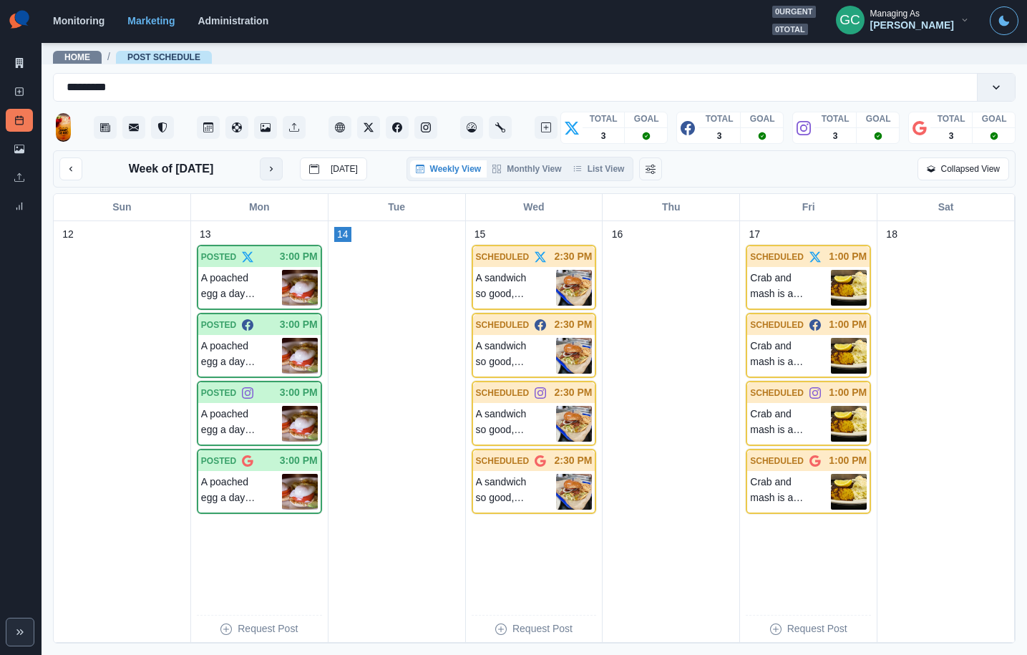
click at [272, 168] on icon "next month" at bounding box center [271, 169] width 10 height 10
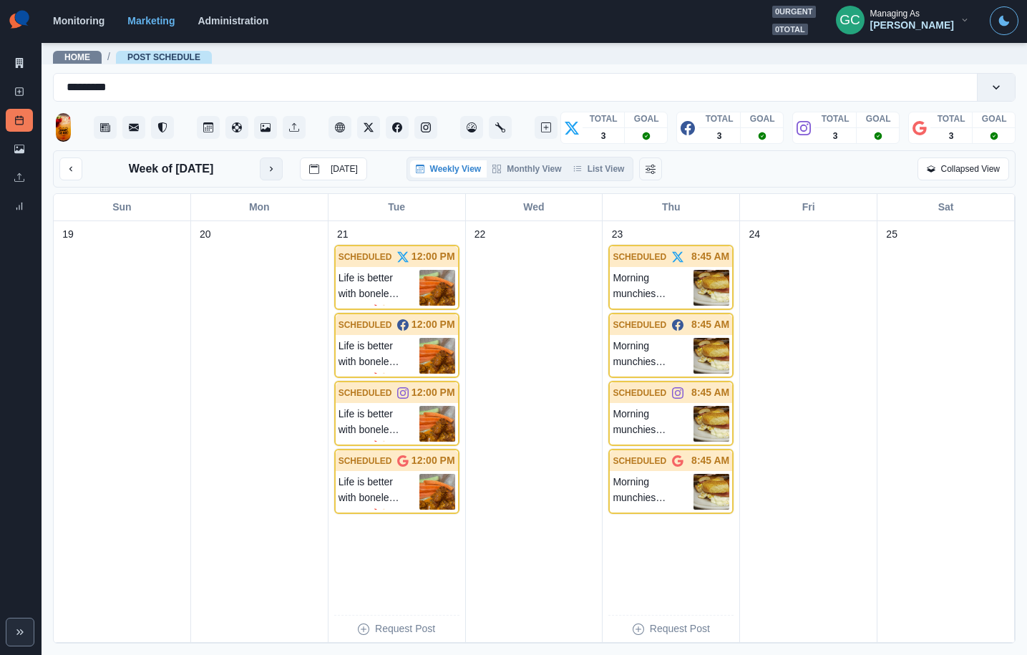
click at [272, 168] on icon "next month" at bounding box center [271, 169] width 3 height 5
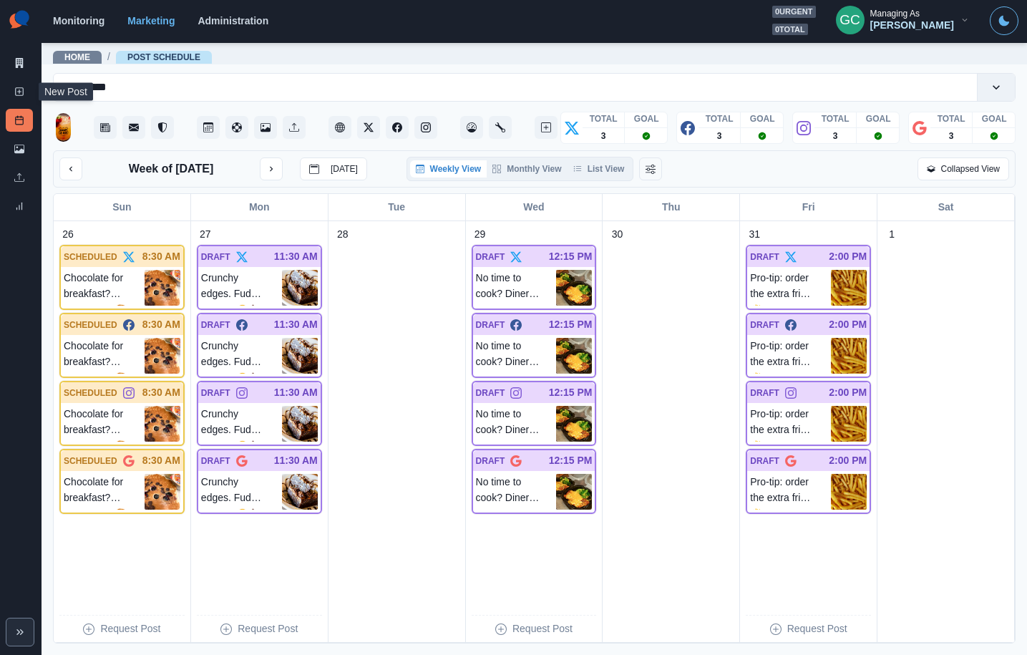
click at [33, 97] on div "Marketing Summary New Post Post Schedule Media Library Uploads Review Summary" at bounding box center [21, 111] width 42 height 223
click at [16, 89] on rect at bounding box center [20, 92] width 8 height 8
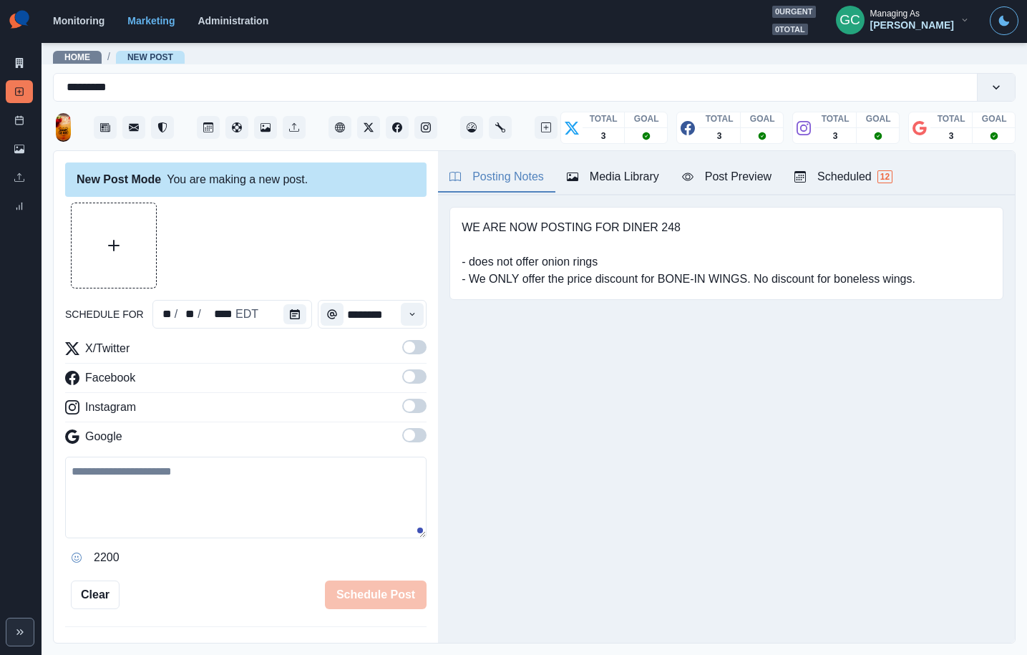
click at [898, 170] on button "Scheduled 12" at bounding box center [843, 177] width 121 height 30
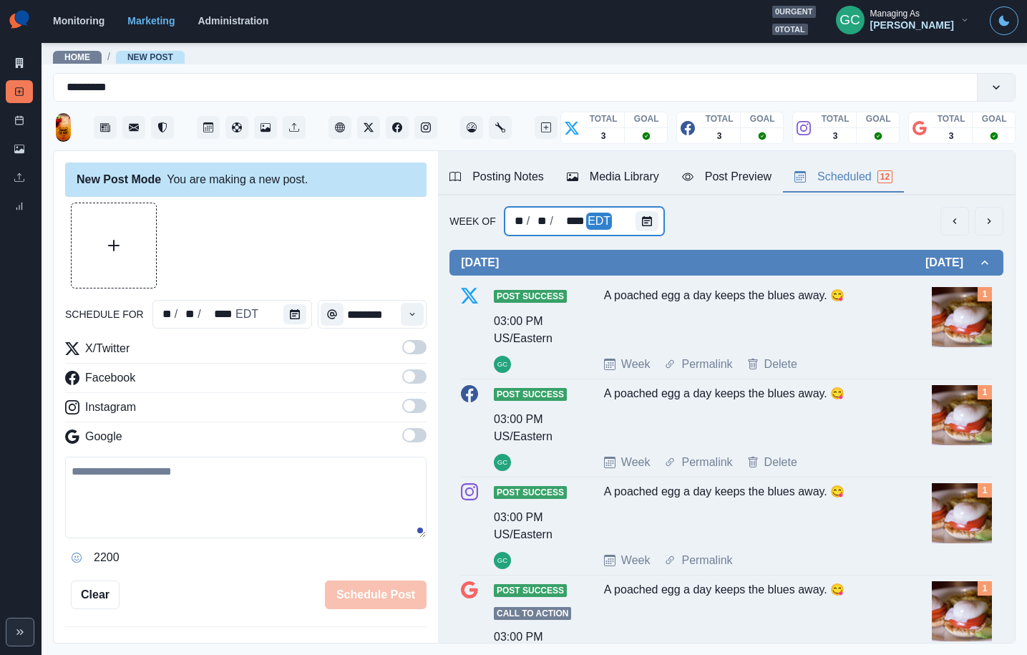
click at [631, 226] on div "** / ** / **** EDT" at bounding box center [585, 221] width 160 height 29
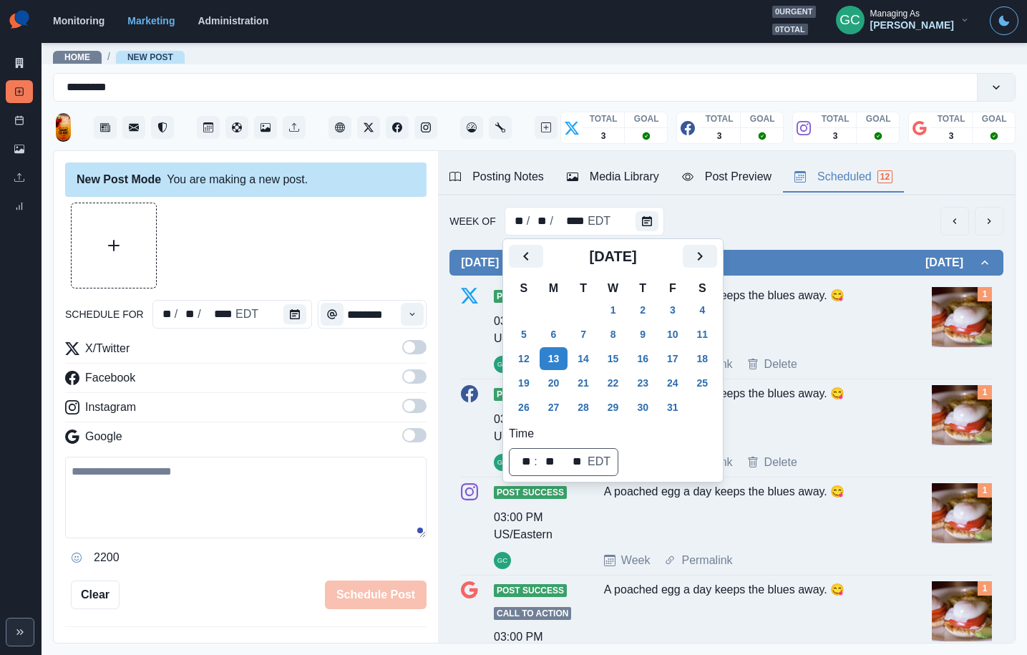
click at [603, 396] on td "29" at bounding box center [613, 407] width 30 height 24
click at [595, 387] on button "21" at bounding box center [583, 382] width 29 height 23
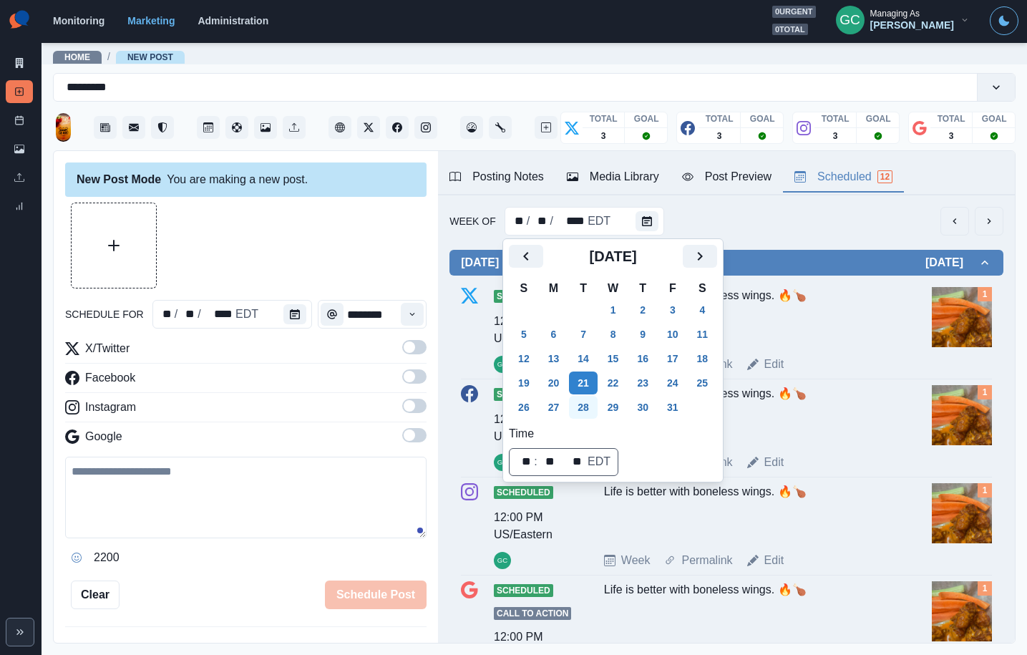
click at [586, 407] on button "28" at bounding box center [583, 407] width 29 height 23
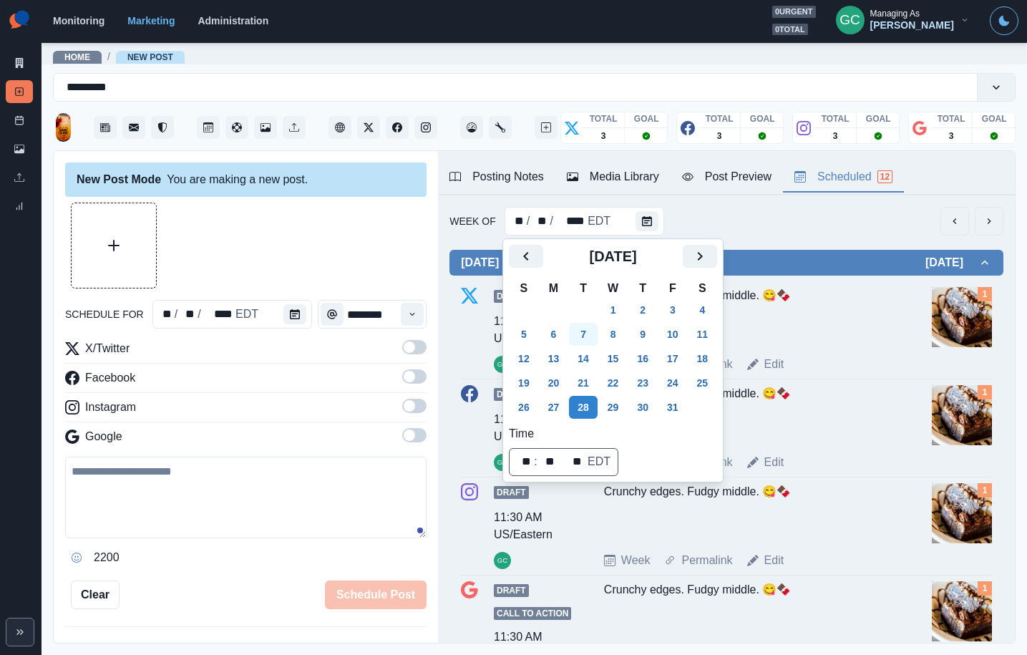
click at [593, 326] on button "7" at bounding box center [583, 334] width 29 height 23
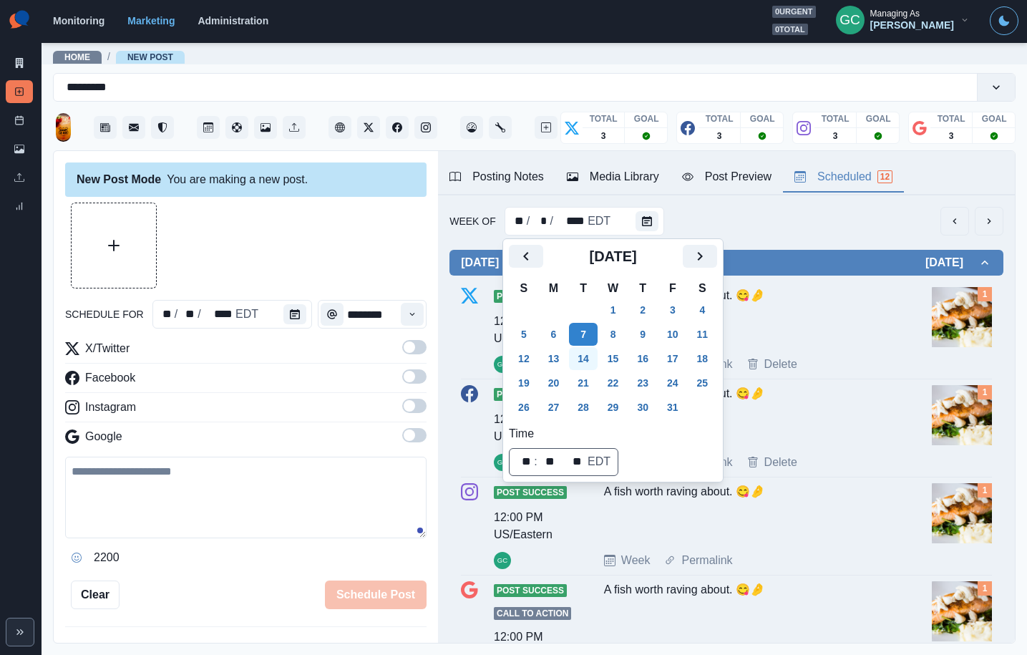
click at [576, 365] on button "14" at bounding box center [583, 358] width 29 height 23
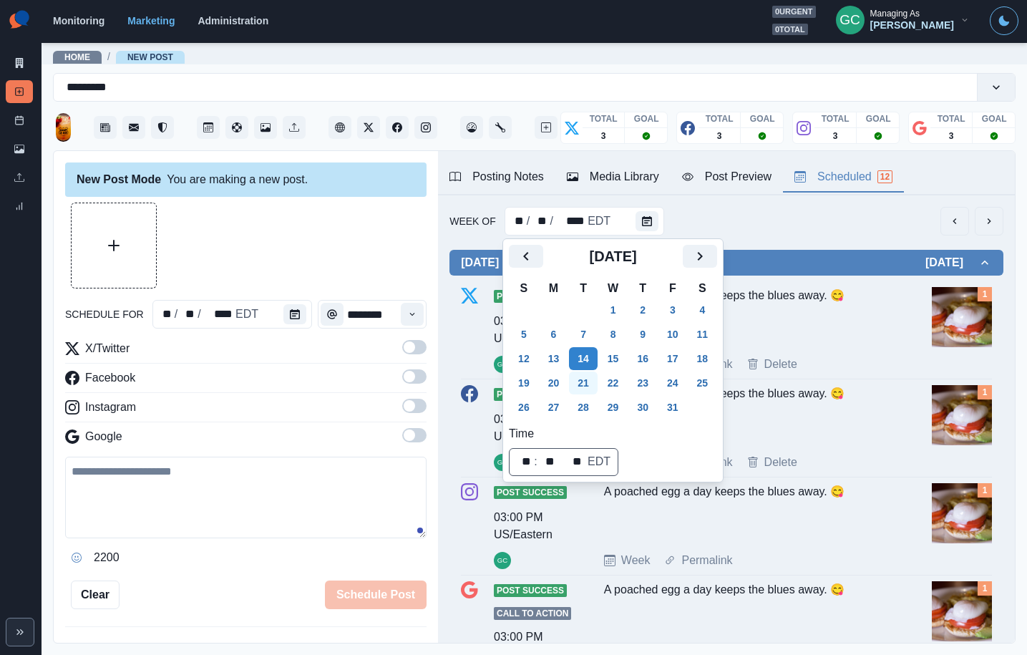
click at [582, 379] on button "21" at bounding box center [583, 382] width 29 height 23
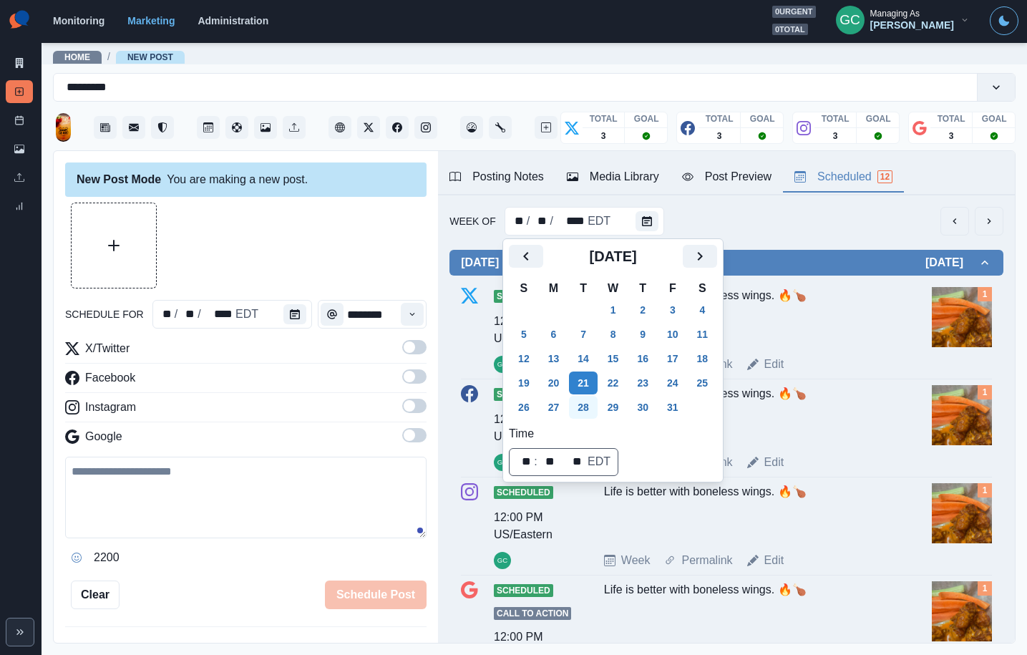
click at [587, 411] on button "28" at bounding box center [583, 407] width 29 height 23
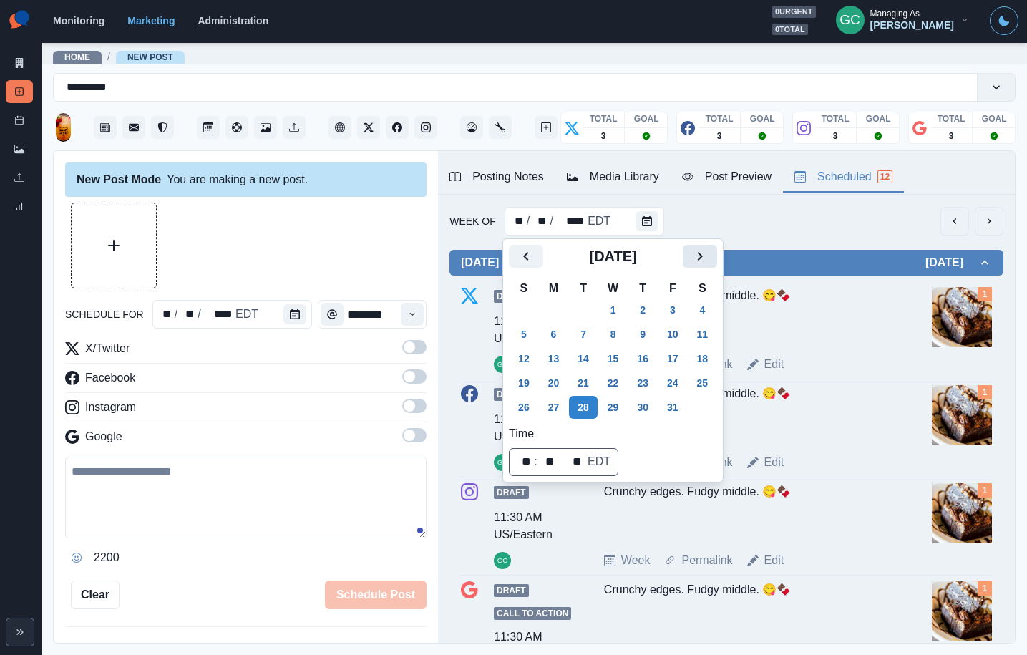
click at [709, 250] on icon "Next" at bounding box center [699, 256] width 17 height 17
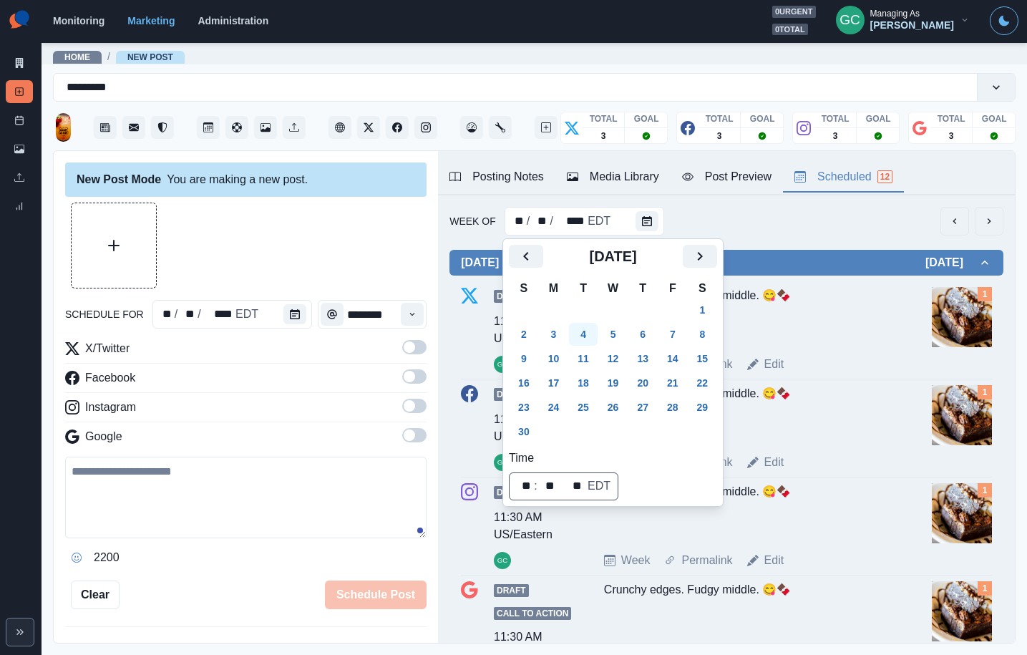
click at [582, 341] on button "4" at bounding box center [583, 334] width 29 height 23
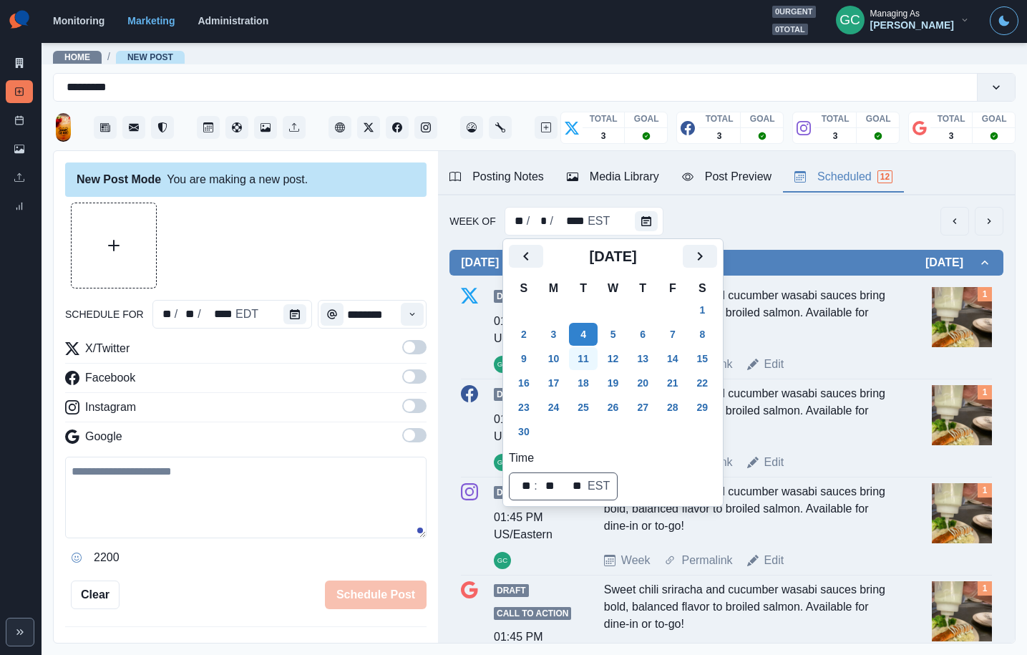
click at [582, 362] on button "11" at bounding box center [583, 358] width 29 height 23
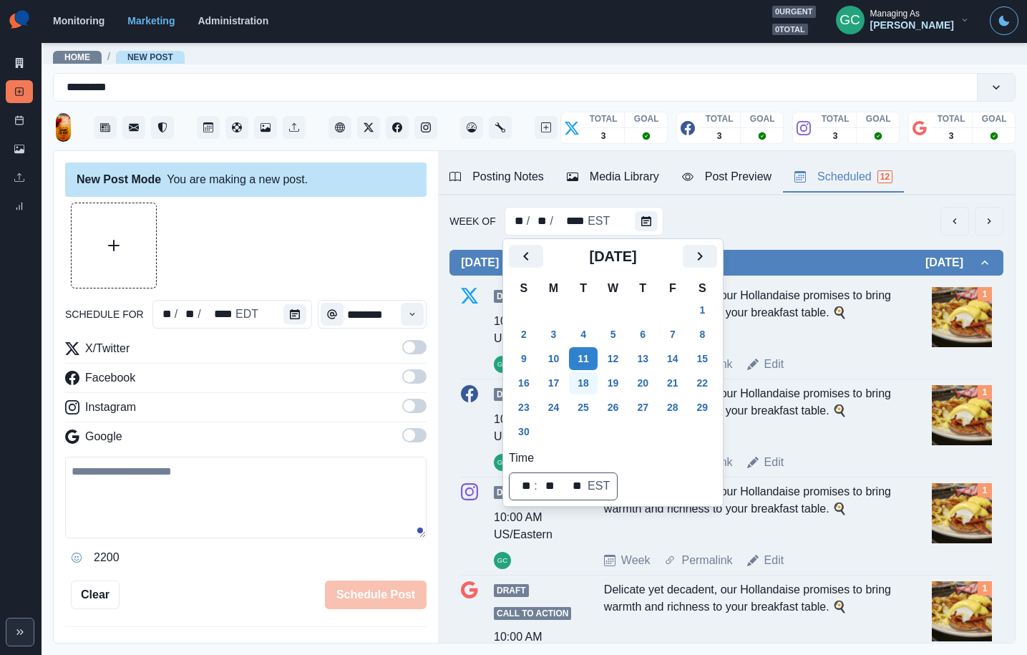
click at [586, 381] on button "18" at bounding box center [583, 382] width 29 height 23
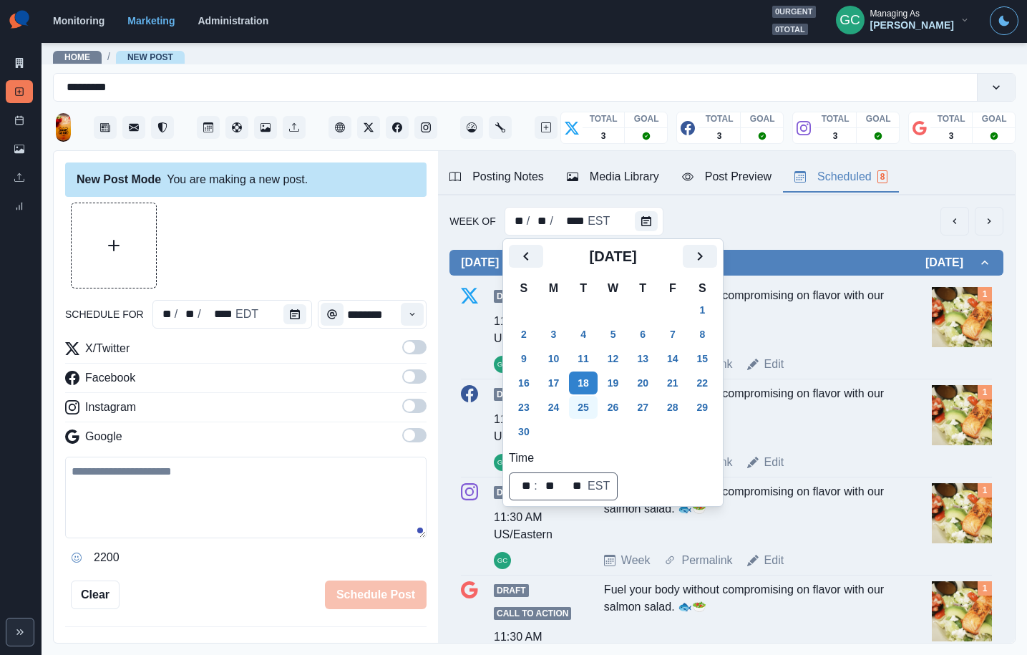
click at [583, 403] on button "25" at bounding box center [583, 407] width 29 height 23
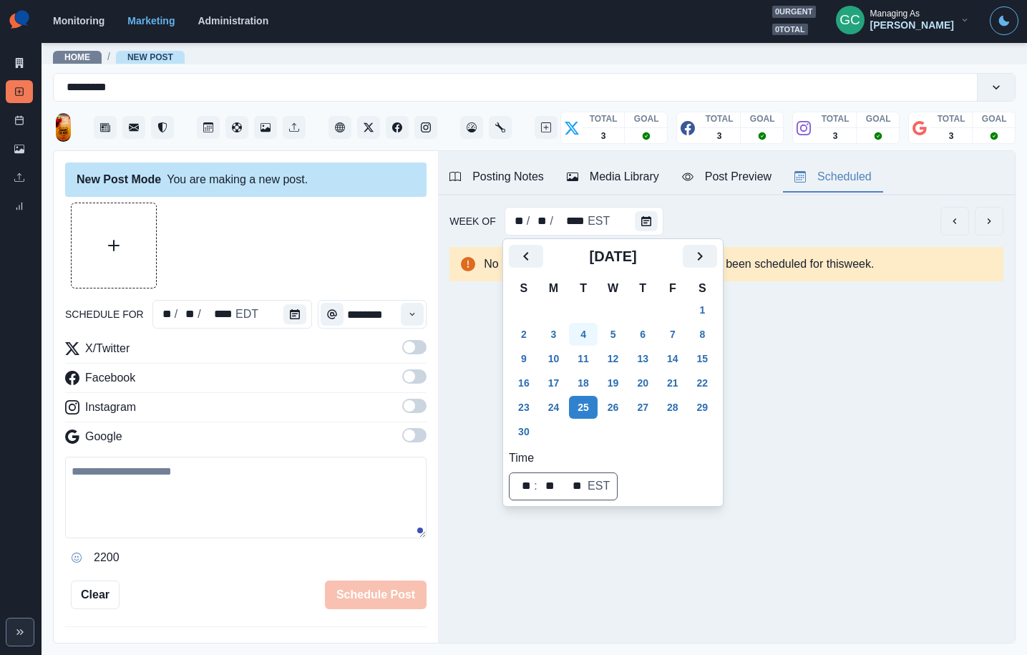
click at [593, 333] on button "4" at bounding box center [583, 334] width 29 height 23
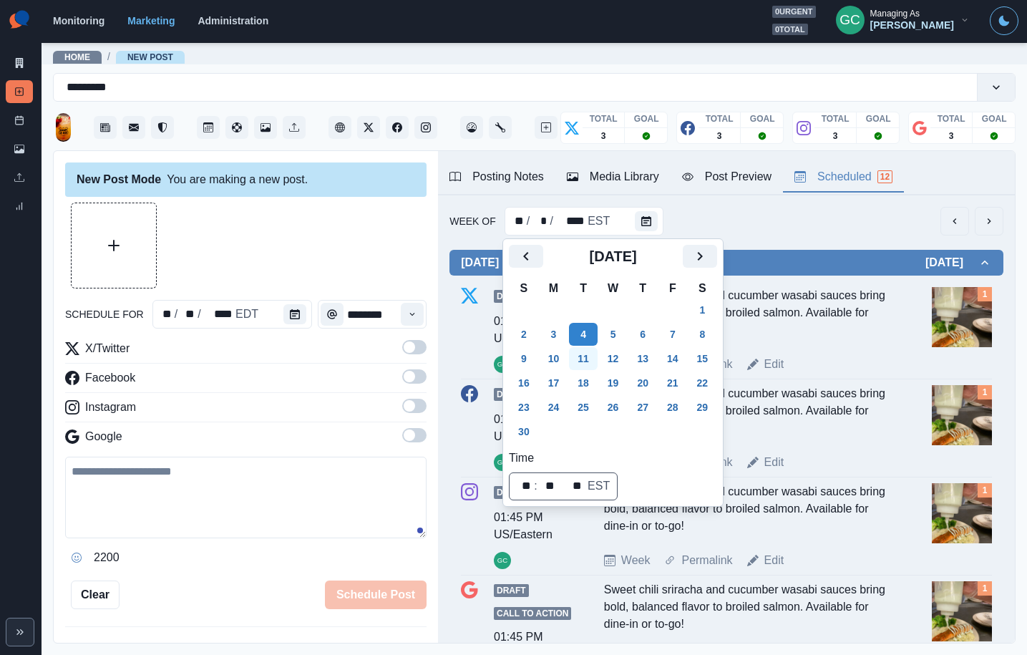
click at [591, 357] on button "11" at bounding box center [583, 358] width 29 height 23
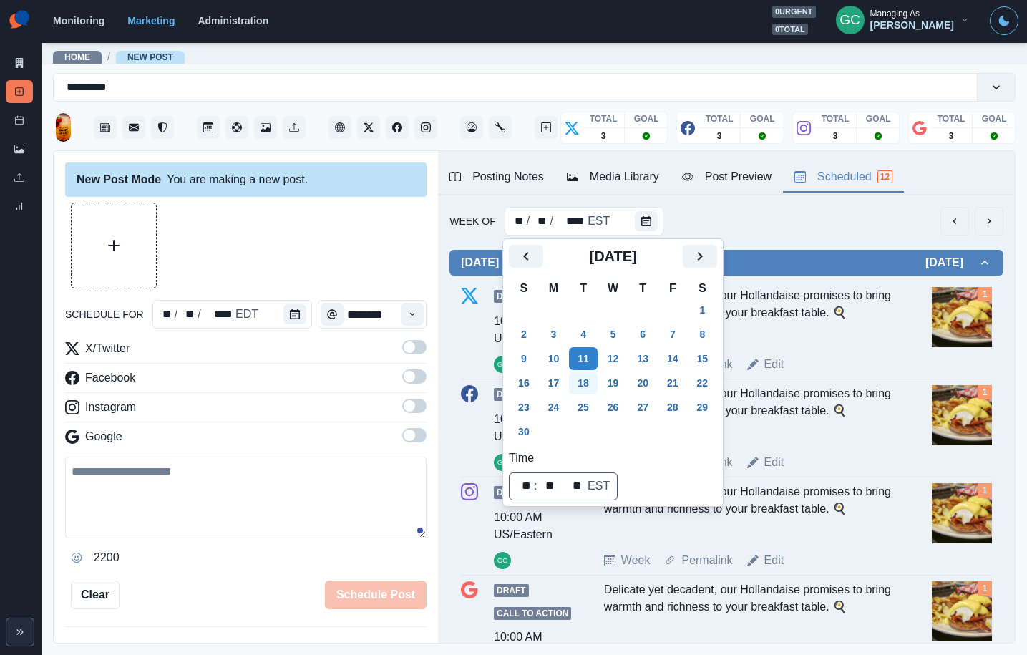
click at [584, 387] on button "18" at bounding box center [583, 382] width 29 height 23
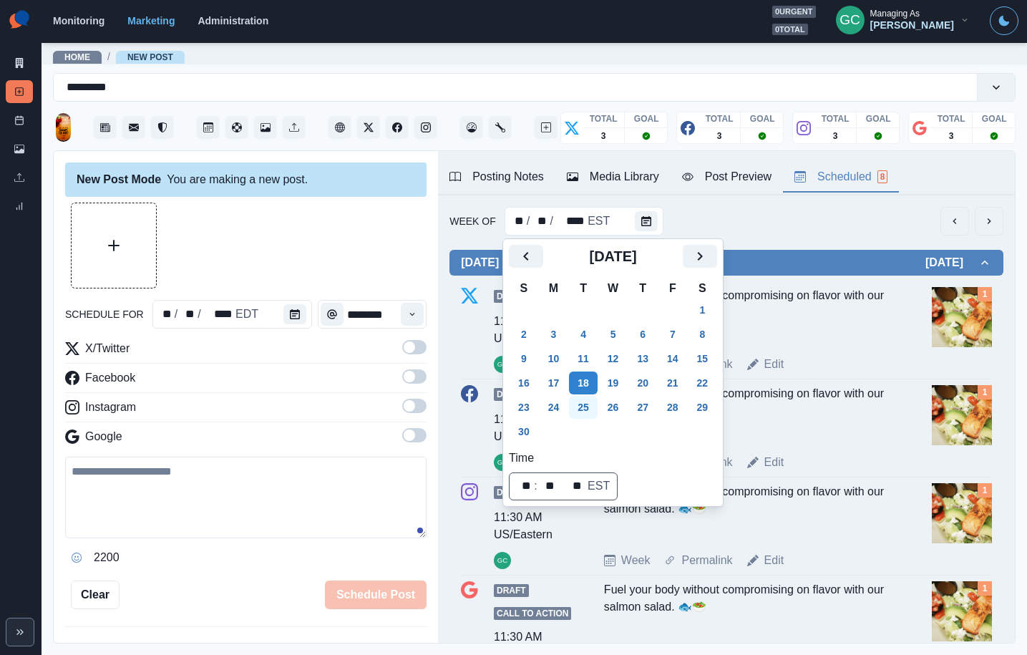
click at [587, 400] on button "25" at bounding box center [583, 407] width 29 height 23
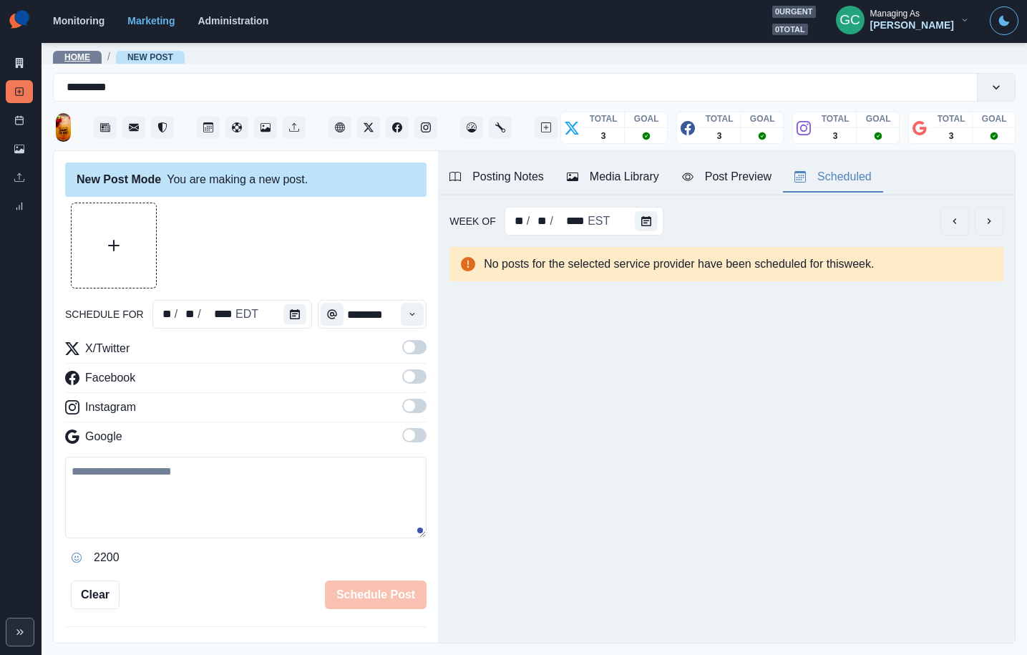
click at [73, 59] on link "Home" at bounding box center [77, 57] width 26 height 10
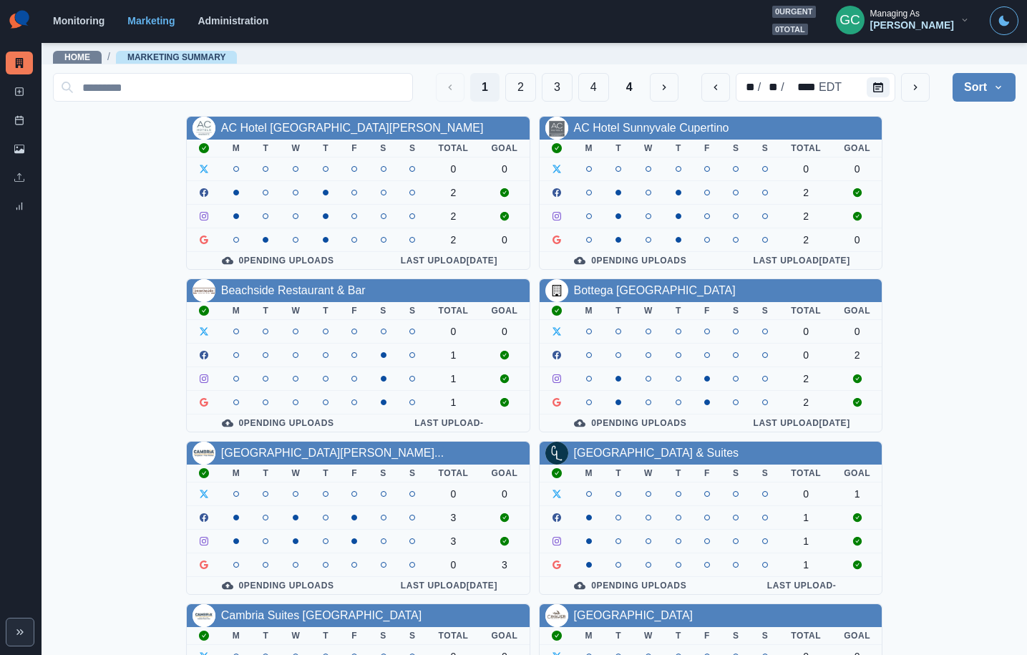
click at [71, 62] on span "Home" at bounding box center [77, 57] width 49 height 13
click at [73, 54] on link "Home" at bounding box center [77, 57] width 26 height 10
click at [284, 91] on input at bounding box center [233, 87] width 360 height 29
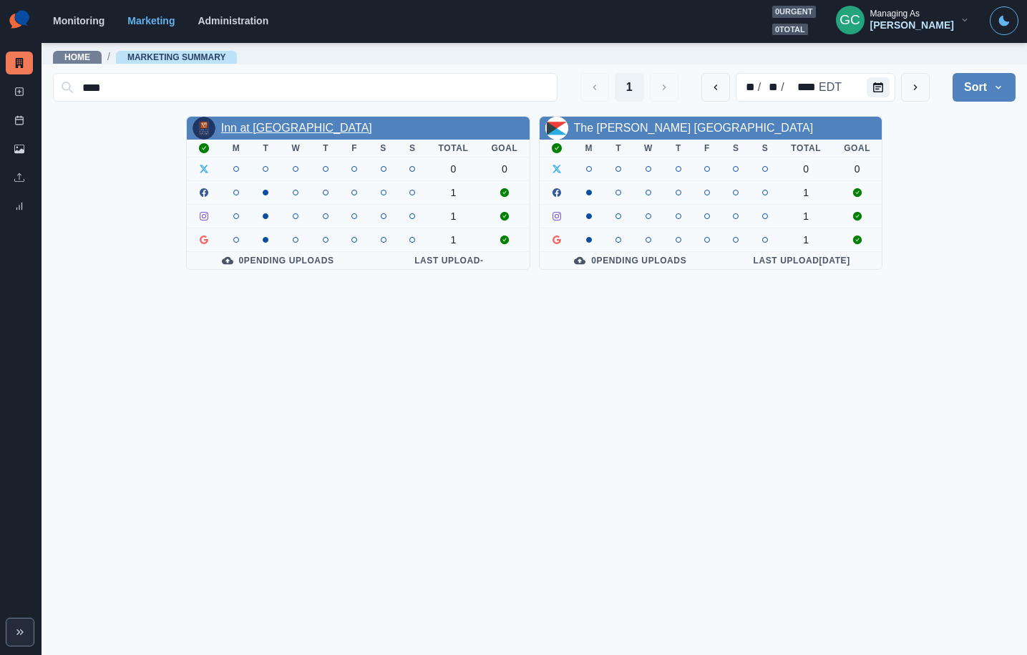
type input "****"
click at [296, 126] on link "Inn at Venice Beach" at bounding box center [296, 128] width 151 height 12
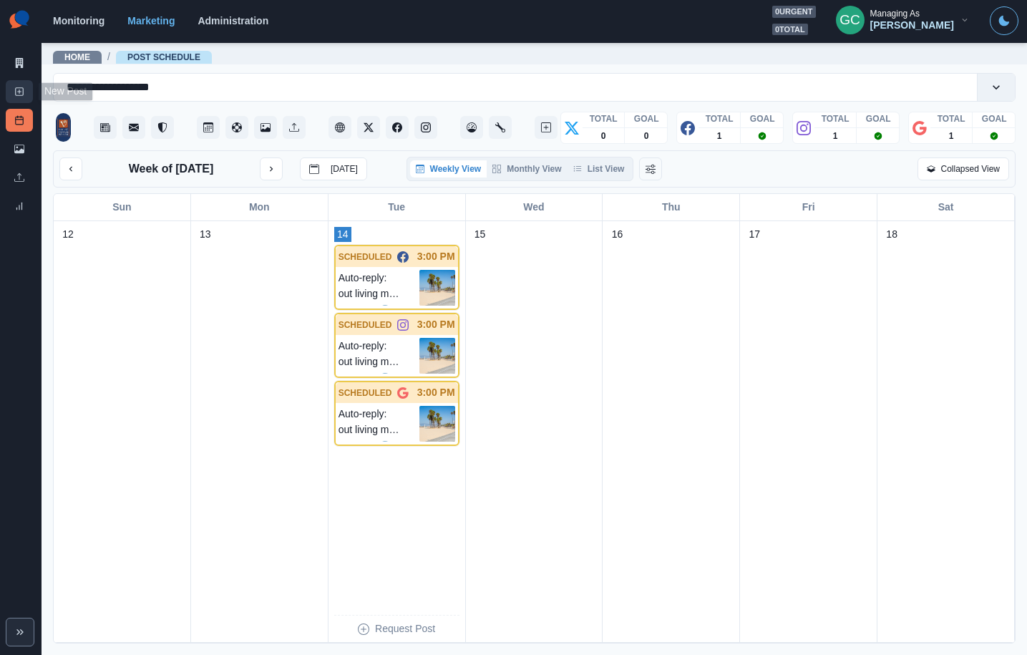
click at [10, 84] on link "New Post" at bounding box center [19, 91] width 27 height 23
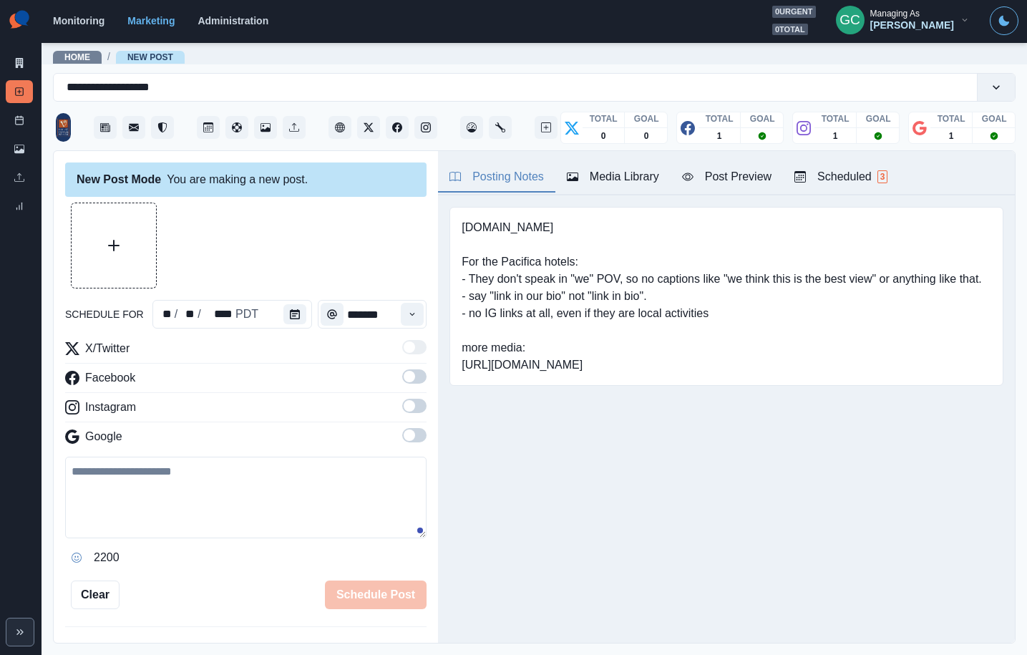
click at [860, 183] on div "Scheduled 3" at bounding box center [841, 176] width 93 height 17
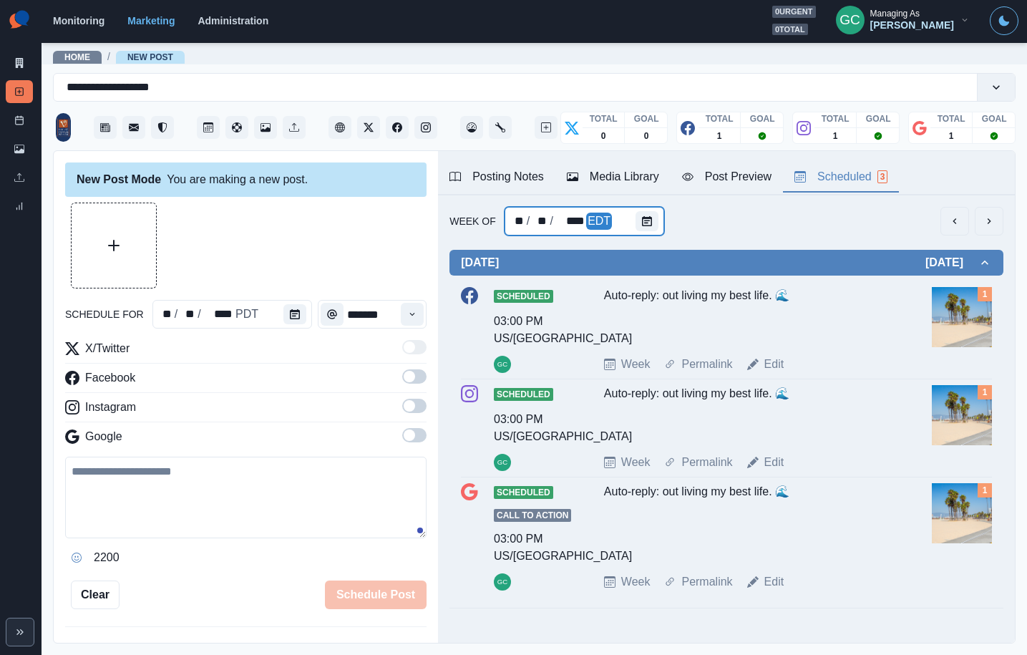
click at [656, 220] on div at bounding box center [650, 221] width 29 height 29
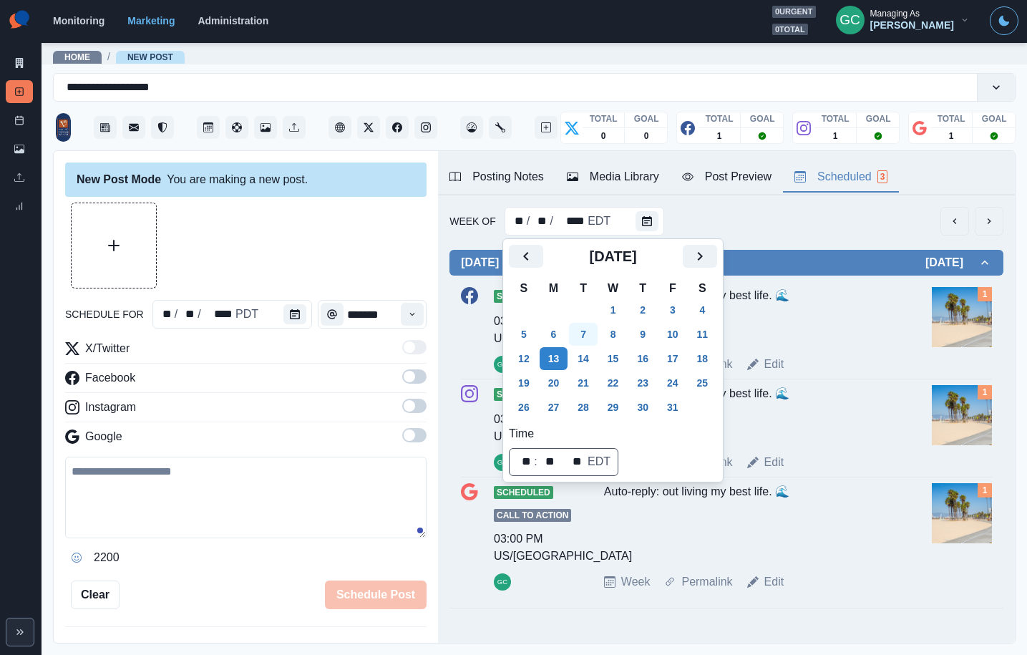
click at [588, 332] on button "7" at bounding box center [583, 334] width 29 height 23
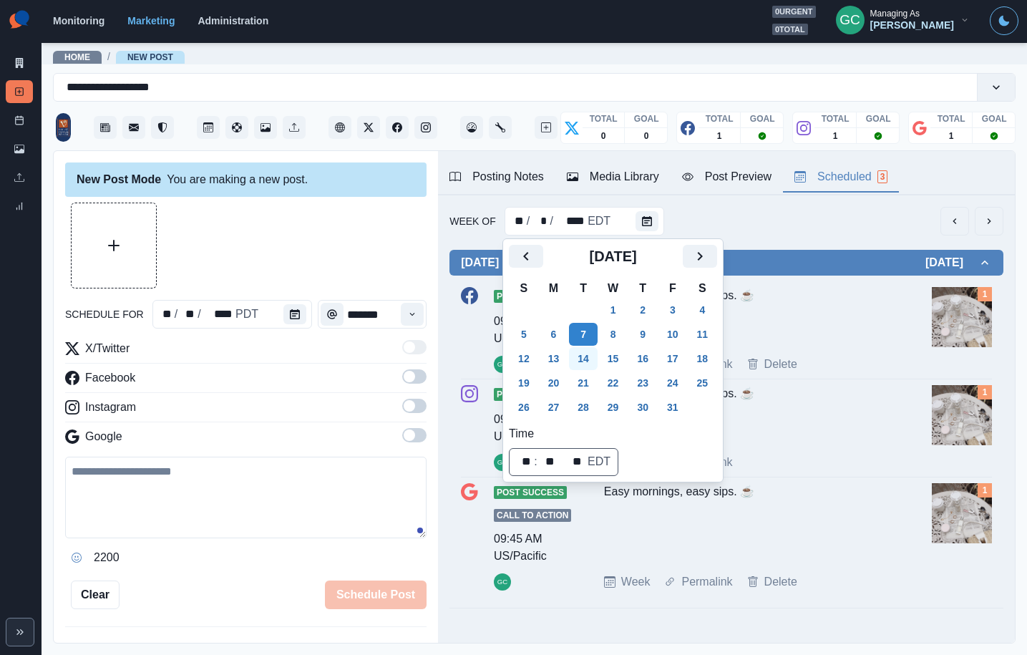
click at [588, 359] on button "14" at bounding box center [583, 358] width 29 height 23
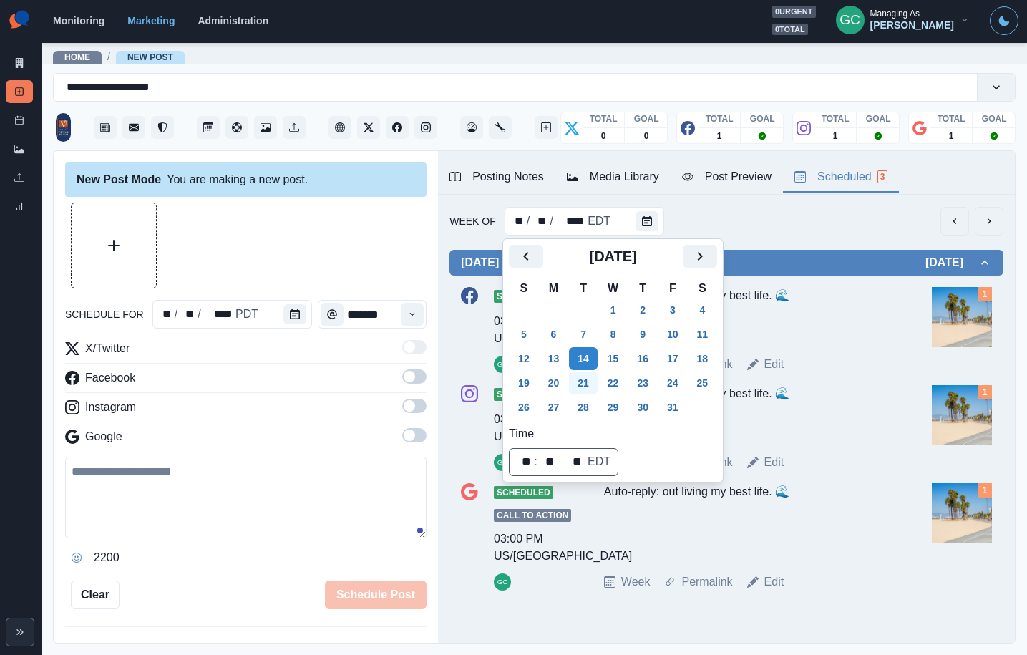
click at [591, 384] on button "21" at bounding box center [583, 382] width 29 height 23
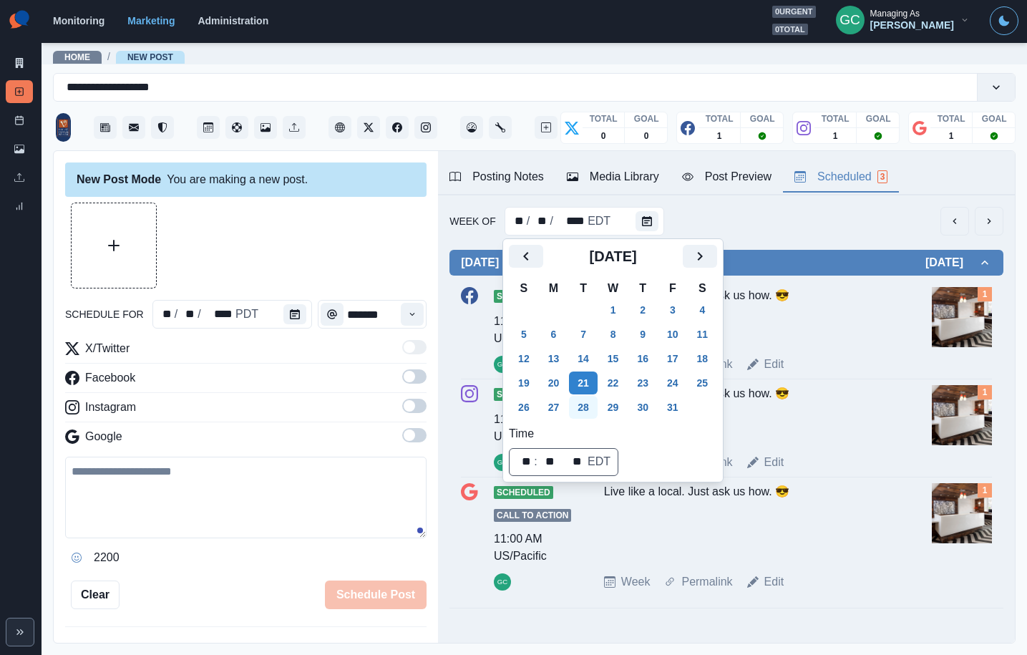
click at [594, 415] on button "28" at bounding box center [583, 407] width 29 height 23
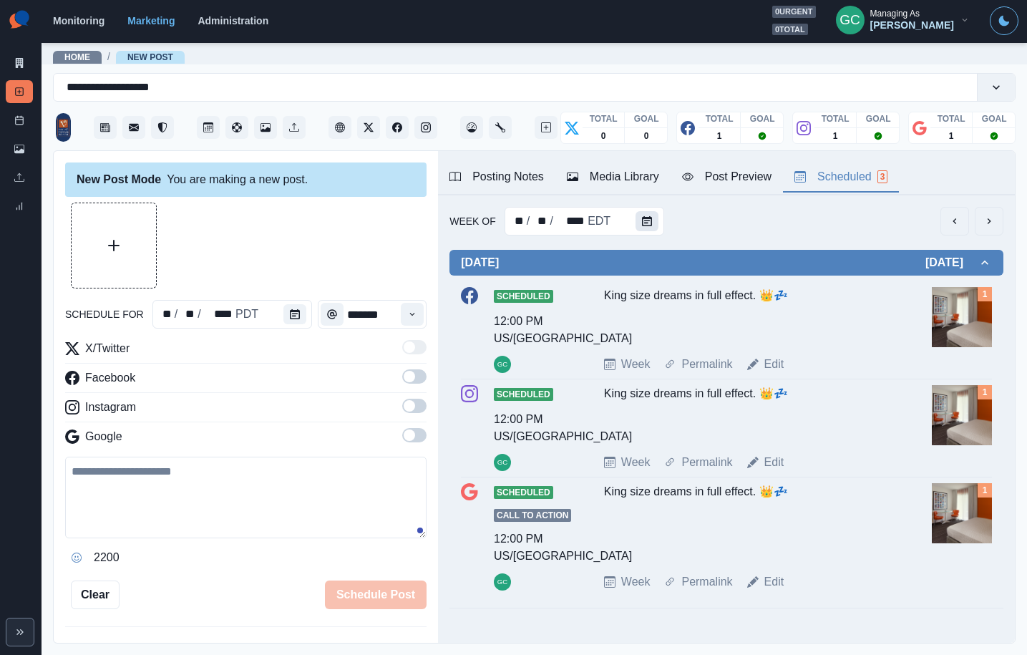
click at [639, 215] on button "Calendar" at bounding box center [647, 221] width 23 height 20
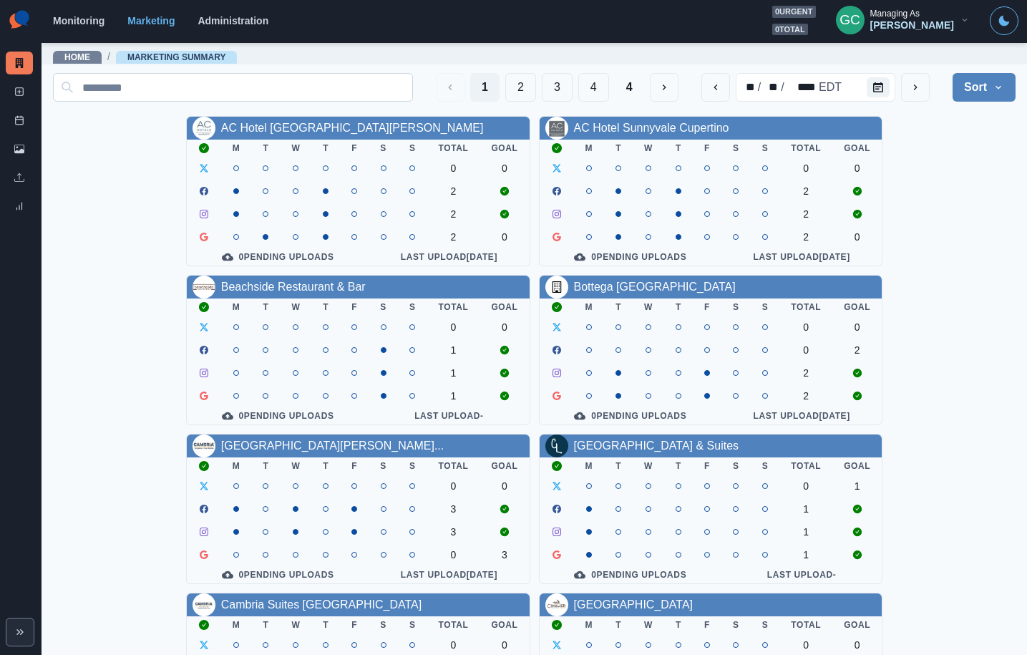
click at [218, 90] on input at bounding box center [233, 87] width 360 height 29
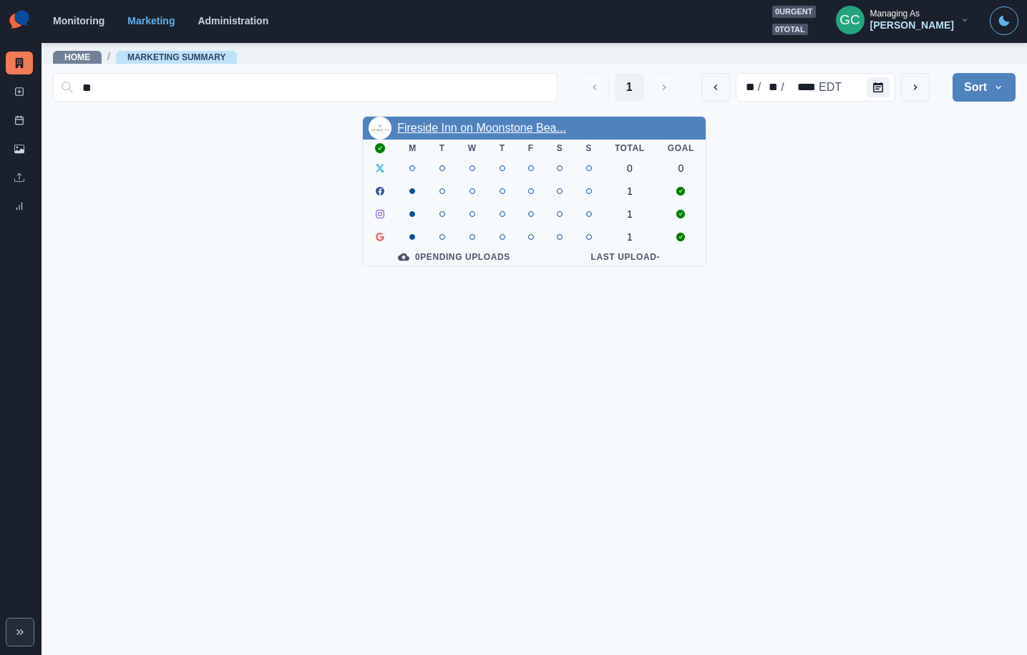
type input "**"
click at [486, 131] on link "Fireside Inn on Moonstone Bea..." at bounding box center [481, 128] width 169 height 12
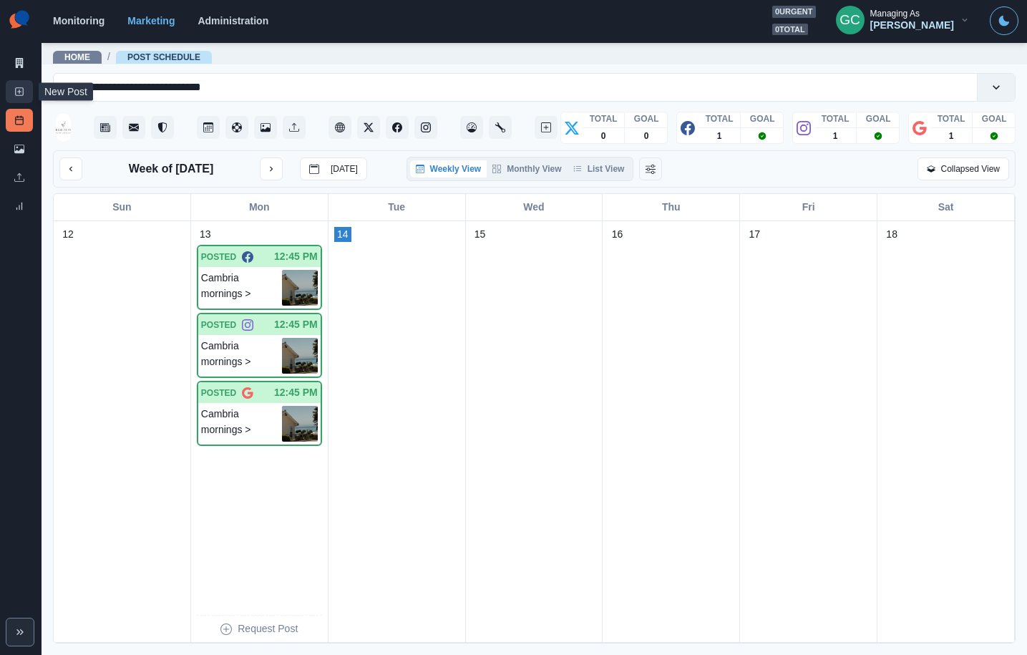
click at [16, 93] on icon at bounding box center [19, 92] width 10 height 10
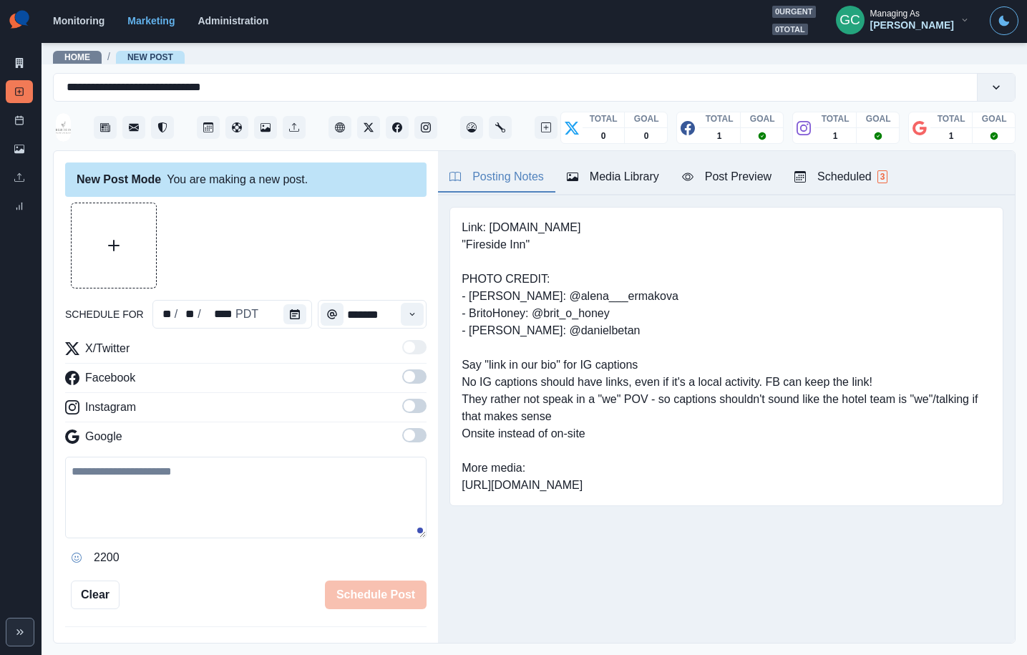
click at [853, 184] on div "Scheduled 3" at bounding box center [841, 176] width 93 height 17
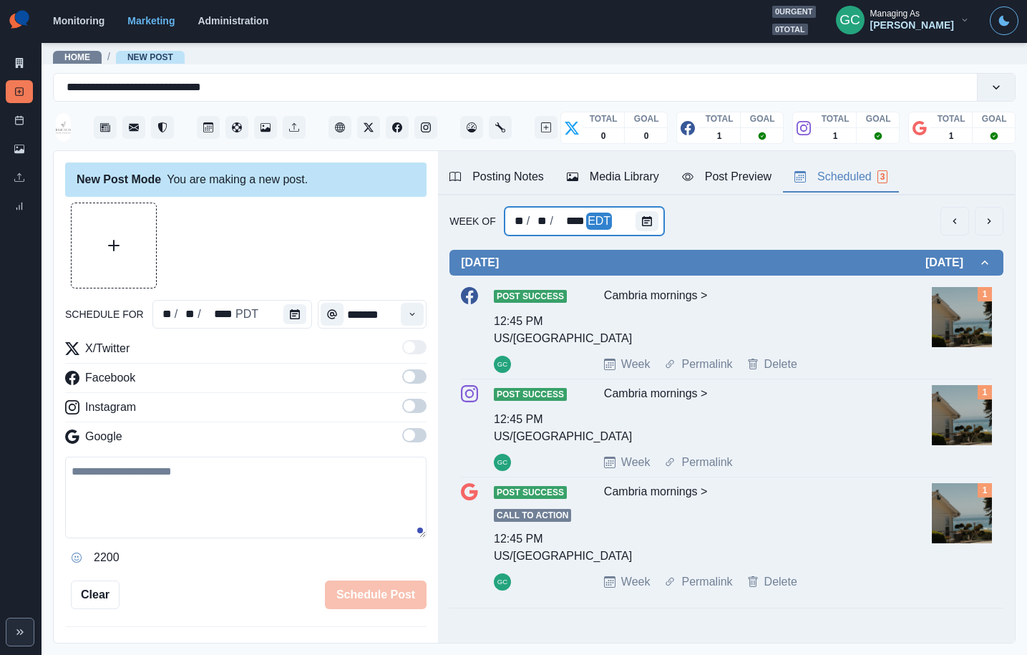
click at [656, 226] on div at bounding box center [650, 221] width 29 height 29
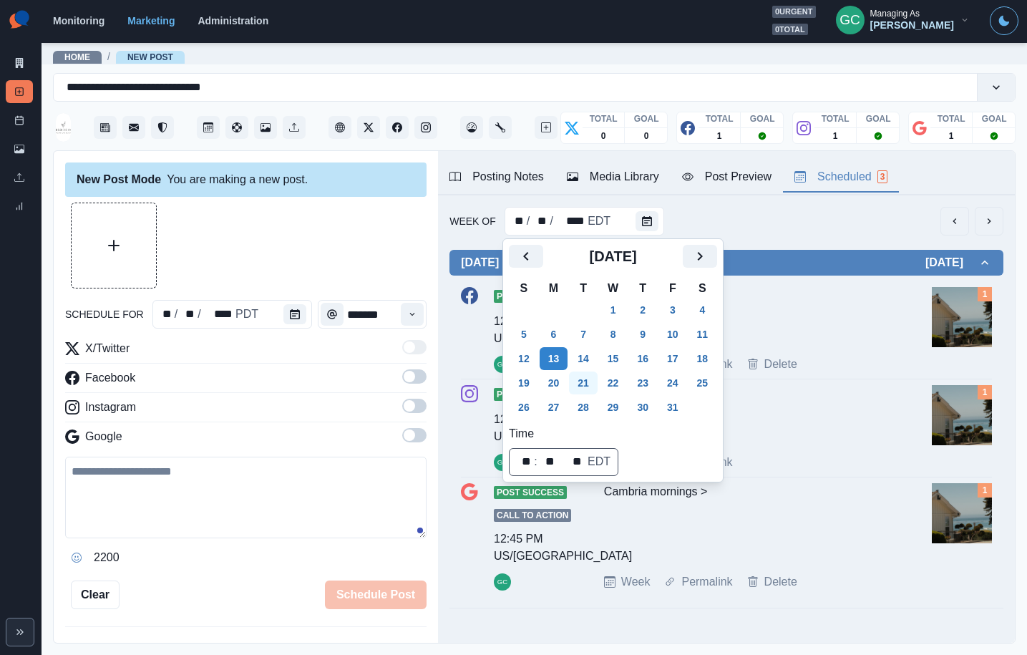
click at [582, 379] on button "21" at bounding box center [583, 382] width 29 height 23
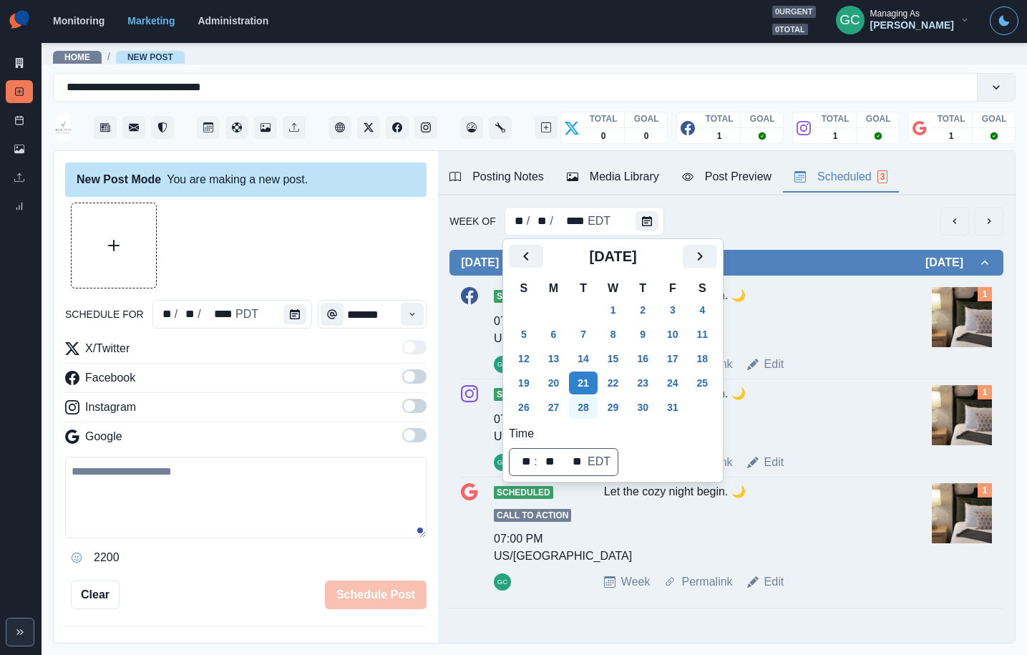
click at [586, 407] on button "28" at bounding box center [583, 407] width 29 height 23
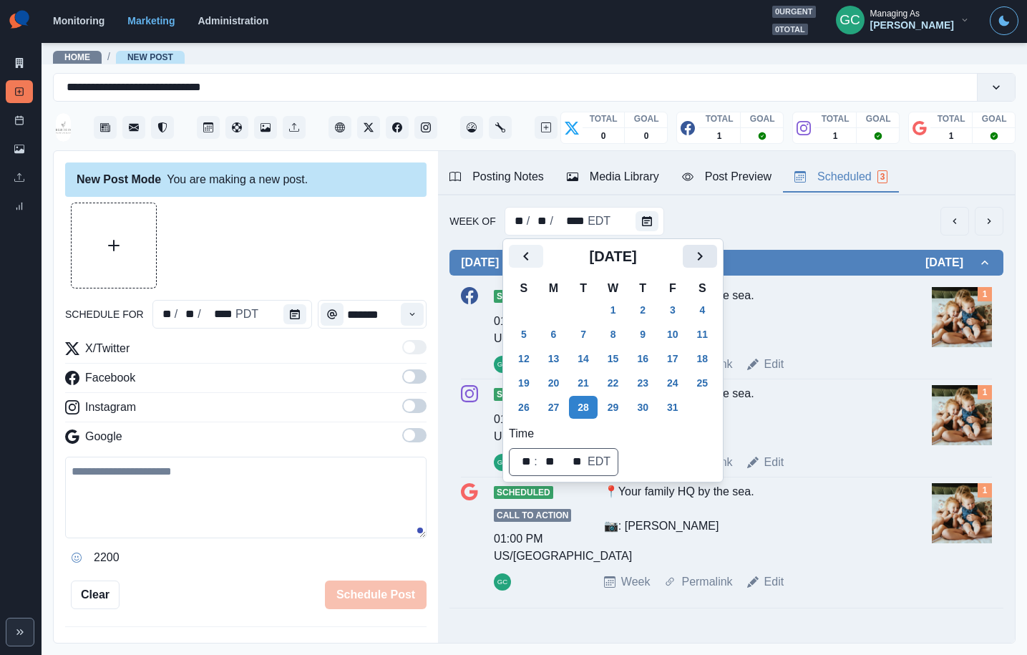
click at [717, 250] on button "Next" at bounding box center [700, 256] width 34 height 23
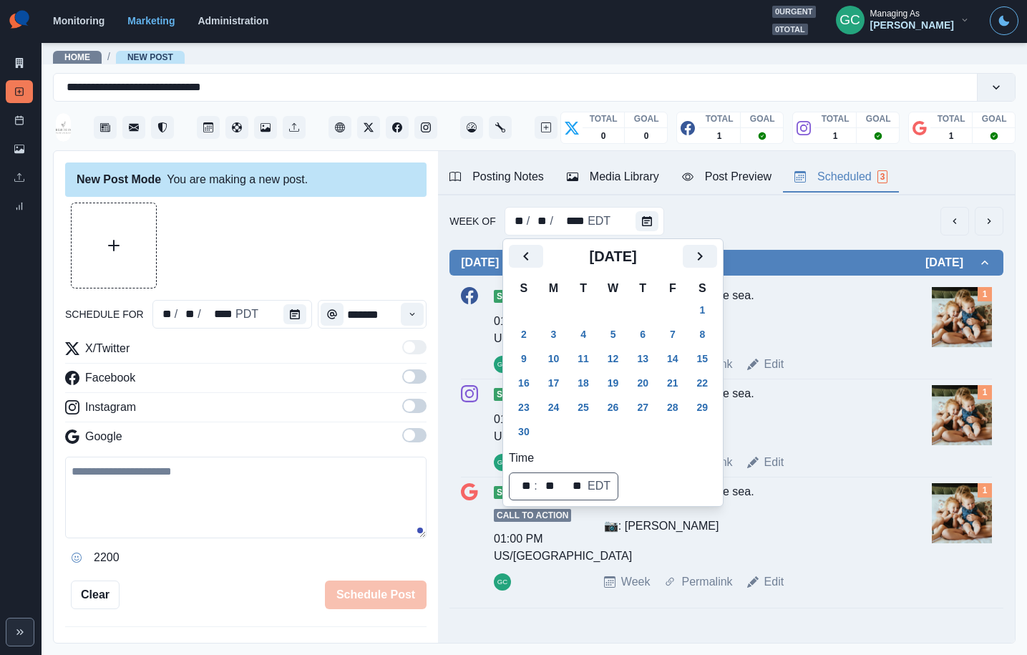
click at [603, 334] on td "5" at bounding box center [613, 334] width 30 height 24
click at [611, 336] on button "5" at bounding box center [613, 334] width 29 height 23
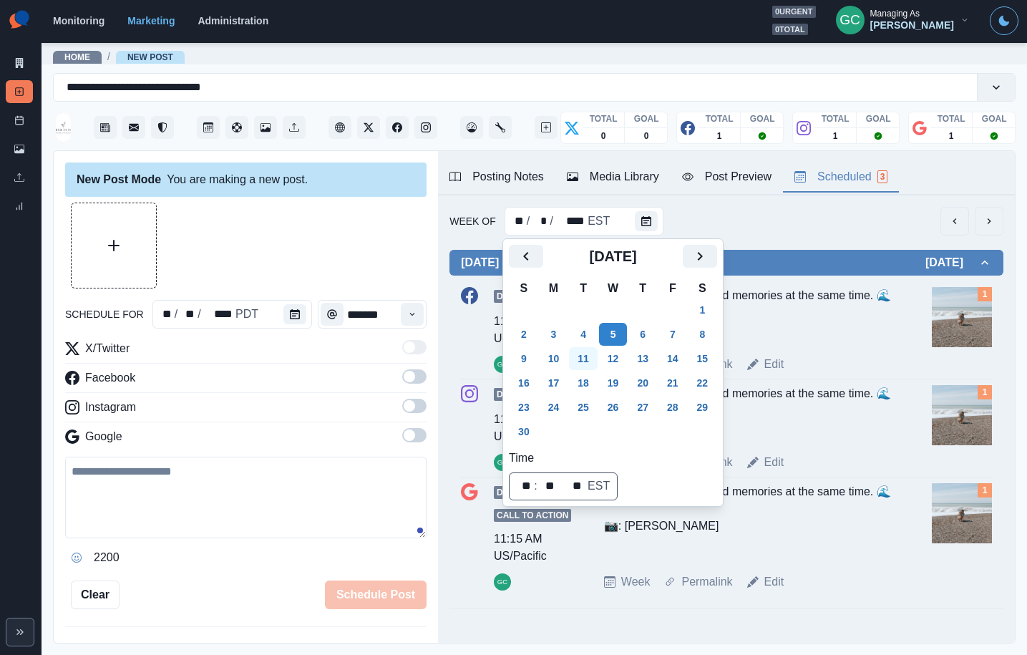
click at [593, 362] on button "11" at bounding box center [583, 358] width 29 height 23
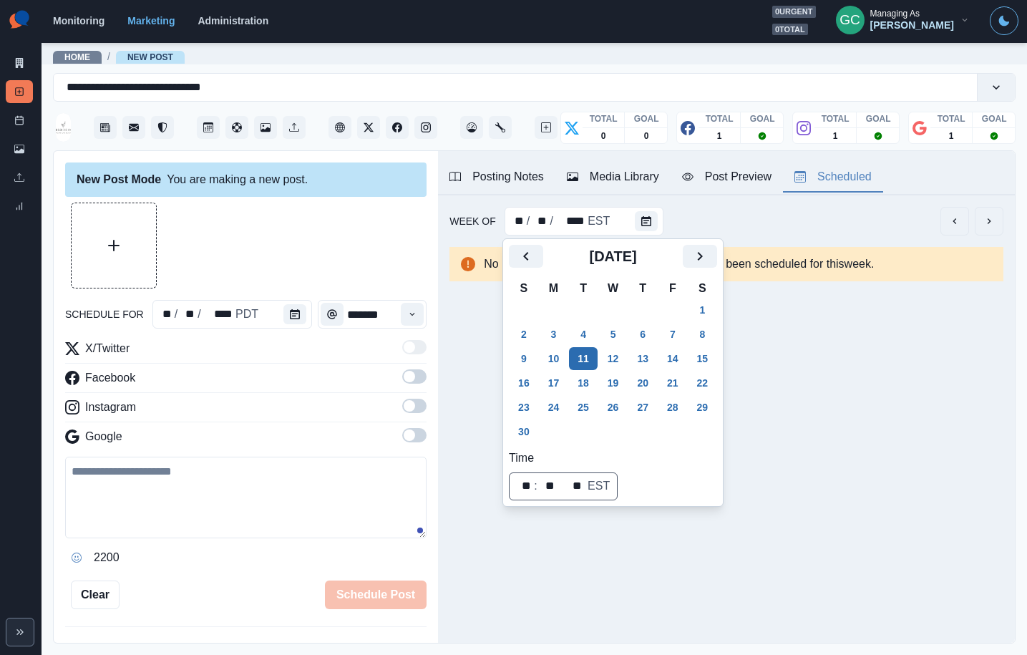
click at [588, 347] on button "11" at bounding box center [583, 358] width 29 height 23
click at [518, 247] on button "Previous" at bounding box center [526, 256] width 34 height 23
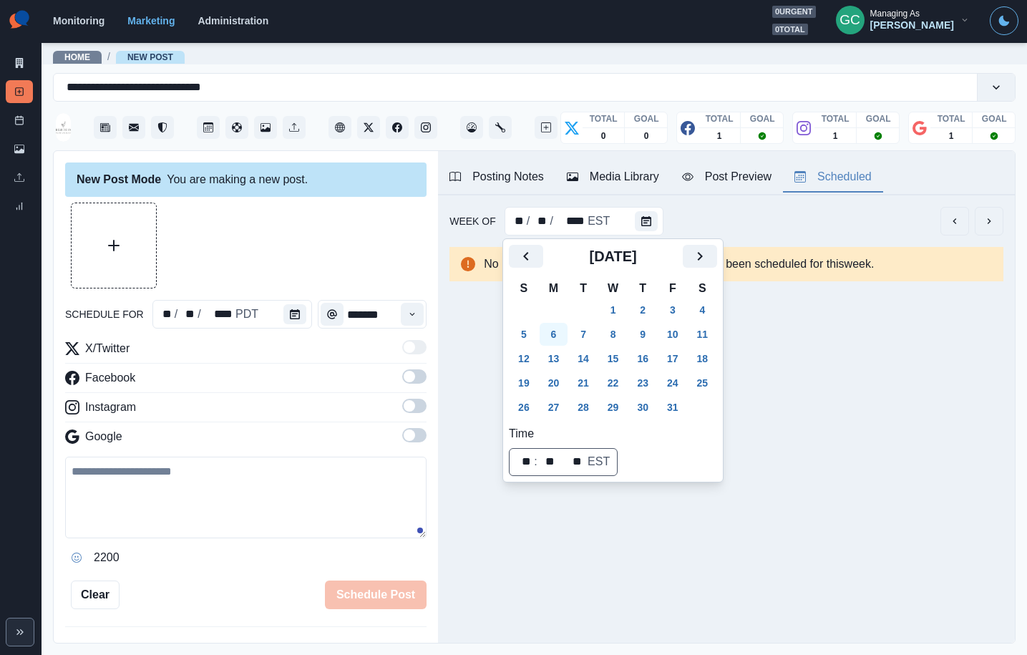
click at [562, 337] on button "6" at bounding box center [554, 334] width 29 height 23
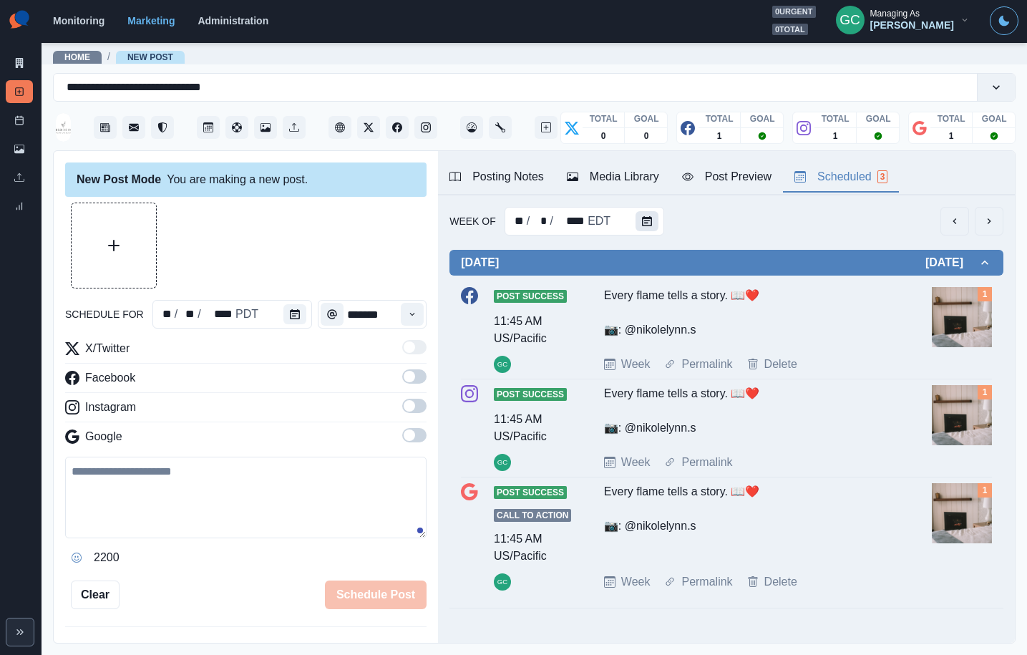
click at [648, 223] on icon "Calendar" at bounding box center [647, 221] width 10 height 10
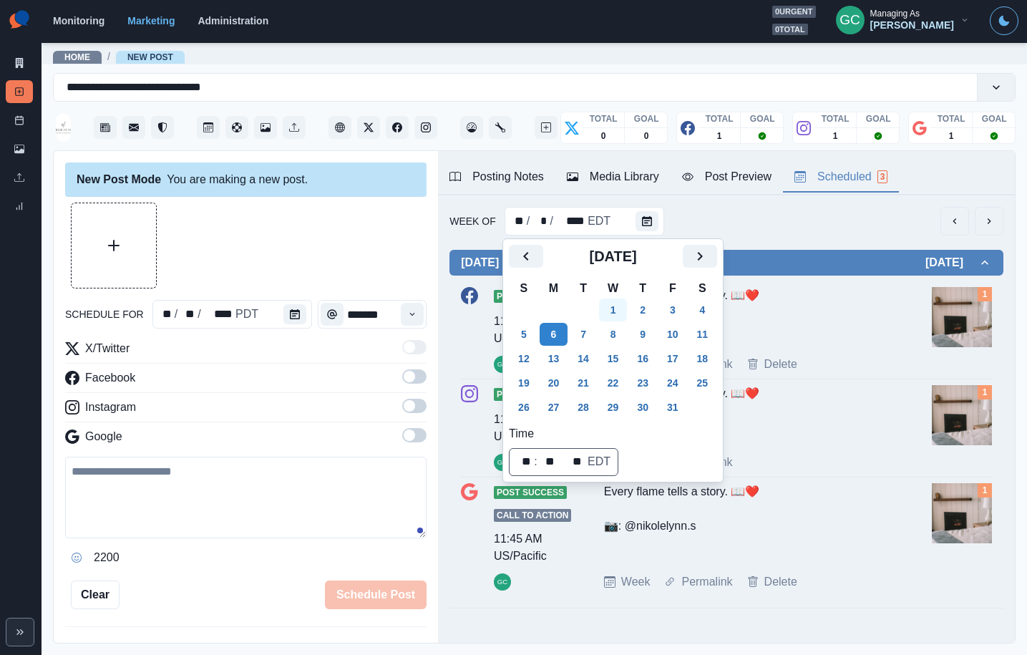
click at [619, 307] on button "1" at bounding box center [613, 309] width 29 height 23
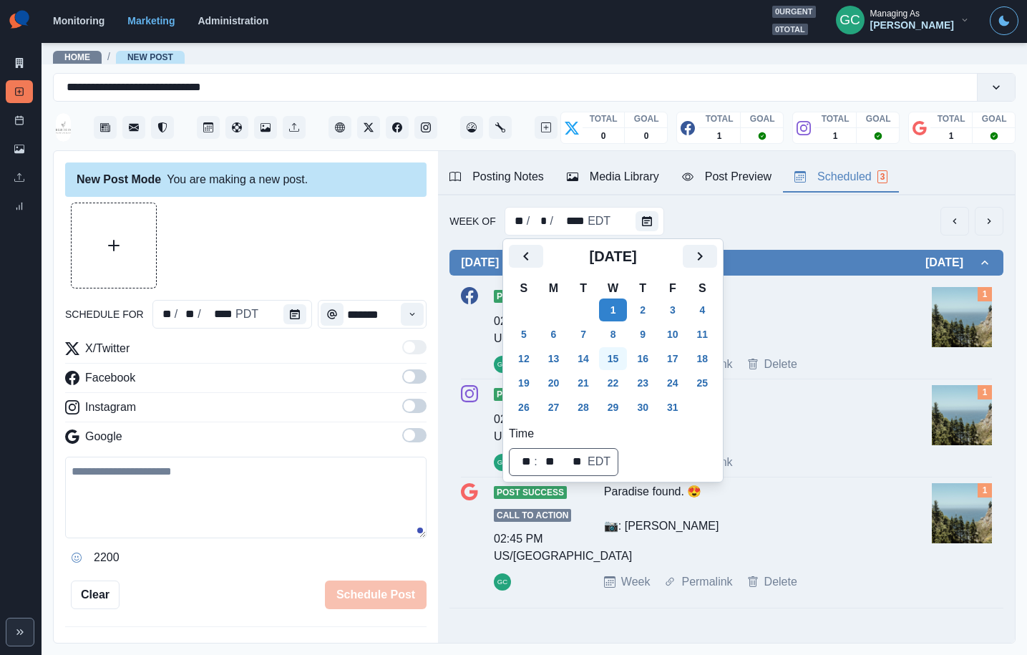
click at [622, 359] on button "15" at bounding box center [613, 358] width 29 height 23
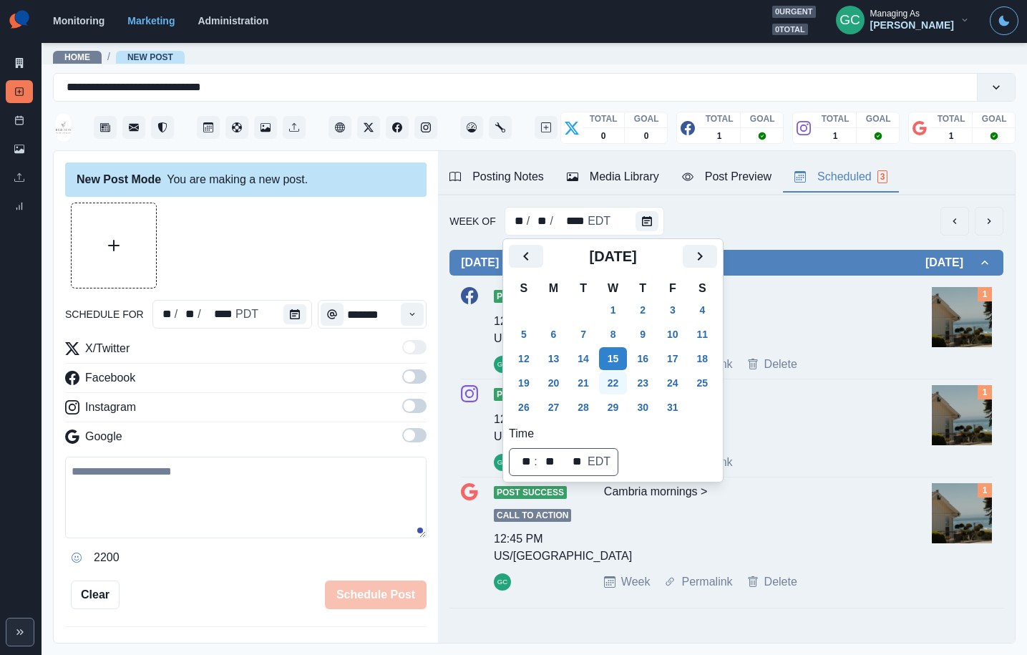
click at [621, 379] on button "22" at bounding box center [613, 382] width 29 height 23
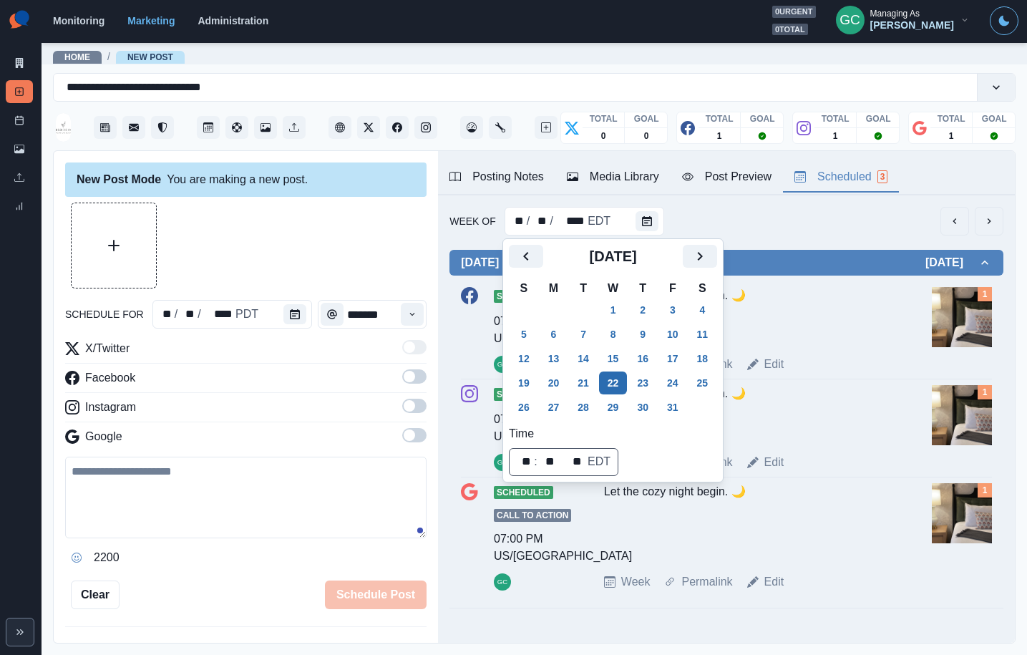
click at [624, 387] on button "22" at bounding box center [613, 382] width 29 height 23
click at [623, 408] on button "29" at bounding box center [613, 407] width 29 height 23
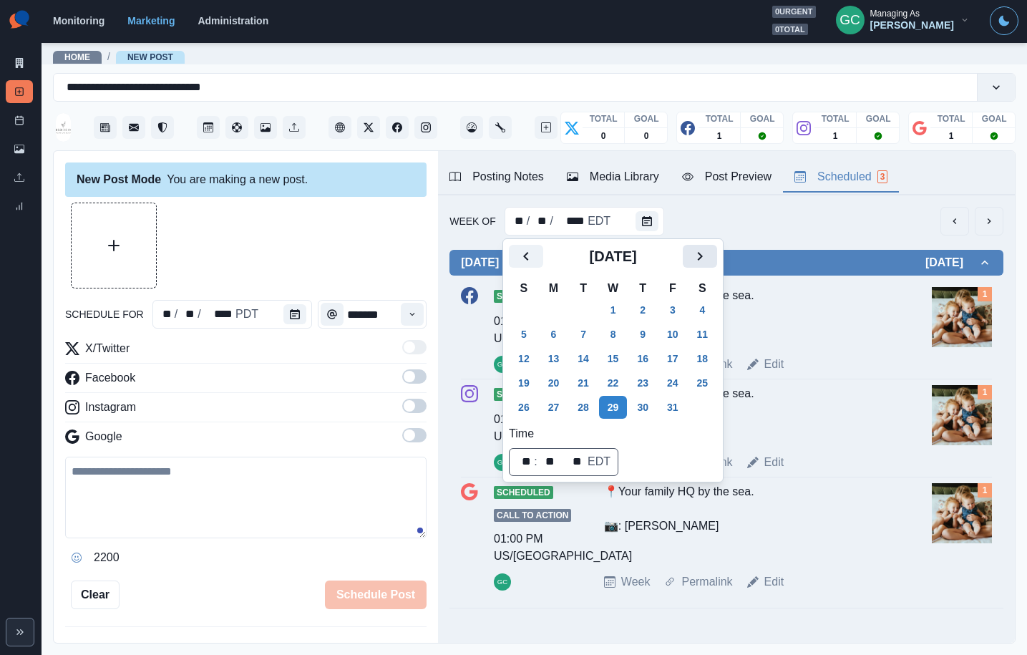
click at [709, 254] on icon "Next" at bounding box center [699, 256] width 17 height 17
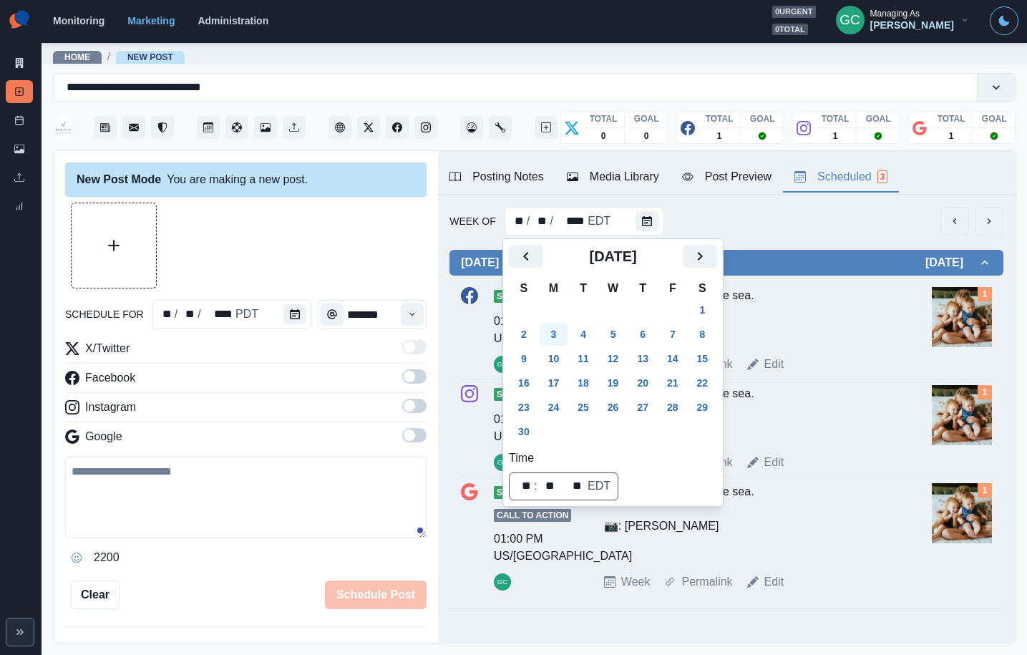
click at [563, 333] on button "3" at bounding box center [554, 334] width 29 height 23
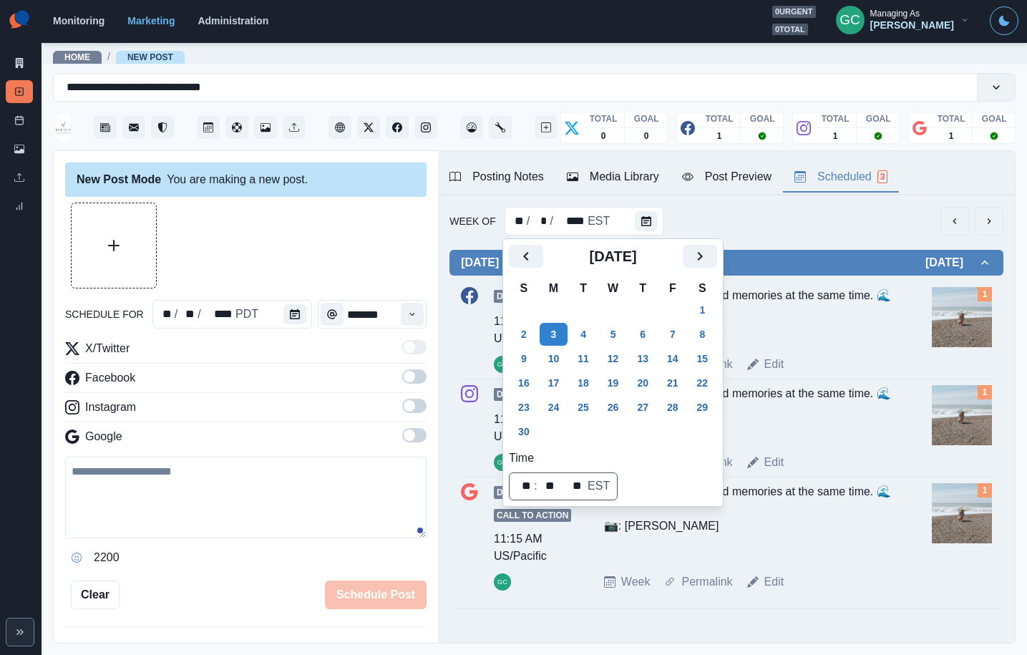
click at [999, 314] on div "Draft 11:15 AM US/Pacific GC POV: making waves and memories at the same time. 🌊…" at bounding box center [727, 442] width 554 height 332
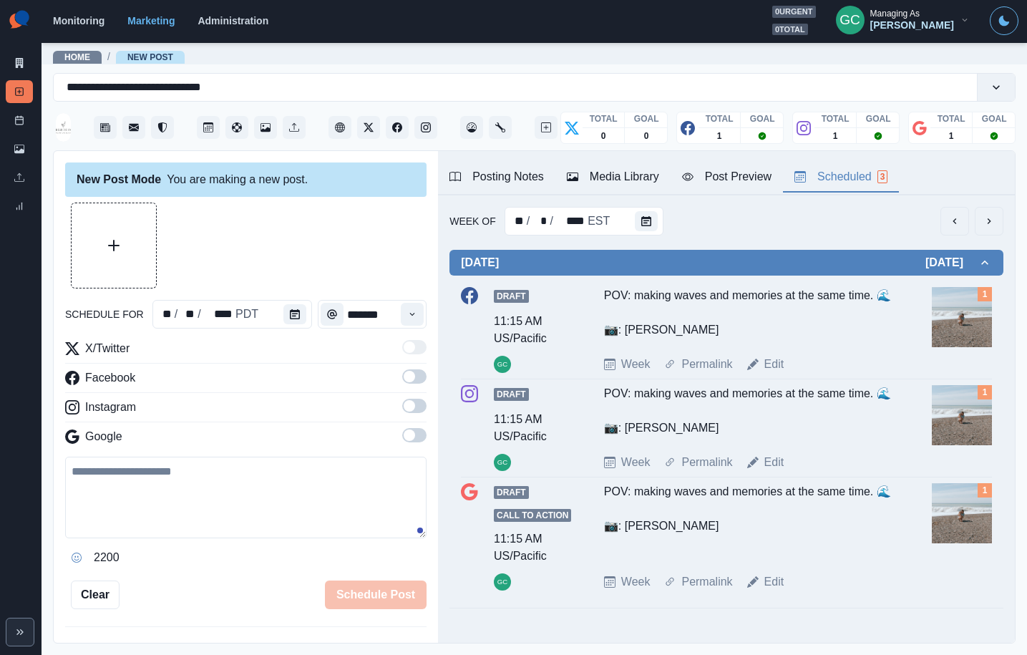
click at [975, 316] on img at bounding box center [962, 317] width 60 height 60
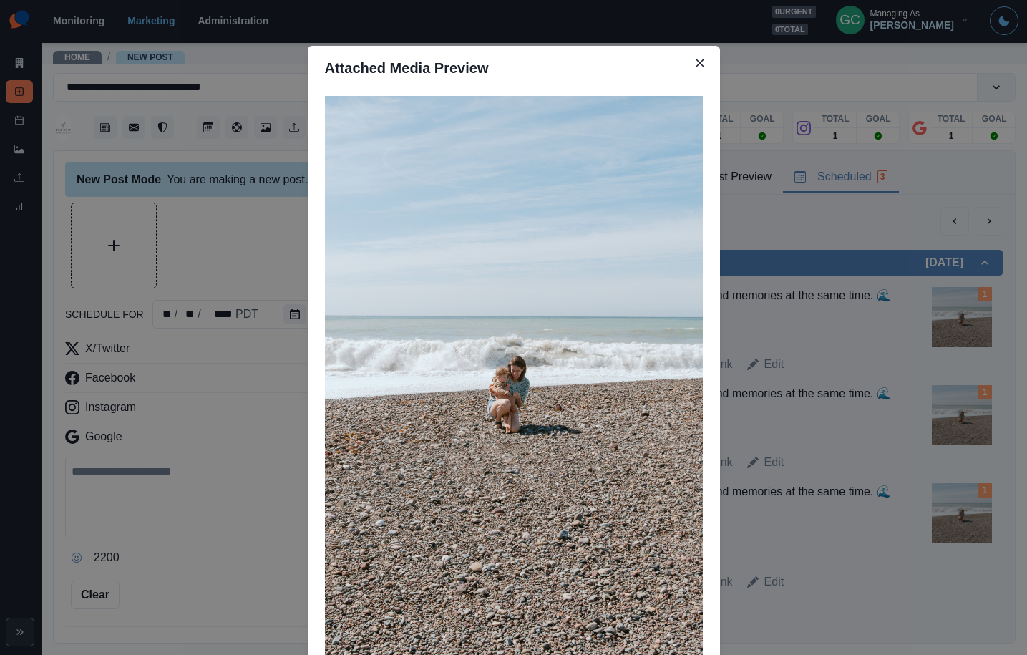
click at [768, 330] on div "Attached Media Preview" at bounding box center [513, 327] width 1027 height 655
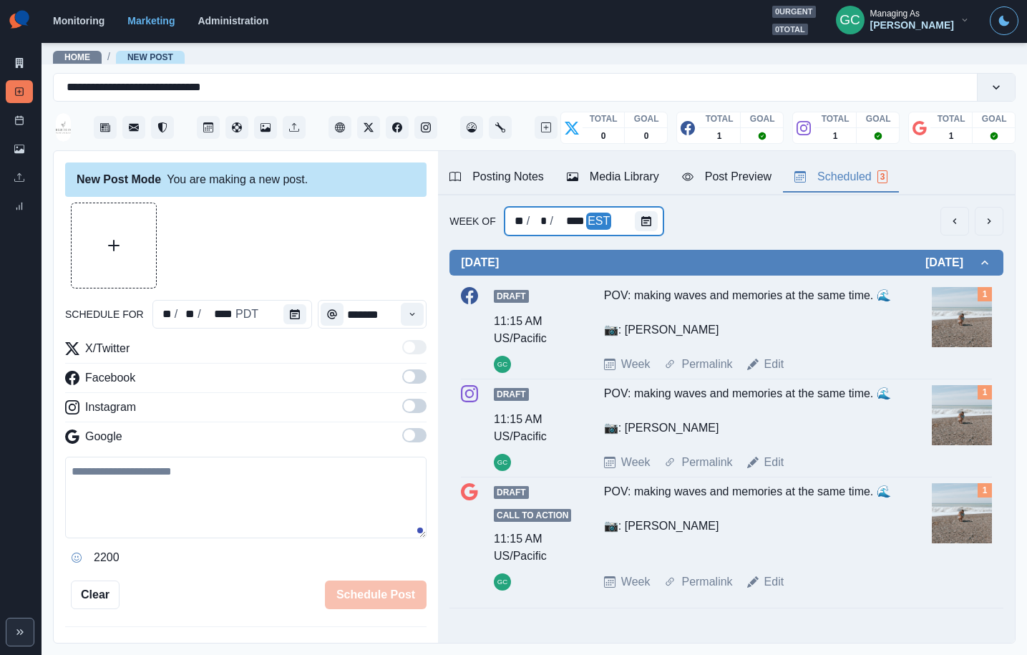
click at [622, 216] on div "** / * / **** EST" at bounding box center [585, 221] width 160 height 29
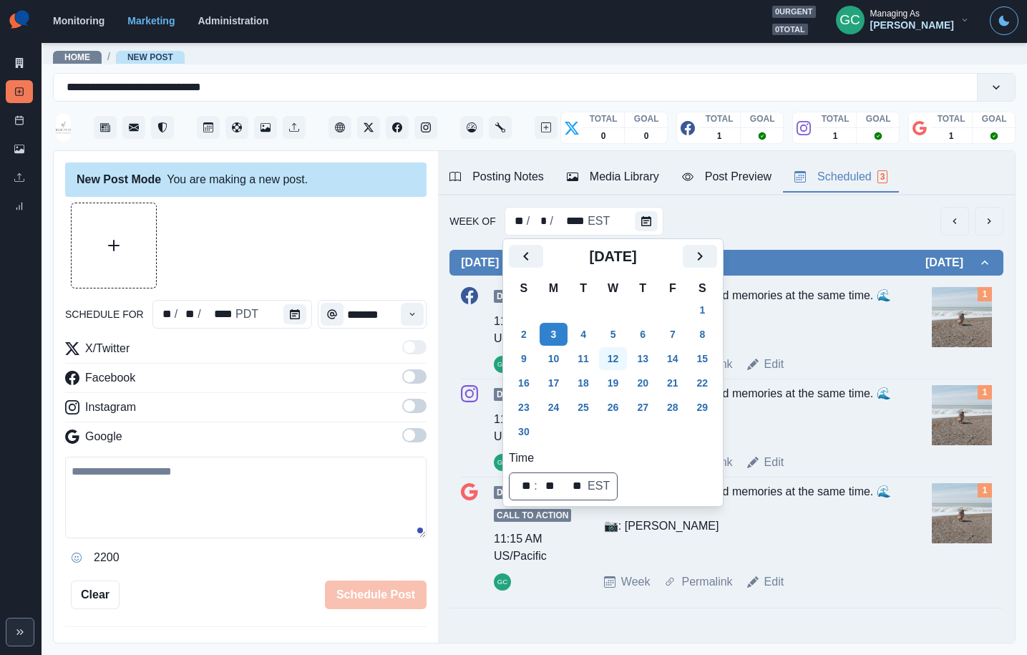
click at [626, 361] on button "12" at bounding box center [613, 358] width 29 height 23
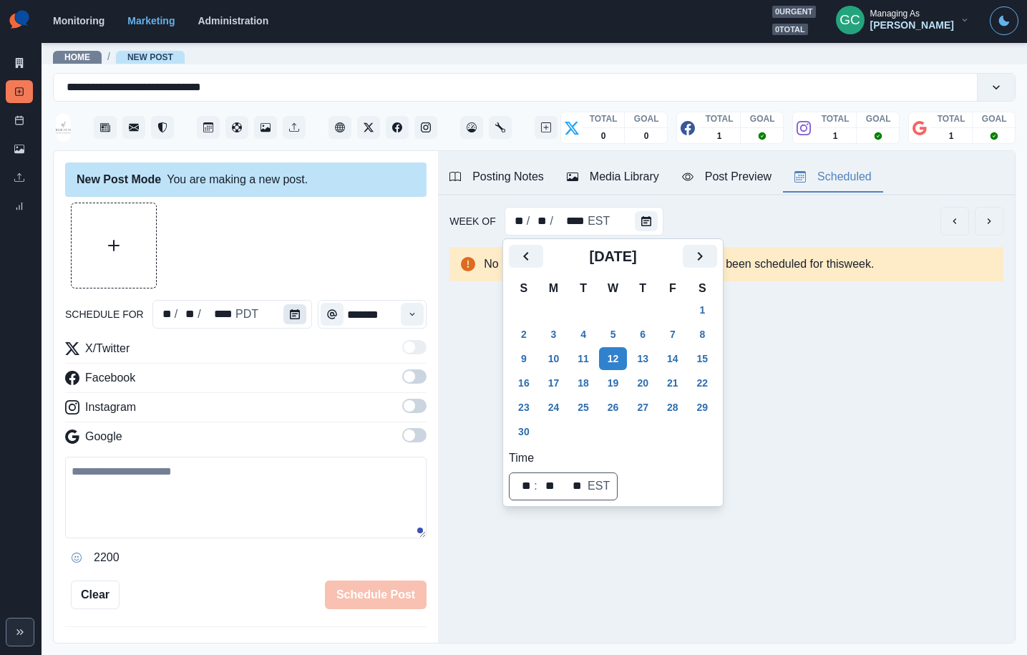
click at [296, 312] on icon "Calendar" at bounding box center [295, 314] width 10 height 10
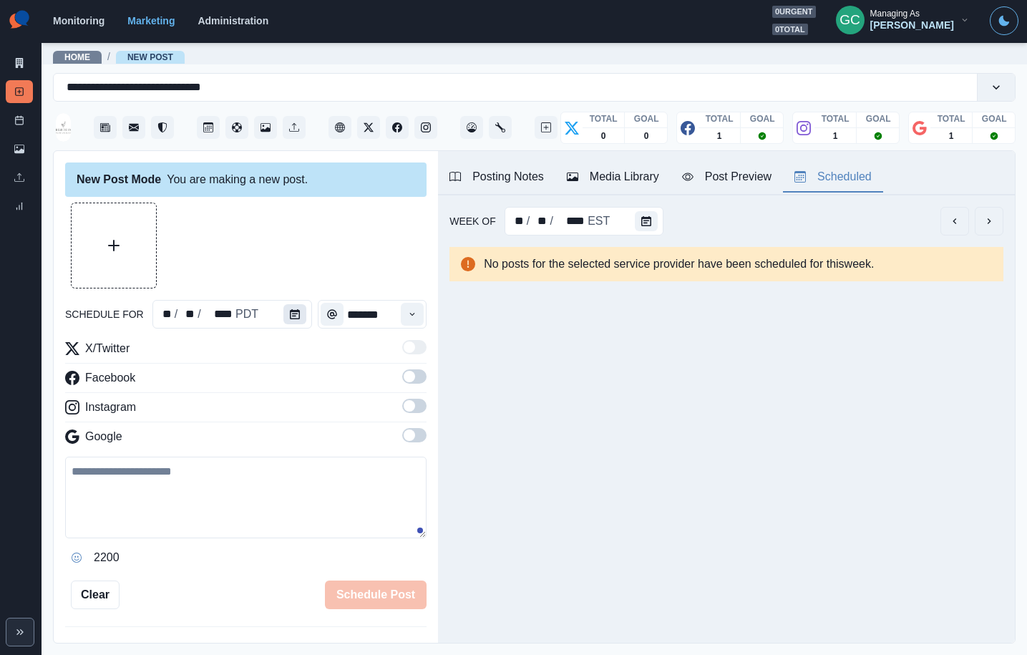
click at [296, 312] on icon "Calendar" at bounding box center [295, 314] width 10 height 10
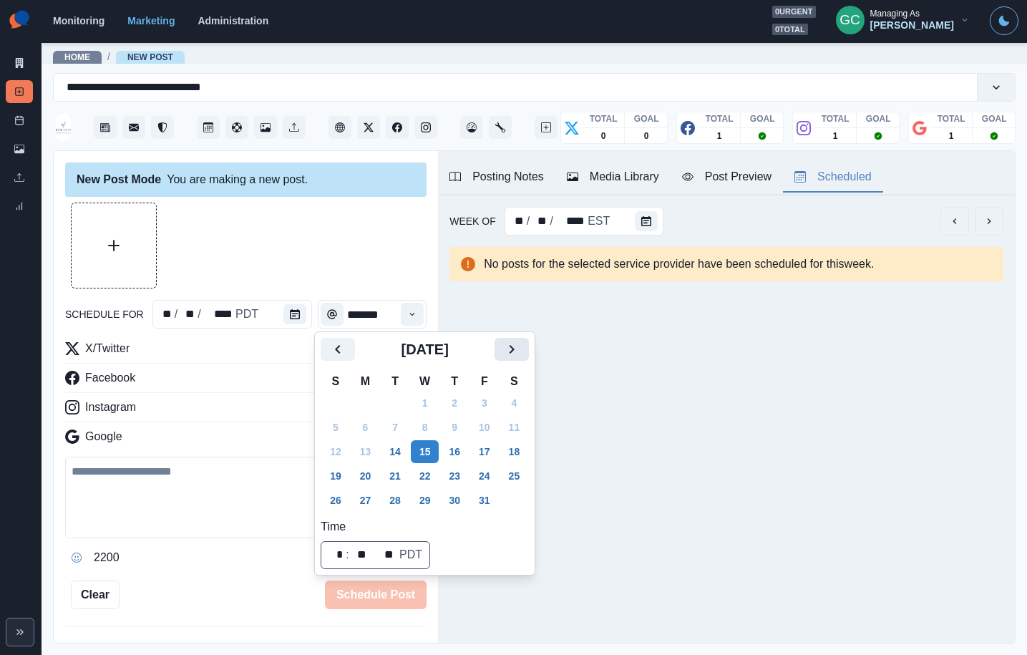
click at [520, 341] on icon "Next" at bounding box center [511, 349] width 17 height 17
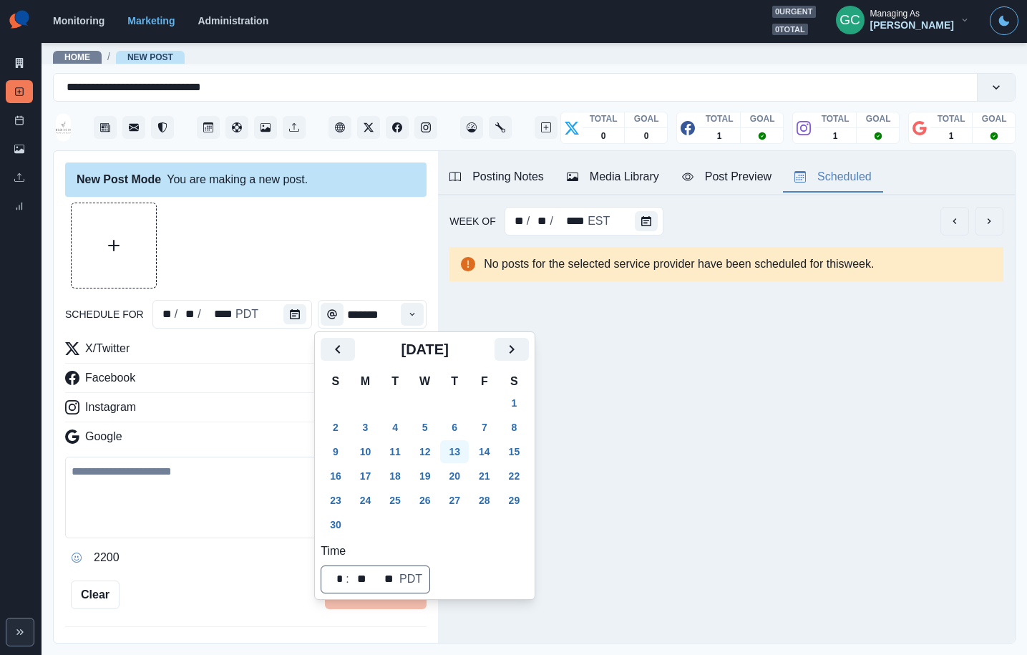
click at [467, 457] on button "13" at bounding box center [454, 451] width 29 height 23
click at [409, 309] on icon "Time" at bounding box center [412, 314] width 10 height 10
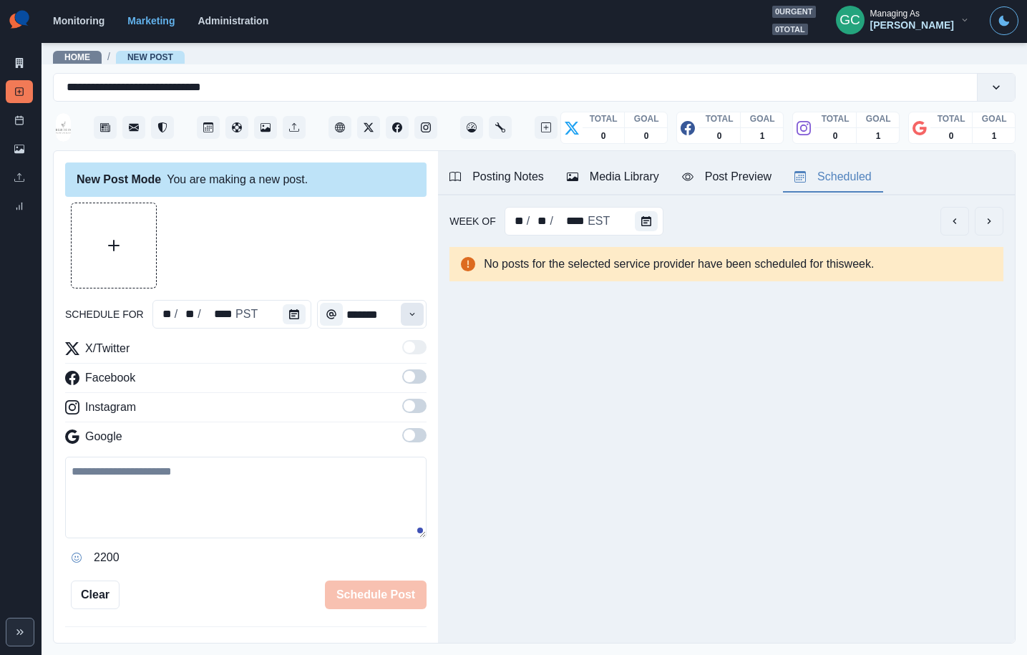
click at [409, 309] on icon "Time" at bounding box center [412, 314] width 10 height 10
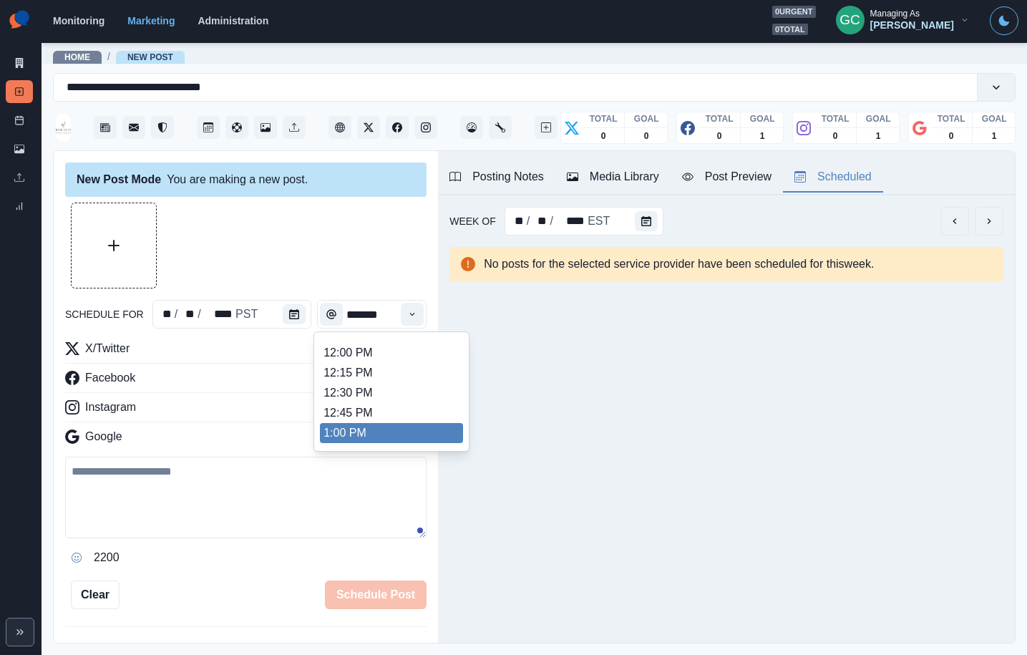
scroll to position [323, 0]
click at [393, 416] on li "1:00 PM" at bounding box center [391, 426] width 143 height 20
type input "*******"
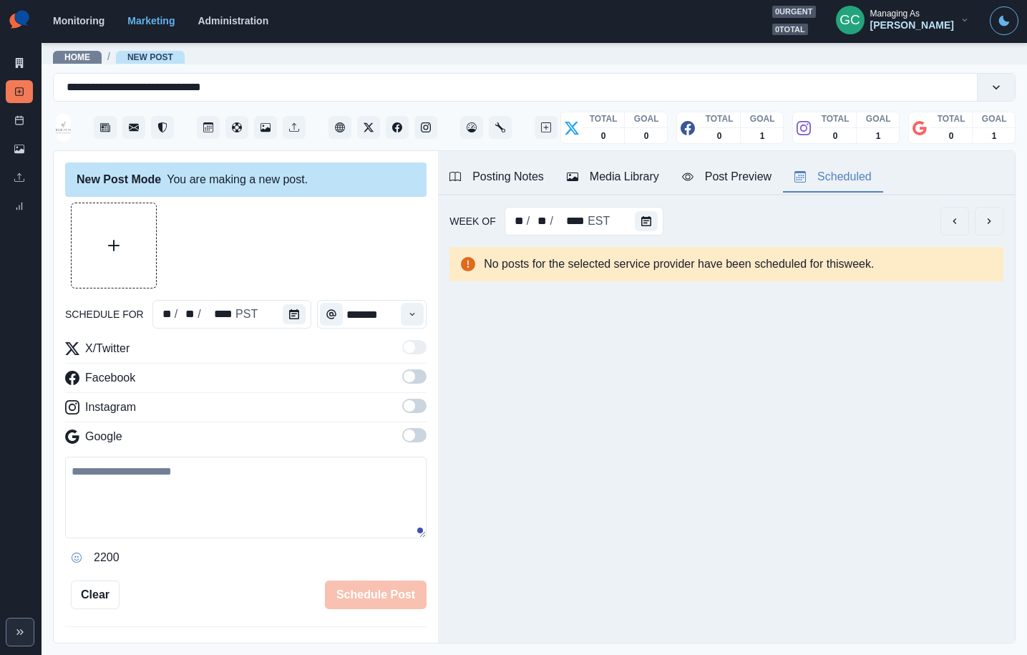
drag, startPoint x: 417, startPoint y: 437, endPoint x: 411, endPoint y: 404, distance: 33.6
click at [417, 436] on span at bounding box center [414, 435] width 24 height 14
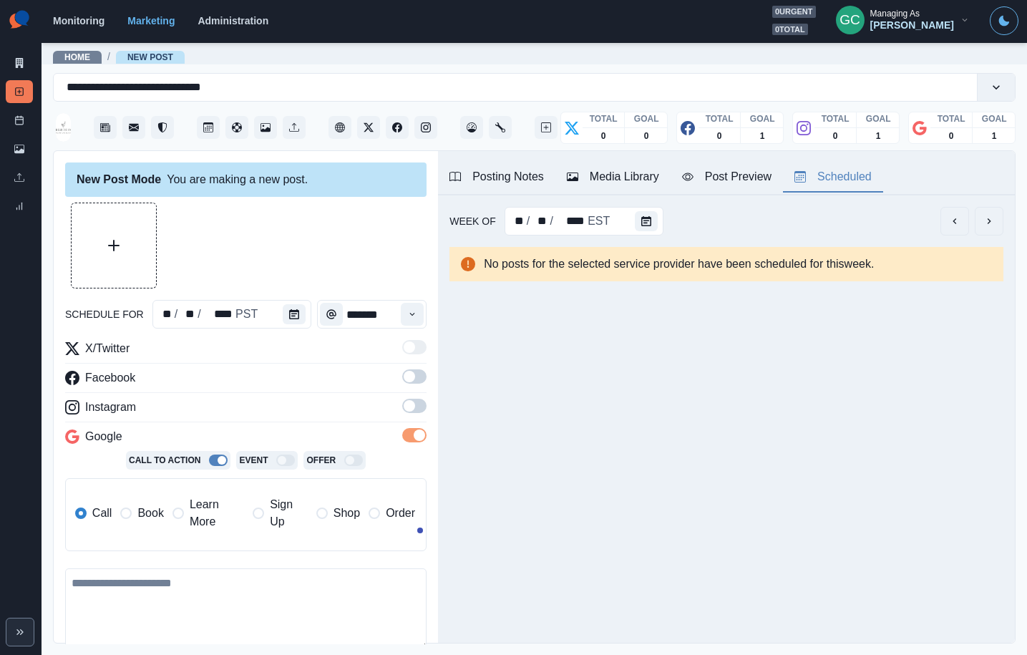
drag, startPoint x: 411, startPoint y: 402, endPoint x: 413, endPoint y: 384, distance: 18.7
click at [411, 402] on span at bounding box center [409, 405] width 11 height 11
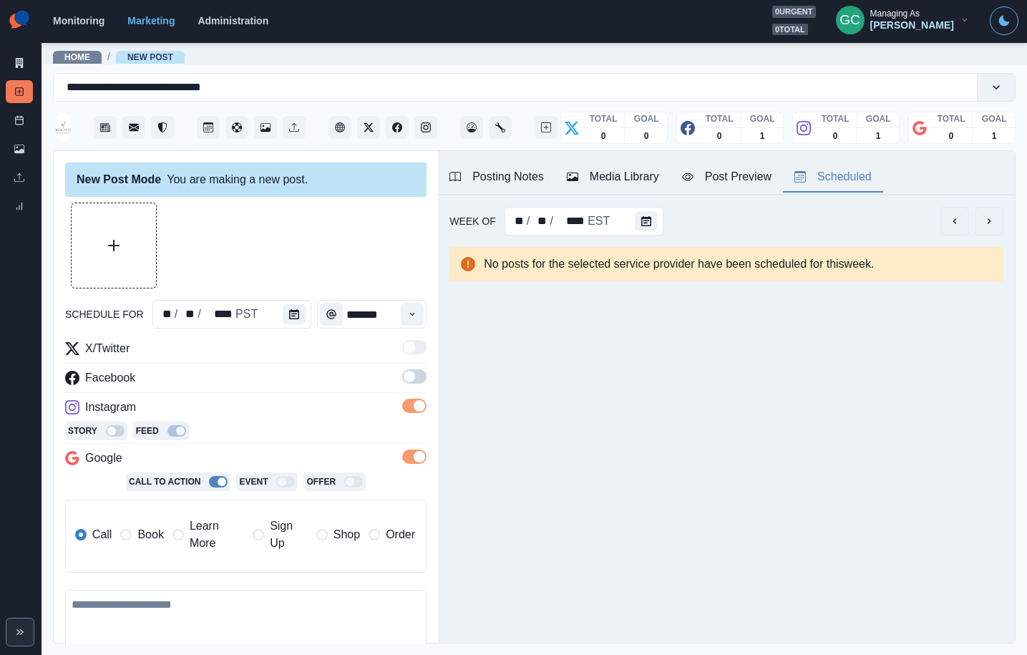
click at [413, 381] on span at bounding box center [414, 376] width 24 height 14
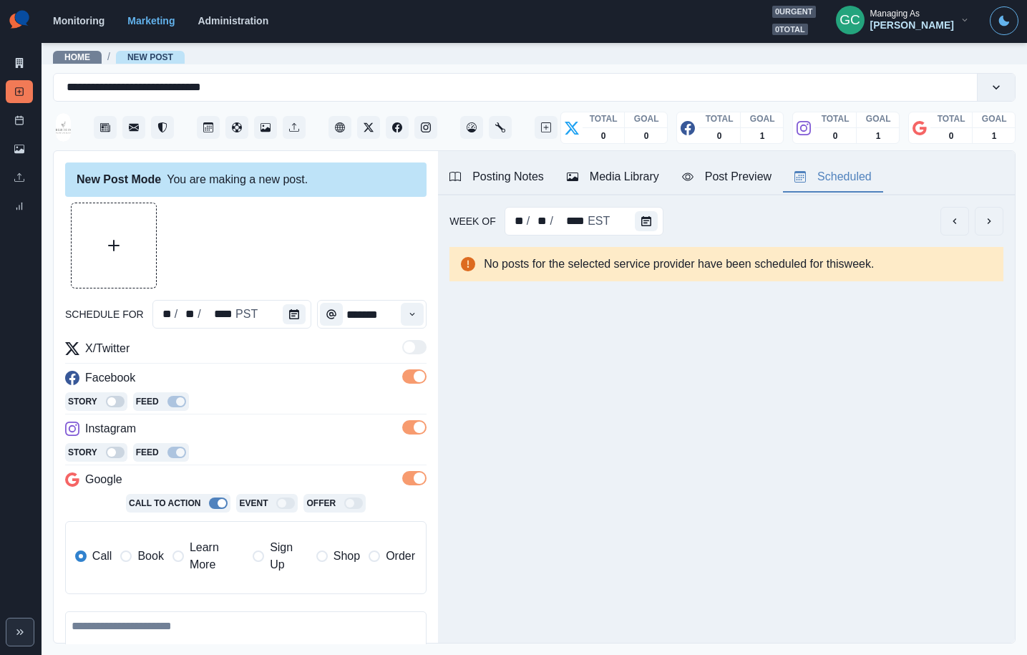
click at [200, 563] on span "Learn More" at bounding box center [217, 556] width 54 height 34
click at [641, 175] on div "Media Library" at bounding box center [613, 176] width 92 height 17
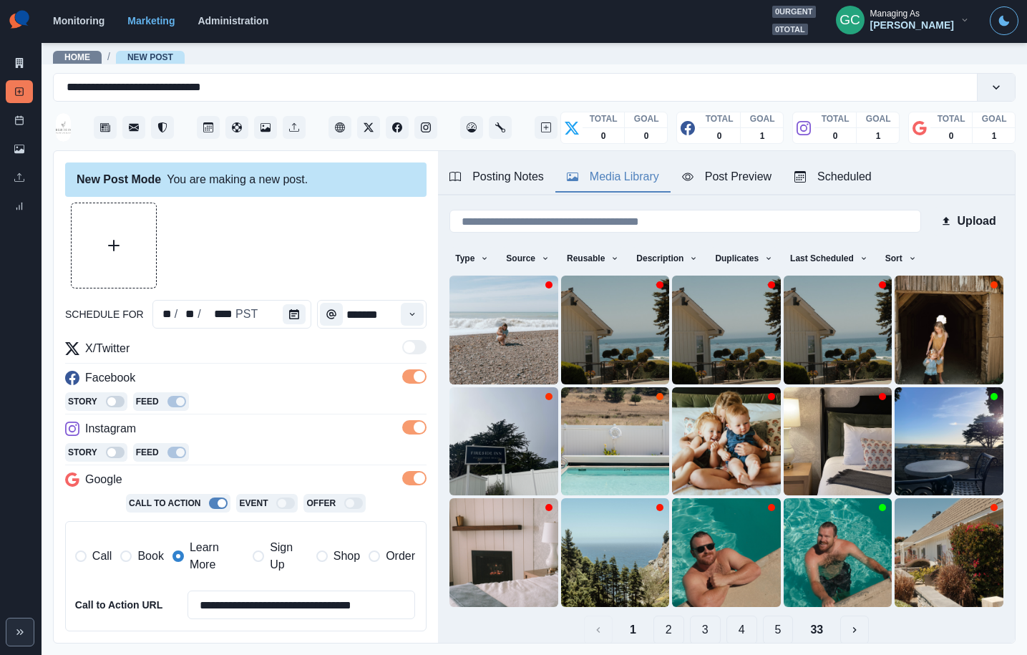
click at [507, 179] on div "Posting Notes" at bounding box center [497, 176] width 94 height 17
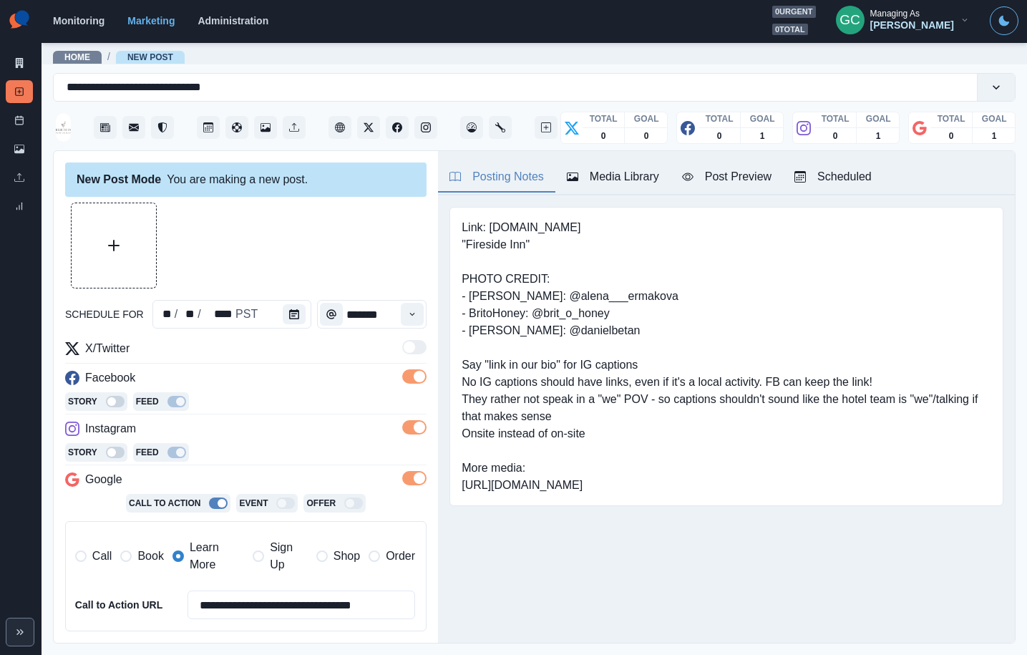
drag, startPoint x: 464, startPoint y: 487, endPoint x: 827, endPoint y: 502, distance: 363.9
click at [827, 494] on pre "Link: [DOMAIN_NAME] "Fireside Inn" PHOTO CREDIT: - [PERSON_NAME]: @alena___erma…" at bounding box center [727, 356] width 530 height 275
copy pre "[URL][DOMAIN_NAME]"
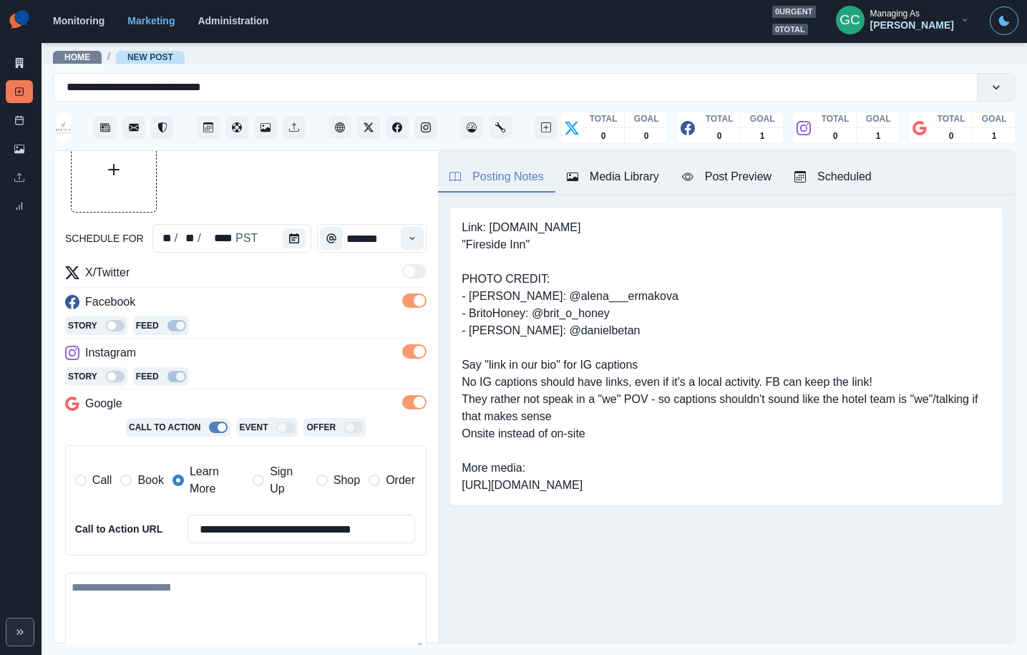
scroll to position [171, 0]
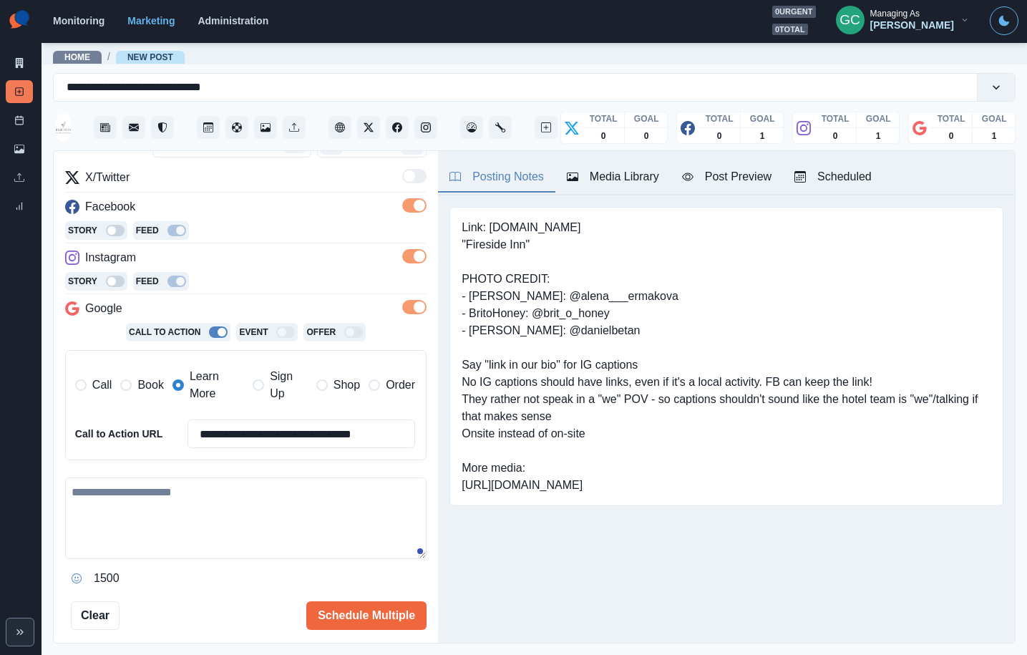
click at [173, 540] on textarea at bounding box center [245, 518] width 361 height 82
paste textarea "**********"
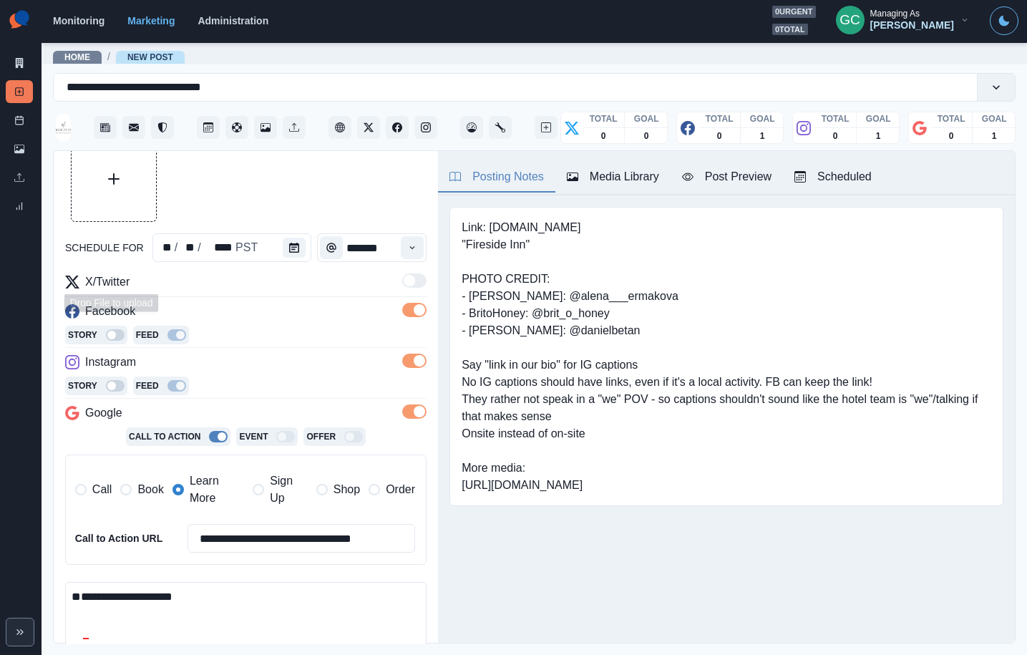
scroll to position [0, 0]
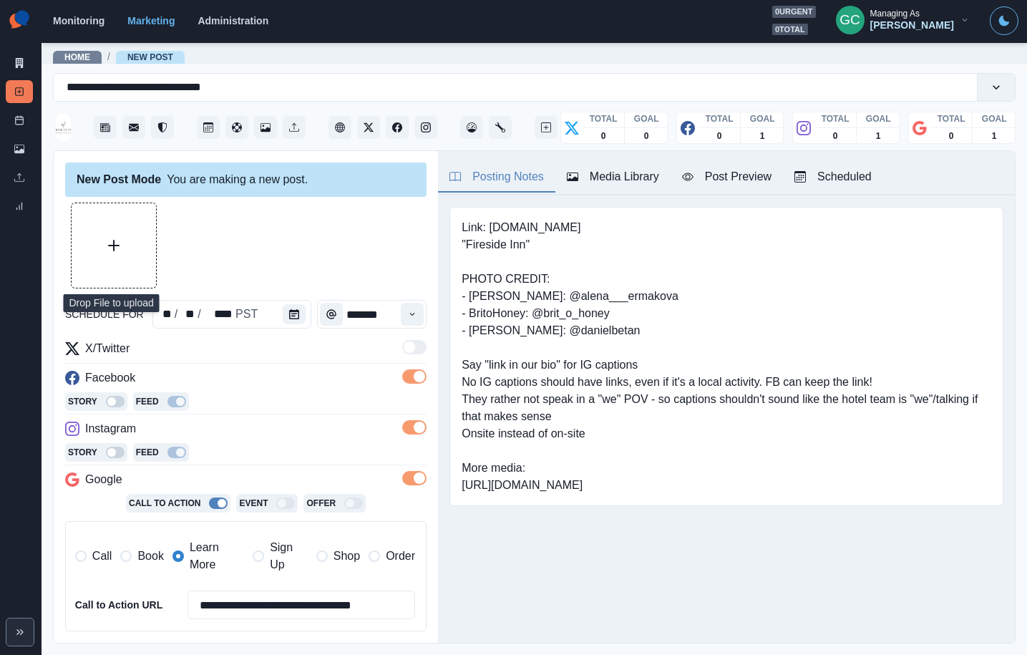
click at [127, 235] on button "Upload Media" at bounding box center [114, 245] width 84 height 84
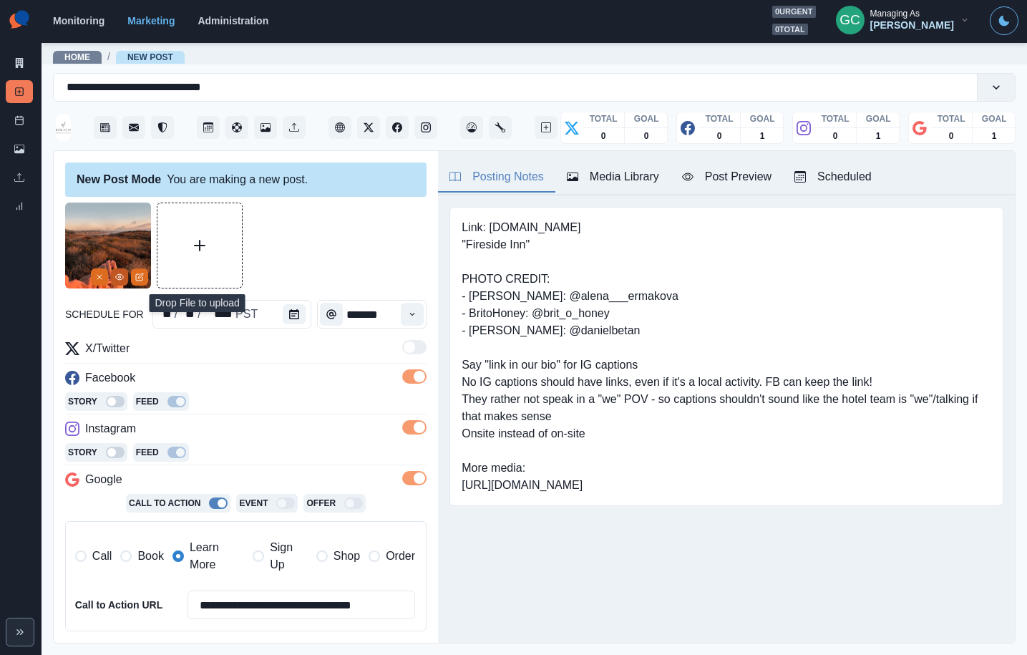
click at [122, 280] on icon "View Media" at bounding box center [119, 277] width 9 height 9
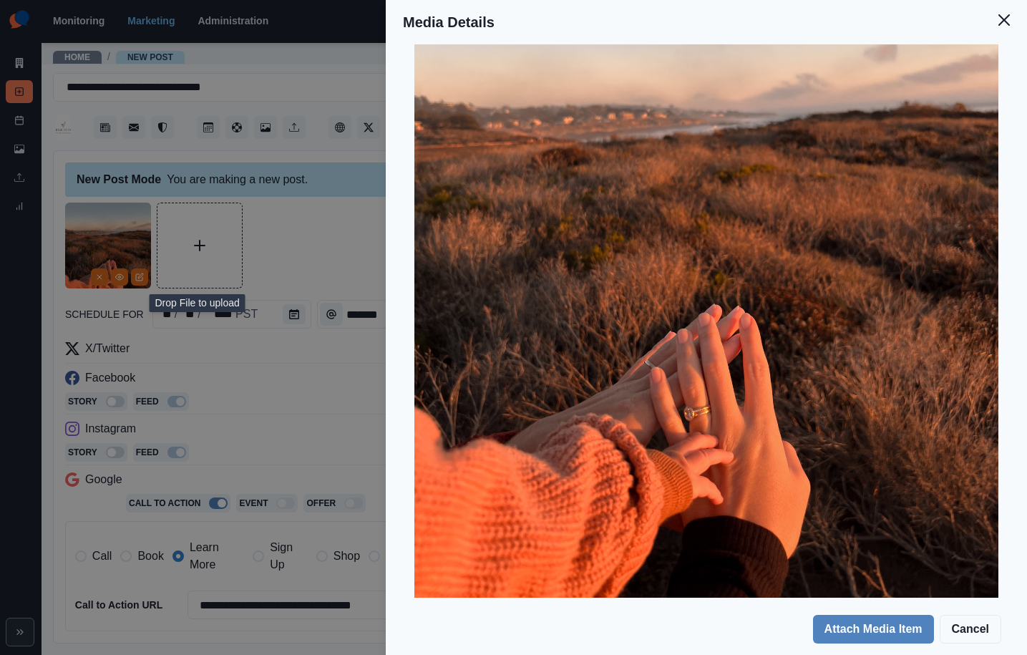
scroll to position [293, 0]
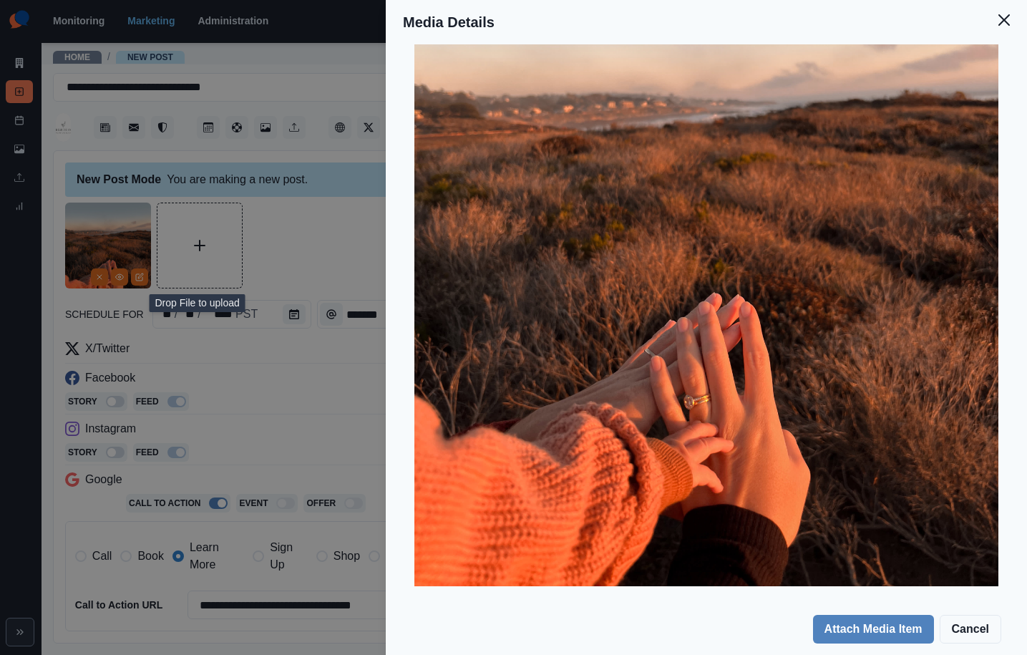
click at [294, 400] on div "Media Details Preview Details Our Description pacificahotels_firesideinn-18 Reu…" at bounding box center [513, 327] width 1027 height 655
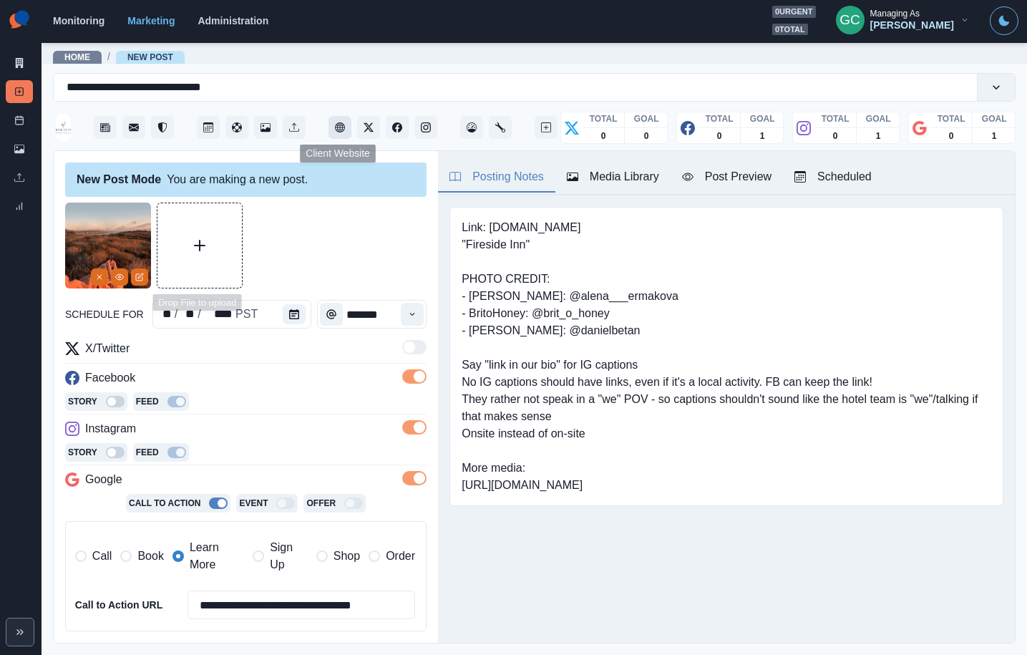
click at [336, 131] on icon "Client Website" at bounding box center [340, 127] width 10 height 10
click at [117, 281] on button "View Media" at bounding box center [119, 276] width 17 height 17
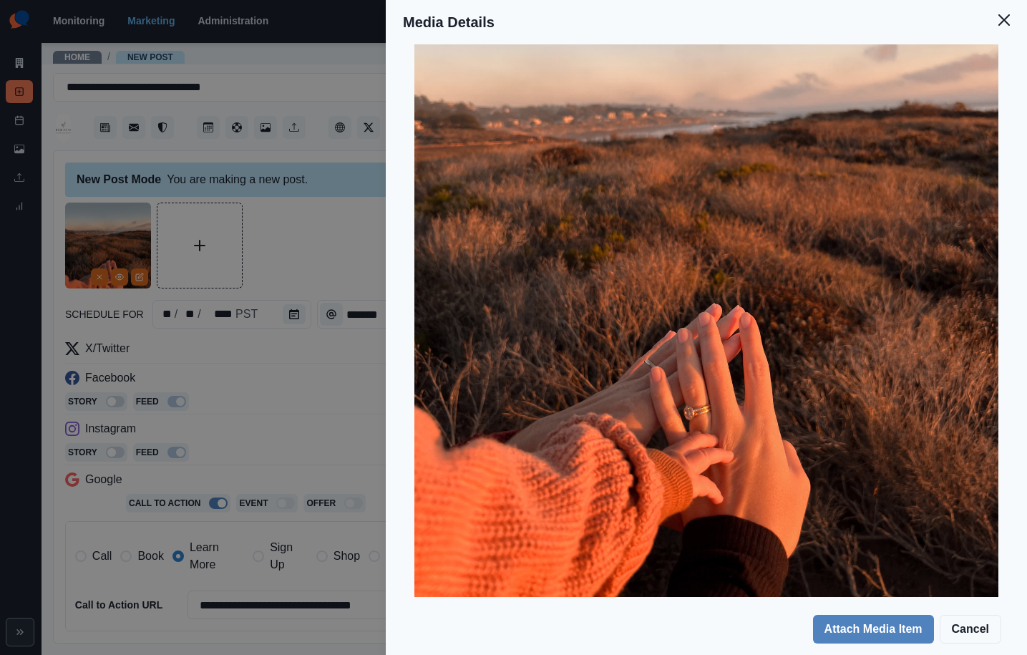
scroll to position [289, 0]
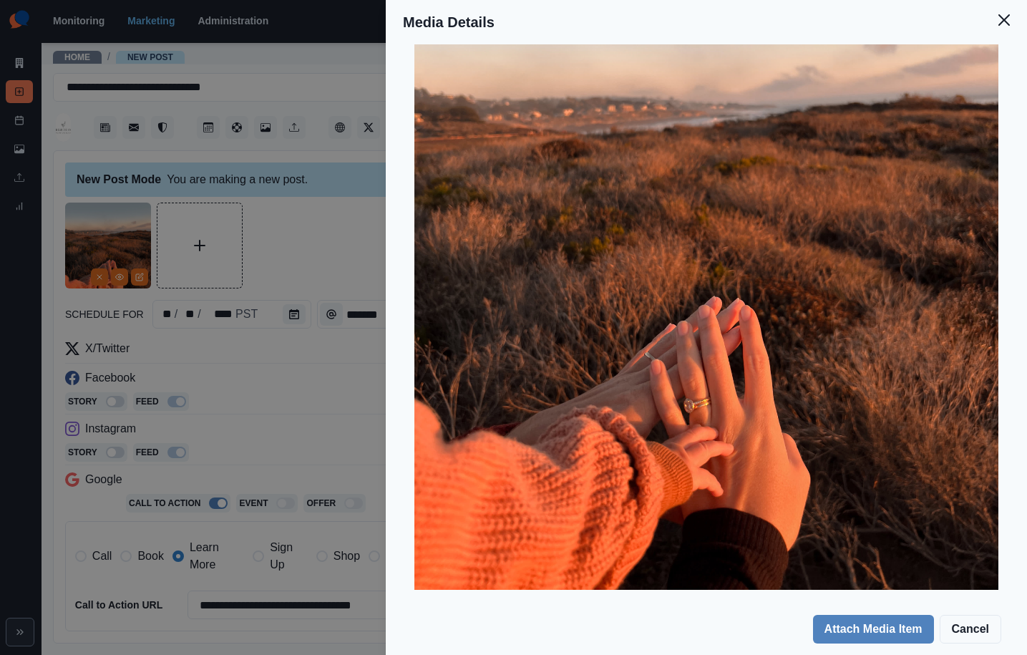
drag, startPoint x: 292, startPoint y: 363, endPoint x: 282, endPoint y: 429, distance: 66.6
click at [292, 363] on div "Media Details Preview Details Our Description pacificahotels_firesideinn-18 Reu…" at bounding box center [513, 327] width 1027 height 655
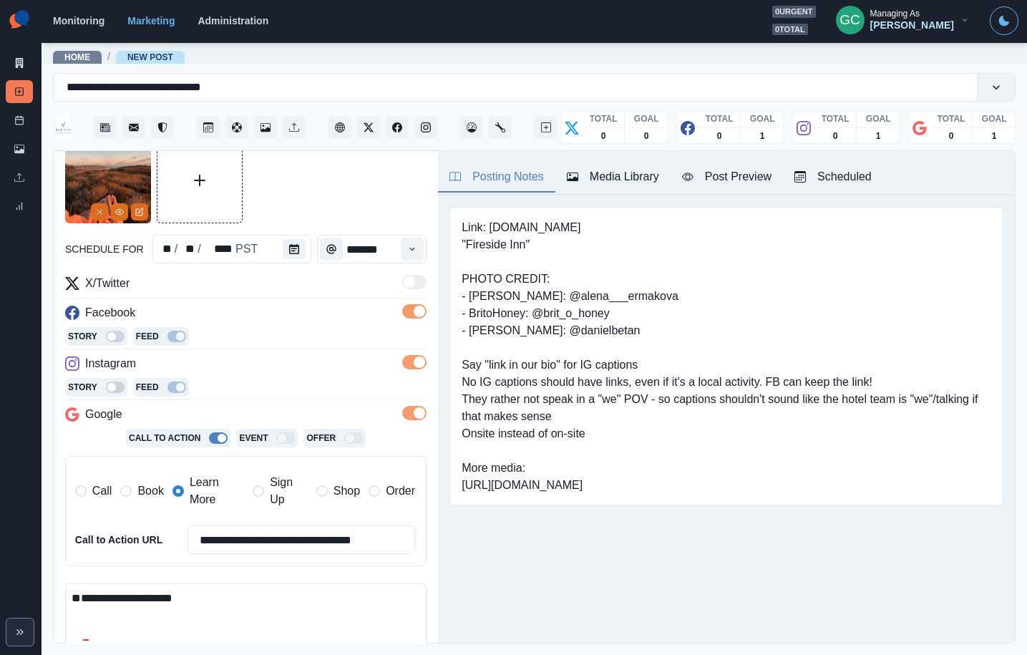
scroll to position [170, 0]
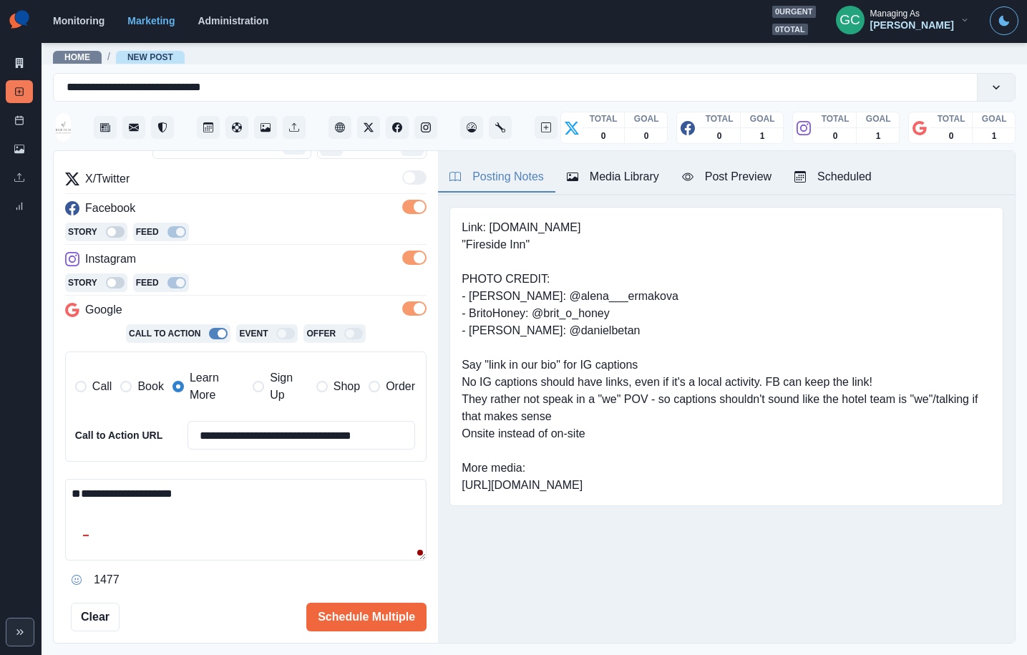
click at [165, 482] on textarea "**********" at bounding box center [245, 520] width 361 height 82
paste textarea "**********"
drag, startPoint x: 253, startPoint y: 492, endPoint x: 20, endPoint y: 472, distance: 234.3
click at [21, 472] on div "**********" at bounding box center [513, 327] width 1027 height 655
click at [377, 496] on textarea "**********" at bounding box center [245, 520] width 361 height 82
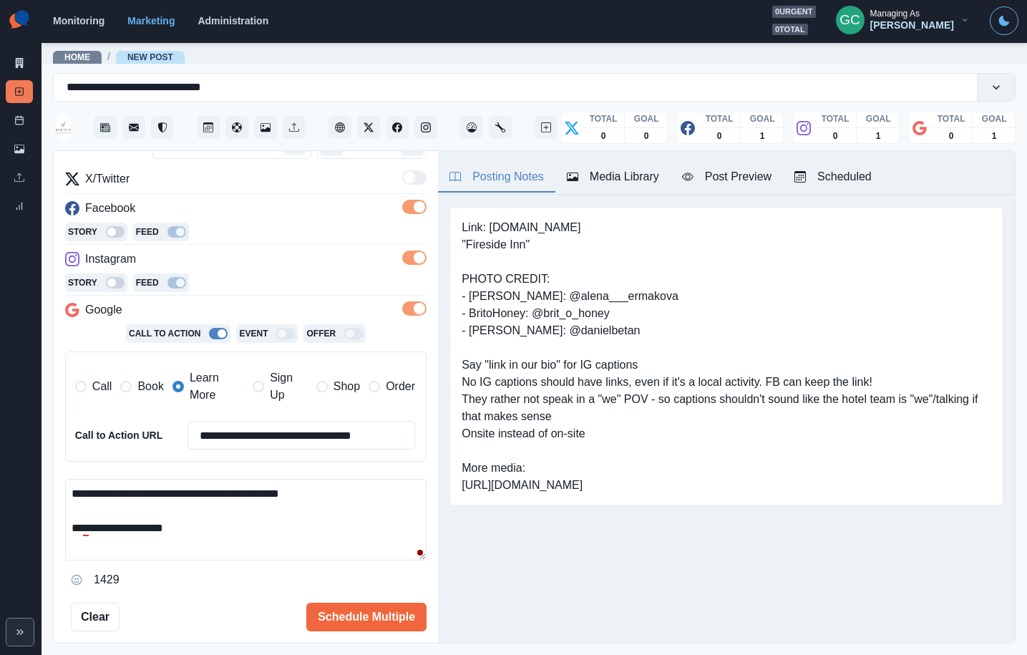
click at [73, 488] on textarea "**********" at bounding box center [245, 520] width 361 height 82
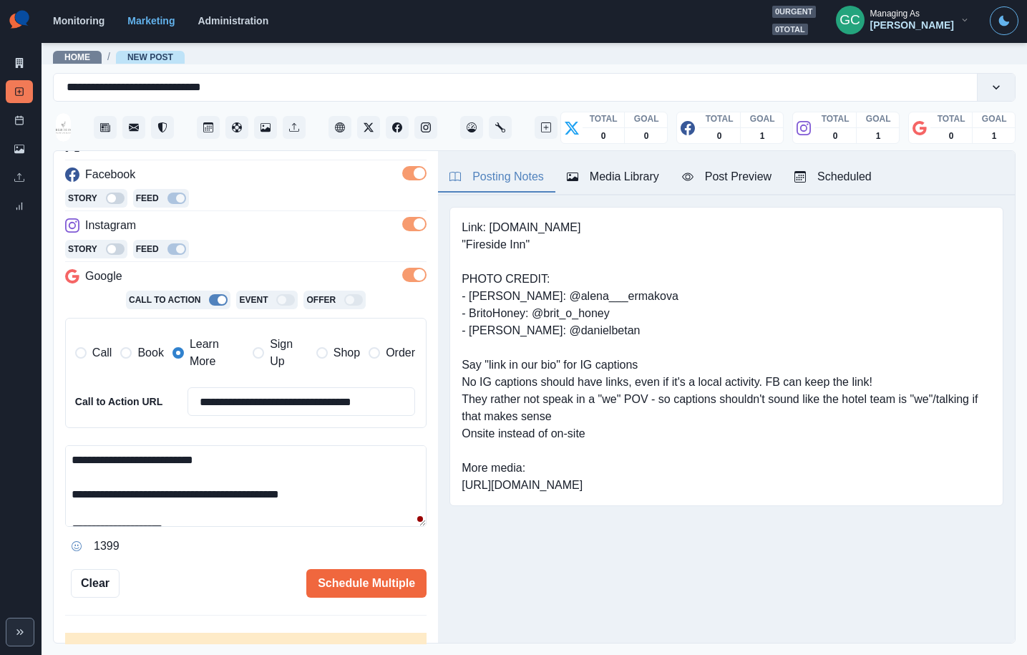
scroll to position [251, 0]
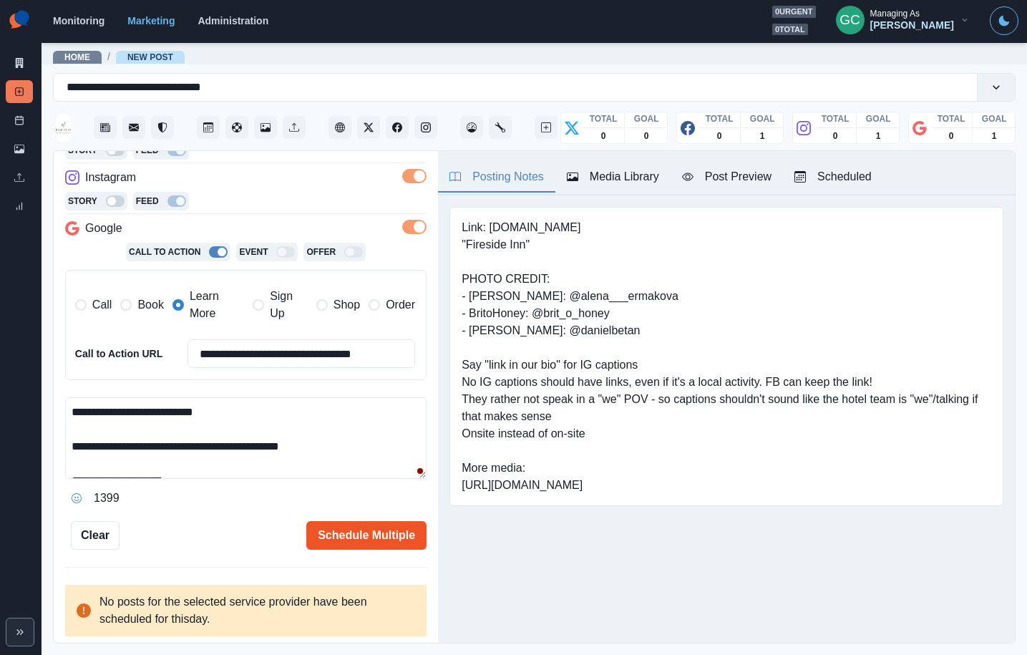
click at [364, 534] on button "Schedule Multiple" at bounding box center [366, 535] width 120 height 29
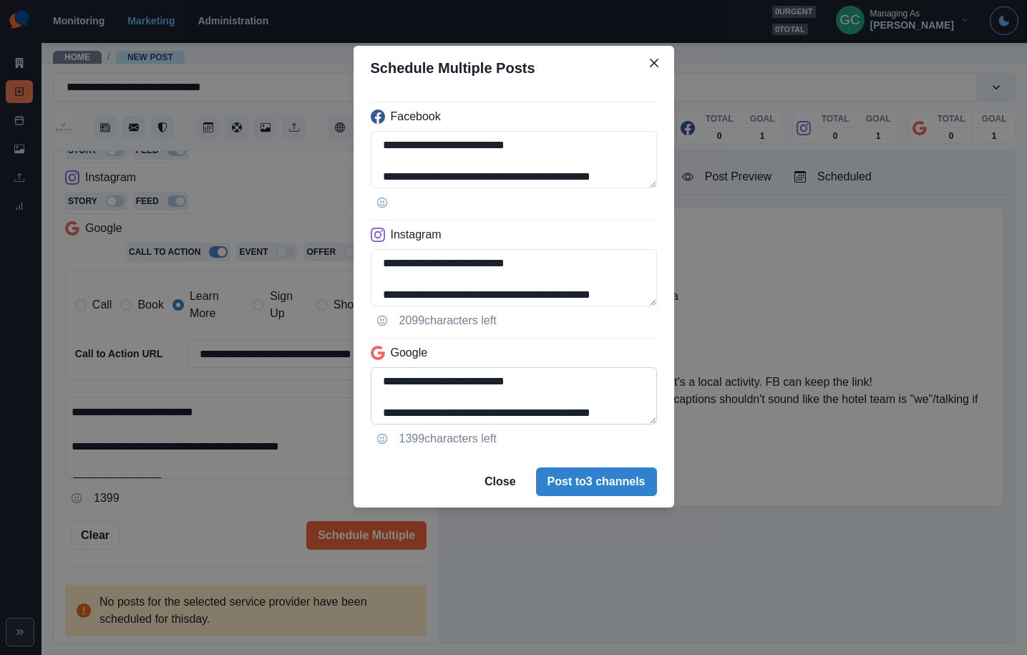
scroll to position [34, 0]
click at [261, 271] on div "**********" at bounding box center [513, 327] width 1027 height 655
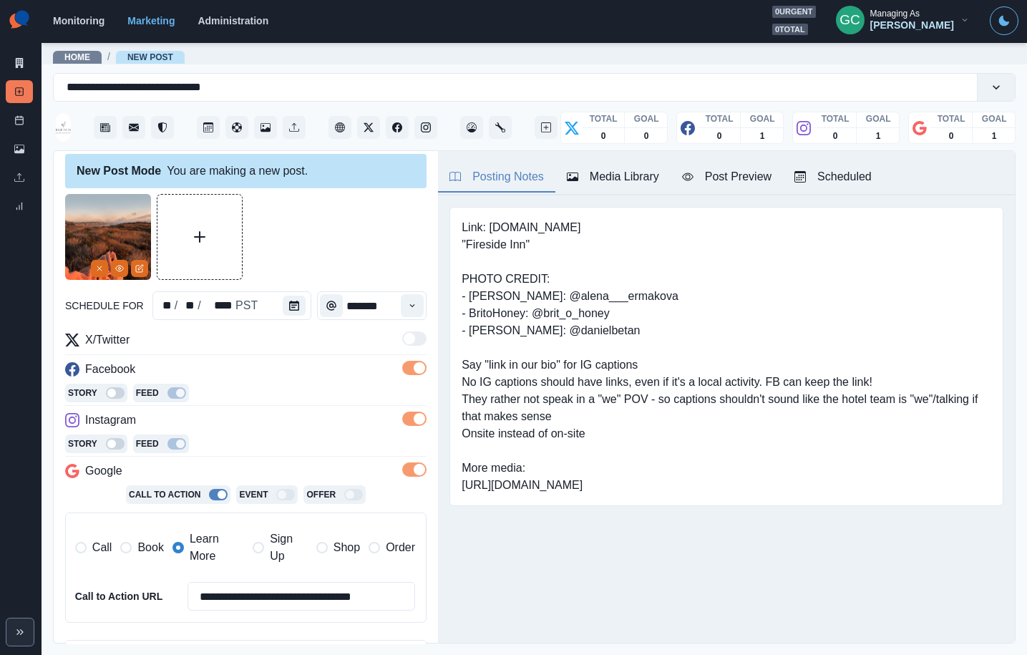
scroll to position [0, 0]
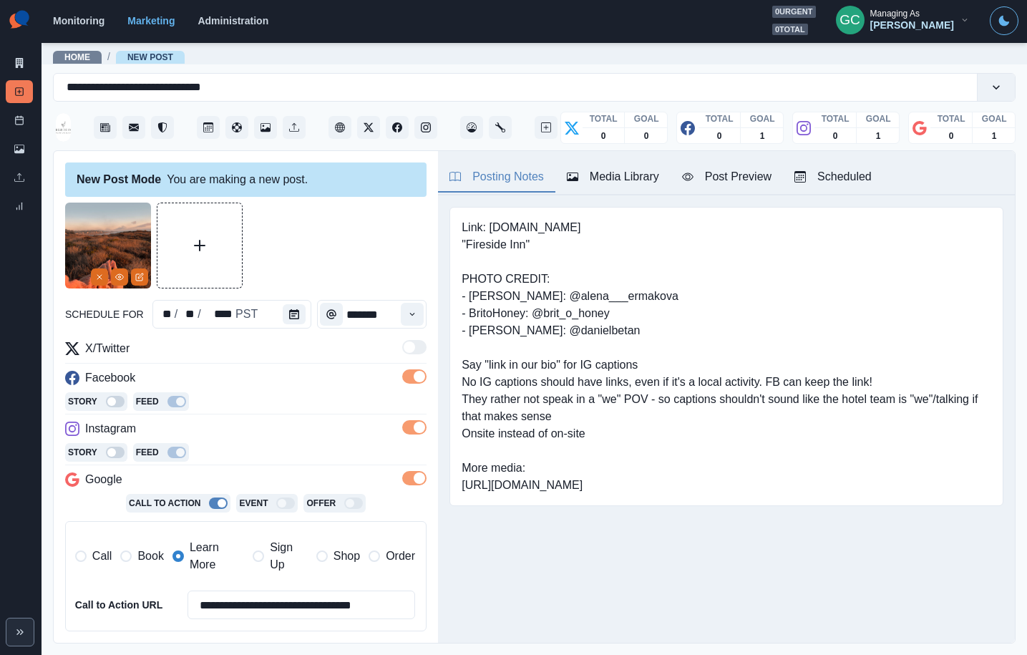
drag, startPoint x: 829, startPoint y: 173, endPoint x: 771, endPoint y: 208, distance: 67.8
click at [829, 173] on div "Scheduled" at bounding box center [833, 176] width 77 height 17
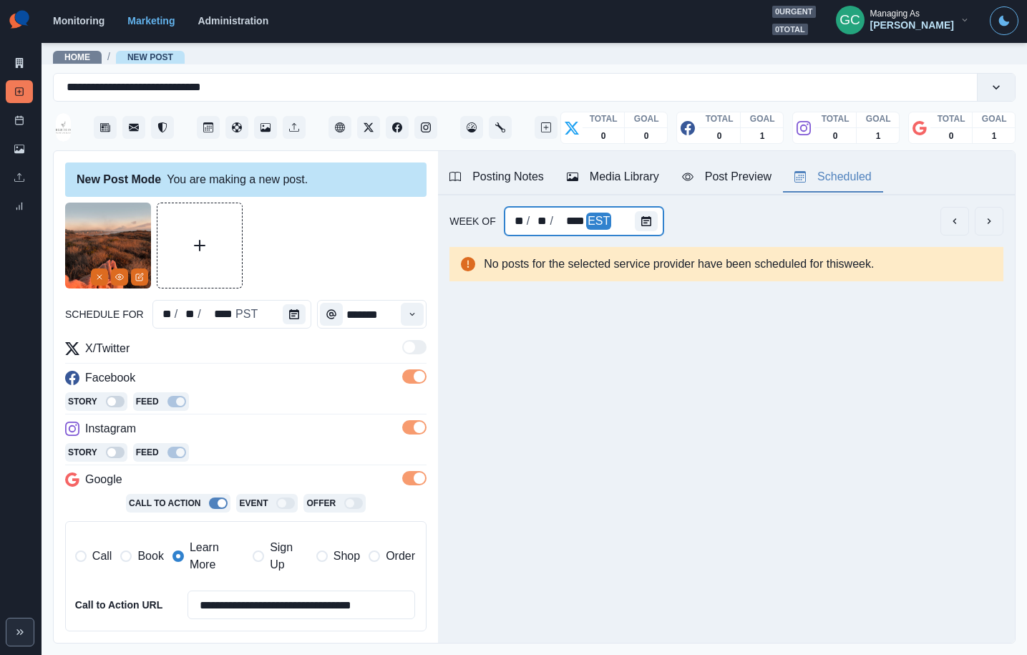
click at [629, 222] on div "** / ** / **** EST" at bounding box center [585, 221] width 160 height 29
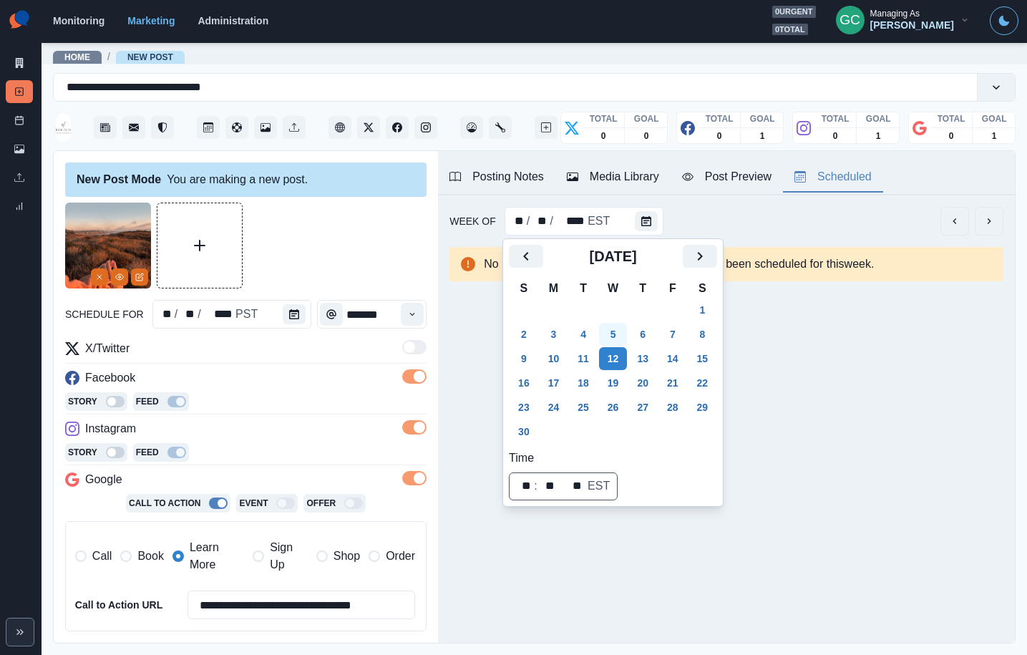
click at [627, 336] on button "5" at bounding box center [613, 334] width 29 height 23
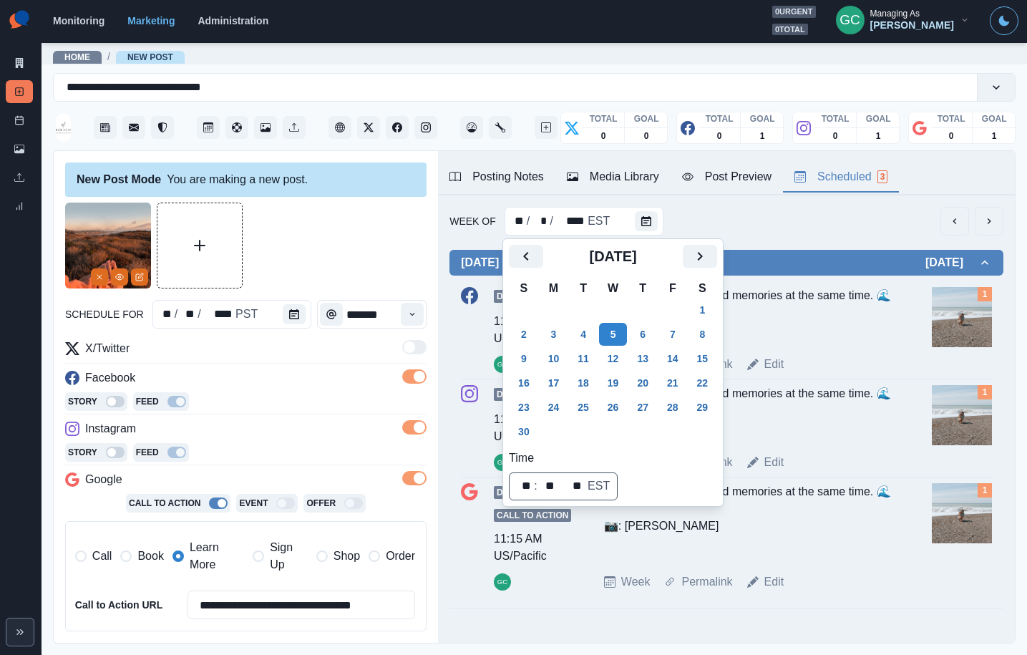
click at [855, 324] on div "POV: making waves and memories at the same time. 🌊 📷: [PERSON_NAME]" at bounding box center [749, 315] width 290 height 57
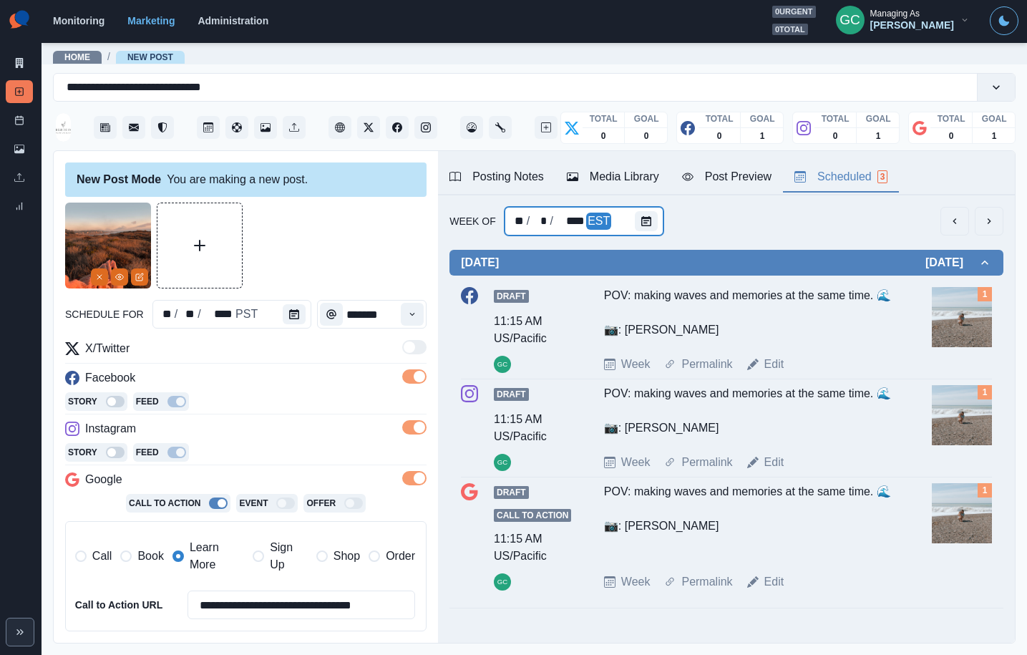
click at [628, 218] on div "** / * / **** EST" at bounding box center [585, 221] width 160 height 29
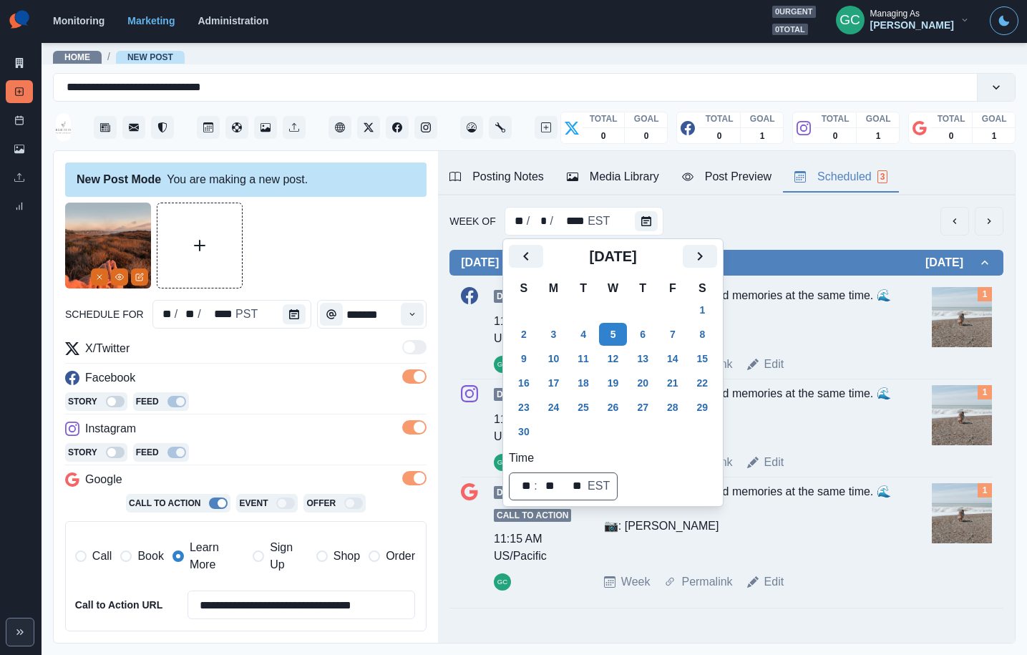
click at [394, 377] on div "Facebook" at bounding box center [245, 380] width 361 height 23
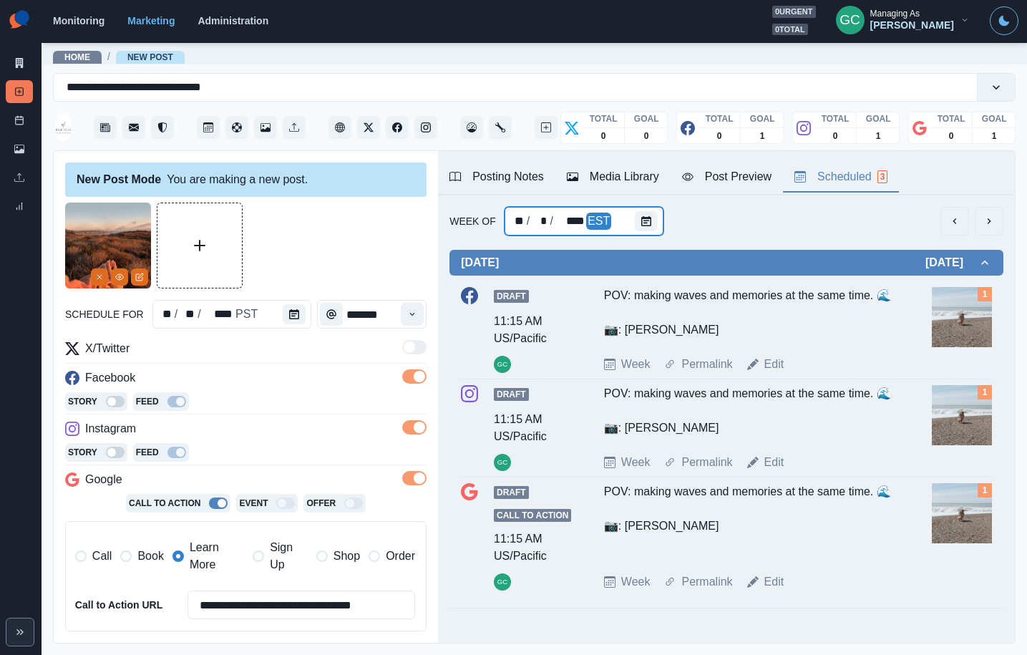
scroll to position [238, 0]
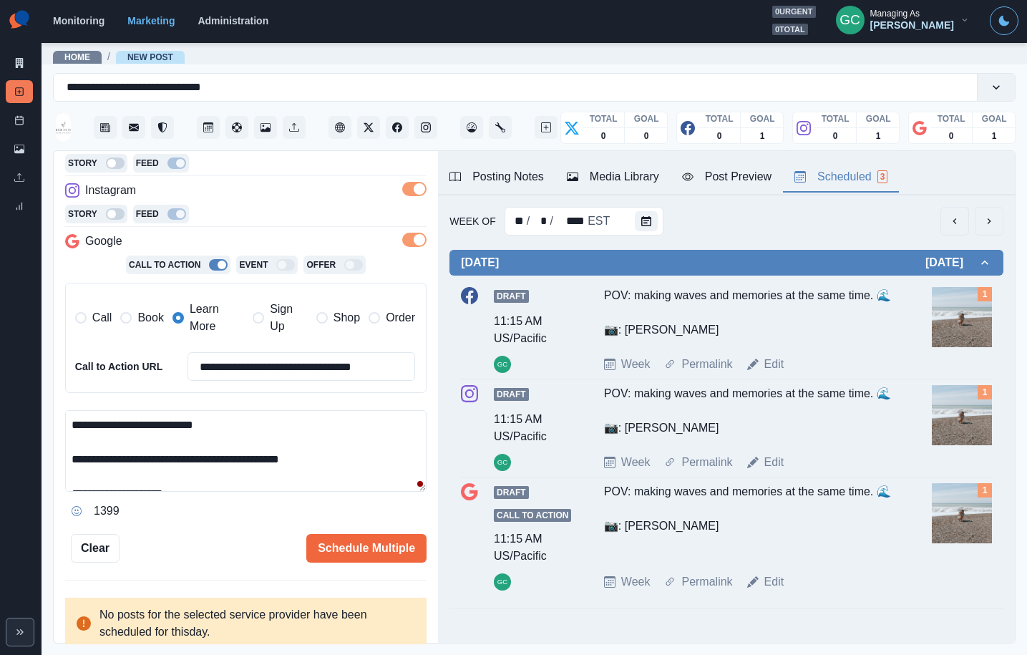
click at [336, 461] on textarea "**********" at bounding box center [245, 451] width 361 height 82
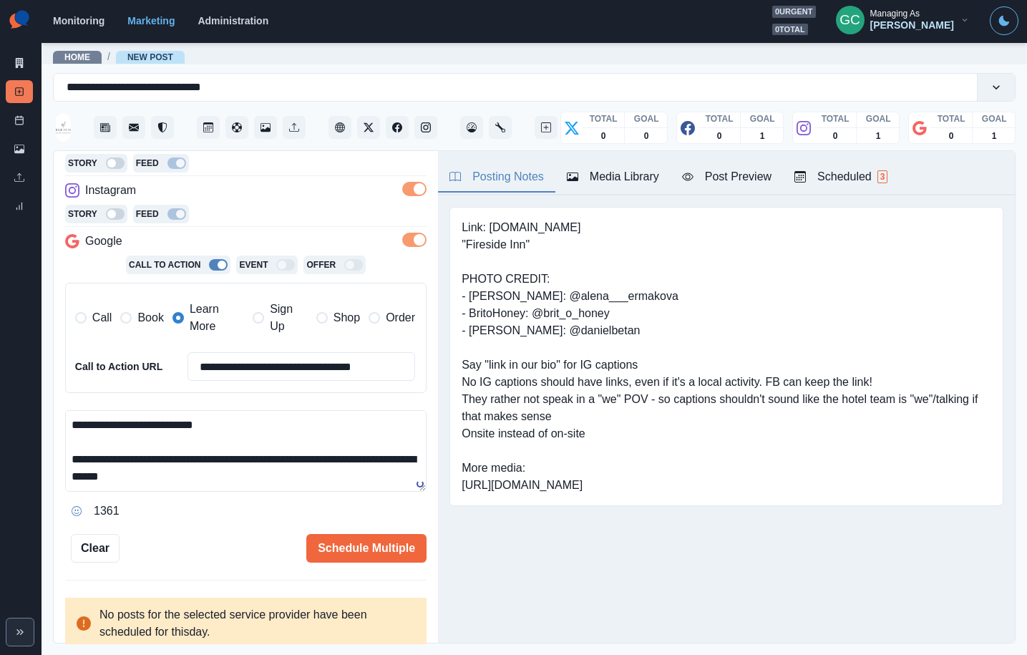
click at [518, 183] on div "Posting Notes" at bounding box center [497, 176] width 94 height 17
drag, startPoint x: 489, startPoint y: 227, endPoint x: 696, endPoint y: 229, distance: 207.6
click at [696, 229] on pre "Link: [DOMAIN_NAME] "Fireside Inn" PHOTO CREDIT: - [PERSON_NAME]: @alena___erma…" at bounding box center [727, 356] width 530 height 275
copy pre "[DOMAIN_NAME]"
click at [272, 478] on textarea "**********" at bounding box center [245, 451] width 361 height 82
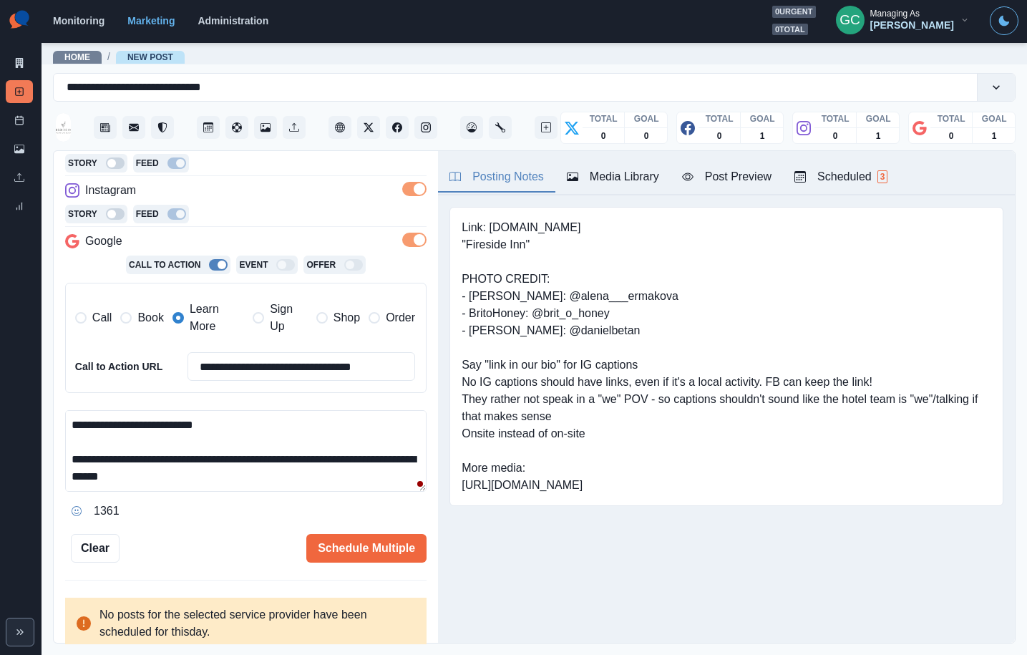
paste textarea "**********"
type textarea "**********"
click at [369, 547] on button "Schedule Multiple" at bounding box center [366, 548] width 120 height 29
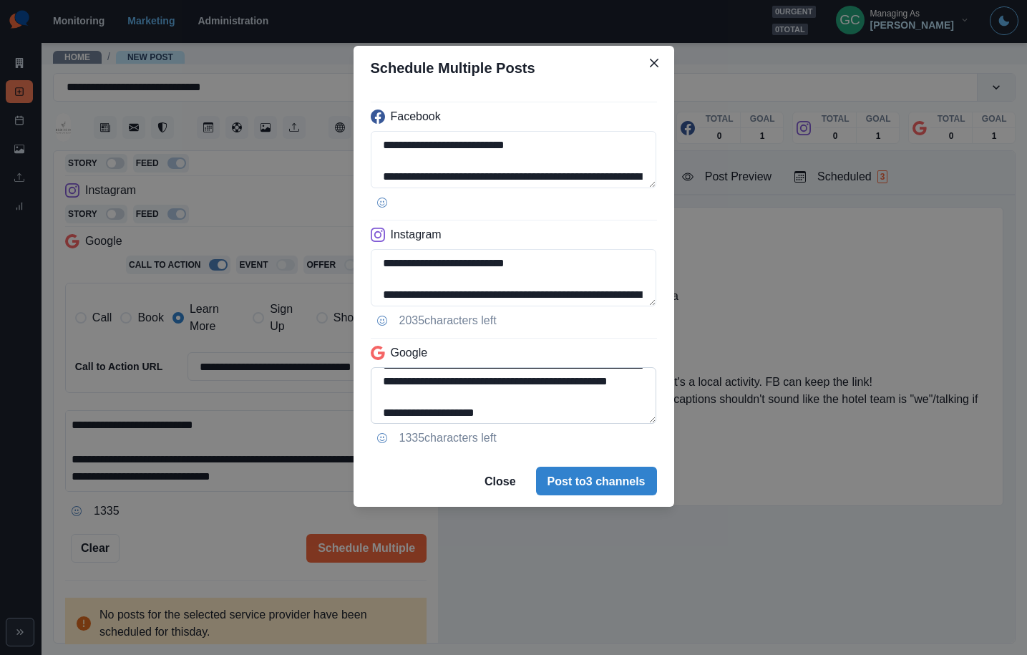
scroll to position [47, 0]
drag, startPoint x: 574, startPoint y: 385, endPoint x: 578, endPoint y: 396, distance: 11.3
click at [578, 396] on textarea "**********" at bounding box center [514, 395] width 286 height 57
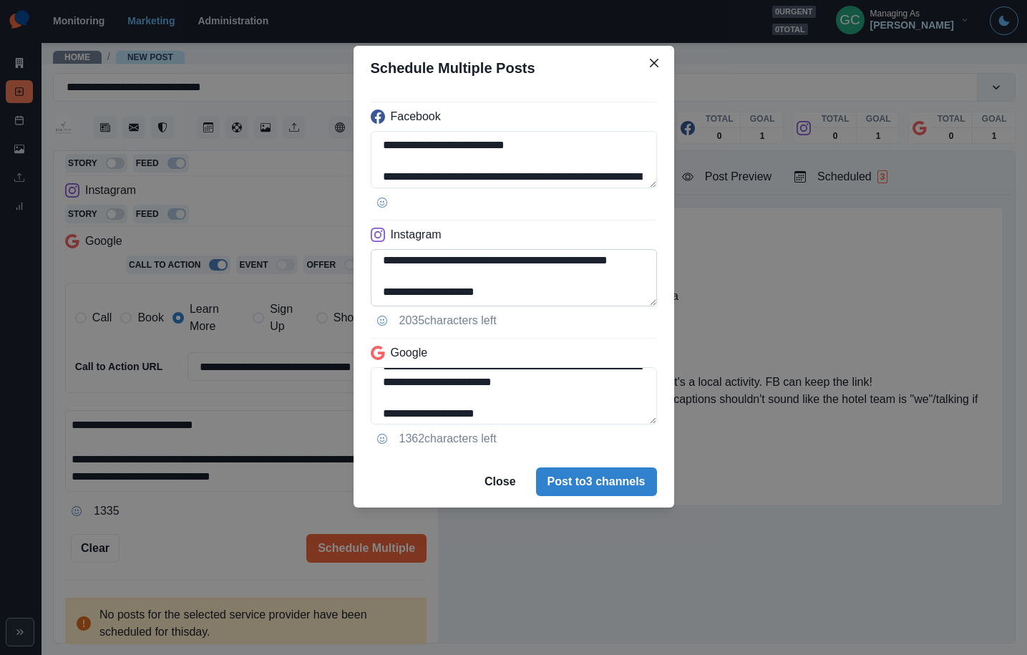
scroll to position [53, 0]
type textarea "**********"
drag, startPoint x: 575, startPoint y: 262, endPoint x: 576, endPoint y: 277, distance: 15.1
click at [576, 277] on textarea "**********" at bounding box center [514, 277] width 286 height 57
type textarea "**********"
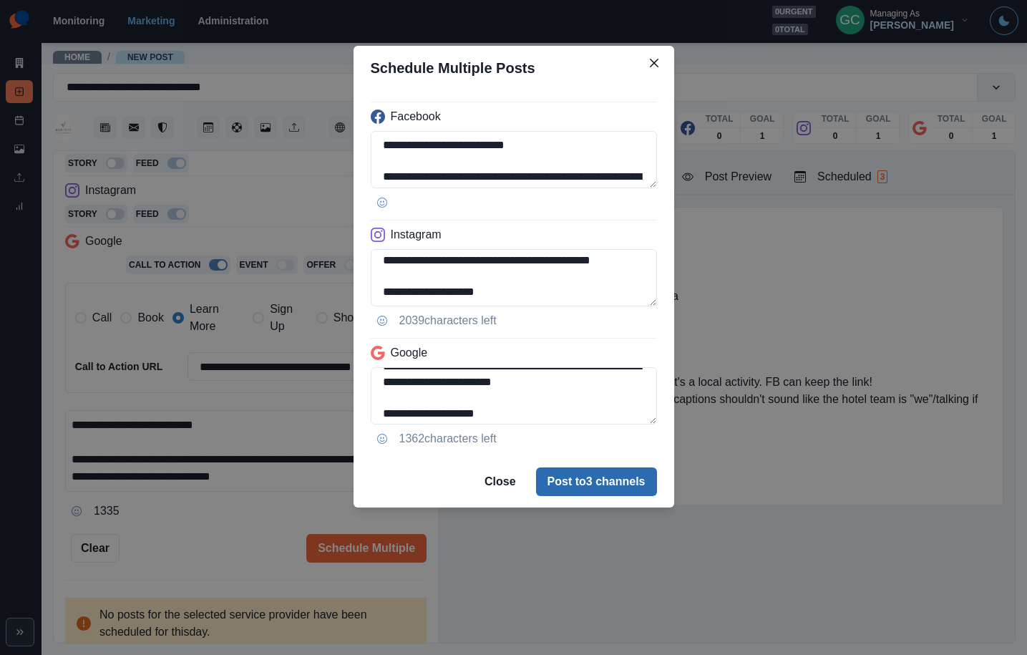
click at [603, 480] on button "Post to 3 channels" at bounding box center [596, 481] width 121 height 29
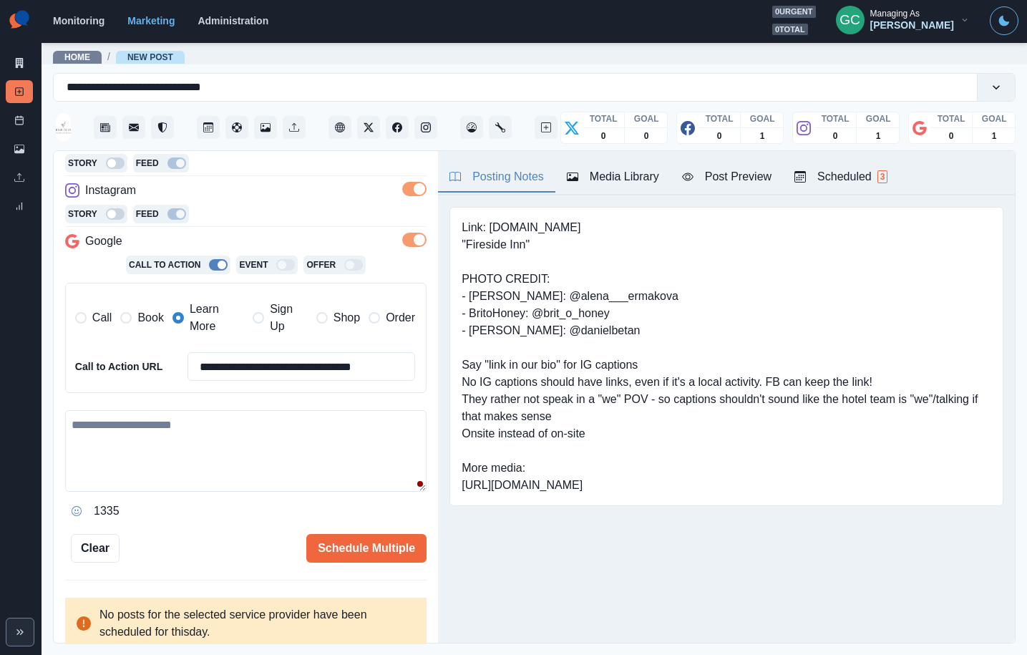
scroll to position [238, 0]
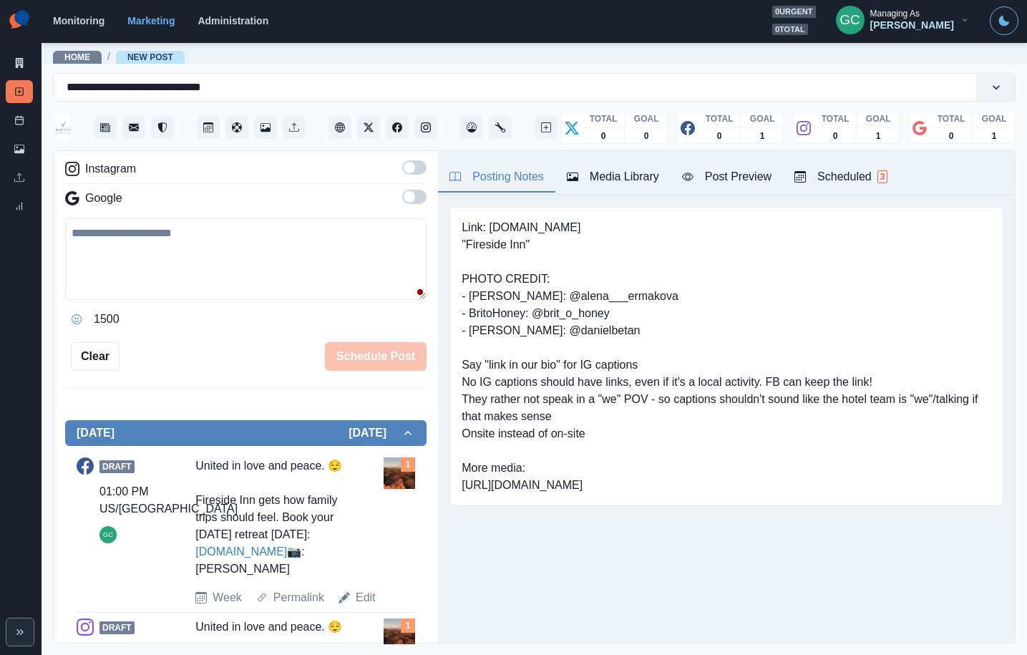
click at [870, 166] on button "Scheduled 3" at bounding box center [841, 177] width 116 height 30
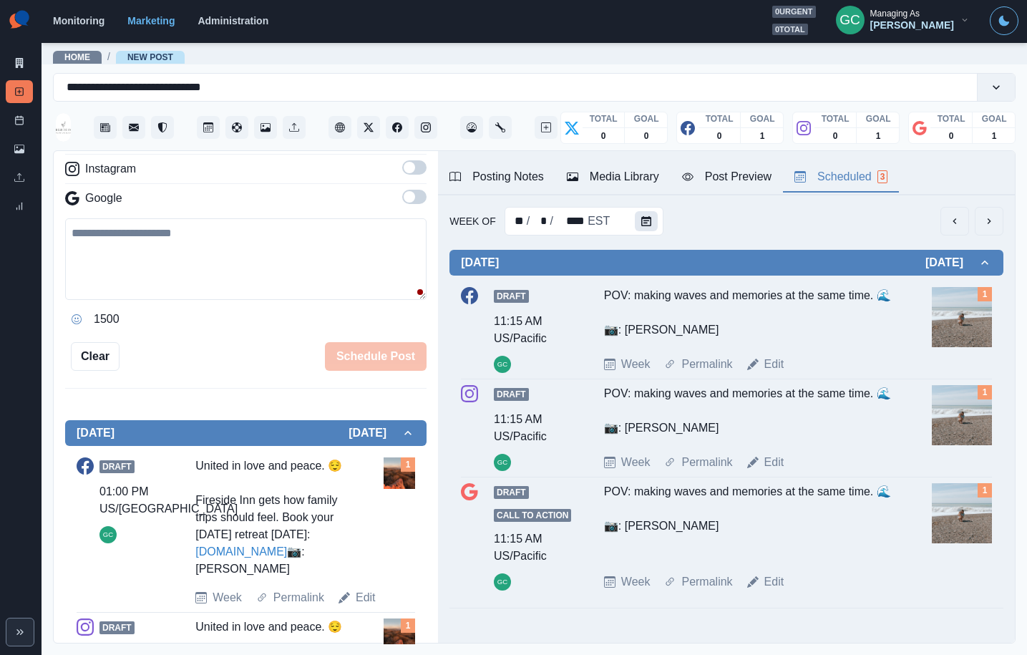
click at [635, 218] on button "Calendar" at bounding box center [646, 221] width 23 height 20
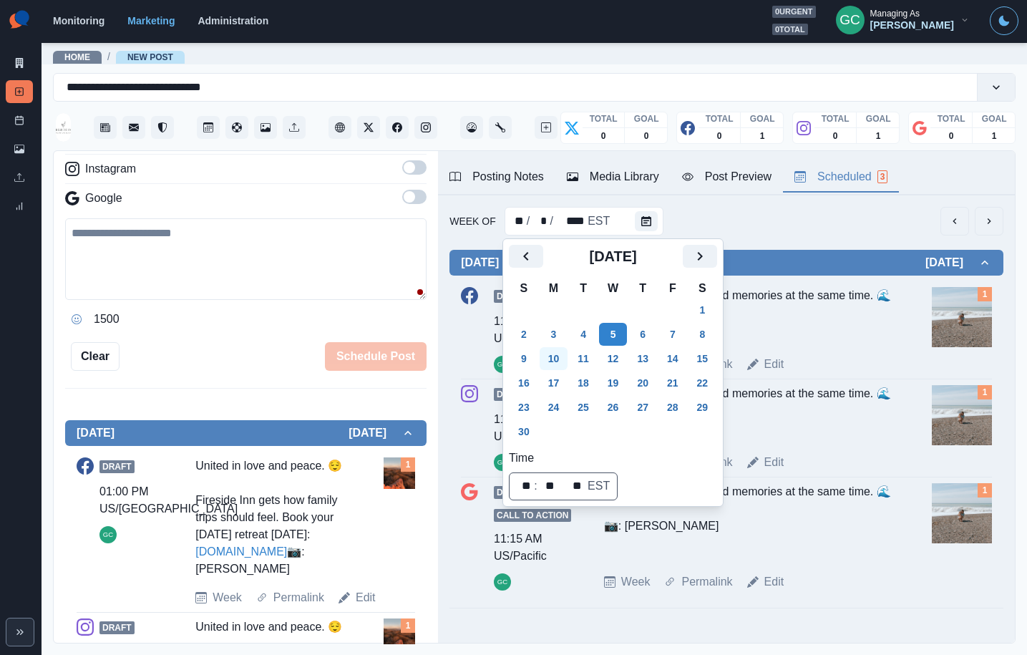
click at [559, 356] on button "10" at bounding box center [554, 358] width 29 height 23
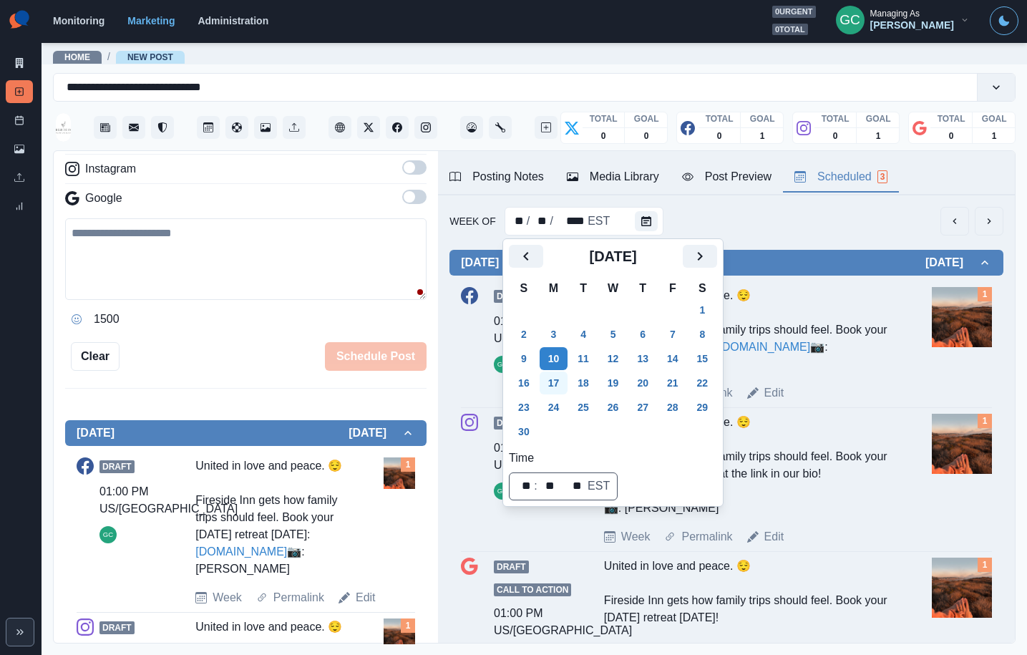
click at [557, 387] on button "17" at bounding box center [554, 382] width 29 height 23
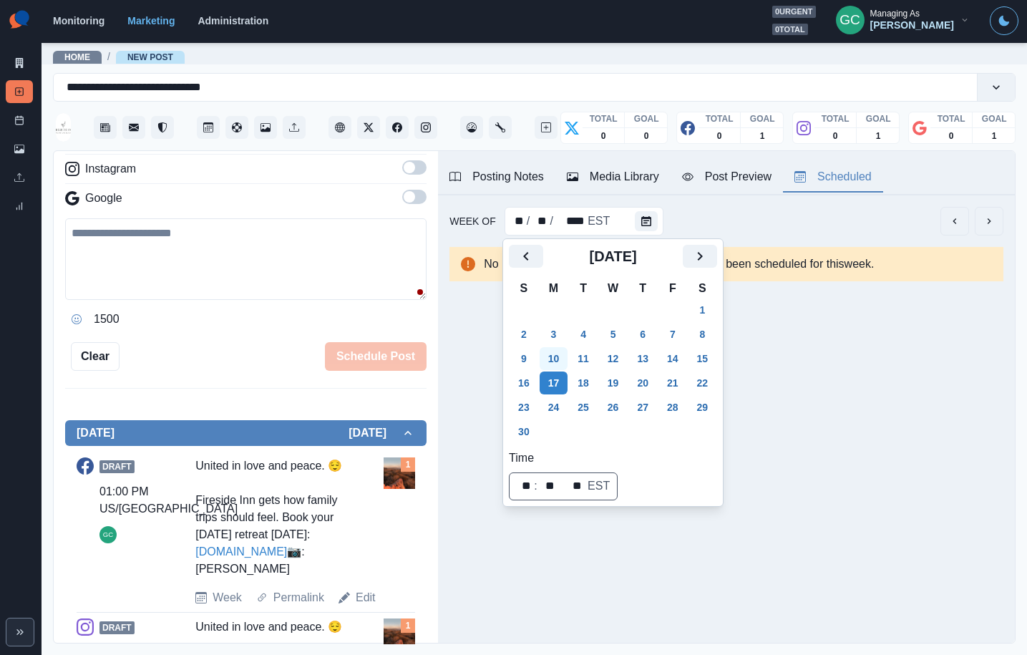
click at [560, 347] on button "10" at bounding box center [554, 358] width 29 height 23
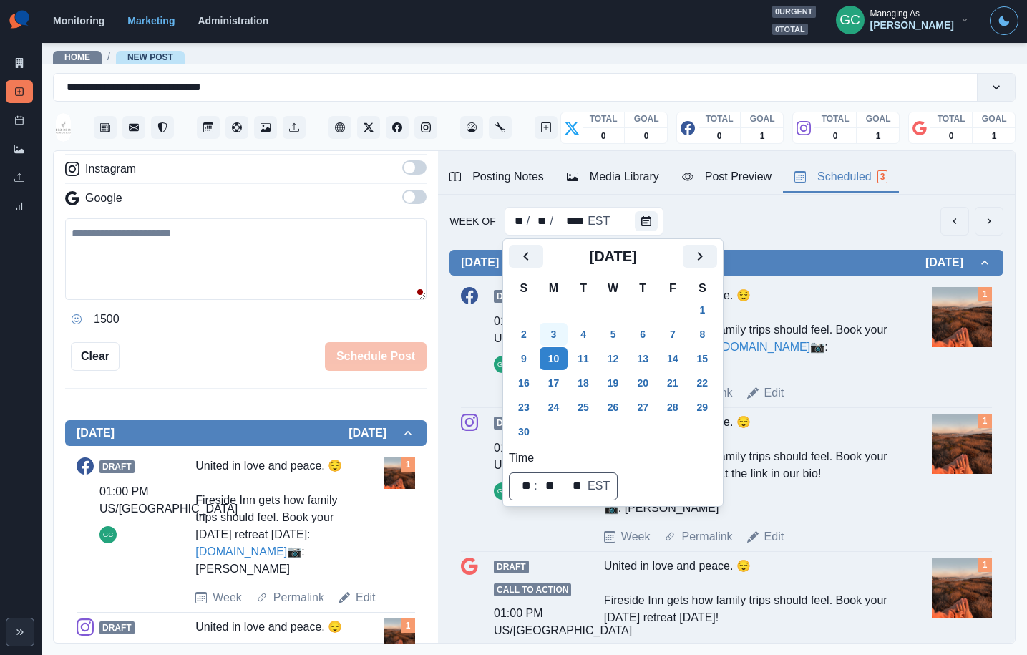
click at [561, 341] on button "3" at bounding box center [554, 334] width 29 height 23
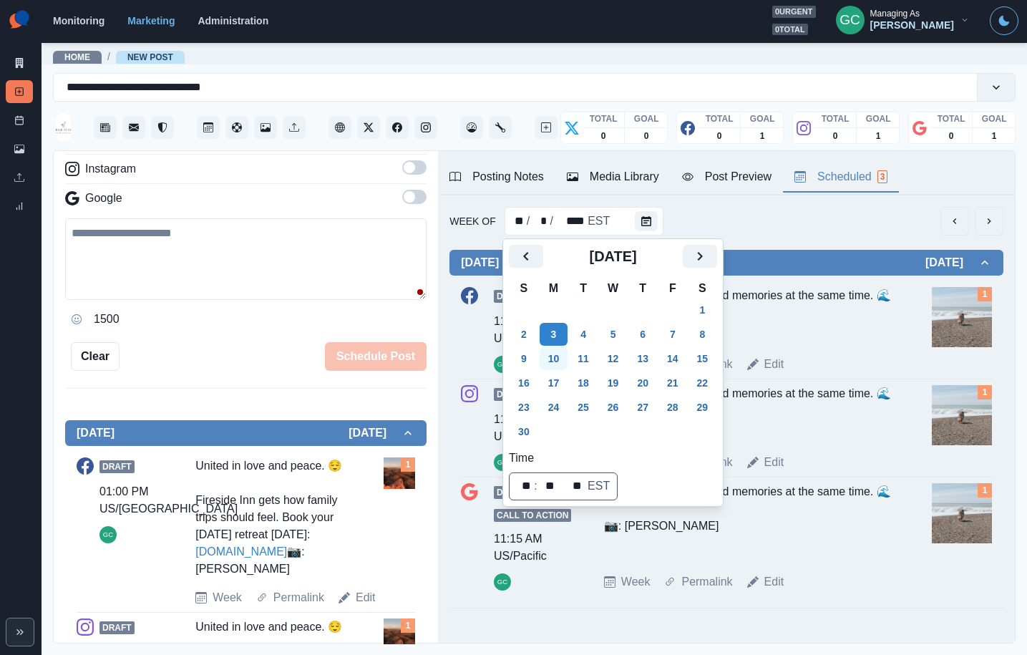
click at [560, 364] on button "10" at bounding box center [554, 358] width 29 height 23
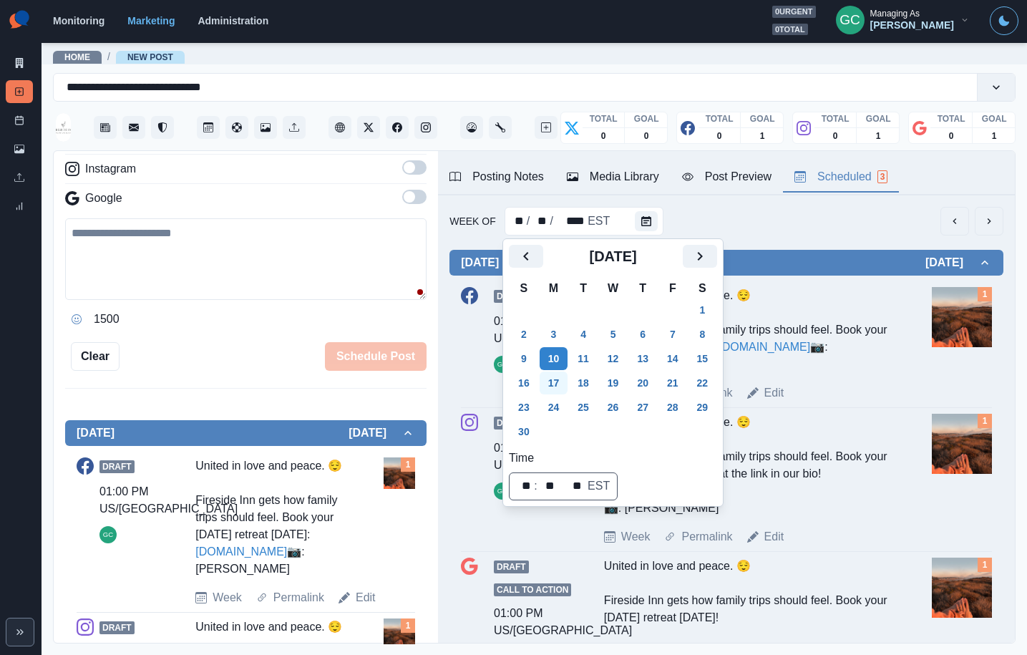
click at [563, 382] on button "17" at bounding box center [554, 382] width 29 height 23
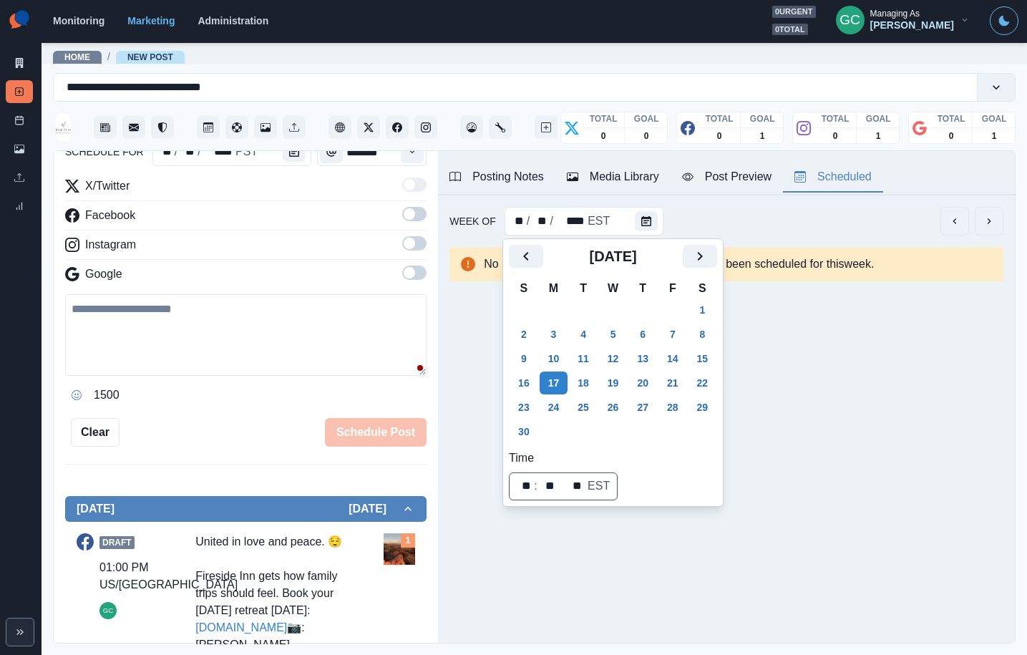
scroll to position [0, 0]
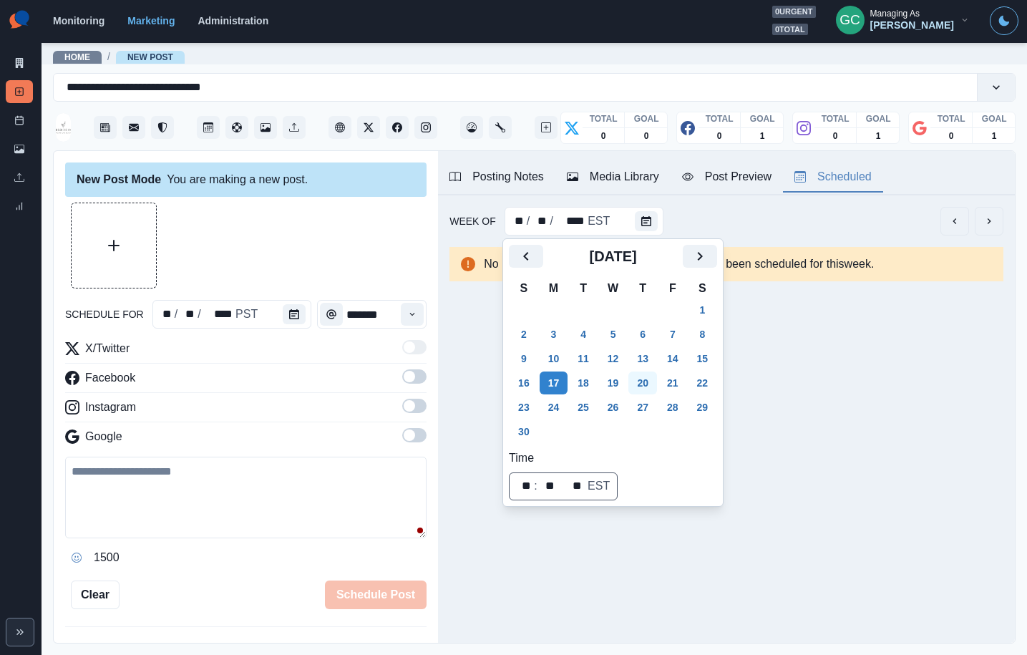
click at [654, 383] on button "20" at bounding box center [642, 382] width 29 height 23
click at [649, 358] on button "13" at bounding box center [642, 358] width 29 height 23
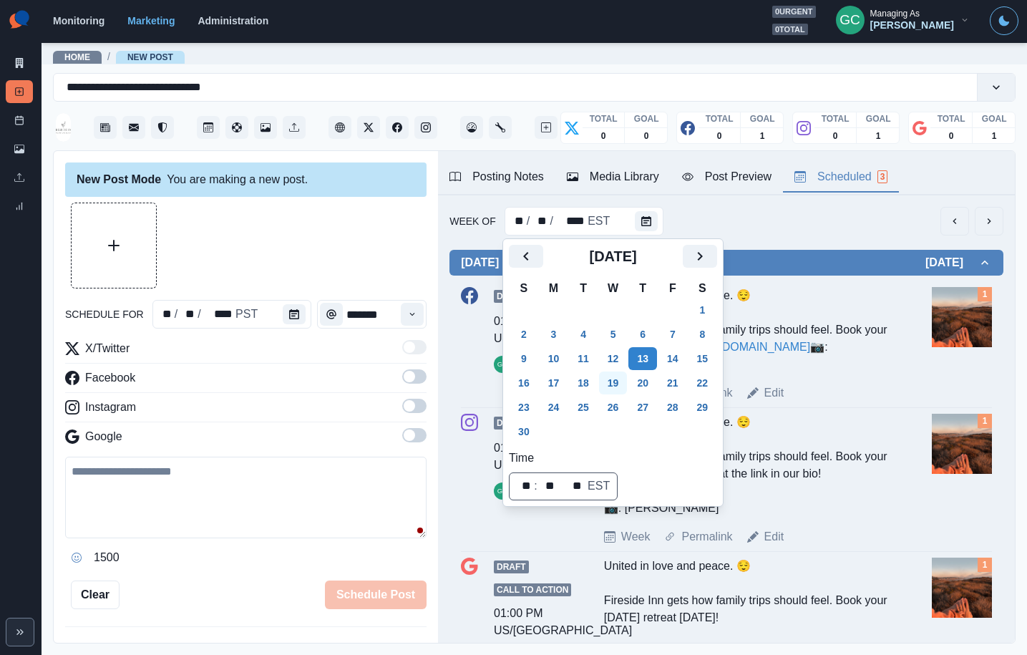
click at [624, 377] on button "19" at bounding box center [613, 382] width 29 height 23
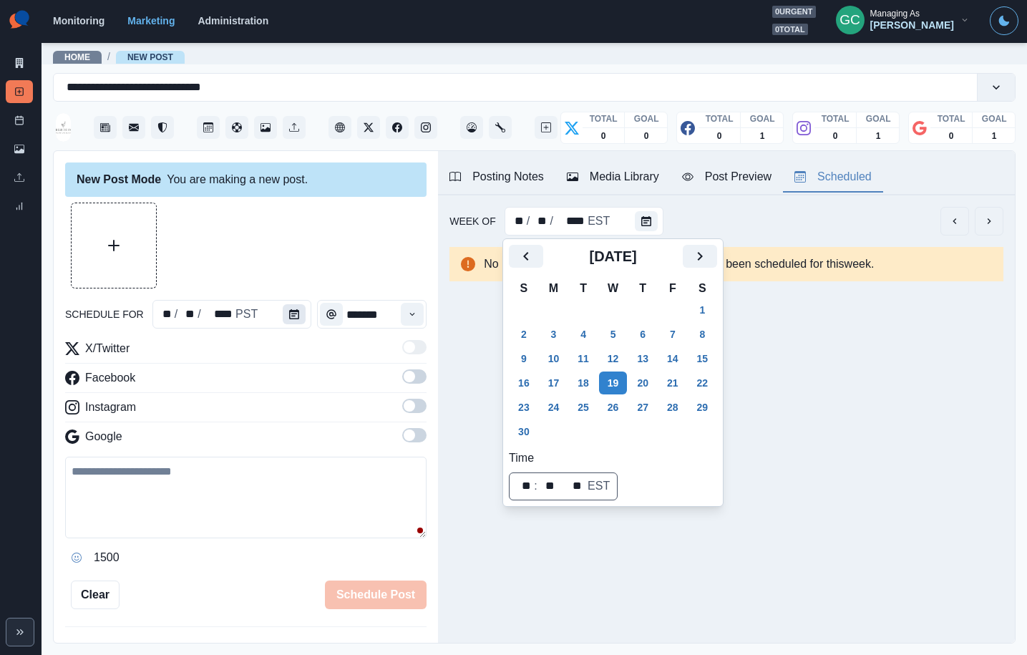
click at [296, 317] on button "Calendar" at bounding box center [294, 314] width 23 height 20
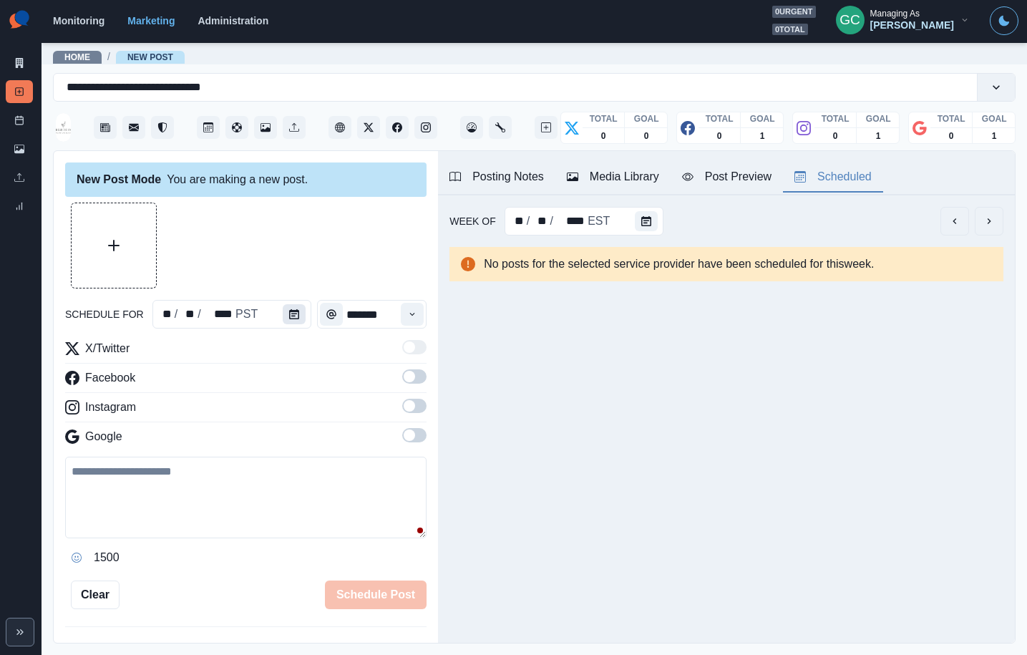
click at [296, 318] on button "Calendar" at bounding box center [294, 314] width 23 height 20
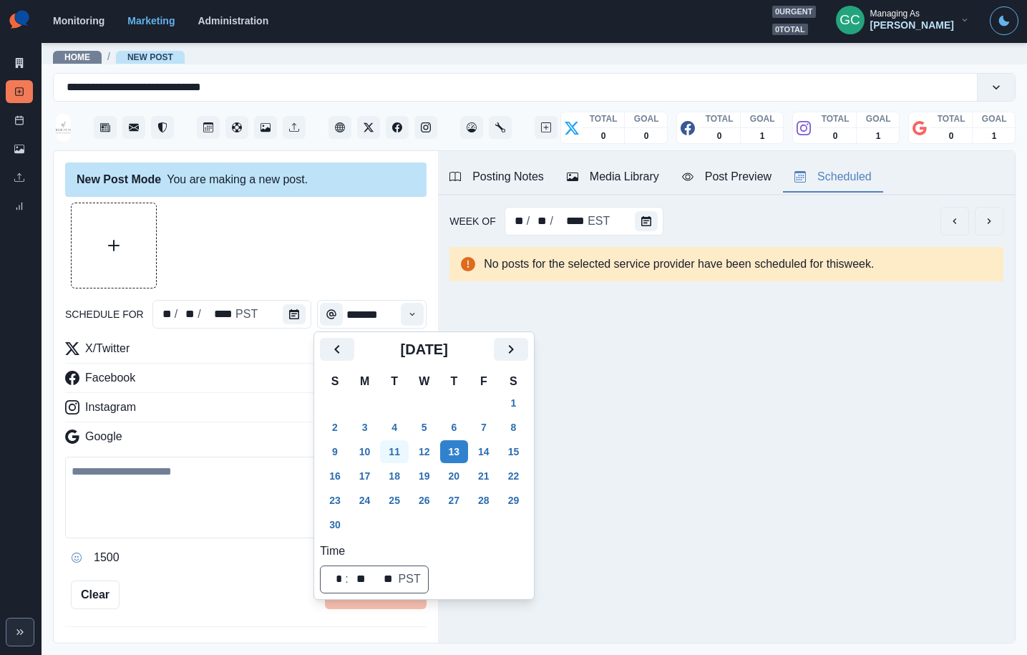
click at [435, 481] on button "19" at bounding box center [424, 476] width 29 height 23
click at [414, 309] on button "Time" at bounding box center [412, 314] width 23 height 23
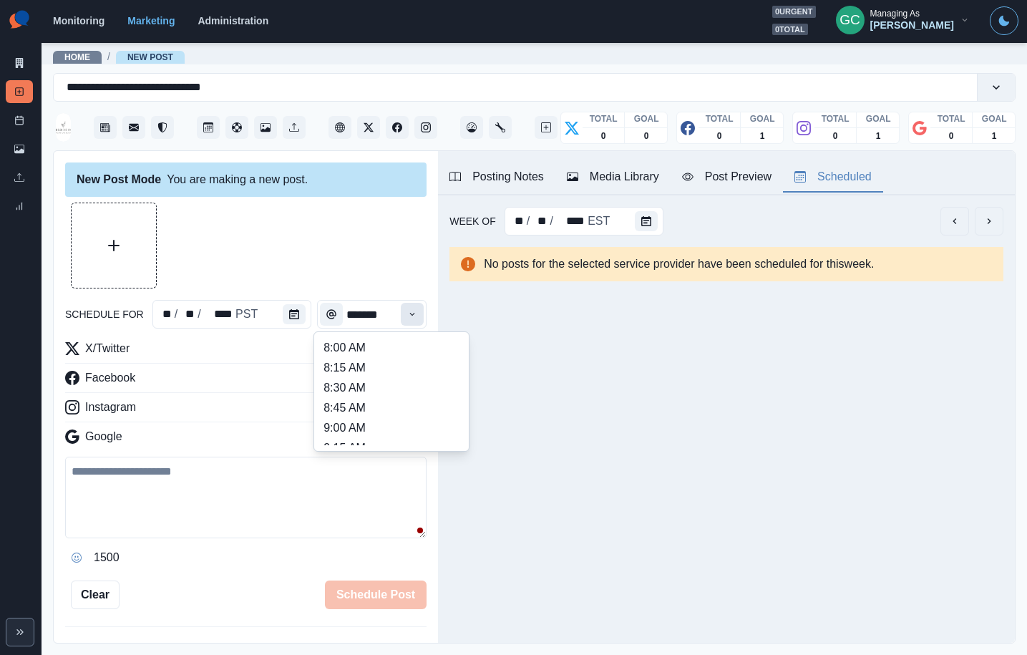
click at [414, 309] on icon "Time" at bounding box center [412, 314] width 10 height 10
click at [375, 397] on li "12:00 PM" at bounding box center [391, 397] width 143 height 20
type input "********"
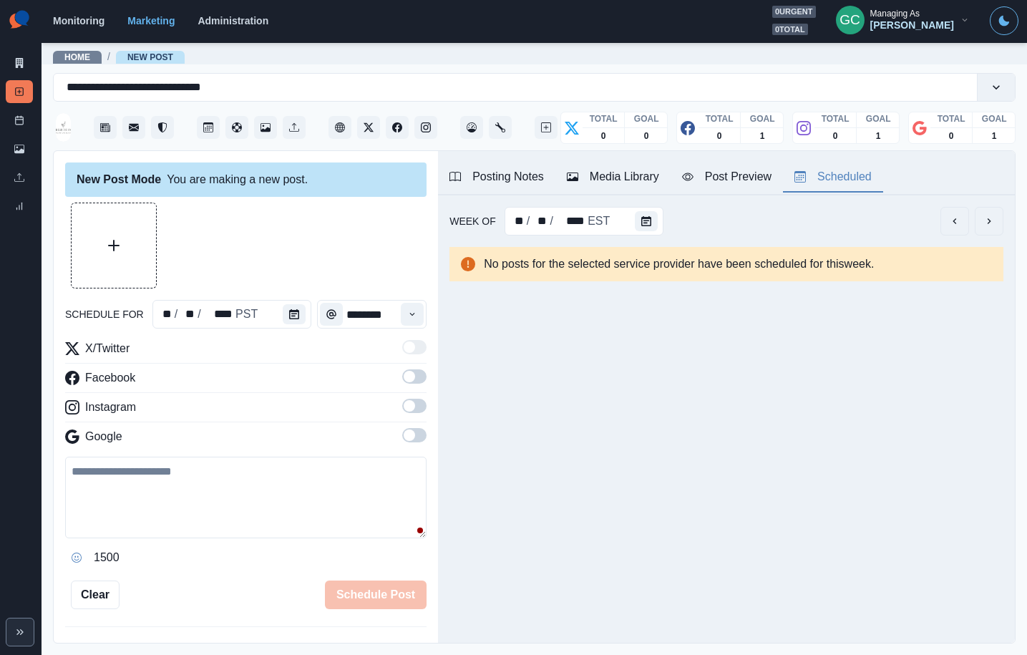
drag, startPoint x: 419, startPoint y: 436, endPoint x: 414, endPoint y: 413, distance: 23.3
click at [419, 436] on span at bounding box center [414, 435] width 24 height 14
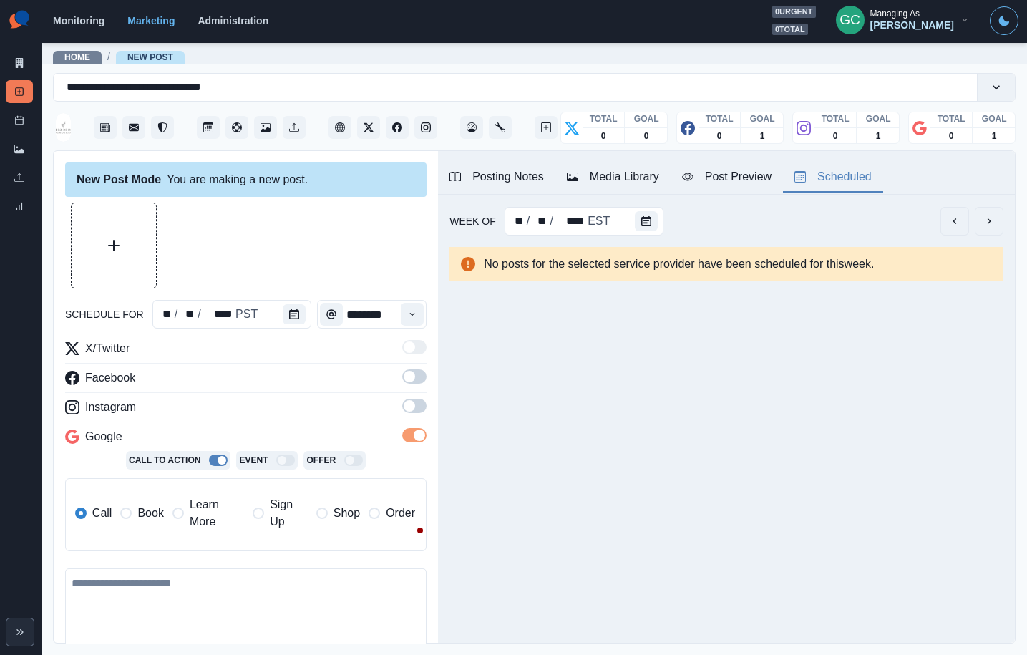
drag, startPoint x: 414, startPoint y: 412, endPoint x: 409, endPoint y: 394, distance: 19.3
click at [415, 409] on label at bounding box center [414, 410] width 24 height 23
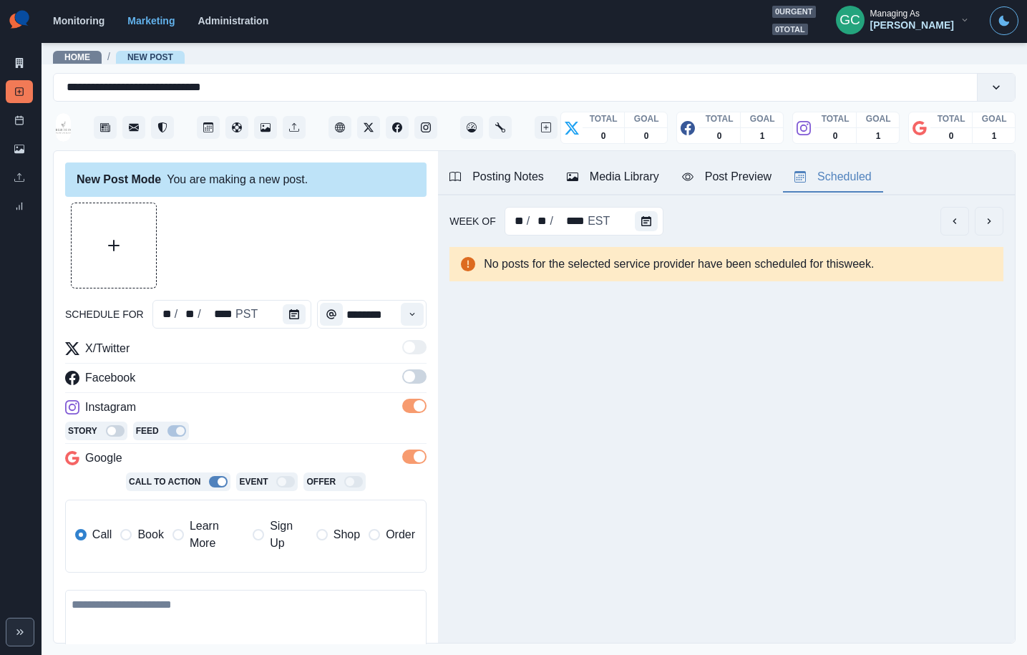
drag, startPoint x: 408, startPoint y: 381, endPoint x: 376, endPoint y: 379, distance: 32.2
click at [408, 381] on span at bounding box center [409, 376] width 11 height 11
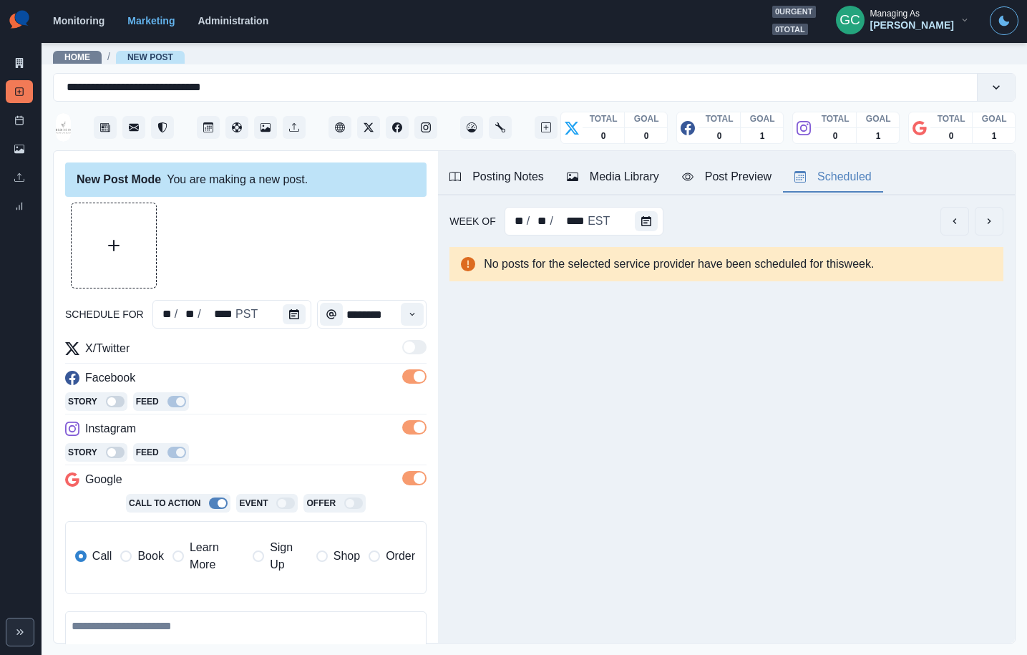
click at [200, 545] on span "Learn More" at bounding box center [217, 556] width 54 height 34
drag, startPoint x: 619, startPoint y: 174, endPoint x: 644, endPoint y: 167, distance: 26.1
click at [619, 174] on div "Media Library" at bounding box center [613, 176] width 92 height 17
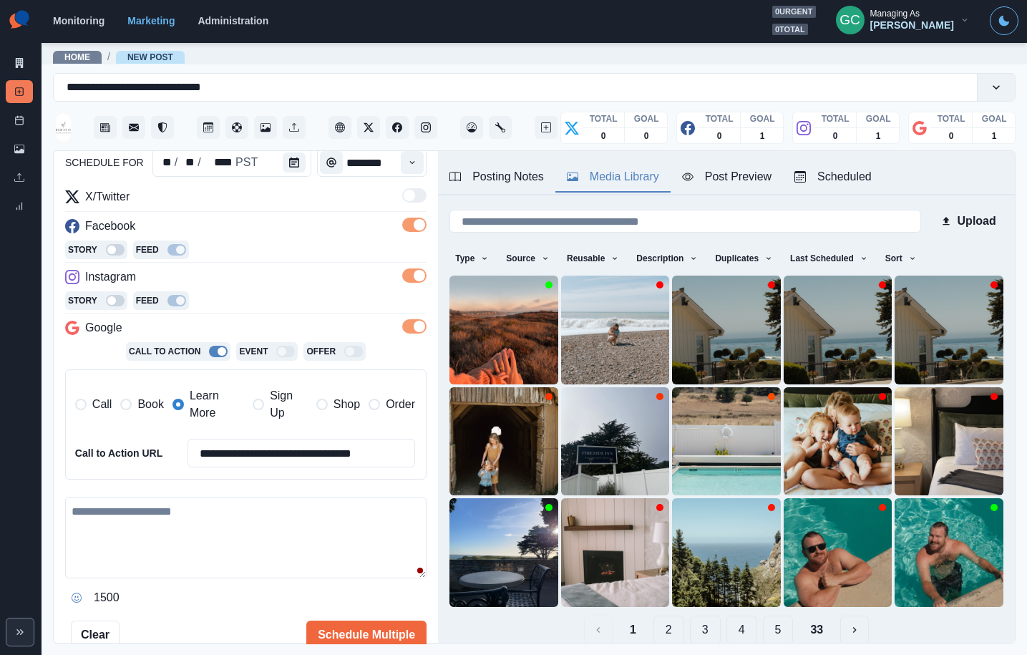
scroll to position [196, 0]
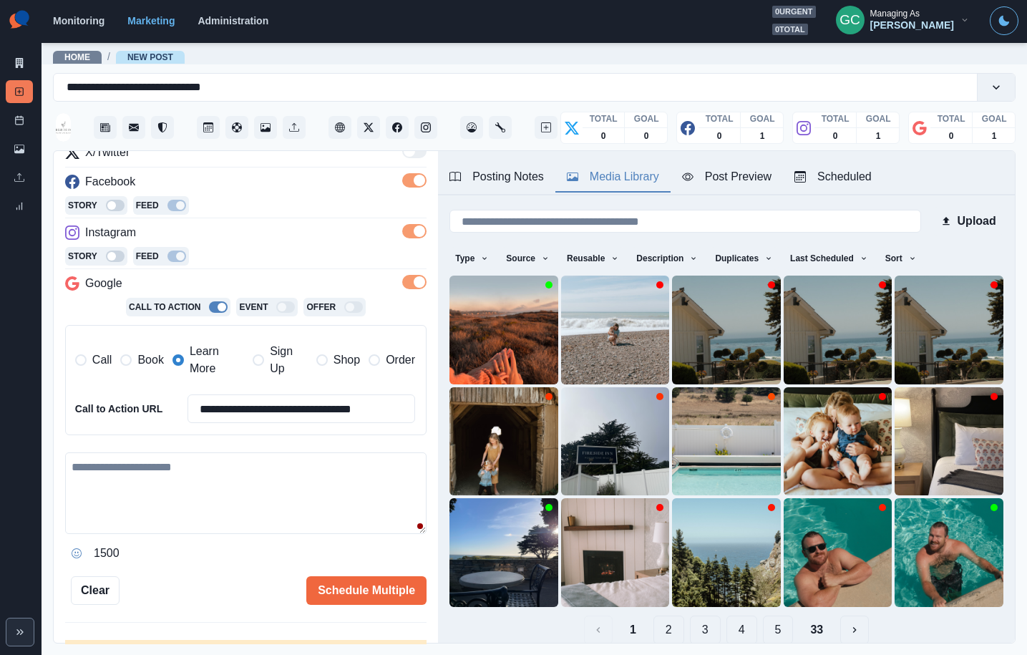
click at [329, 511] on textarea at bounding box center [245, 493] width 361 height 82
paste textarea "**********"
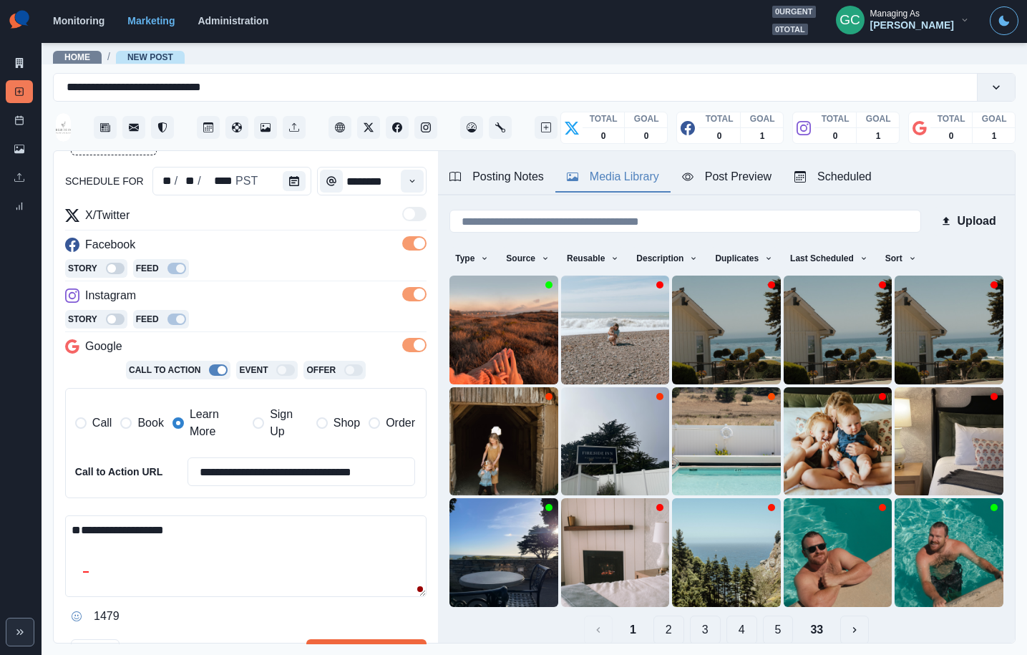
scroll to position [96, 0]
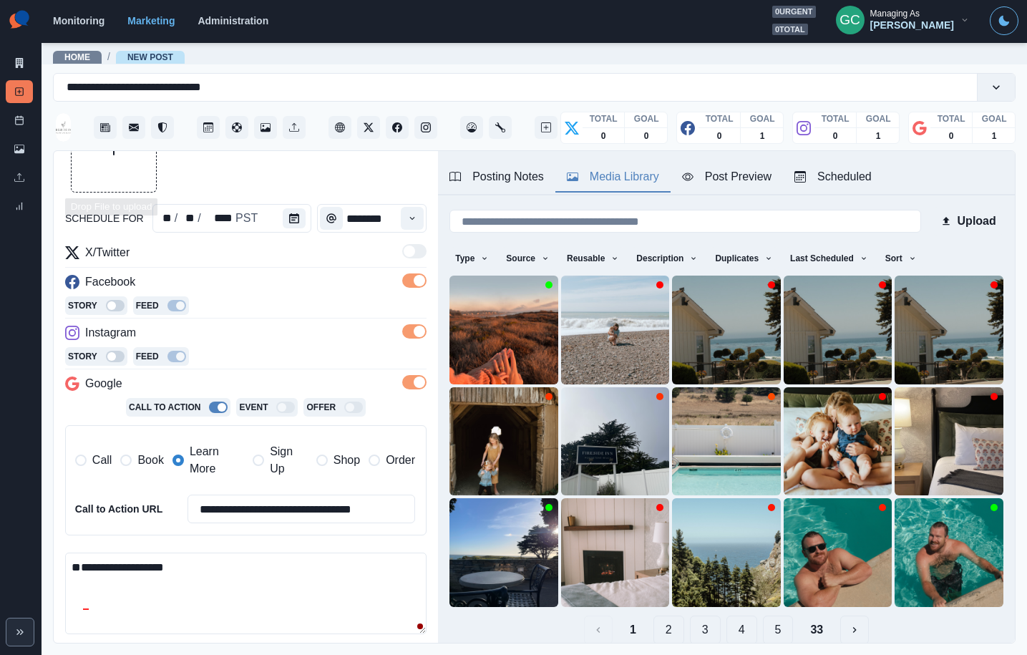
type textarea "**********"
click at [117, 171] on button "Upload Media" at bounding box center [114, 149] width 84 height 84
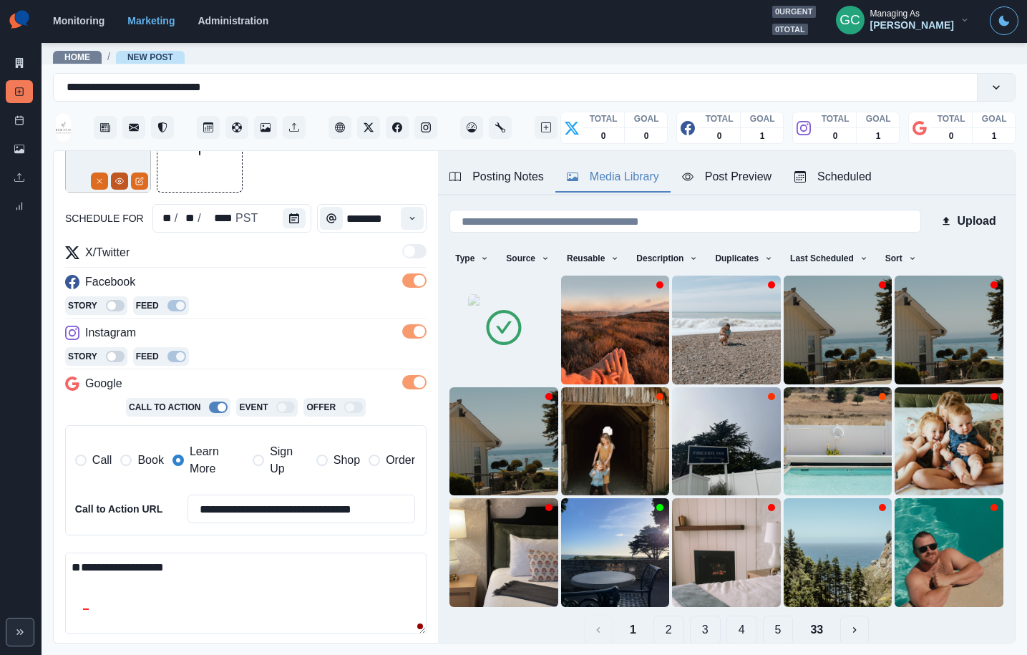
click at [117, 182] on icon "View Media" at bounding box center [119, 181] width 9 height 9
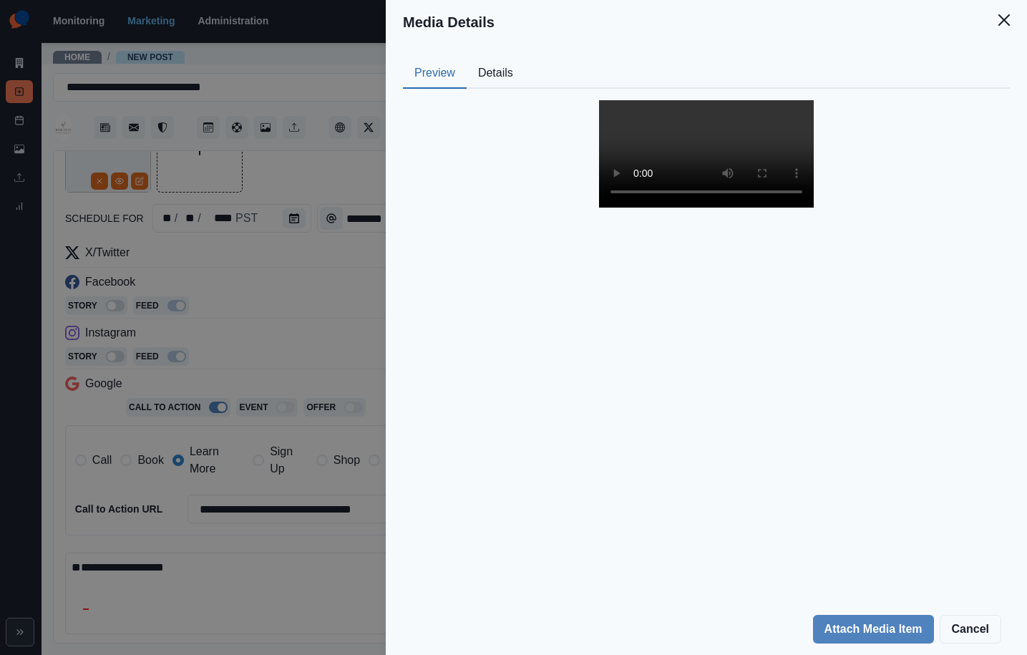
scroll to position [1, 0]
click at [276, 289] on div "Media Details Preview Details Our Description 10000000_295678319366336_88220379…" at bounding box center [513, 327] width 1027 height 655
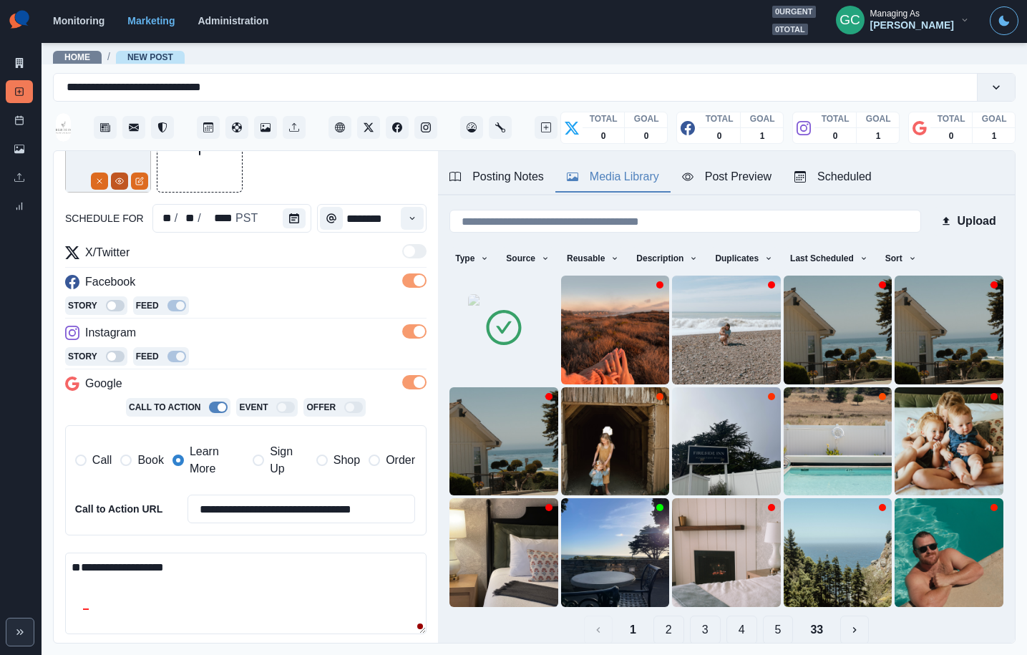
click at [122, 180] on icon "View Media" at bounding box center [120, 181] width 8 height 6
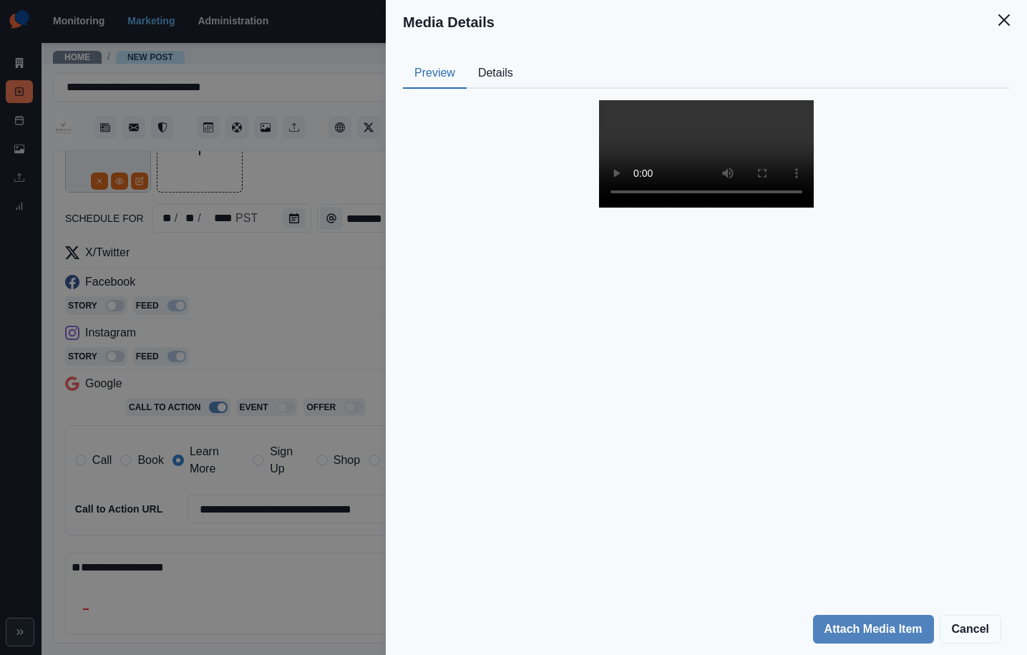
scroll to position [3, 0]
click at [351, 158] on div "Media Details Preview Details Our Description 10000000_295678319366336_88220379…" at bounding box center [513, 327] width 1027 height 655
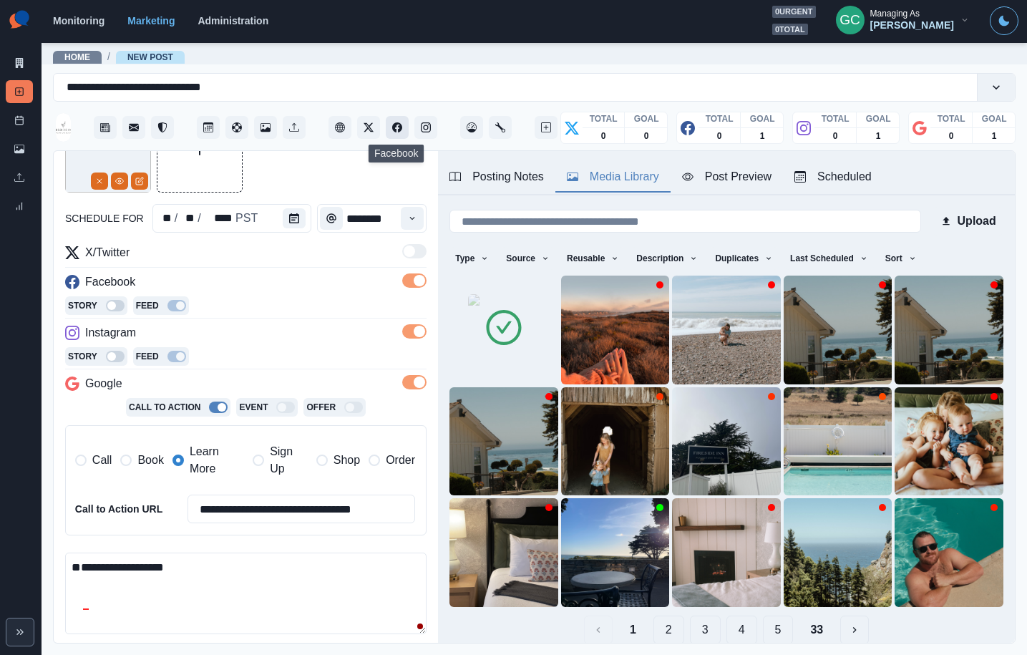
click at [397, 129] on icon "Facebook" at bounding box center [397, 127] width 10 height 10
click at [302, 553] on textarea "**********" at bounding box center [245, 594] width 361 height 82
paste textarea "**********"
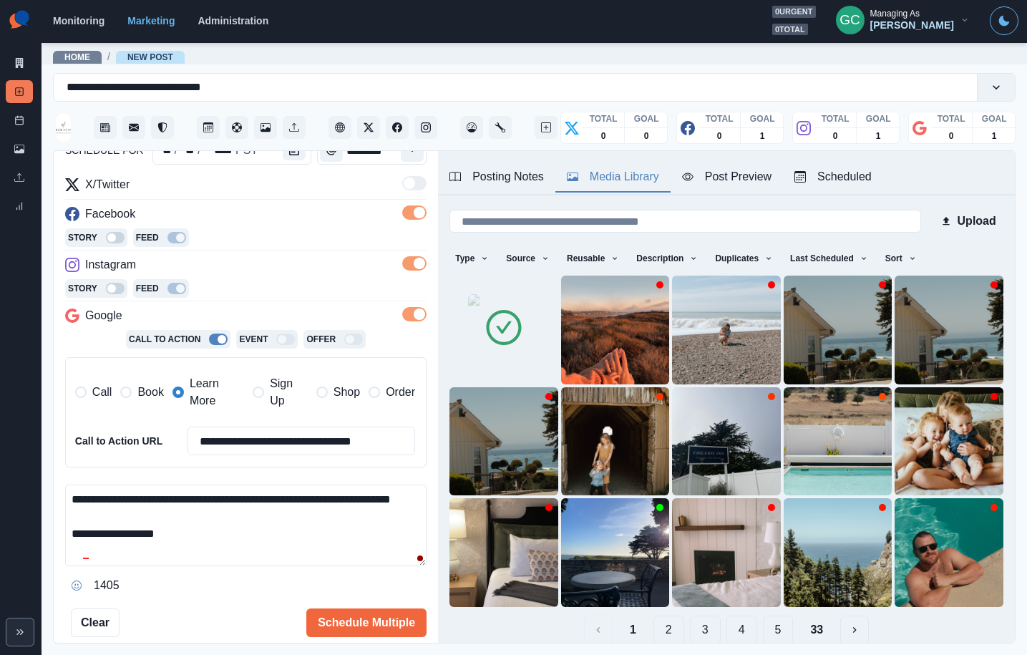
scroll to position [172, 0]
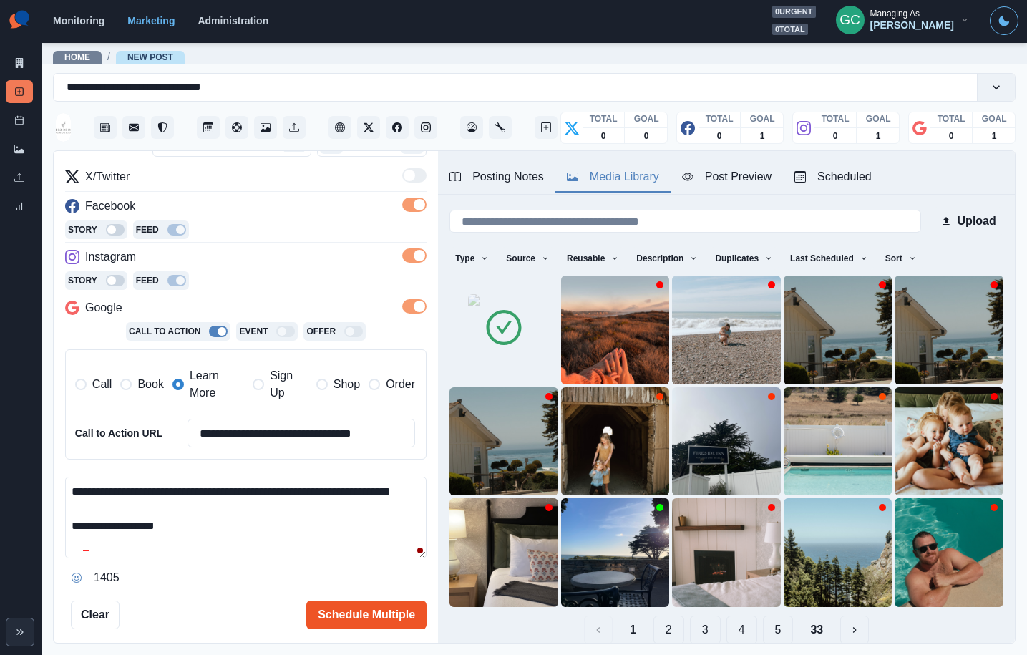
type textarea "**********"
click at [389, 614] on button "Schedule Multiple" at bounding box center [366, 615] width 120 height 29
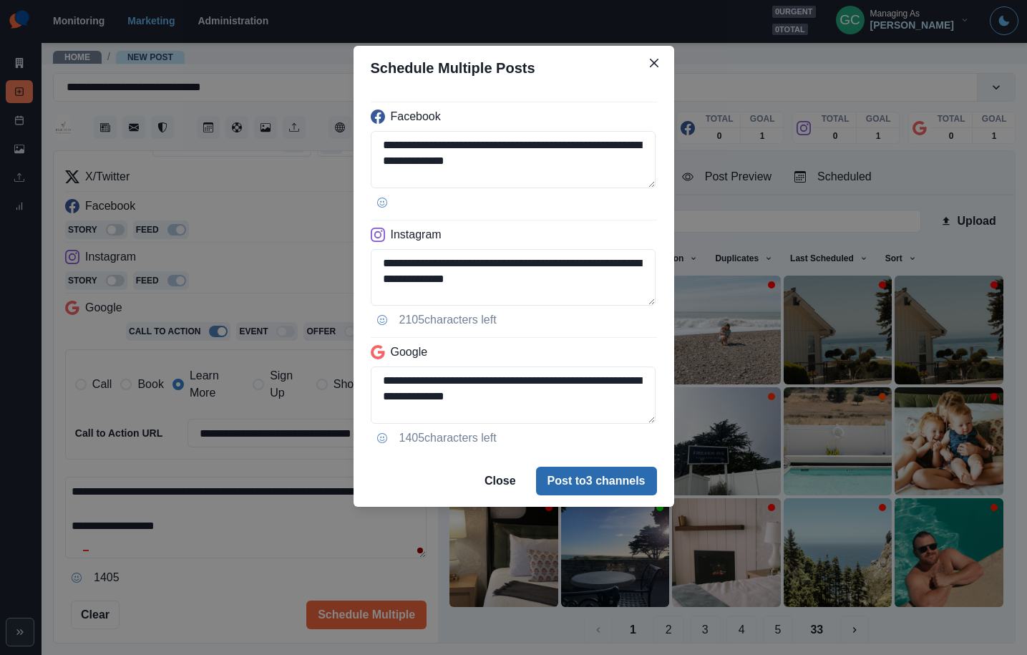
drag, startPoint x: 598, startPoint y: 477, endPoint x: 903, endPoint y: 235, distance: 389.4
click at [598, 477] on button "Post to 3 channels" at bounding box center [596, 481] width 121 height 29
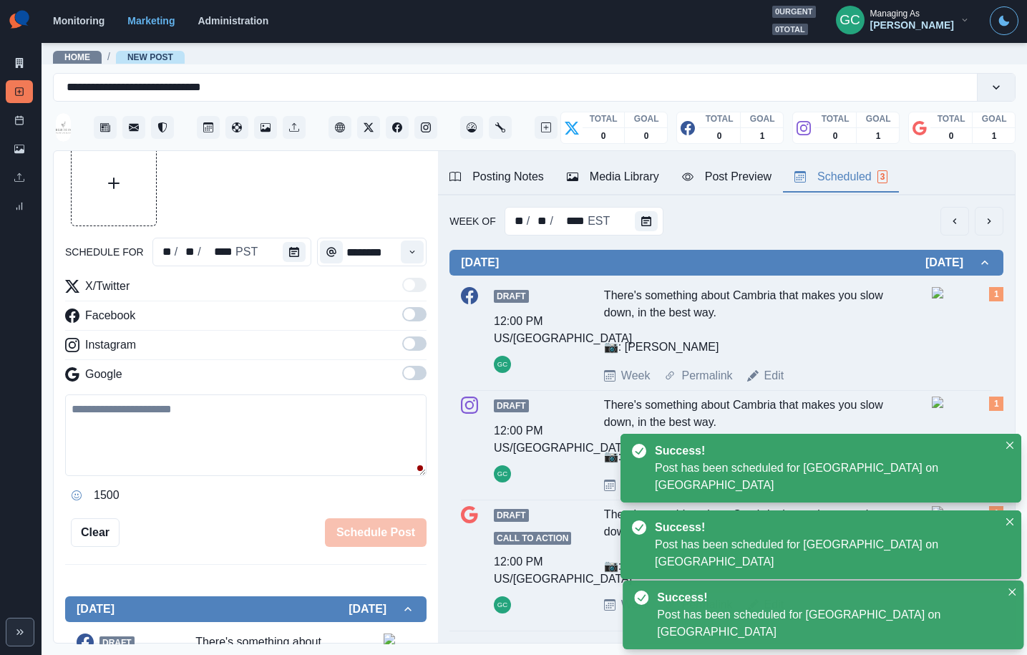
click at [865, 178] on div "Scheduled 3" at bounding box center [841, 176] width 93 height 17
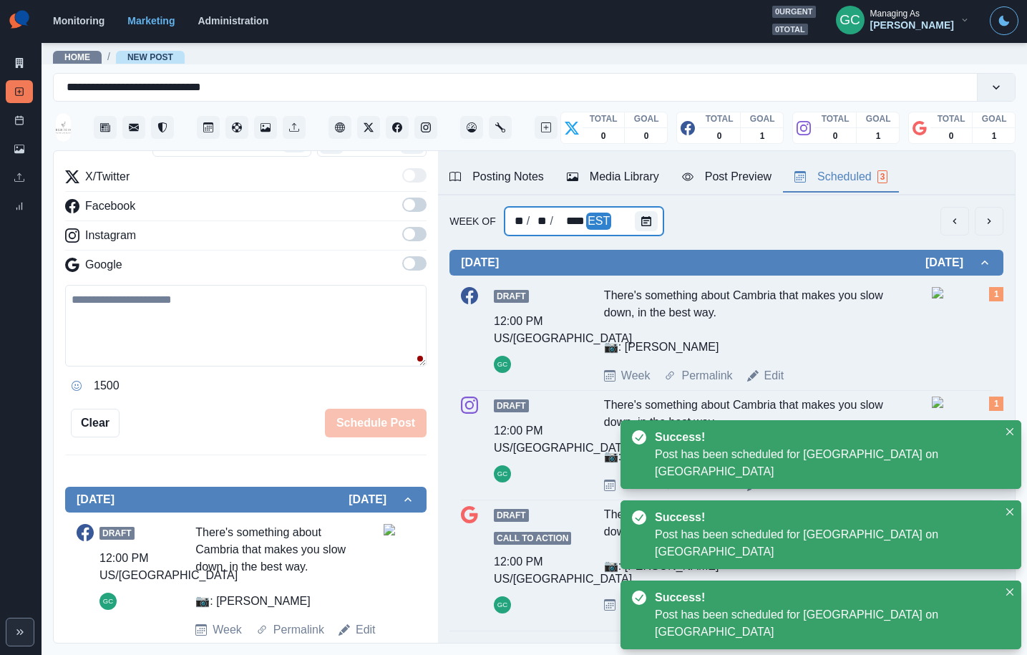
click at [659, 220] on div at bounding box center [649, 221] width 29 height 29
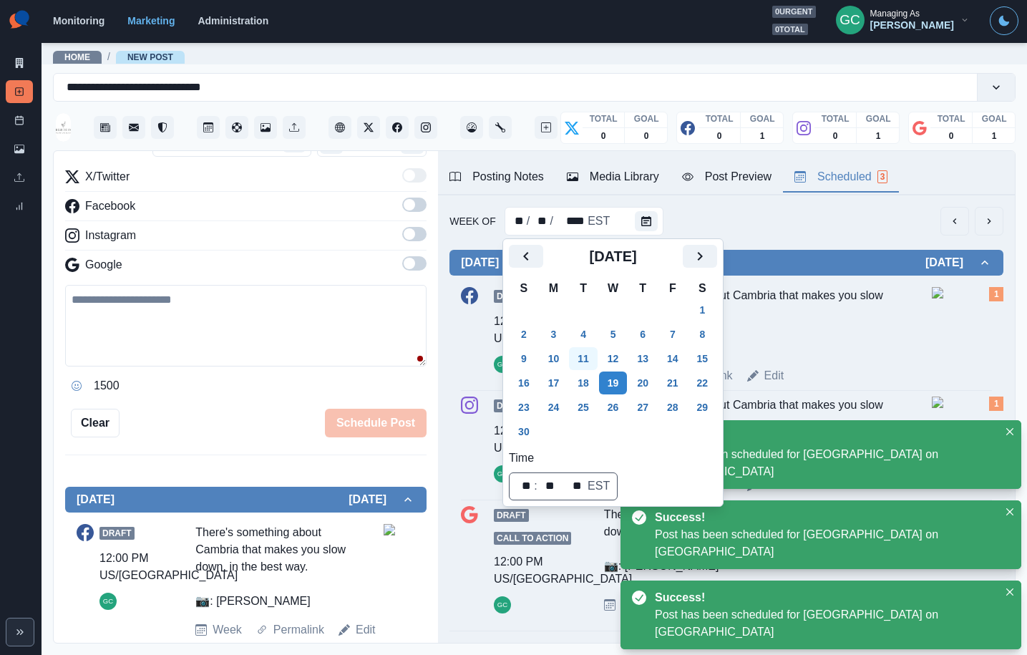
click at [585, 362] on button "11" at bounding box center [583, 358] width 29 height 23
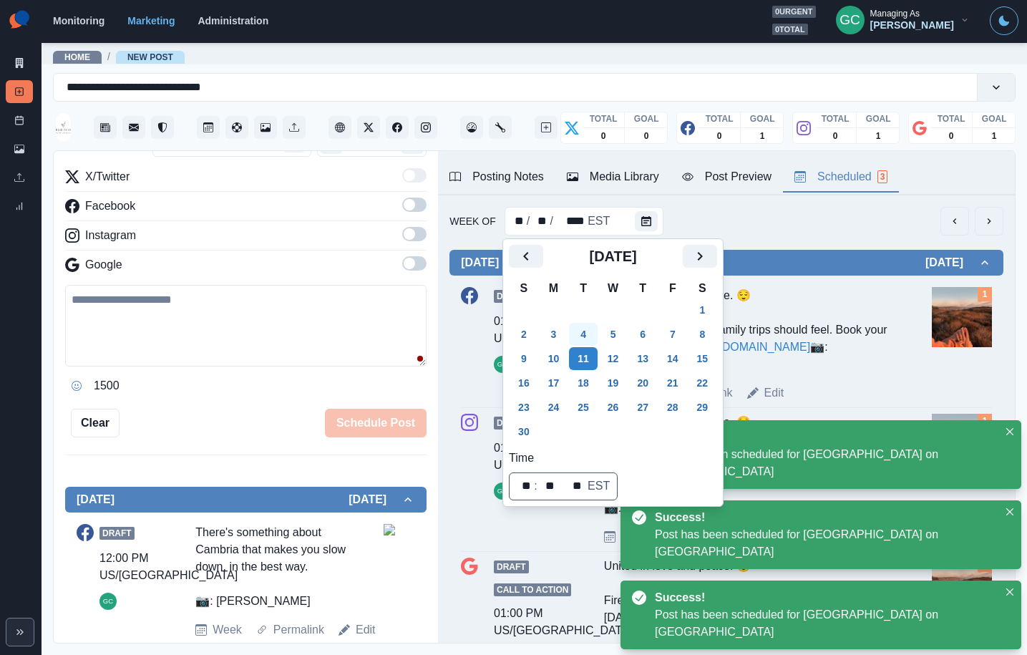
click at [584, 340] on button "4" at bounding box center [583, 334] width 29 height 23
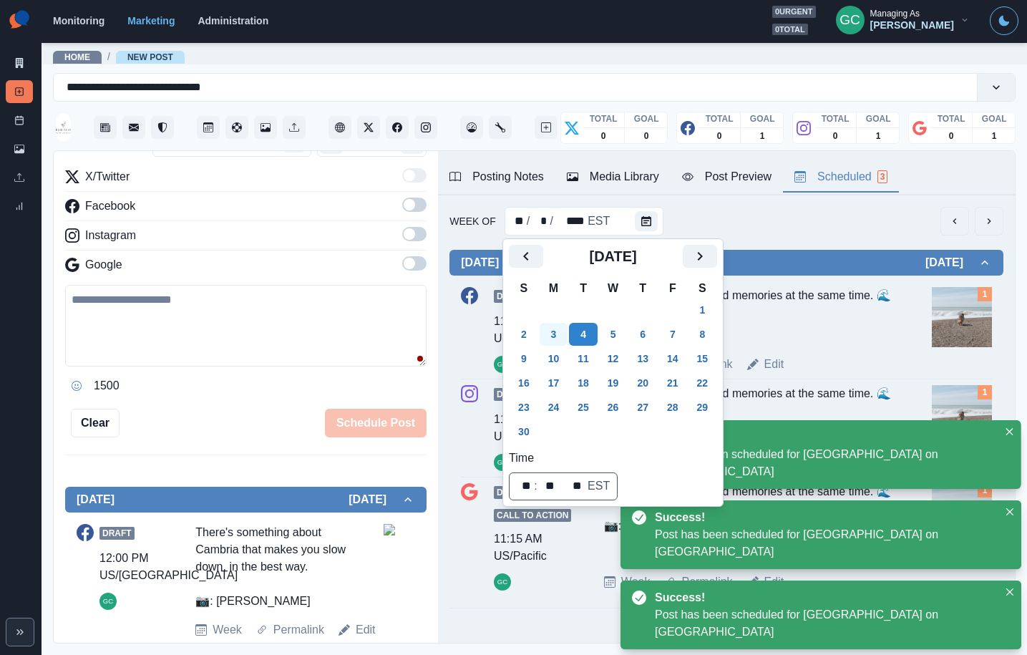
click at [557, 336] on button "3" at bounding box center [554, 334] width 29 height 23
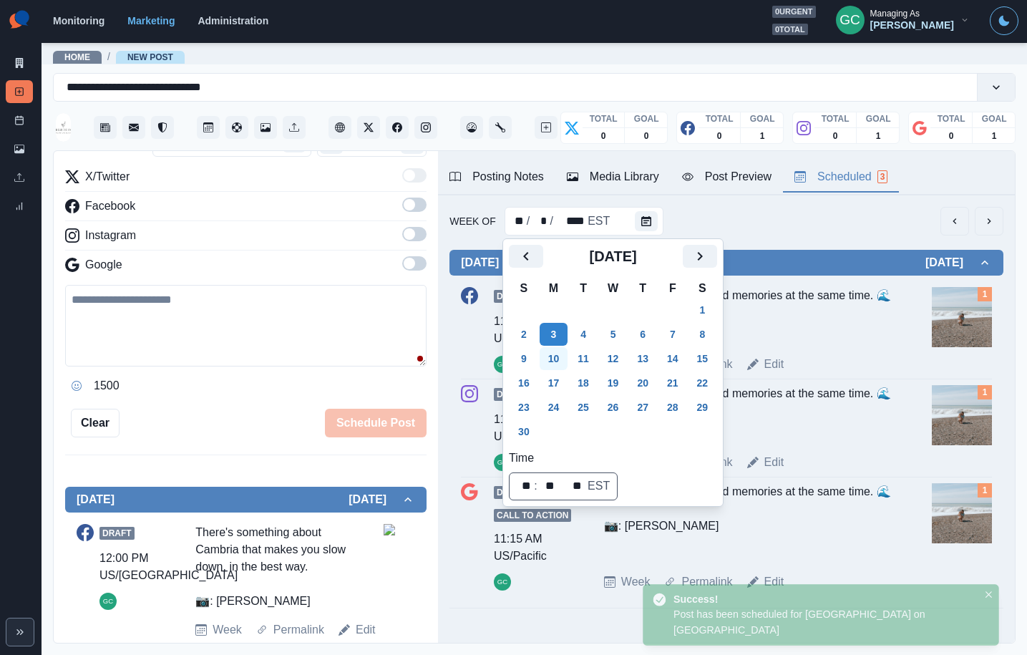
click at [557, 355] on button "10" at bounding box center [554, 358] width 29 height 23
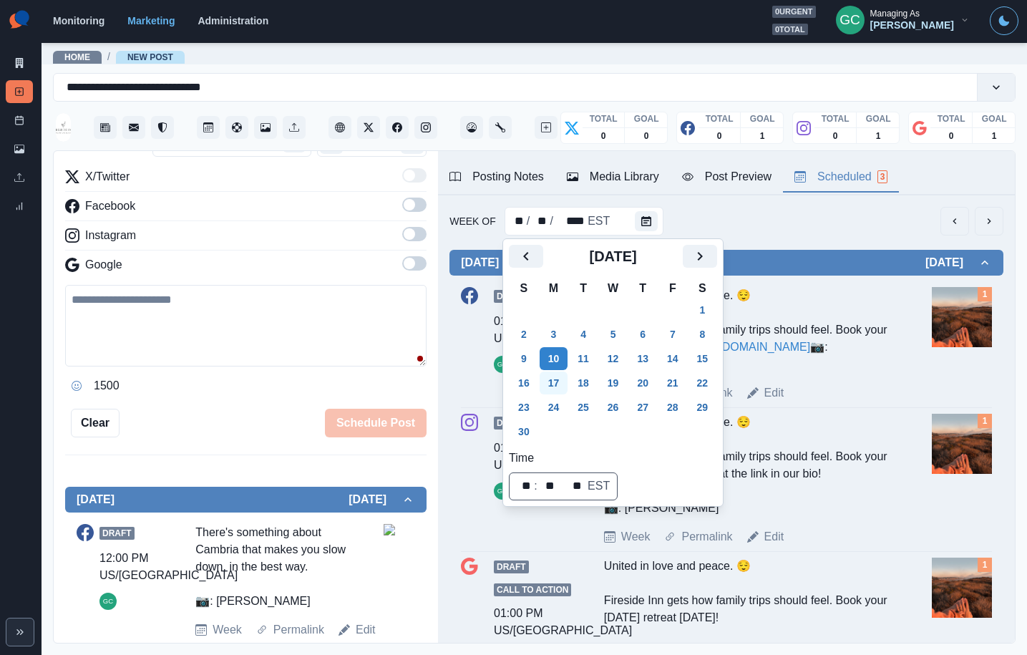
click at [558, 378] on button "17" at bounding box center [554, 382] width 29 height 23
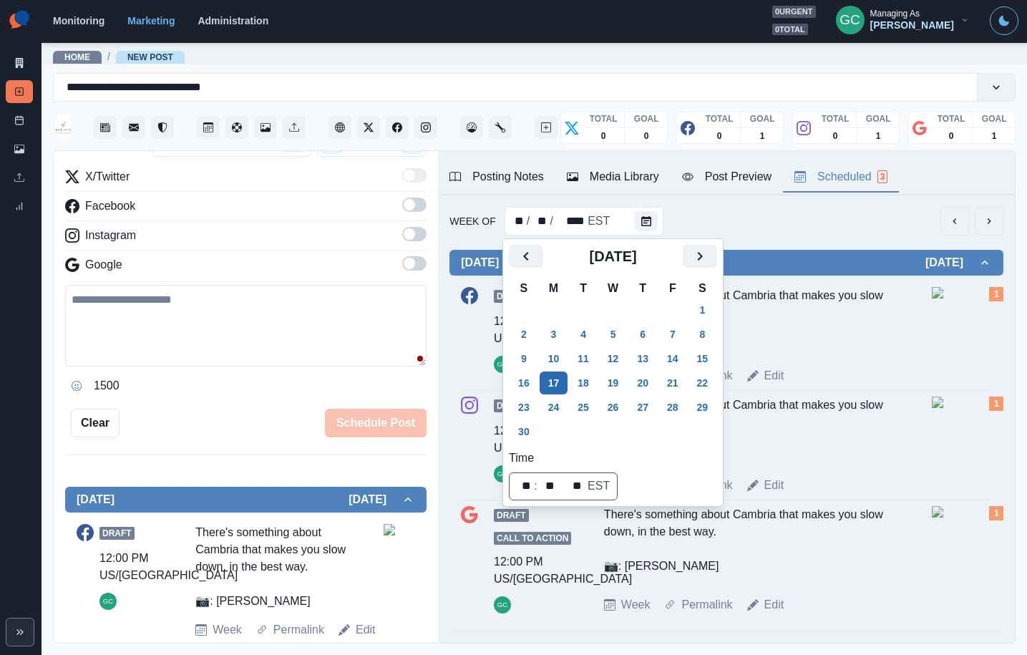
click at [551, 356] on button "10" at bounding box center [554, 358] width 29 height 23
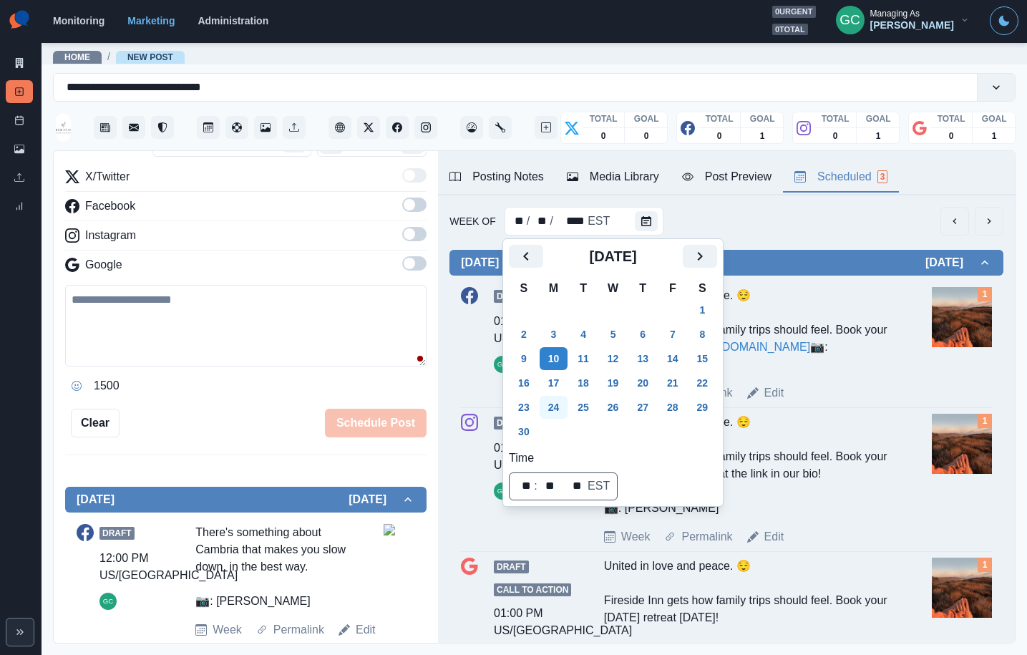
click at [556, 401] on button "24" at bounding box center [554, 407] width 29 height 23
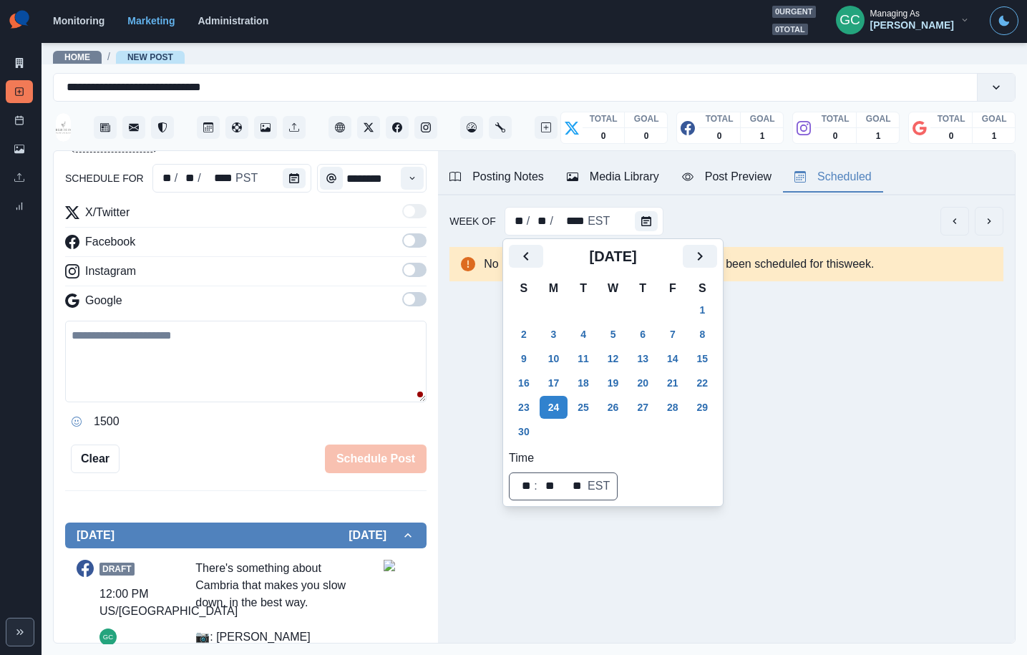
scroll to position [60, 0]
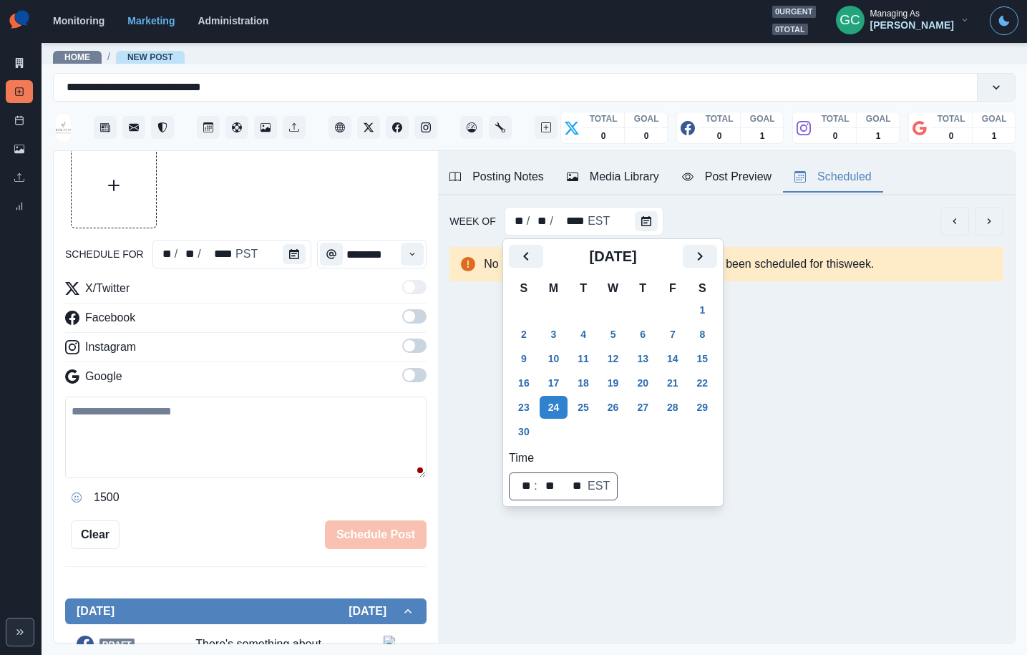
click at [264, 228] on div "schedule for ** / ** / **** PST ******** X/Twitter Facebook Instagram Google 15…" at bounding box center [245, 345] width 361 height 407
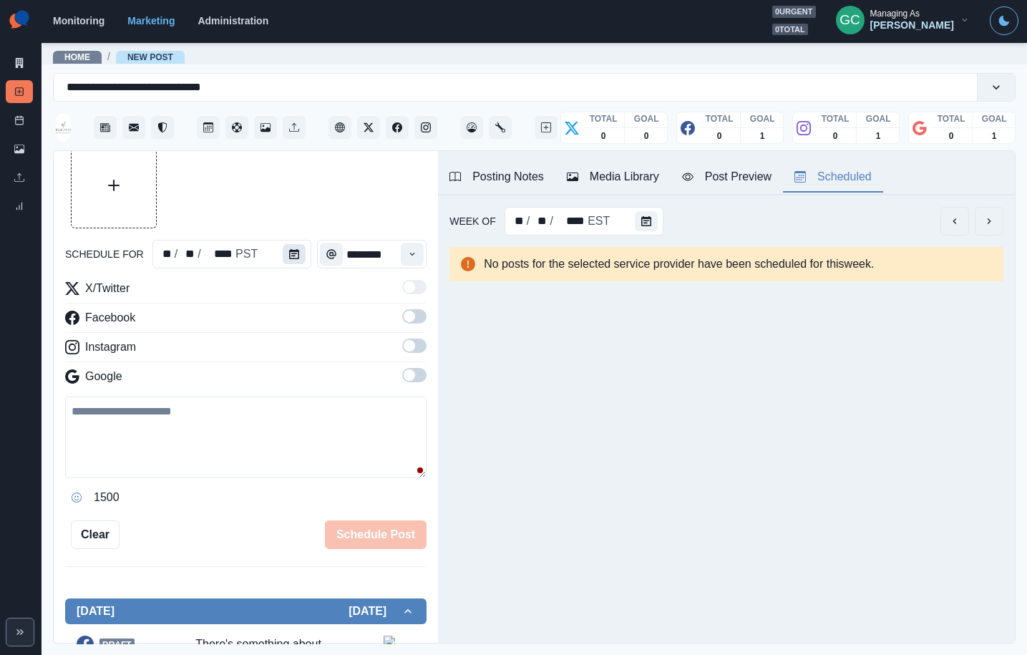
click at [293, 258] on icon "Calendar" at bounding box center [294, 254] width 10 height 10
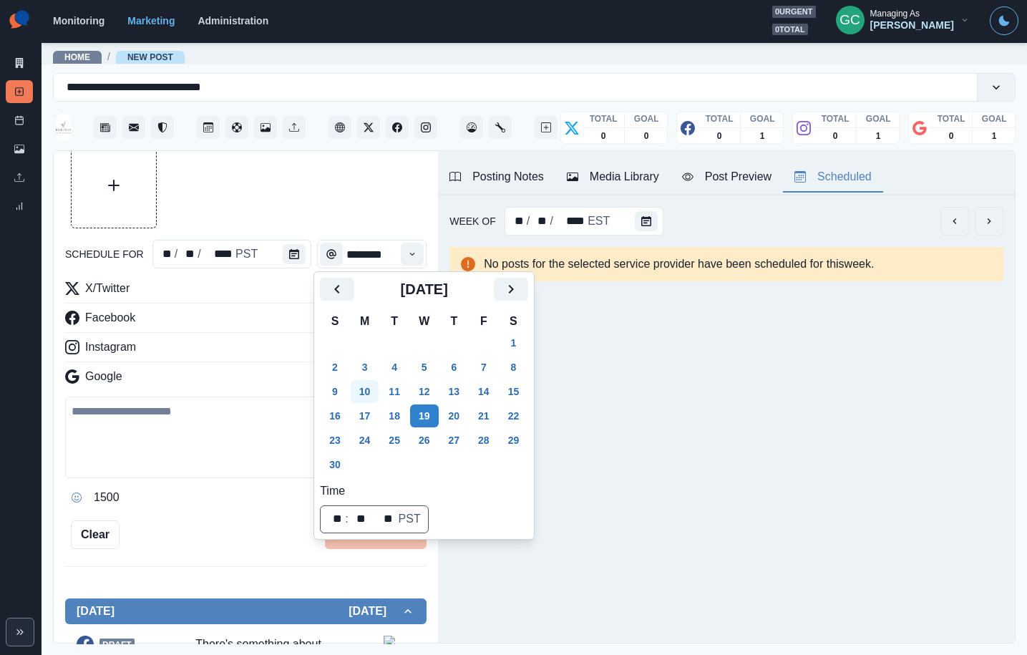
click at [361, 439] on button "24" at bounding box center [365, 440] width 29 height 23
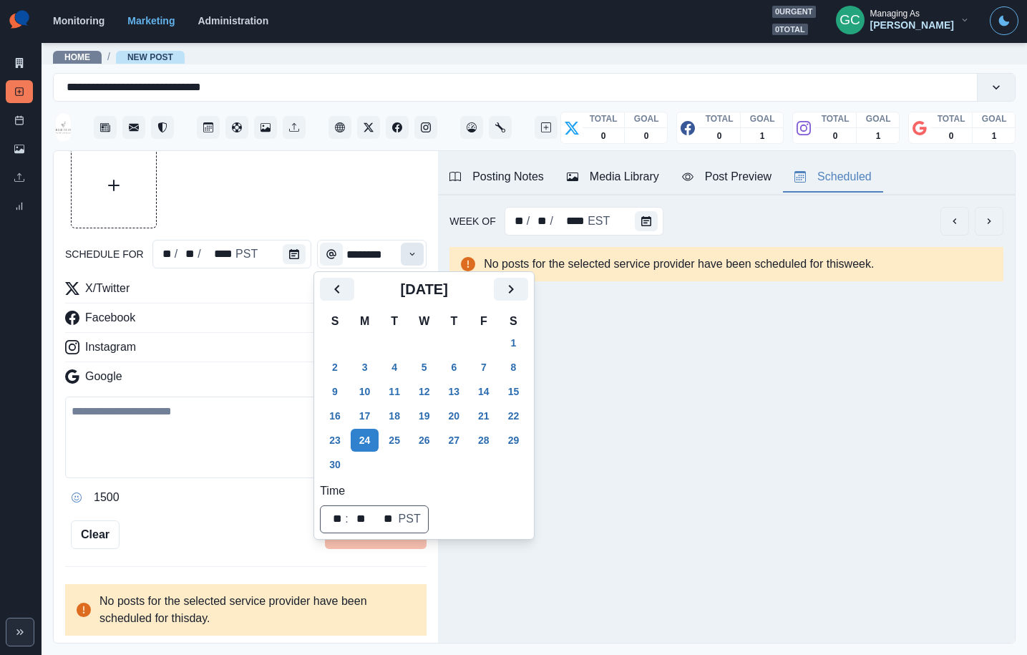
click at [409, 251] on icon "Time" at bounding box center [412, 254] width 10 height 10
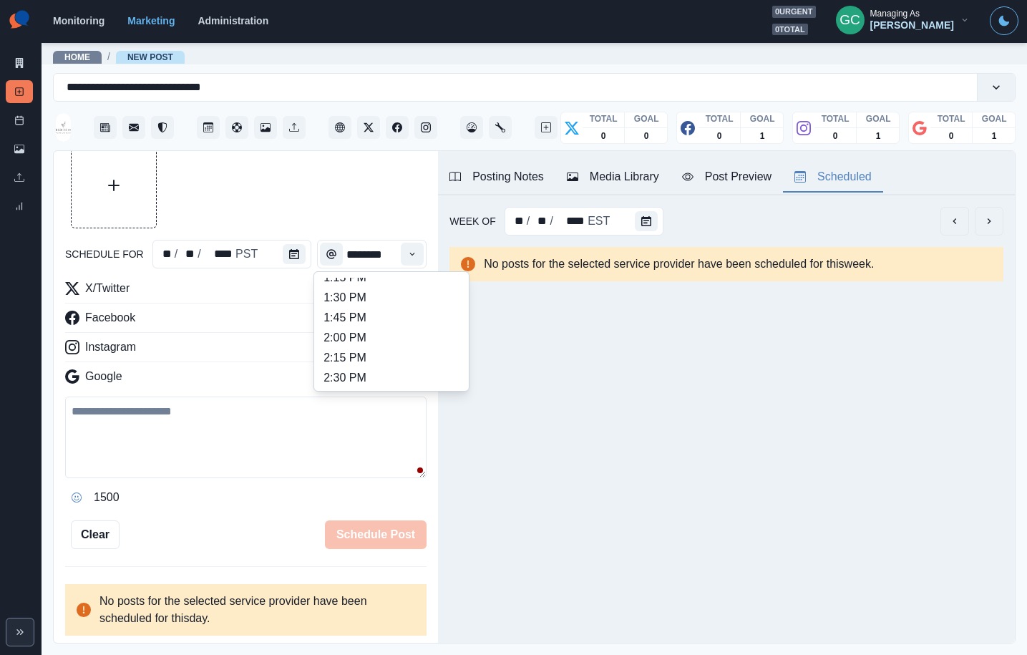
scroll to position [467, 0]
click at [381, 339] on li "2:30 PM" at bounding box center [391, 341] width 143 height 20
type input "*******"
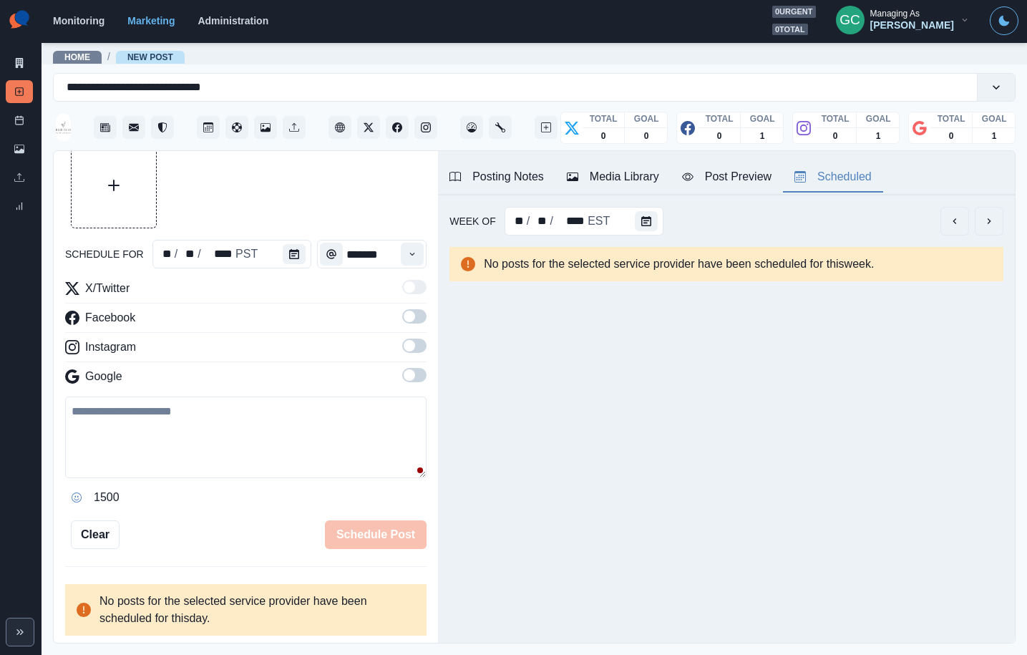
drag, startPoint x: 420, startPoint y: 377, endPoint x: 409, endPoint y: 347, distance: 31.2
click at [419, 374] on span at bounding box center [414, 375] width 24 height 14
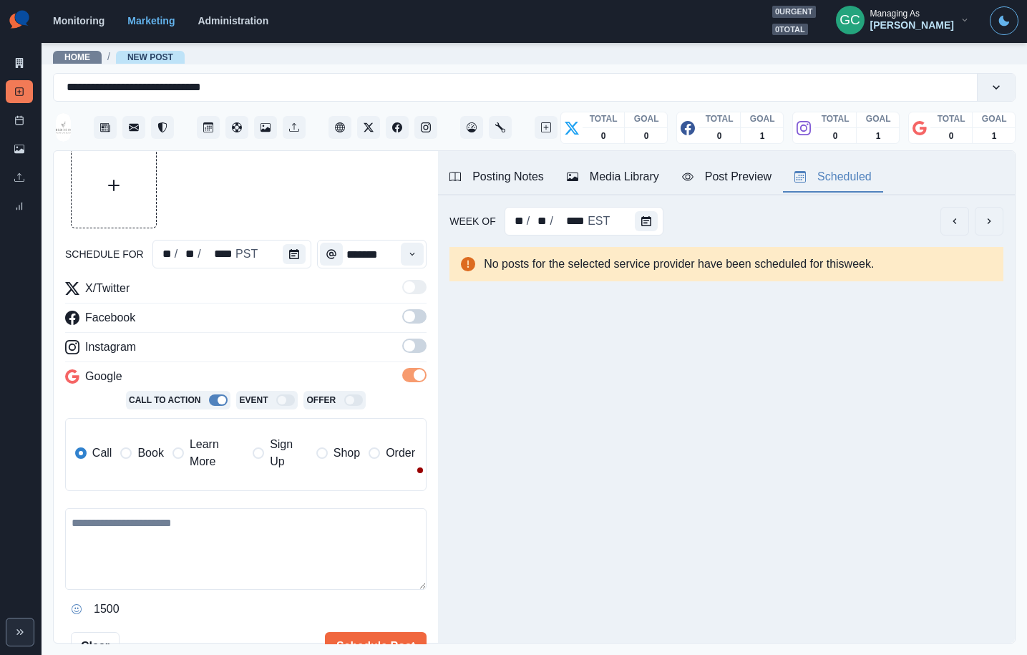
click at [407, 341] on span at bounding box center [409, 345] width 11 height 11
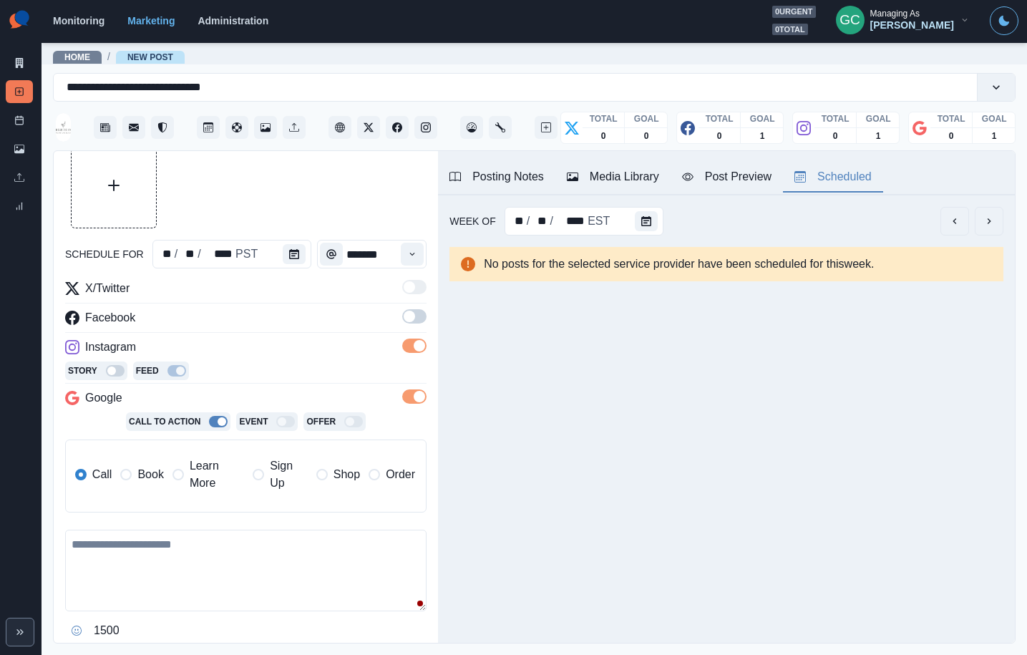
drag, startPoint x: 418, startPoint y: 319, endPoint x: 411, endPoint y: 309, distance: 12.3
click at [418, 318] on span at bounding box center [414, 316] width 24 height 14
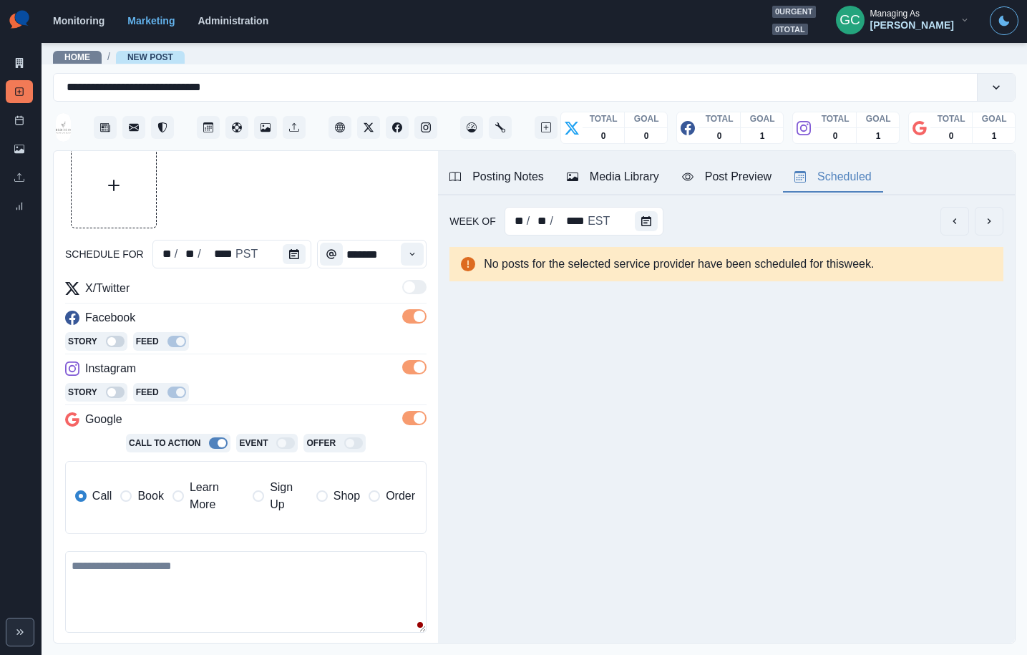
click at [215, 493] on span "Learn More" at bounding box center [217, 496] width 54 height 34
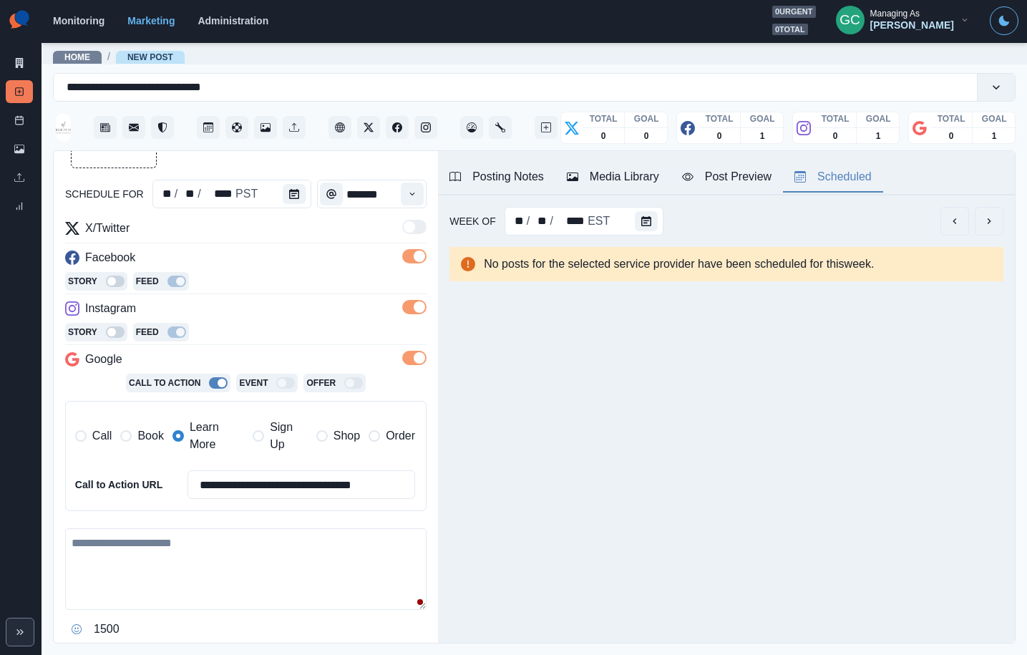
scroll to position [145, 0]
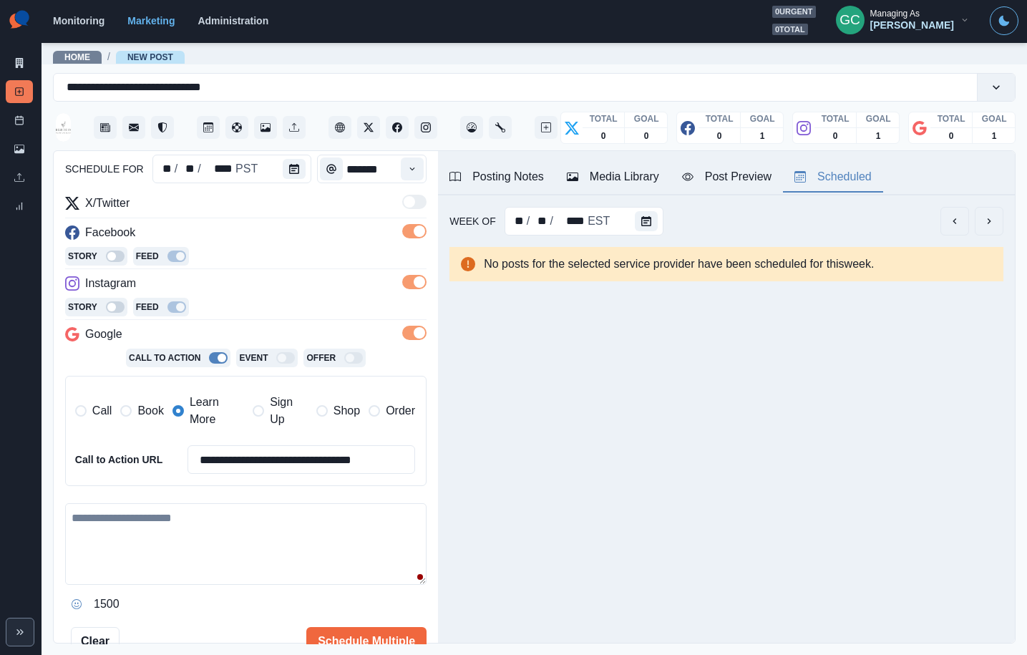
click at [167, 536] on textarea at bounding box center [245, 544] width 361 height 82
paste textarea "**********"
drag, startPoint x: 35, startPoint y: 497, endPoint x: 0, endPoint y: 481, distance: 38.4
click at [0, 482] on div "**********" at bounding box center [513, 327] width 1027 height 655
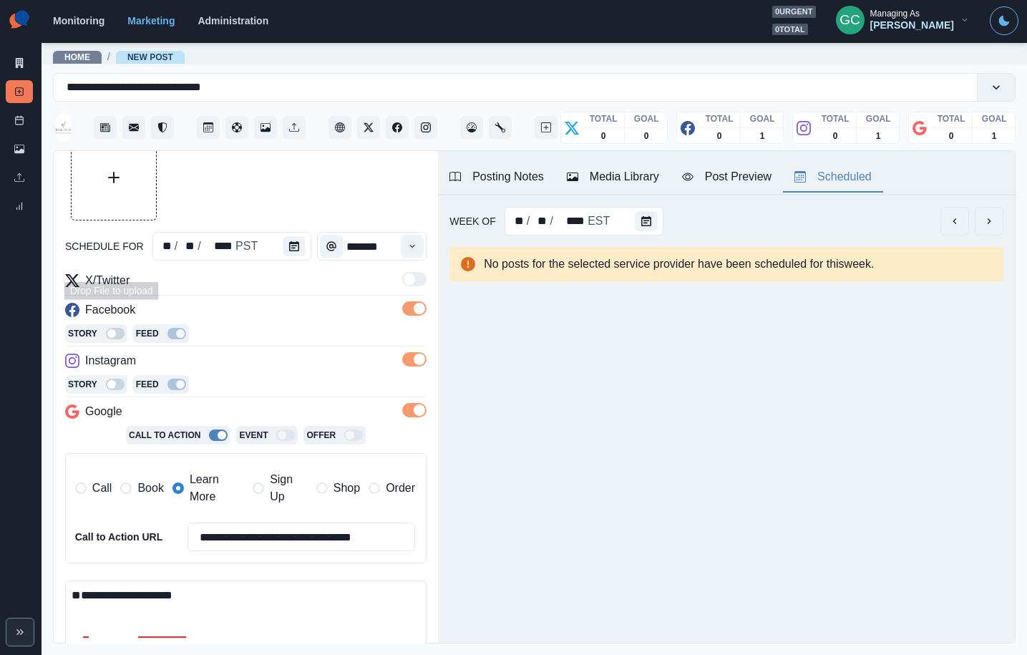
scroll to position [12, 0]
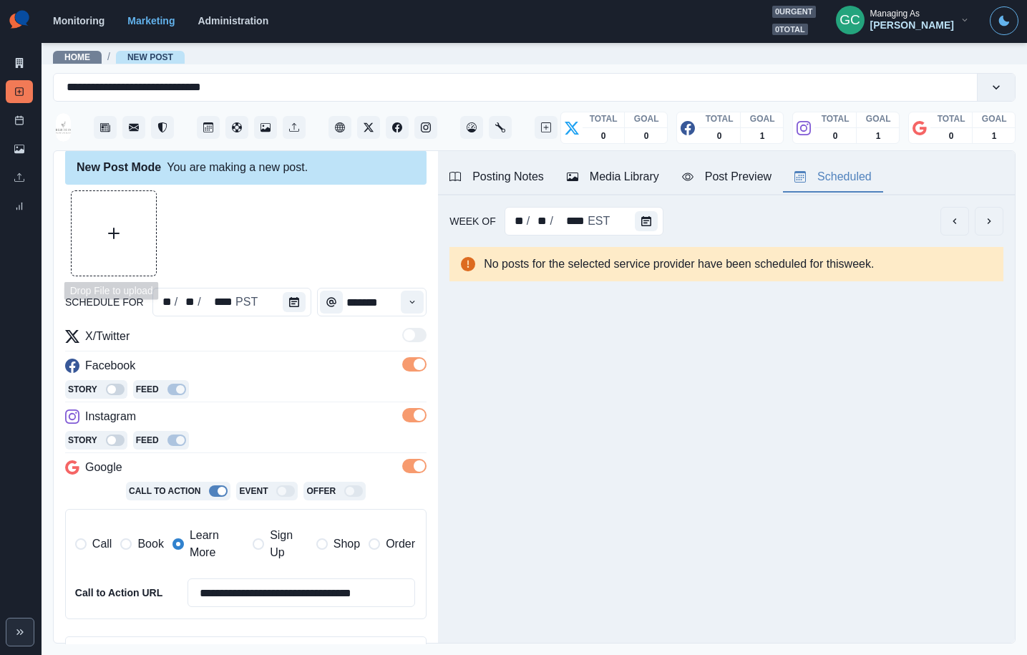
click at [104, 198] on button "Upload Media" at bounding box center [114, 233] width 84 height 84
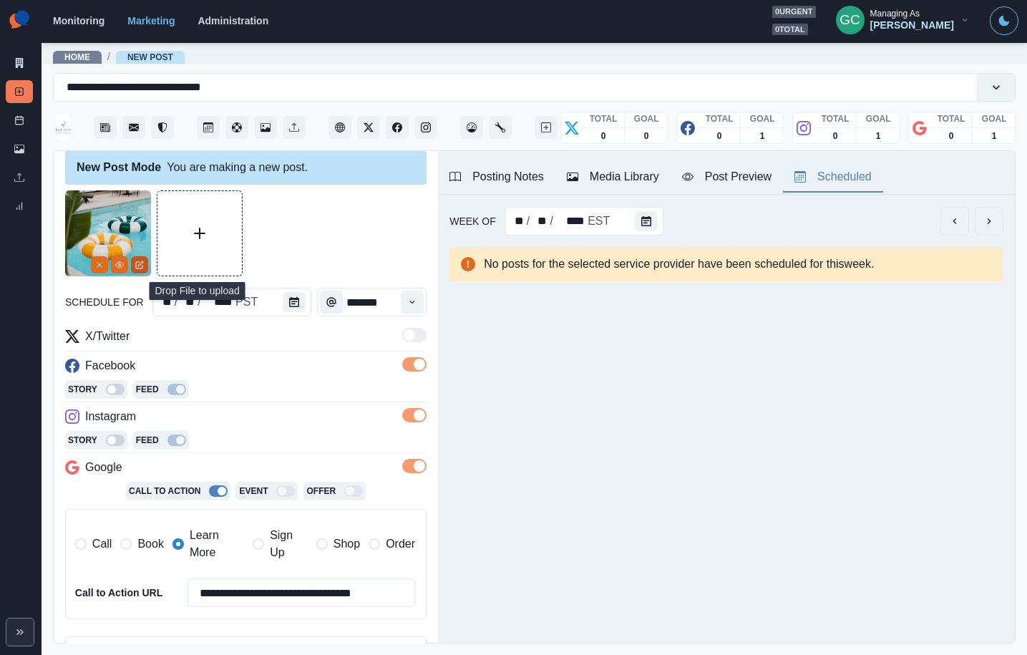
click at [137, 268] on icon "Edit Media" at bounding box center [139, 265] width 6 height 6
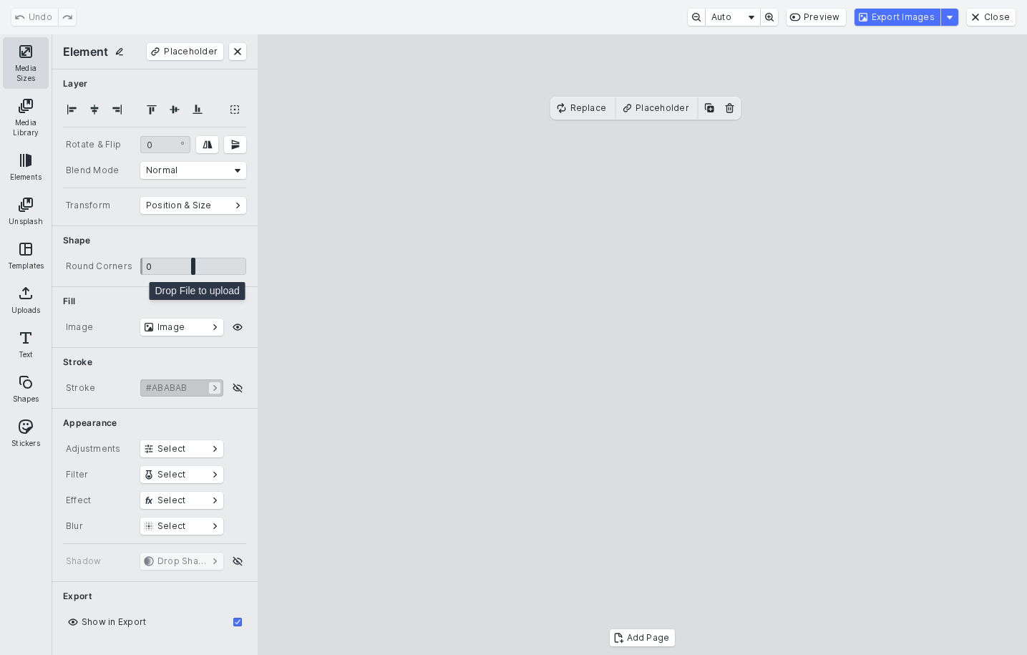
click at [21, 64] on button "Media Sizes" at bounding box center [26, 63] width 46 height 52
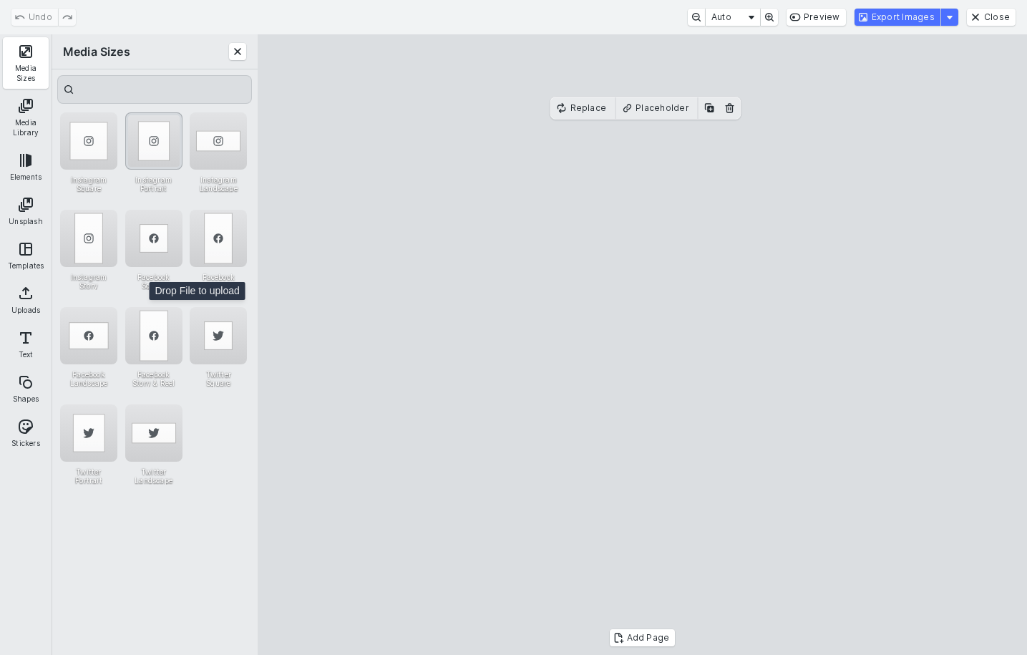
click at [151, 146] on div "Instagram Portrait" at bounding box center [153, 140] width 57 height 57
drag, startPoint x: 649, startPoint y: 275, endPoint x: 649, endPoint y: 283, distance: 7.9
click at [643, 345] on cesdk-canvas "Editor canvas" at bounding box center [643, 345] width 0 height 0
drag, startPoint x: 642, startPoint y: 136, endPoint x: 641, endPoint y: 115, distance: 21.5
click at [643, 345] on cesdk-canvas "Editor canvas" at bounding box center [643, 345] width 0 height 0
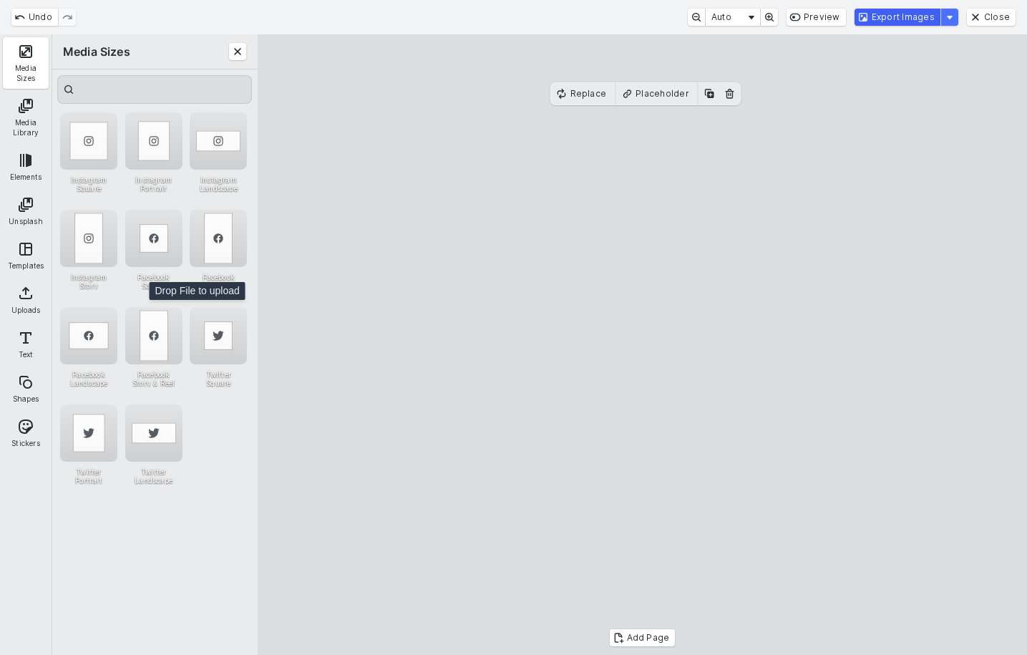
click at [902, 19] on button "Export Images" at bounding box center [898, 17] width 86 height 17
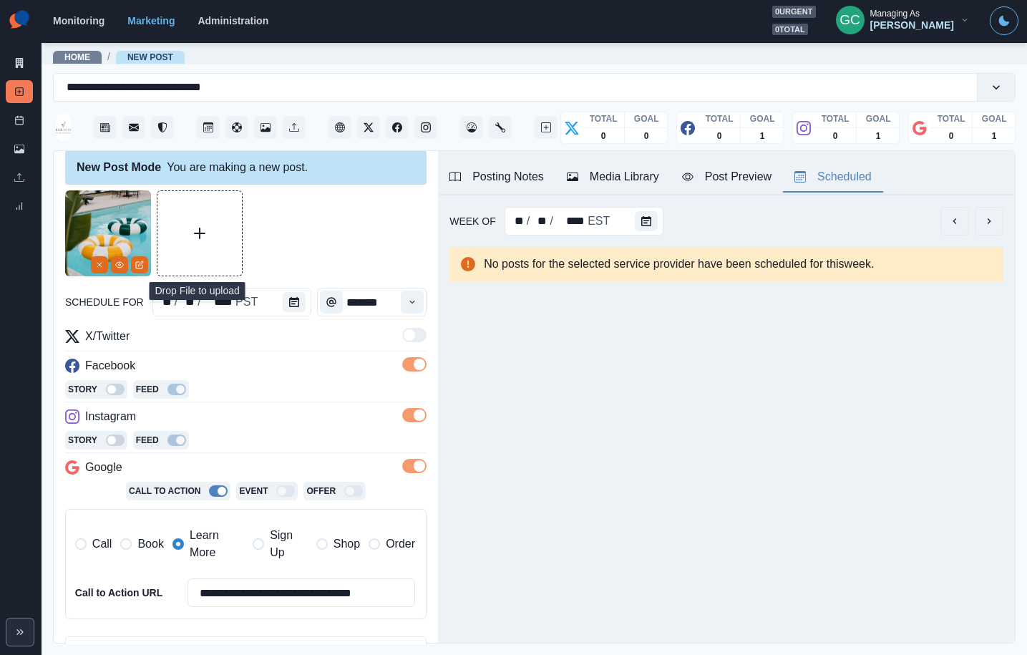
click at [627, 169] on div "Media Library" at bounding box center [613, 176] width 92 height 17
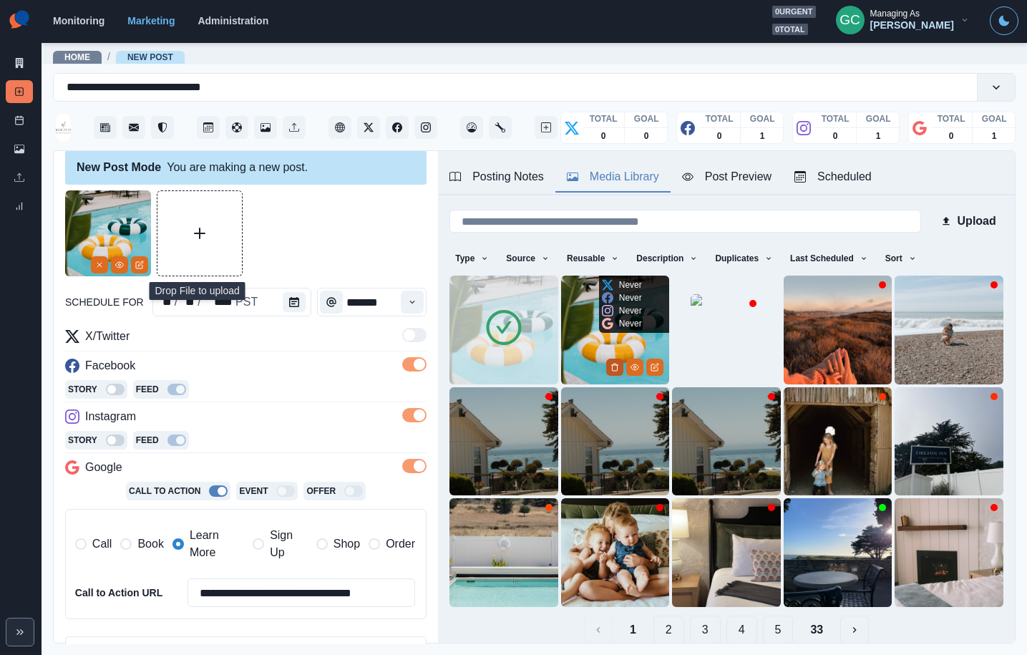
click at [608, 370] on button "Delete Media" at bounding box center [614, 367] width 17 height 17
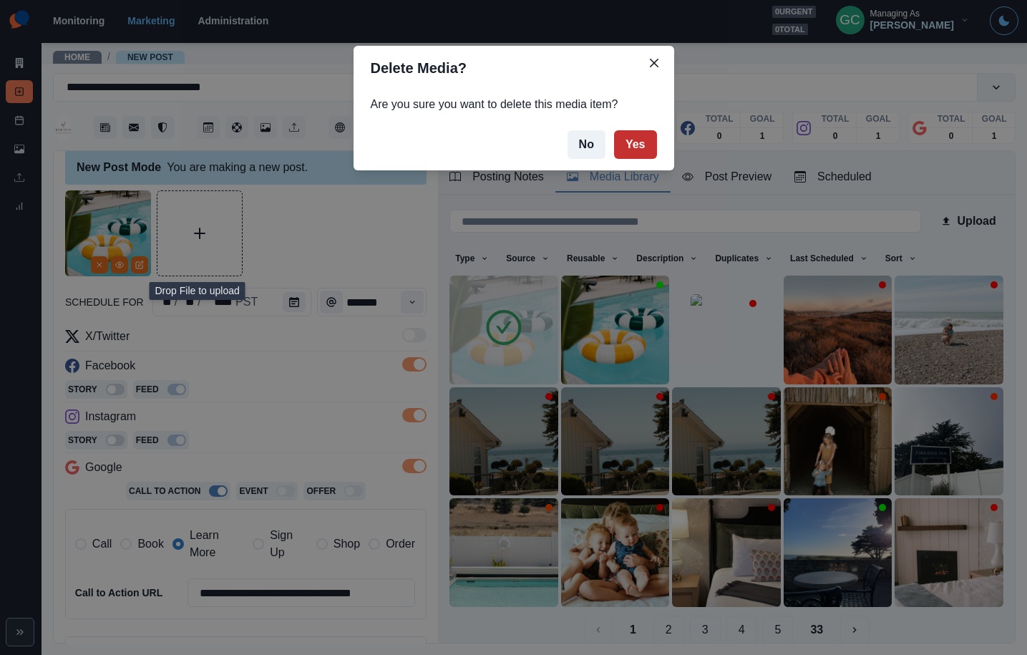
click at [638, 140] on button "Yes" at bounding box center [635, 144] width 43 height 29
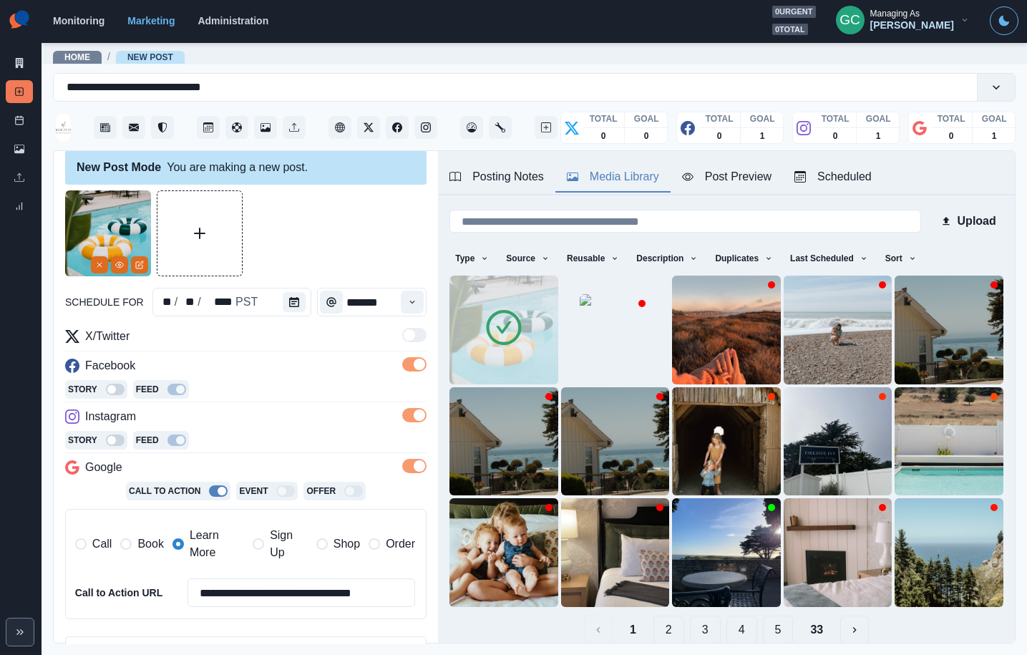
scroll to position [116, 0]
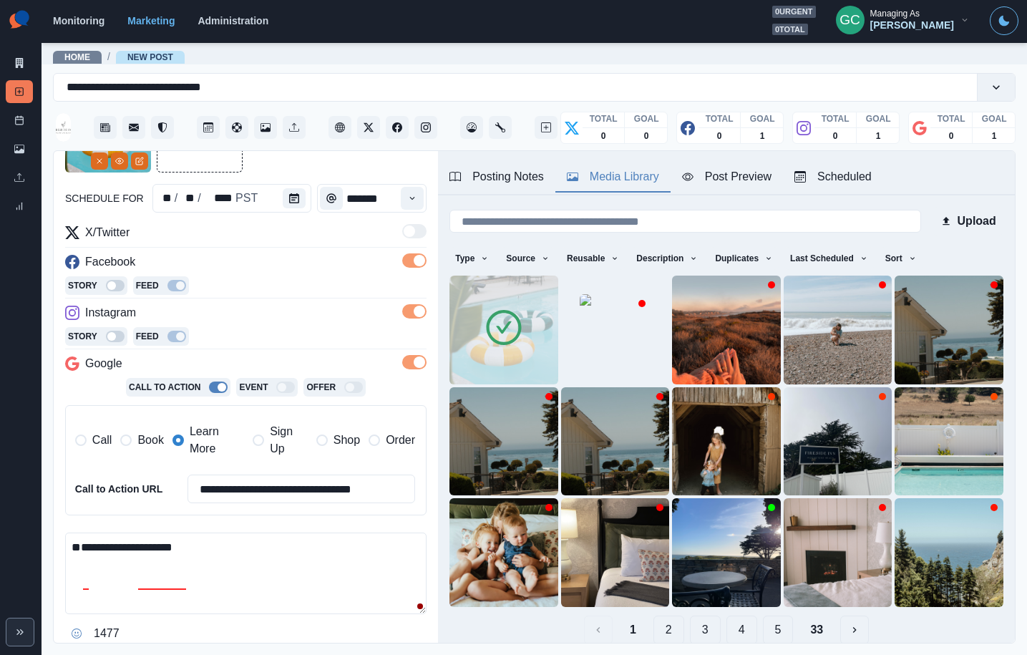
click at [180, 548] on textarea "**********" at bounding box center [245, 574] width 361 height 82
paste textarea "**********"
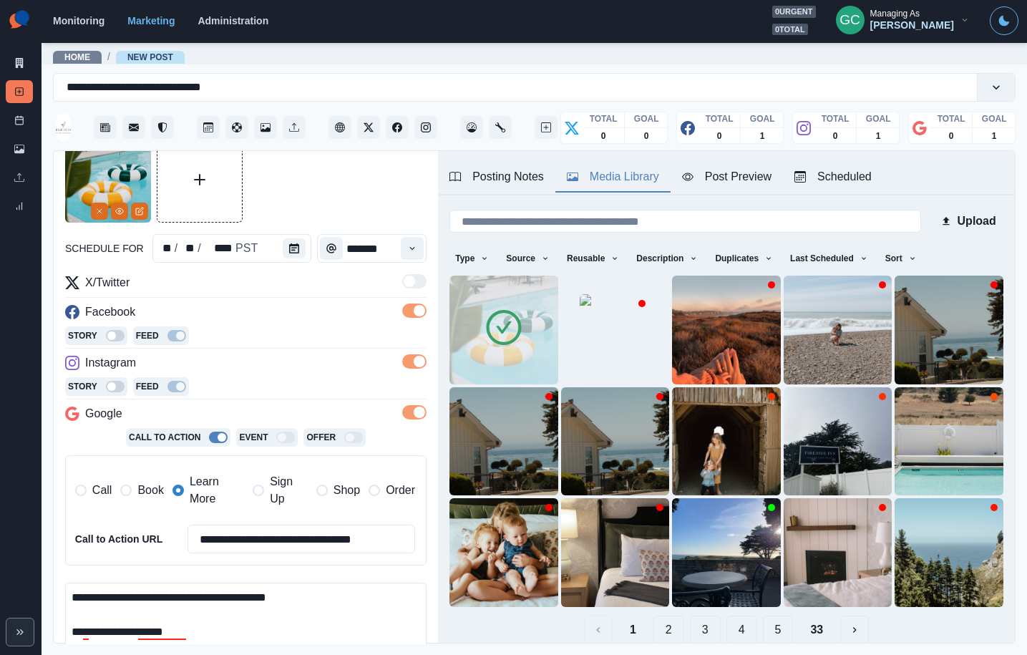
click at [276, 598] on textarea "**********" at bounding box center [245, 624] width 361 height 82
type textarea "**********"
drag, startPoint x: 256, startPoint y: 284, endPoint x: 262, endPoint y: 311, distance: 27.3
click at [256, 284] on div "X/Twitter" at bounding box center [245, 285] width 361 height 23
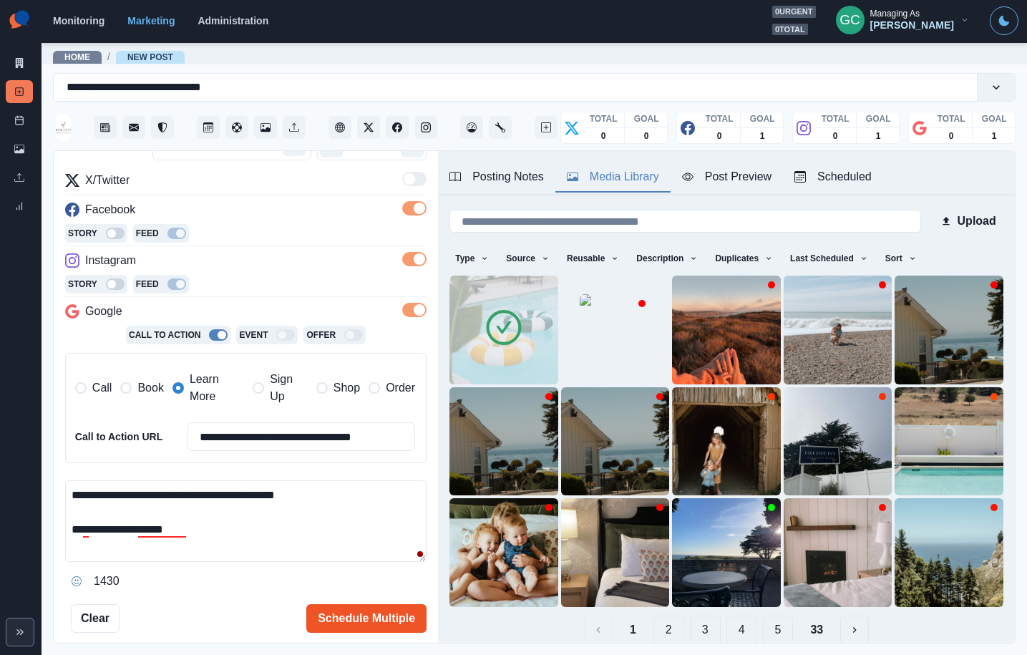
scroll to position [177, 0]
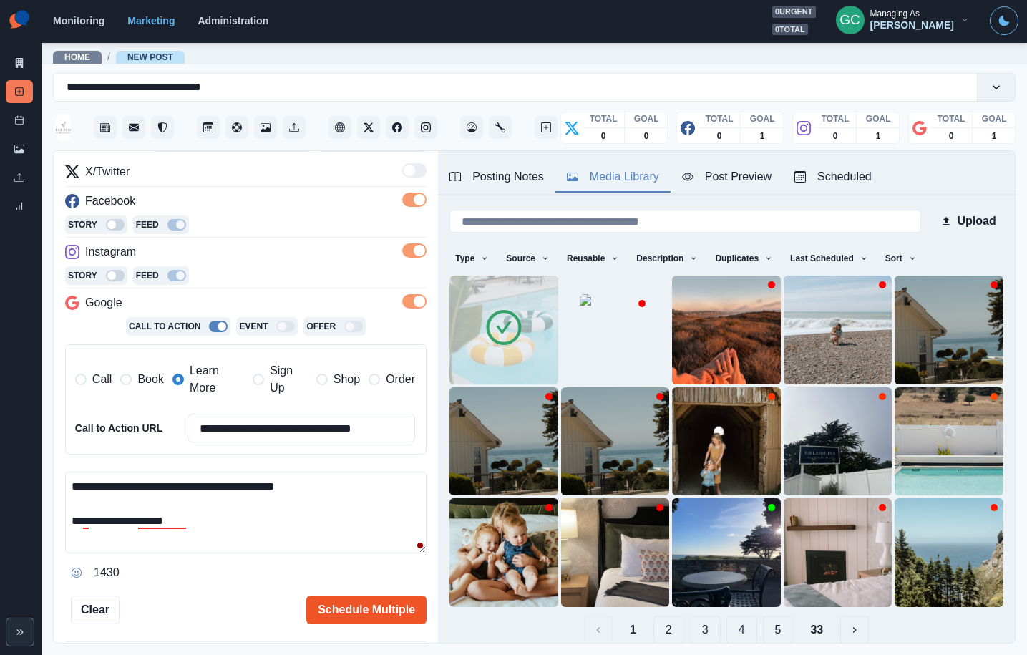
click at [378, 615] on button "Schedule Multiple" at bounding box center [366, 610] width 120 height 29
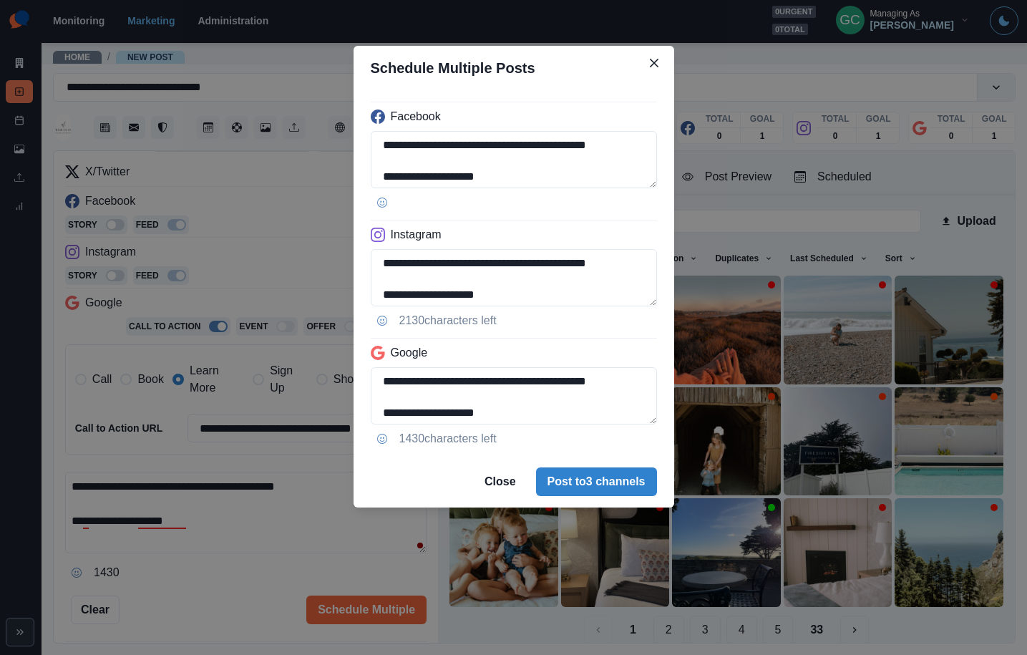
drag, startPoint x: 592, startPoint y: 479, endPoint x: 595, endPoint y: 501, distance: 22.4
click at [592, 480] on button "Post to 3 channels" at bounding box center [596, 481] width 121 height 29
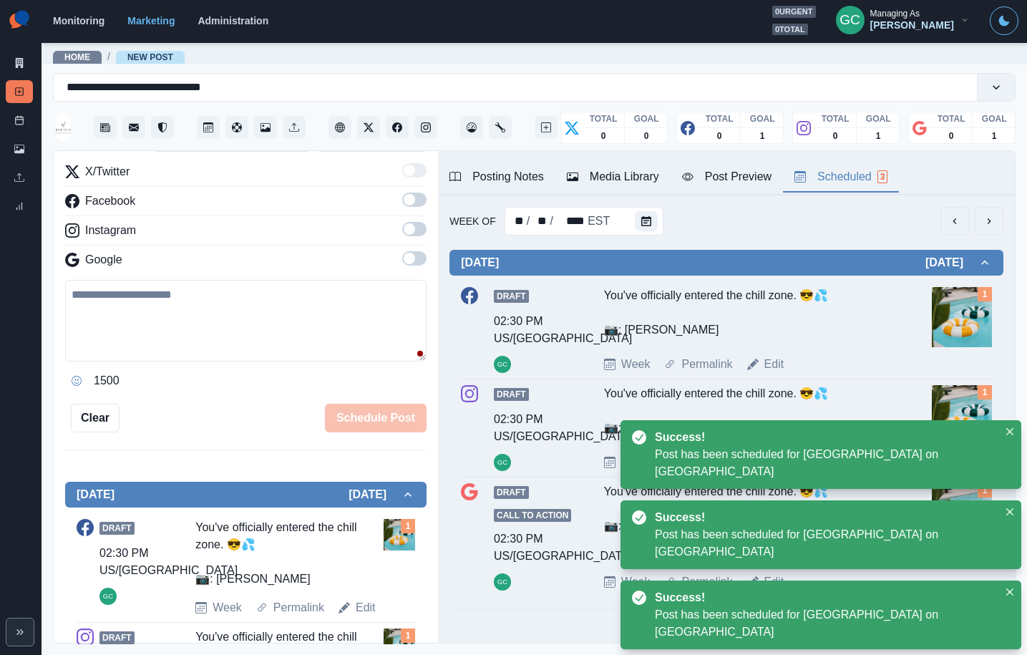
click at [849, 178] on div "Scheduled 3" at bounding box center [841, 176] width 93 height 17
click at [659, 222] on div at bounding box center [649, 221] width 29 height 29
drag, startPoint x: 722, startPoint y: 243, endPoint x: 716, endPoint y: 251, distance: 10.2
drag, startPoint x: 666, startPoint y: 211, endPoint x: 653, endPoint y: 215, distance: 14.3
click at [665, 212] on div "Week Of ** / ** / **** EST" at bounding box center [727, 221] width 554 height 29
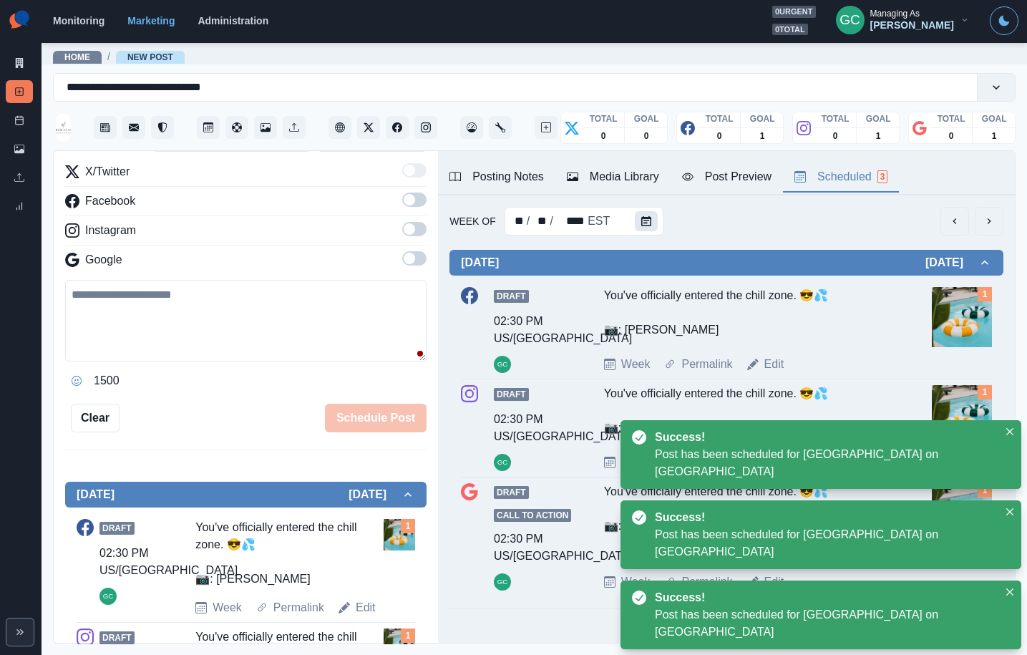
click at [652, 217] on button "Calendar" at bounding box center [646, 221] width 23 height 20
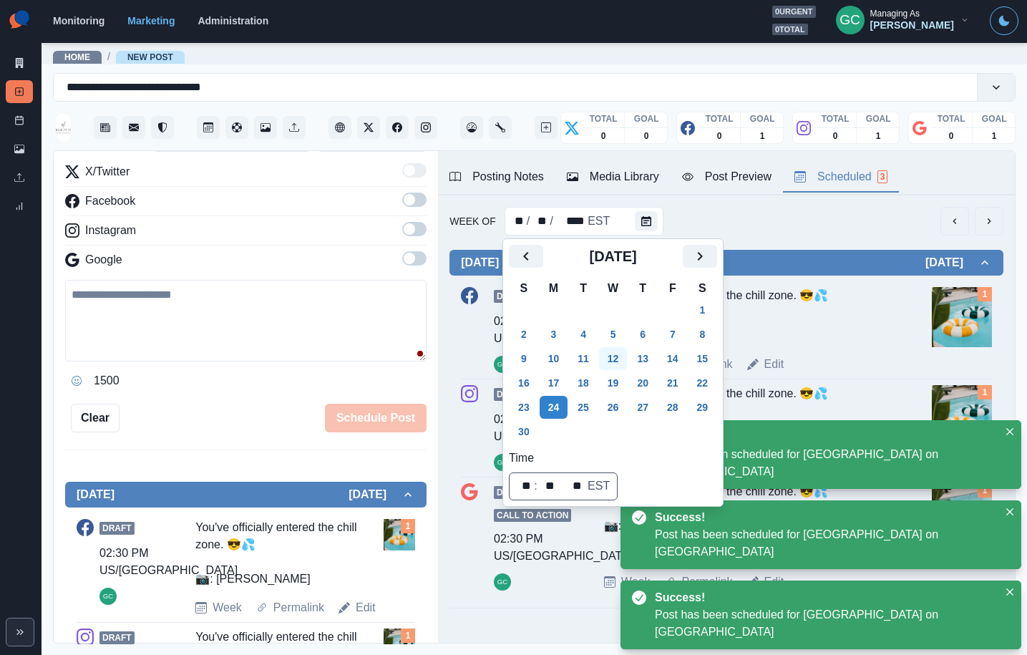
click at [622, 333] on button "5" at bounding box center [613, 334] width 29 height 23
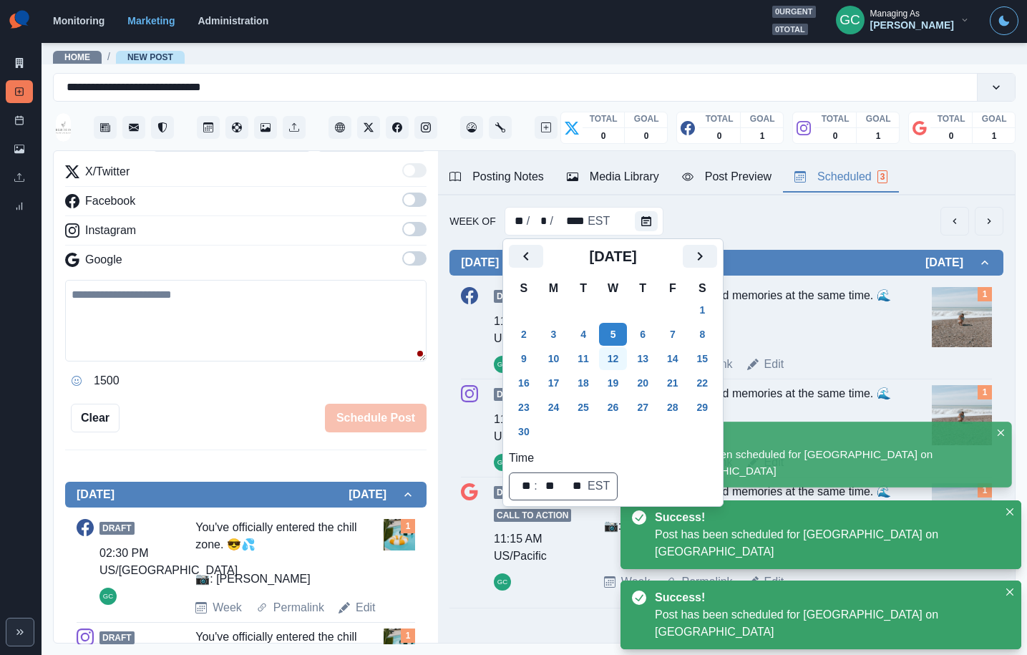
click at [620, 364] on button "12" at bounding box center [613, 358] width 29 height 23
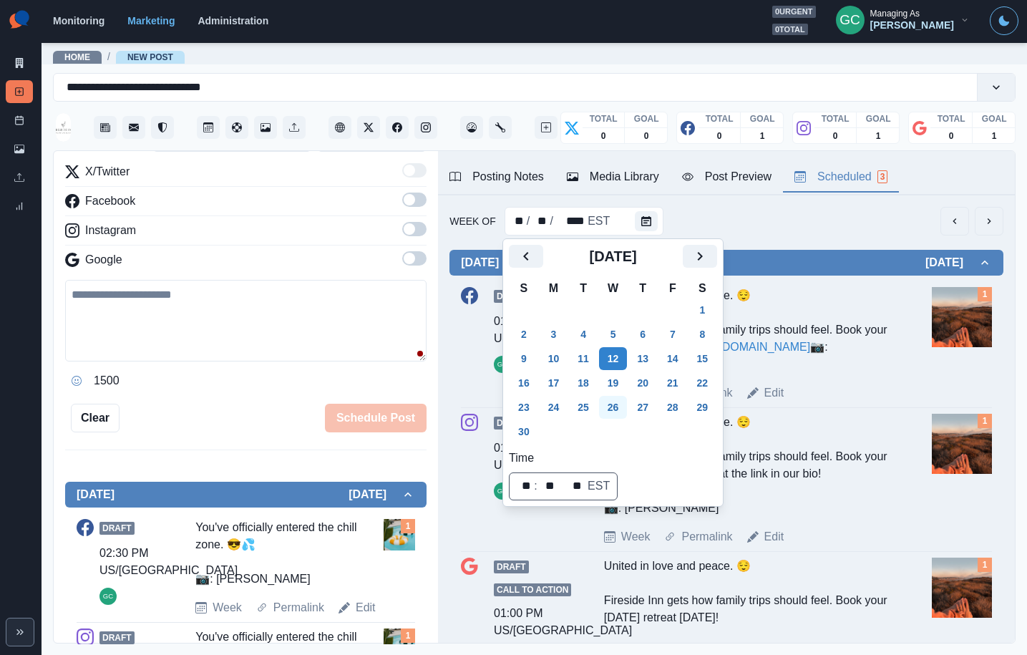
click at [621, 384] on button "19" at bounding box center [613, 382] width 29 height 23
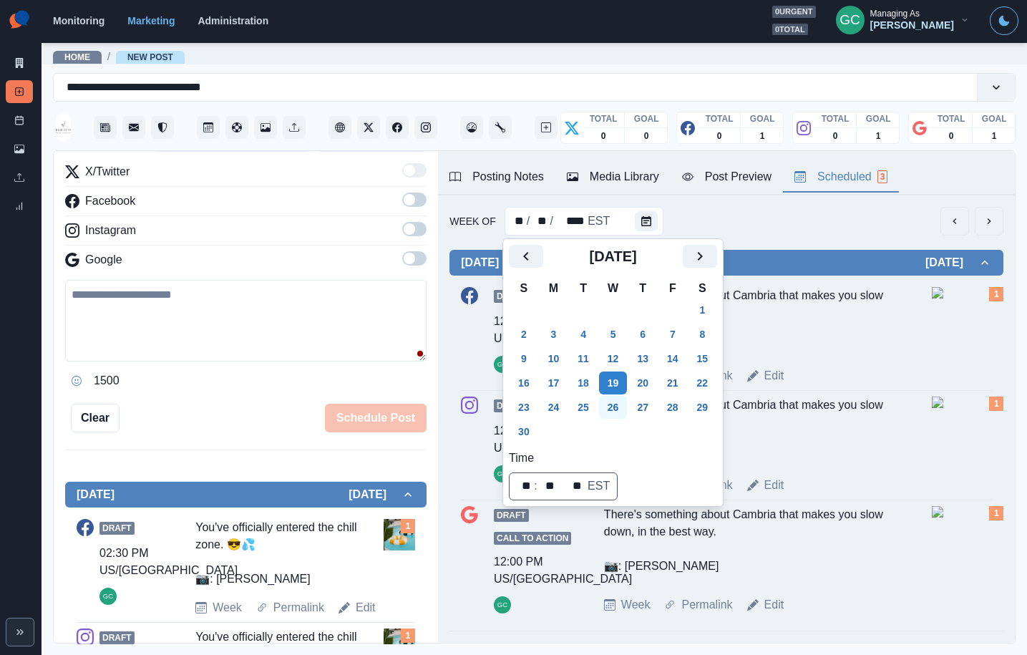
click at [620, 405] on button "26" at bounding box center [613, 407] width 29 height 23
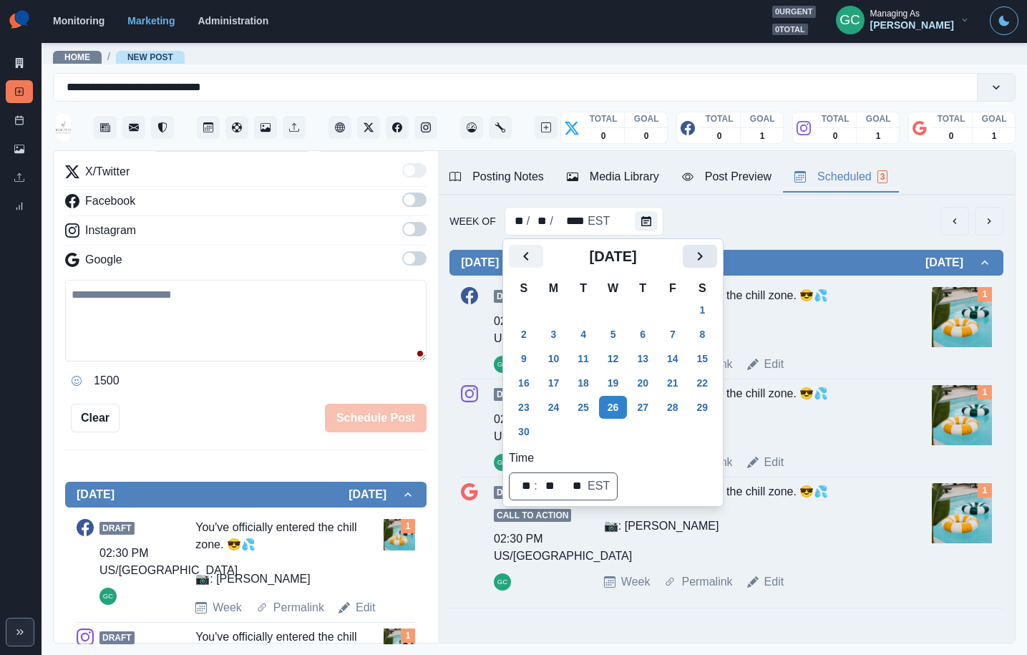
click at [706, 256] on icon "Next" at bounding box center [699, 256] width 17 height 17
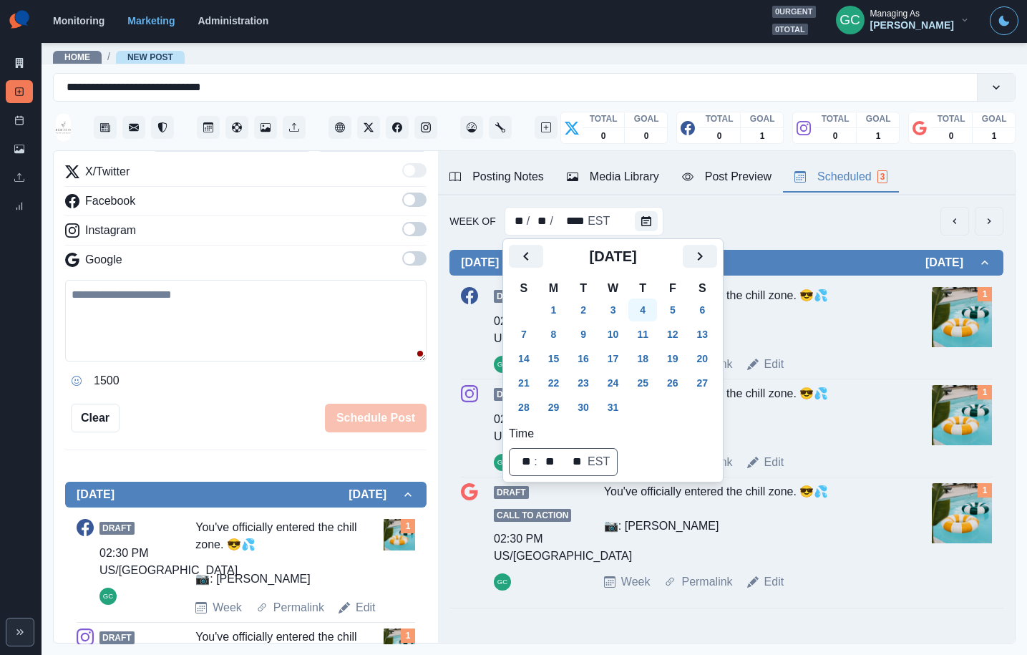
click at [653, 309] on button "4" at bounding box center [642, 309] width 29 height 23
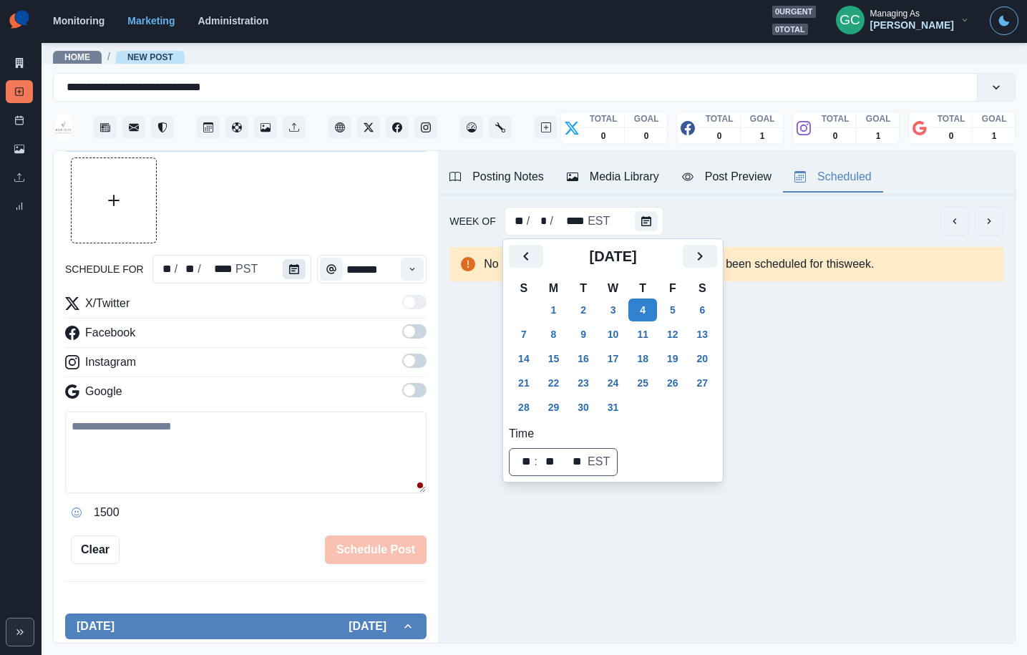
scroll to position [16, 0]
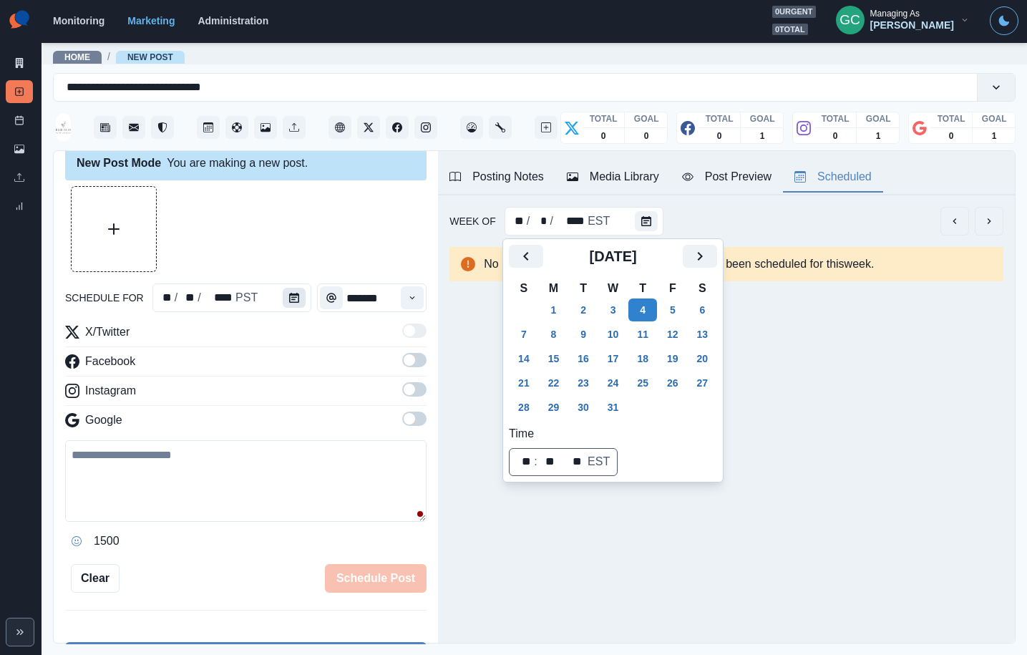
click at [290, 307] on button "Calendar" at bounding box center [294, 298] width 23 height 20
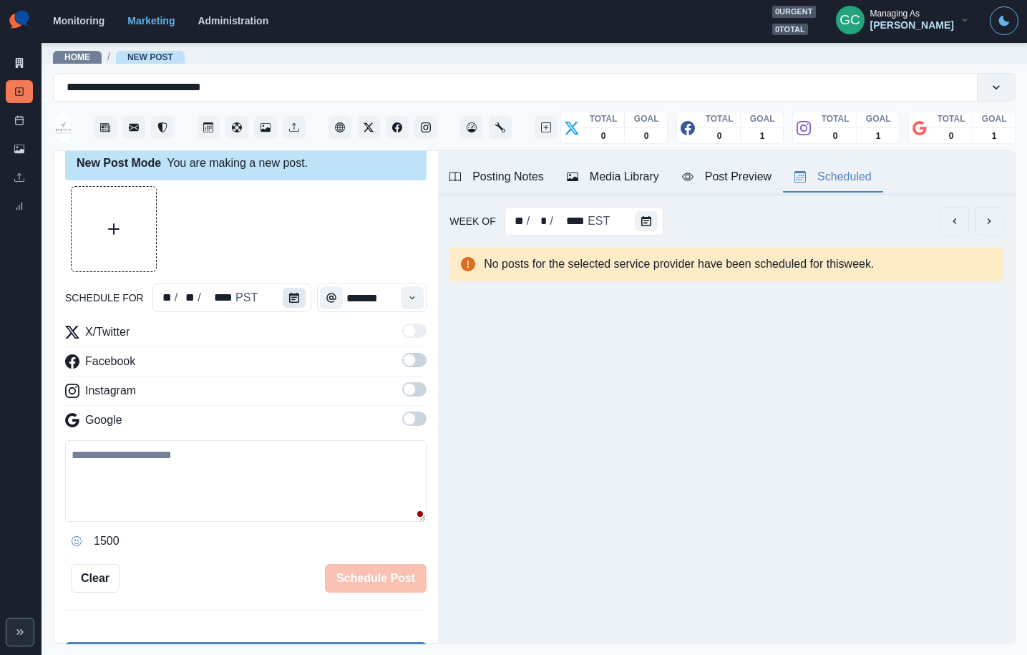
click at [293, 296] on icon "Calendar" at bounding box center [294, 298] width 10 height 10
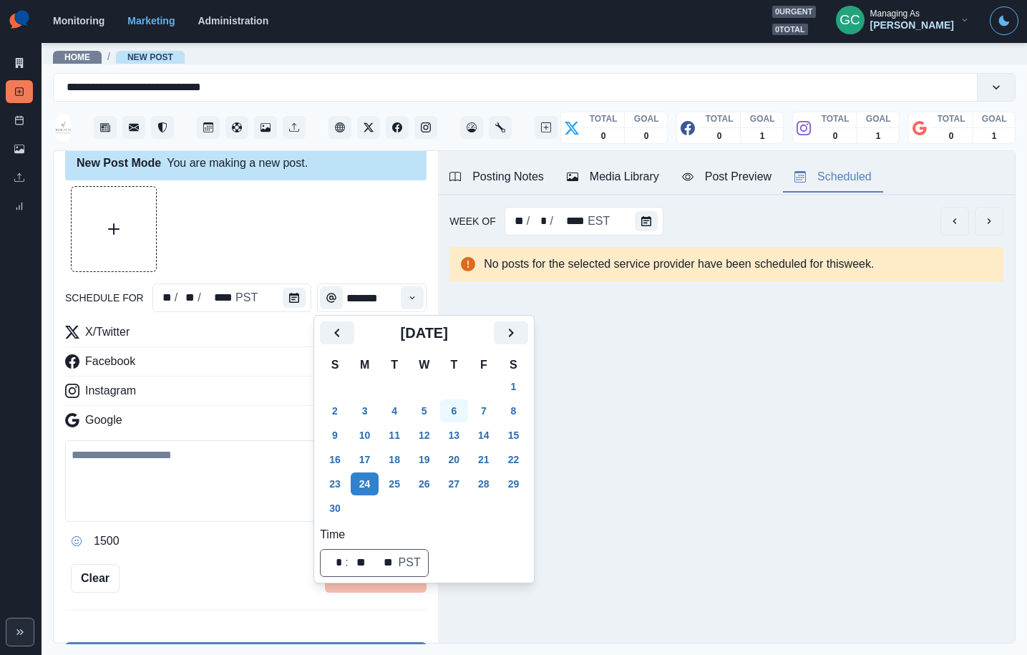
click at [510, 341] on button "Next" at bounding box center [511, 332] width 34 height 23
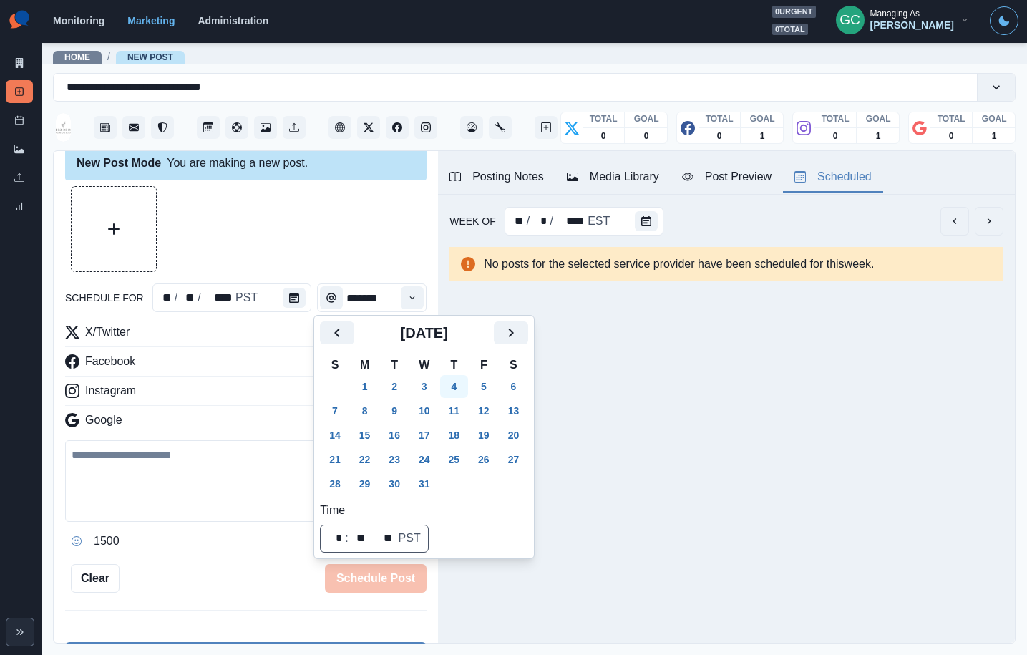
click at [461, 387] on button "4" at bounding box center [454, 386] width 29 height 23
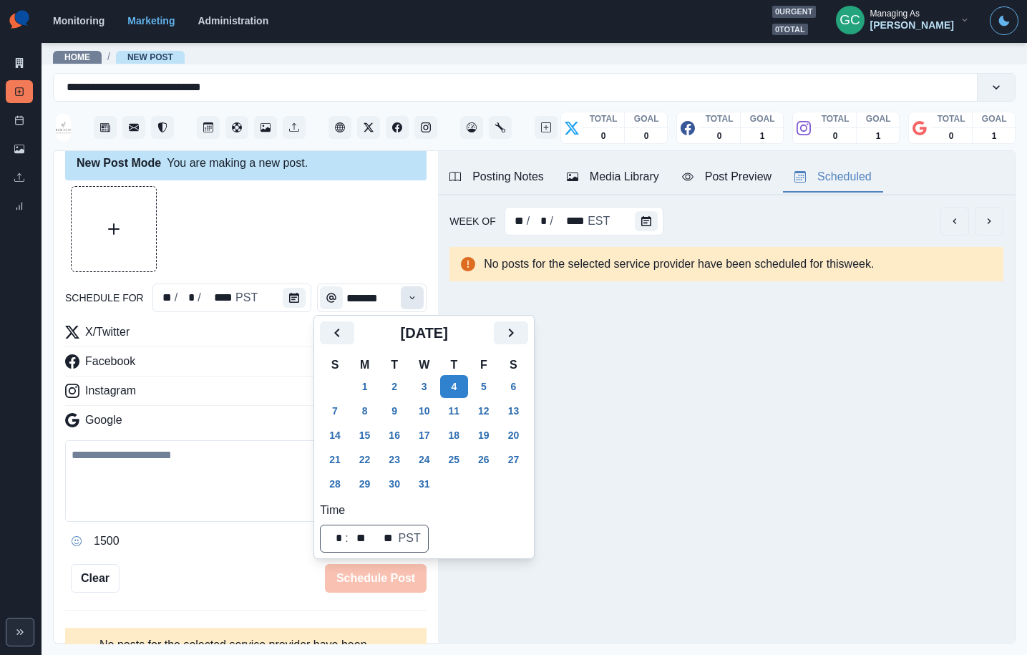
click at [409, 293] on icon "Time" at bounding box center [412, 298] width 10 height 10
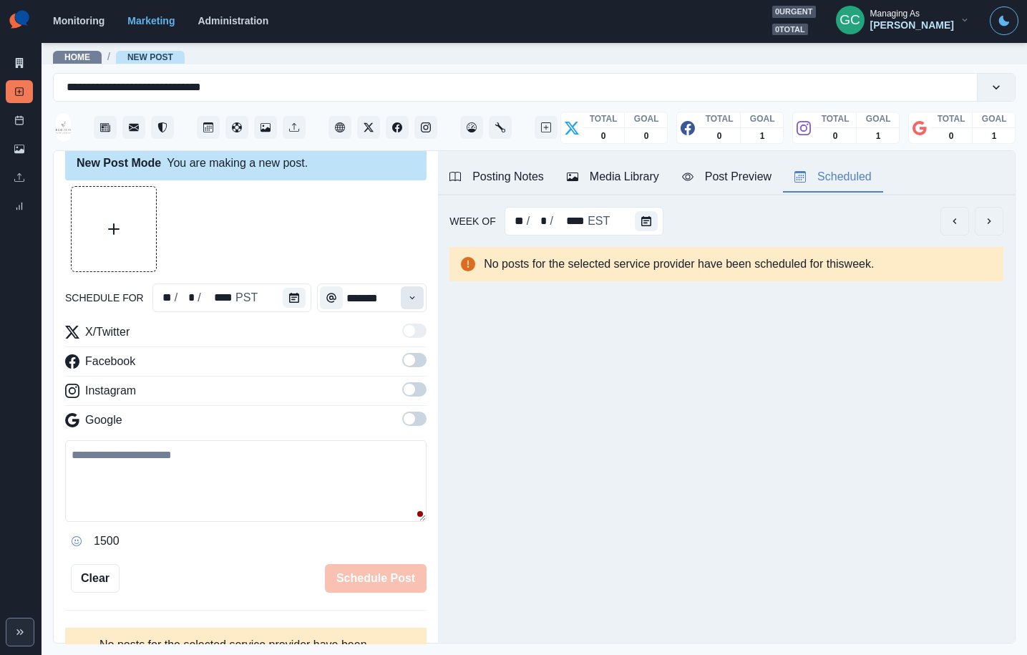
click at [412, 298] on icon "Time" at bounding box center [412, 297] width 5 height 3
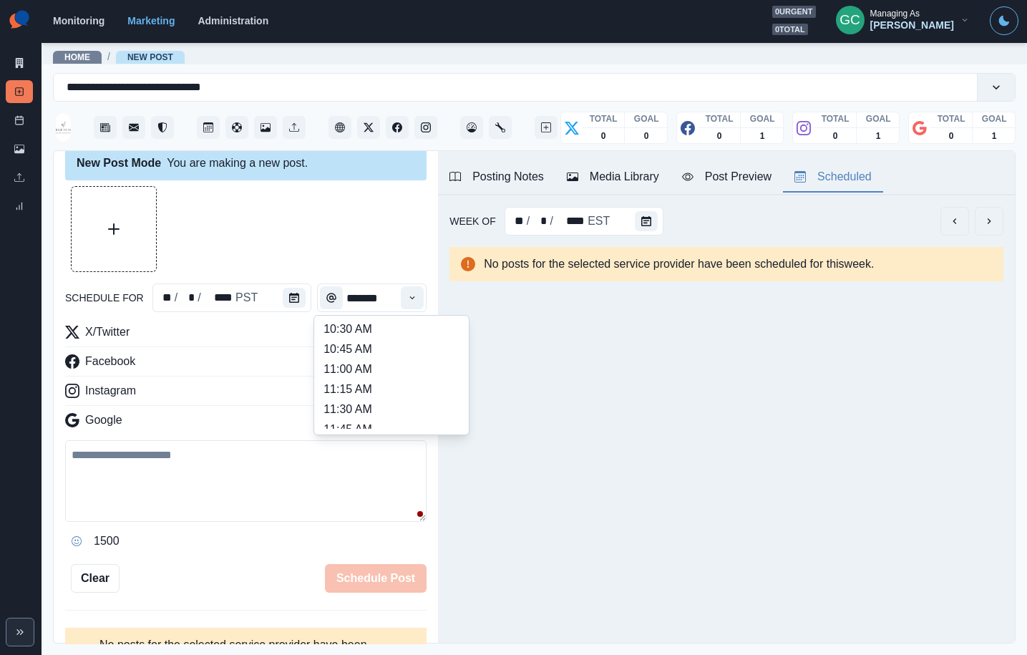
scroll to position [235, 0]
click at [382, 359] on li "11:15 AM" at bounding box center [391, 357] width 143 height 20
type input "********"
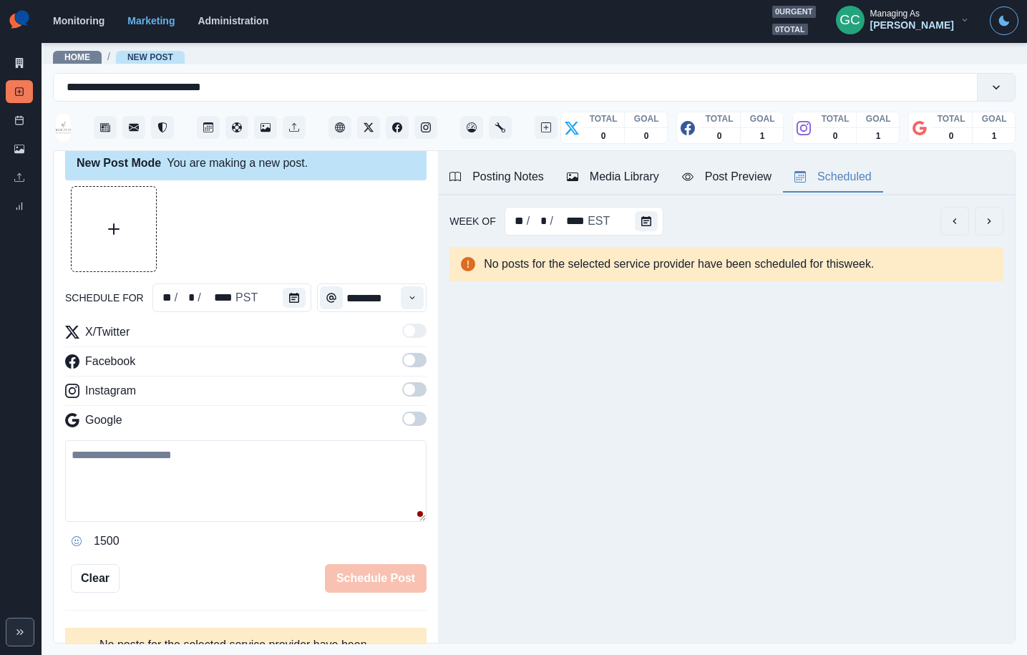
drag, startPoint x: 417, startPoint y: 419, endPoint x: 420, endPoint y: 397, distance: 22.5
click at [417, 419] on span at bounding box center [414, 419] width 24 height 14
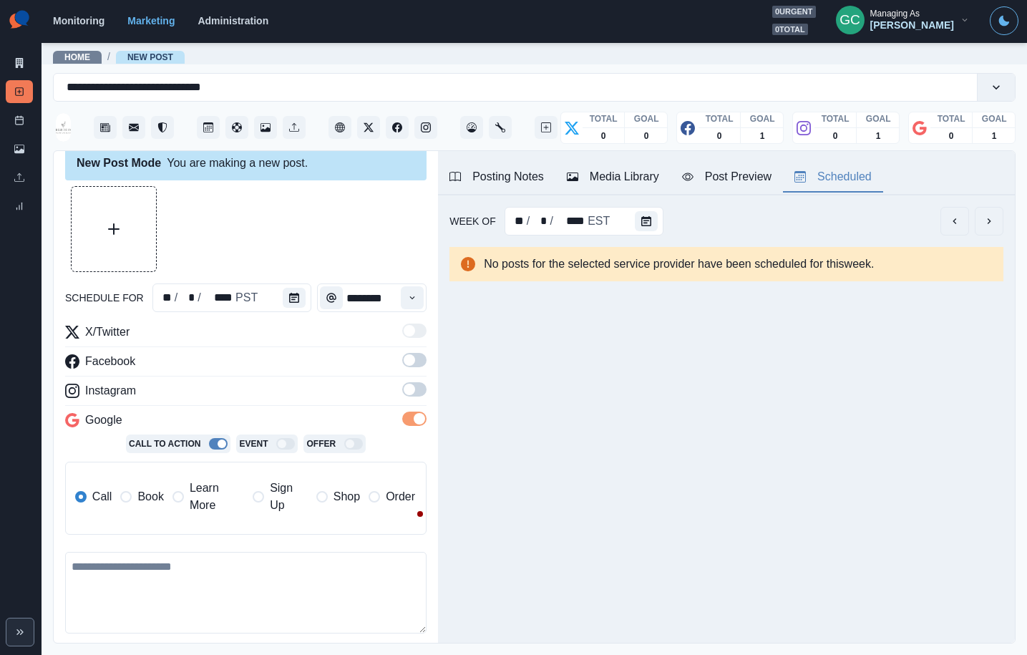
drag, startPoint x: 421, startPoint y: 388, endPoint x: 419, endPoint y: 364, distance: 23.7
click at [421, 387] on span at bounding box center [414, 389] width 24 height 14
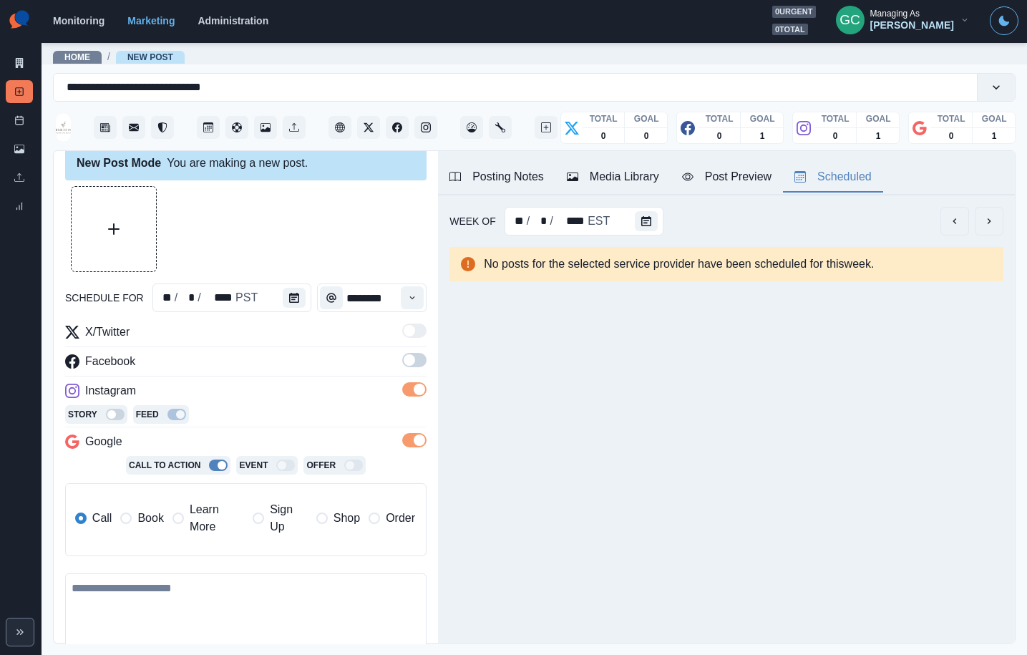
drag, startPoint x: 419, startPoint y: 364, endPoint x: 395, endPoint y: 366, distance: 24.4
click at [419, 364] on span at bounding box center [414, 360] width 24 height 14
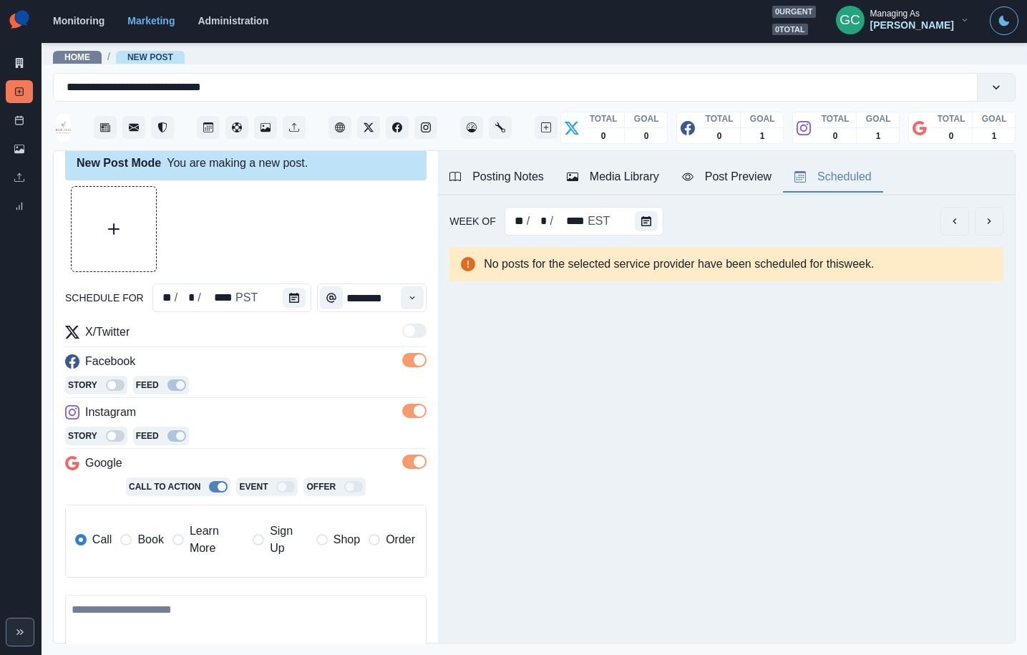
drag, startPoint x: 207, startPoint y: 543, endPoint x: 686, endPoint y: 111, distance: 644.7
click at [208, 542] on span "Learn More" at bounding box center [217, 540] width 54 height 34
